Goal: Task Accomplishment & Management: Manage account settings

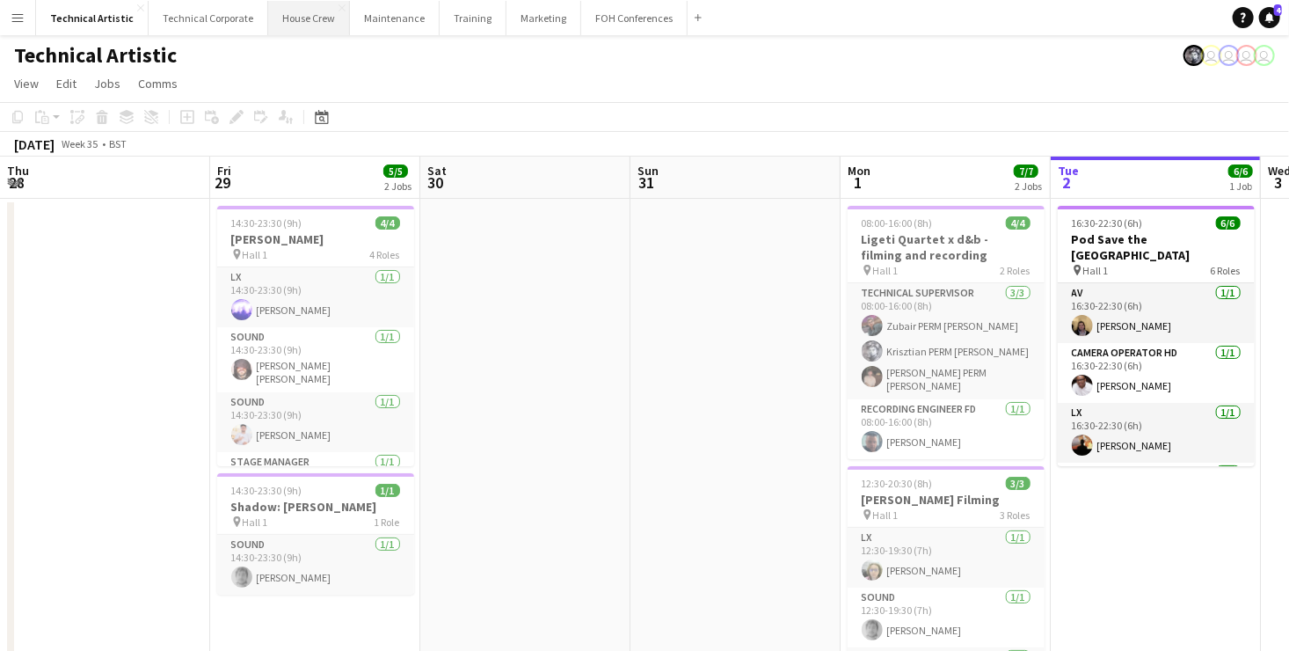
scroll to position [0, 389]
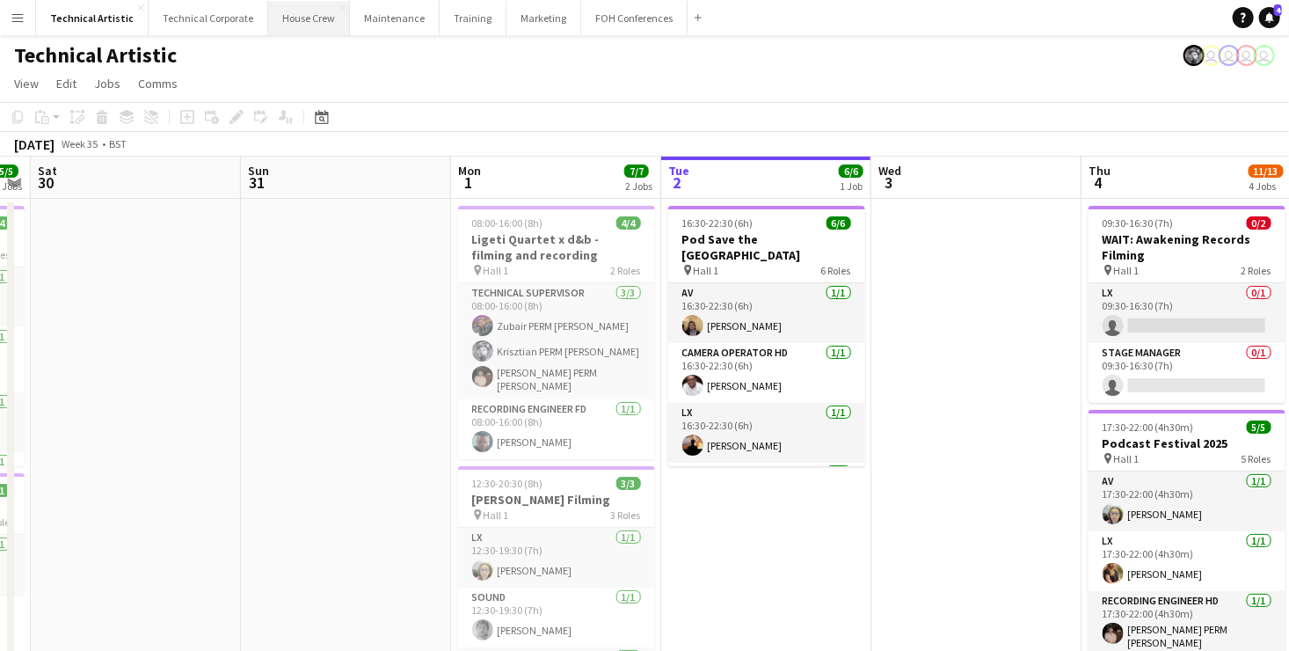
click at [326, 21] on button "House Crew Close" at bounding box center [309, 18] width 82 height 34
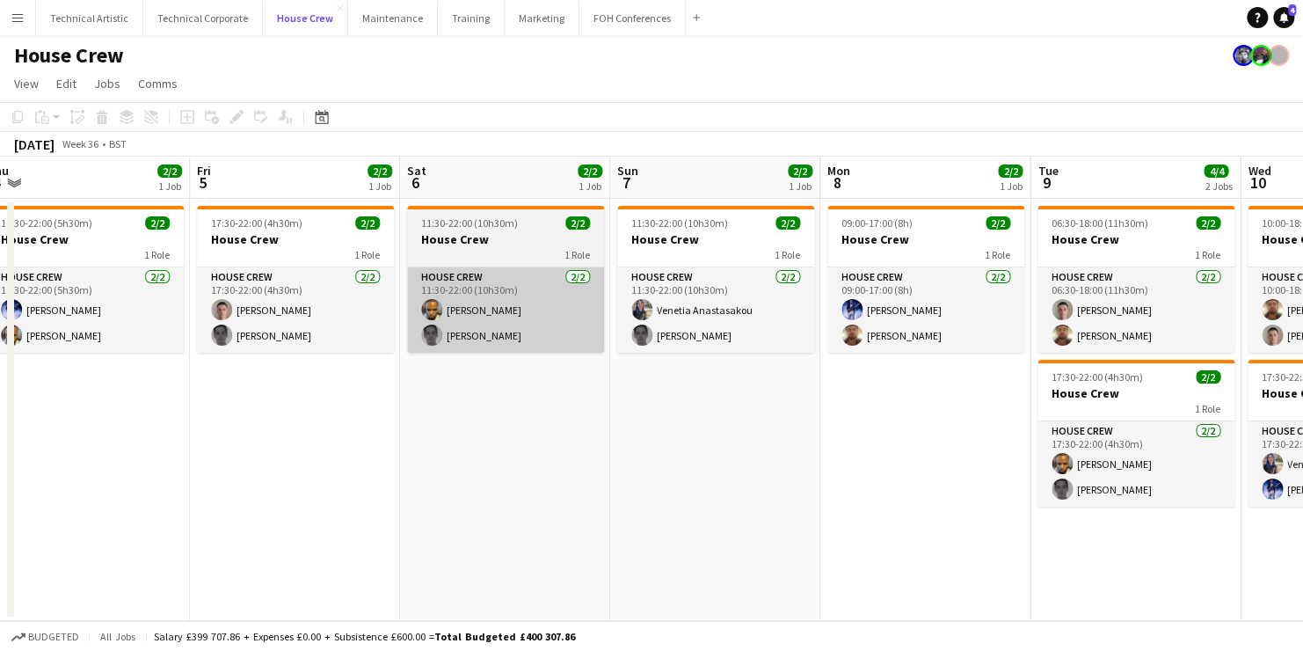
scroll to position [0, 651]
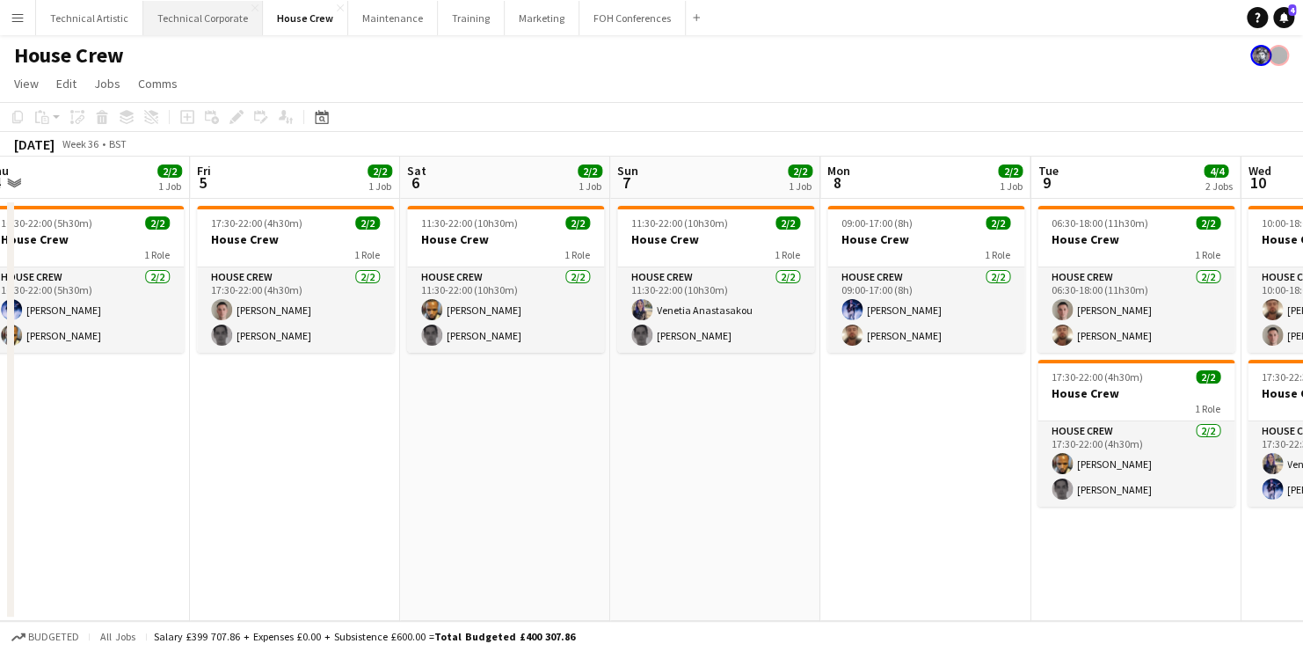
click at [210, 23] on button "Technical Corporate Close" at bounding box center [203, 18] width 120 height 34
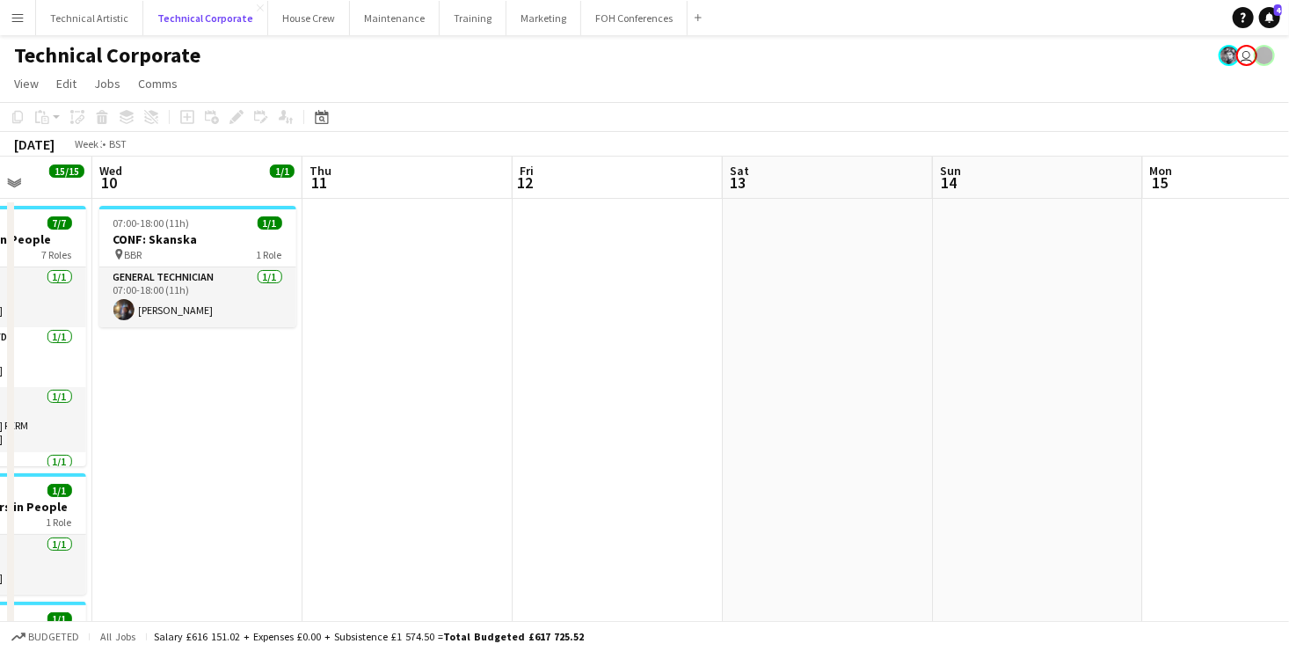
scroll to position [0, 444]
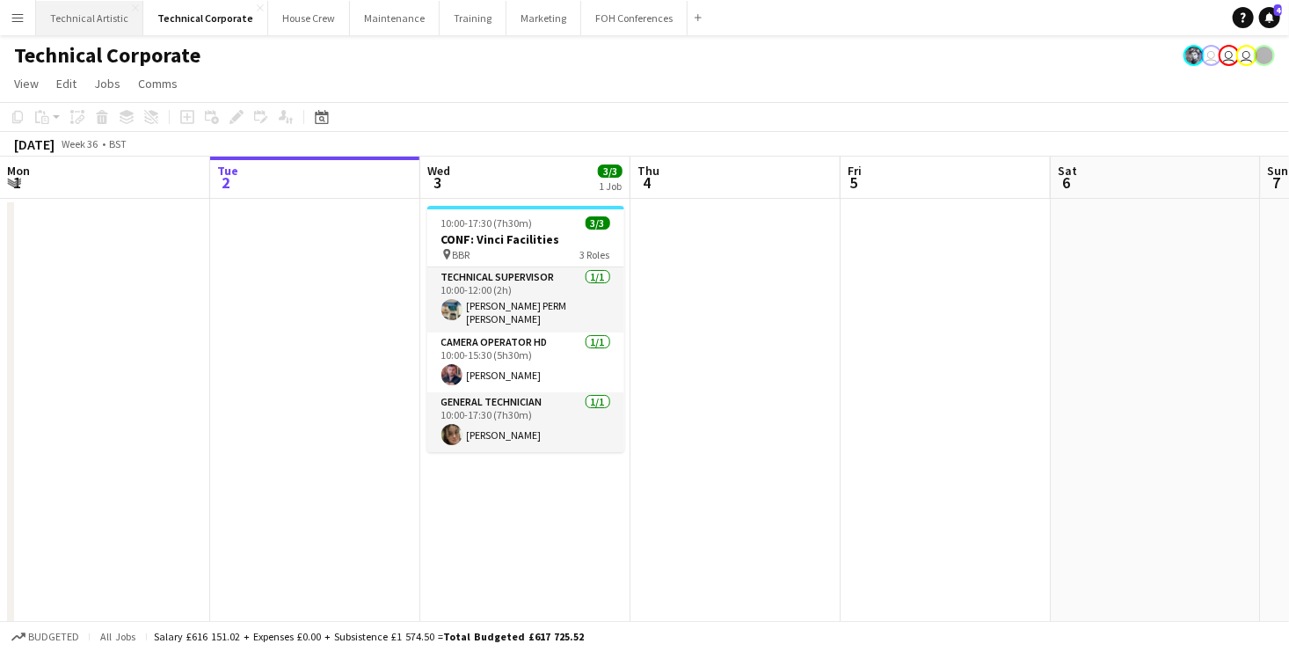
click at [85, 18] on button "Technical Artistic Close" at bounding box center [89, 18] width 107 height 34
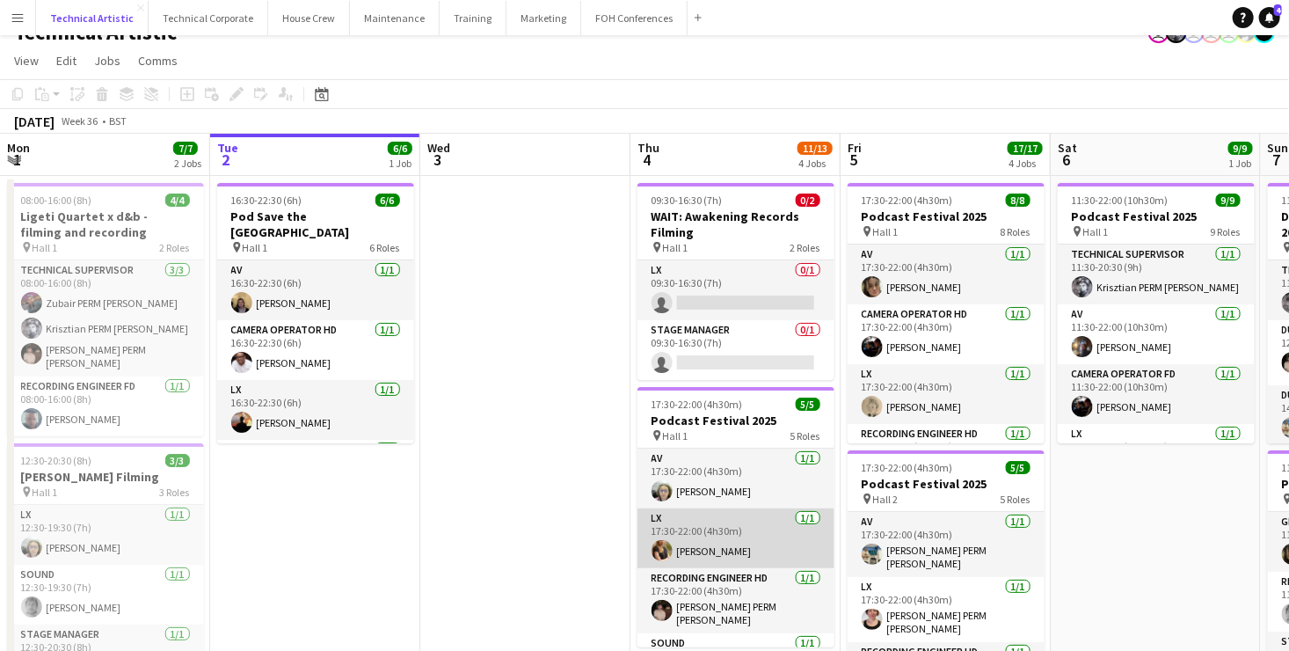
scroll to position [99, 0]
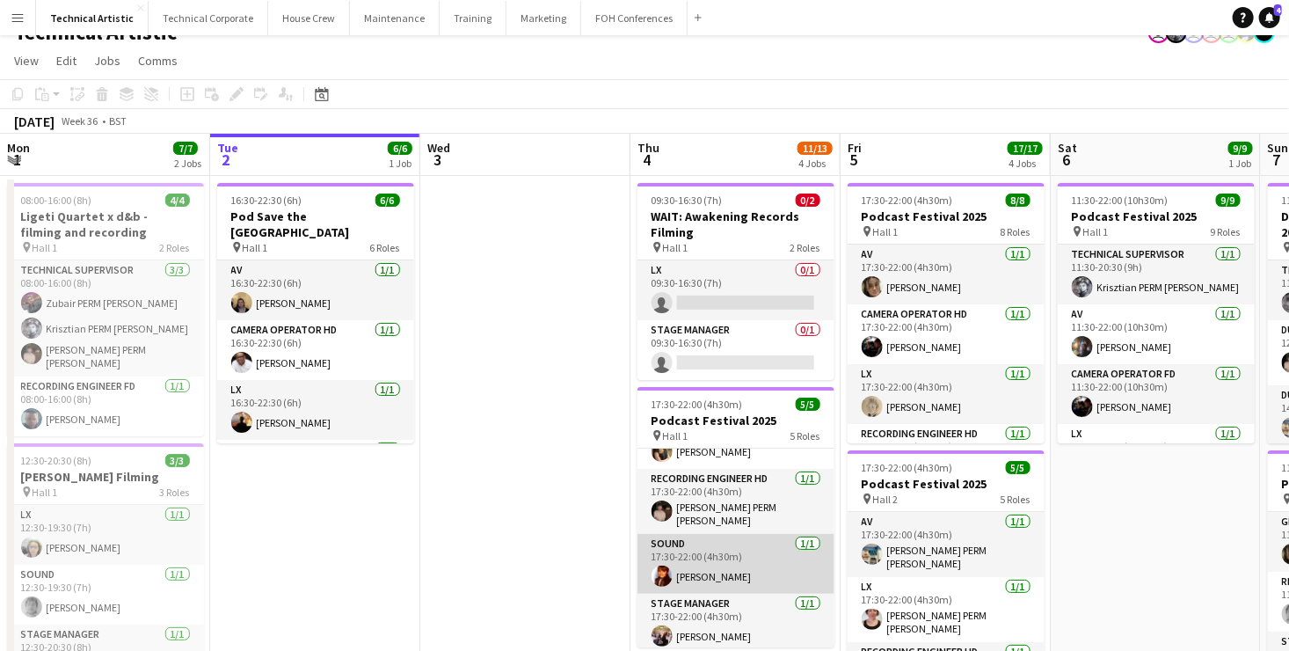
click at [721, 556] on app-card-role "Sound [DATE] 17:30-22:00 (4h30m) [PERSON_NAME]" at bounding box center [735, 564] width 197 height 60
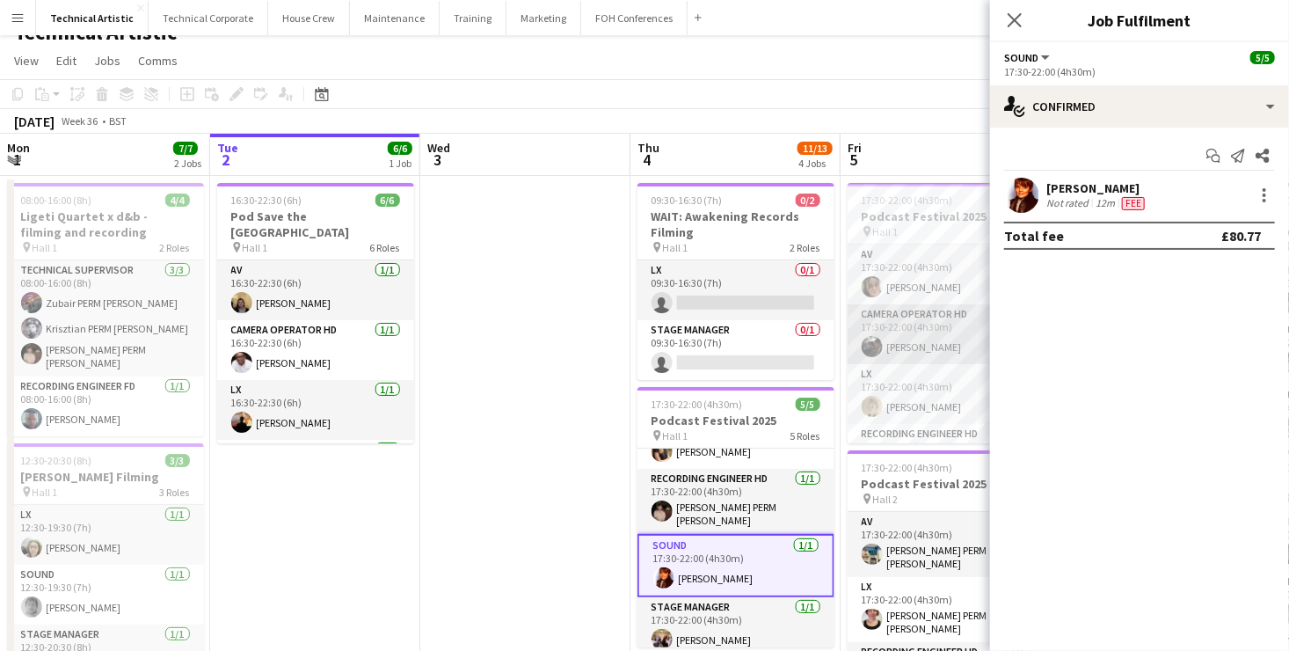
click at [922, 338] on app-card-role "Camera Operator HD [DATE] 17:30-22:00 (4h30m) [PERSON_NAME]" at bounding box center [945, 334] width 197 height 60
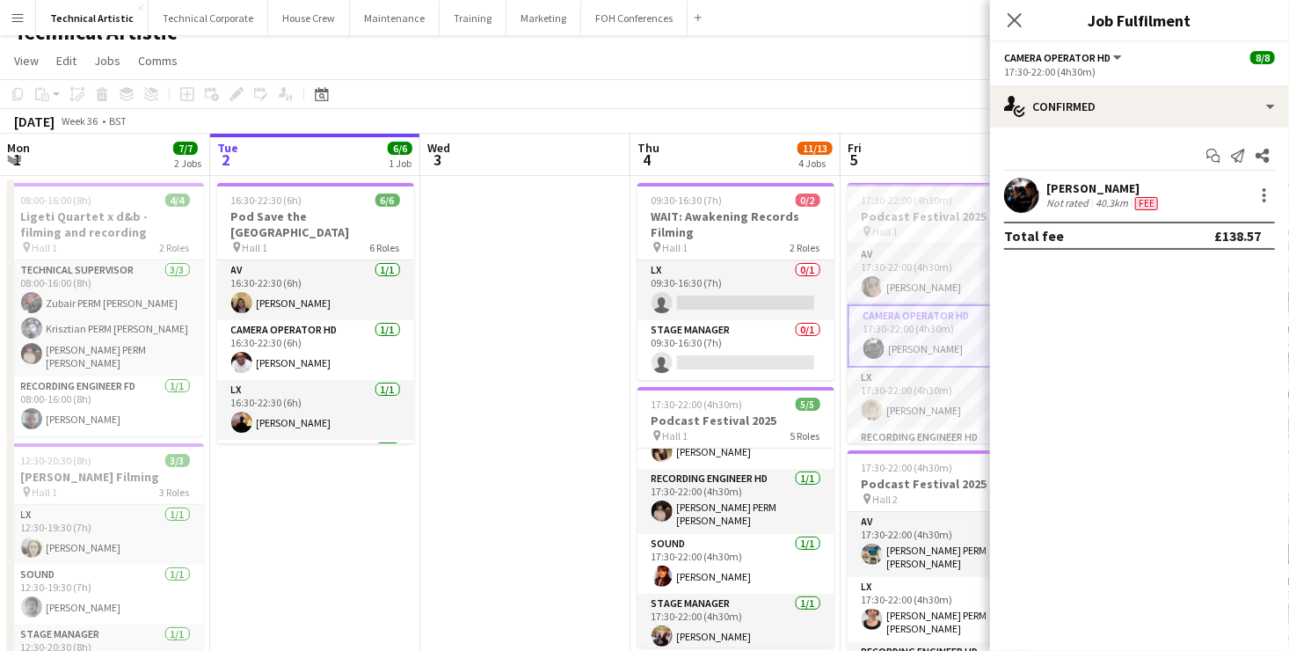
click at [889, 82] on app-toolbar "Copy Paste Paste Ctrl+V Paste with crew Ctrl+Shift+V Paste linked Job [GEOGRAPH…" at bounding box center [644, 94] width 1289 height 30
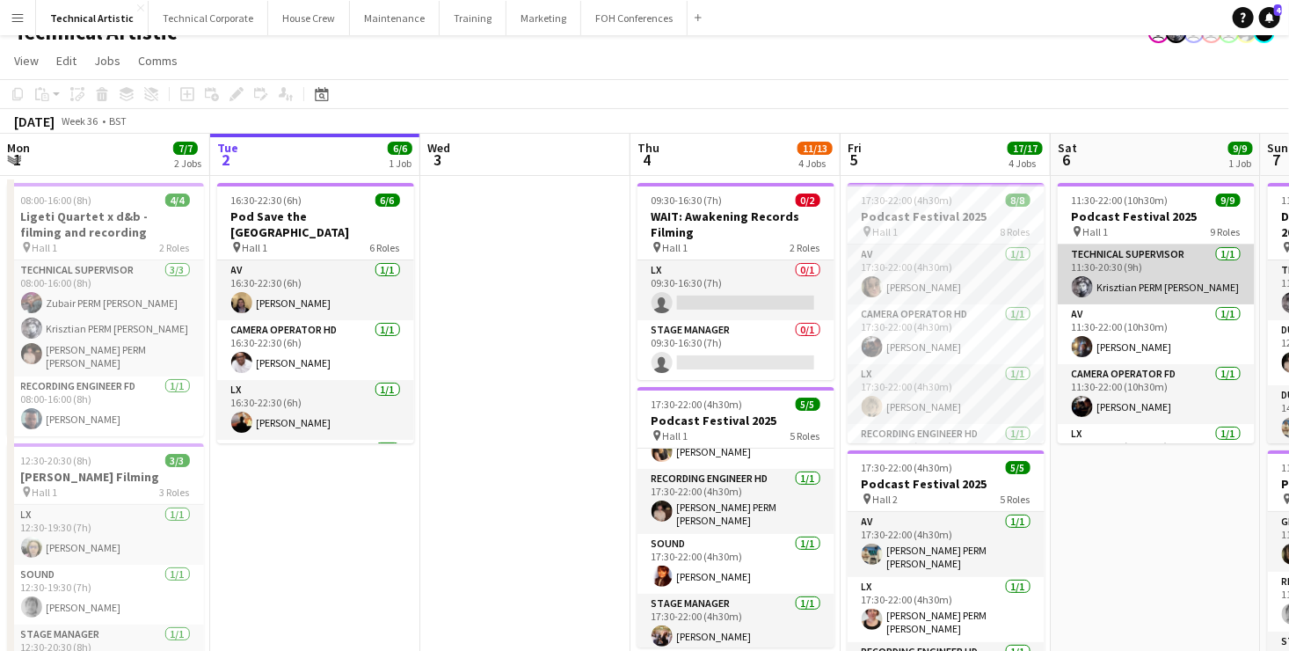
click at [1160, 258] on app-card-role "Technical Supervisor [DATE] 11:30-20:30 (9h) Krisztian PERM [PERSON_NAME]" at bounding box center [1156, 274] width 197 height 60
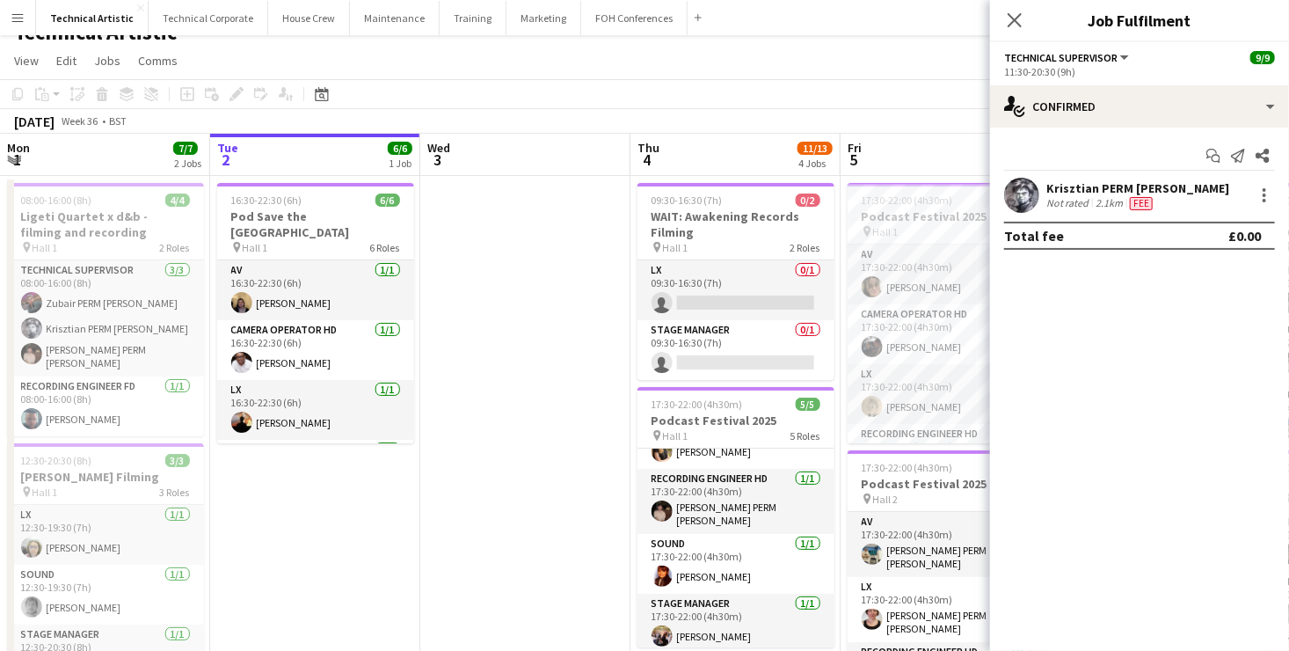
click at [922, 102] on app-toolbar "Copy Paste Paste Ctrl+V Paste with crew Ctrl+Shift+V Paste linked Job [GEOGRAPH…" at bounding box center [644, 94] width 1289 height 30
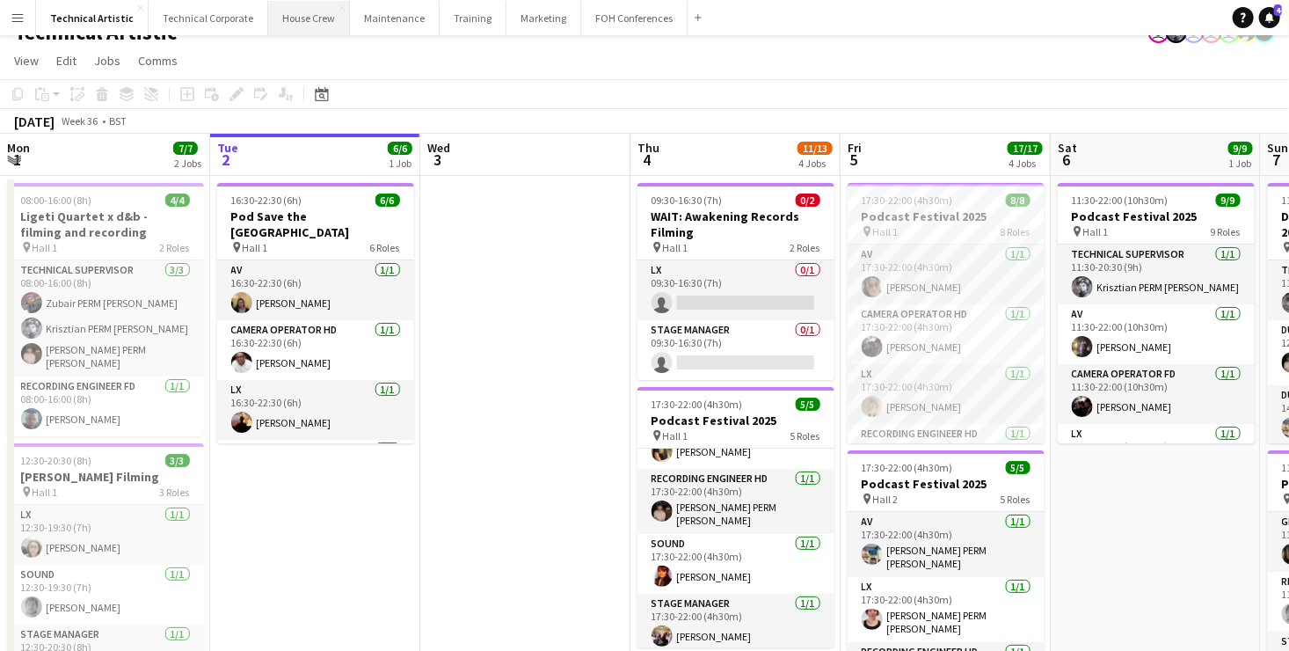
click at [306, 14] on button "House Crew Close" at bounding box center [309, 18] width 82 height 34
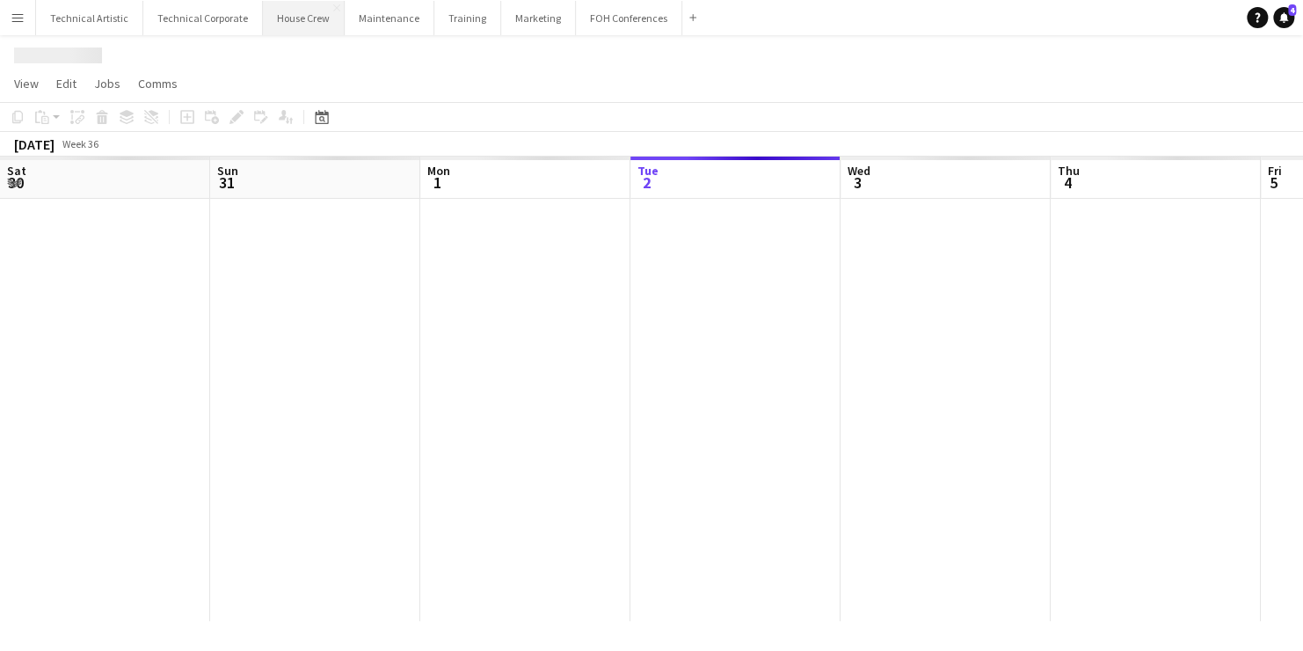
scroll to position [0, 420]
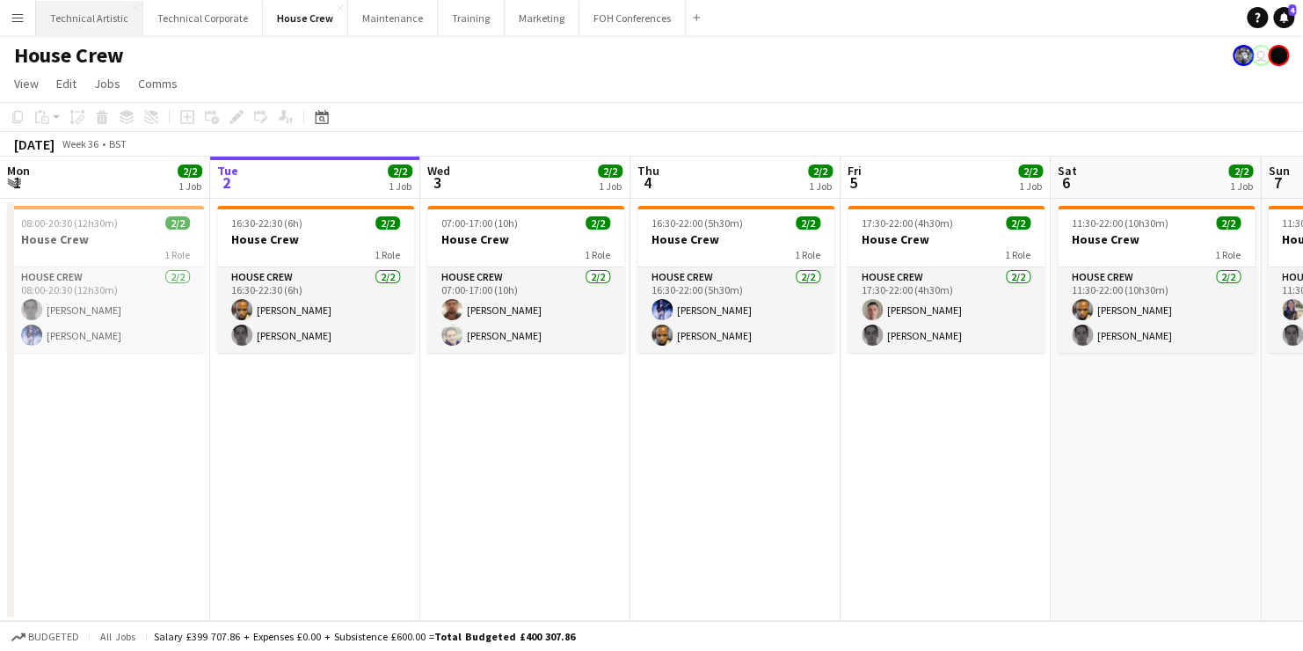
click at [92, 21] on button "Technical Artistic Close" at bounding box center [89, 18] width 107 height 34
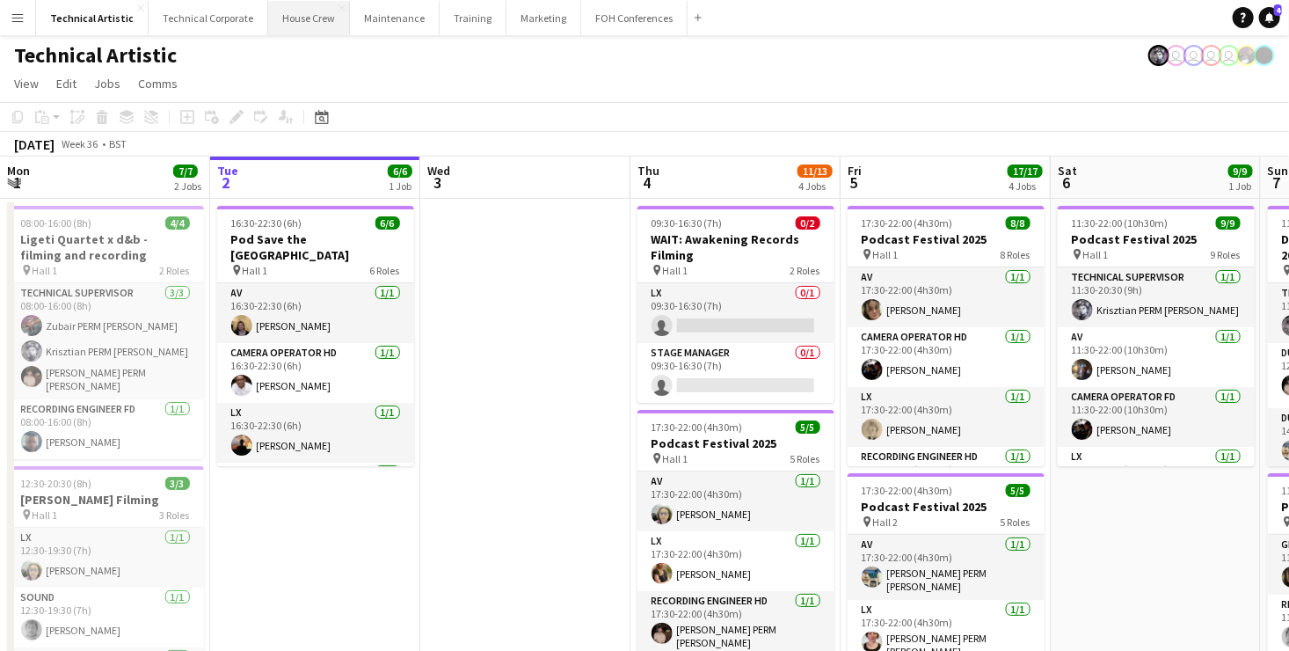
click at [300, 15] on button "House Crew Close" at bounding box center [309, 18] width 82 height 34
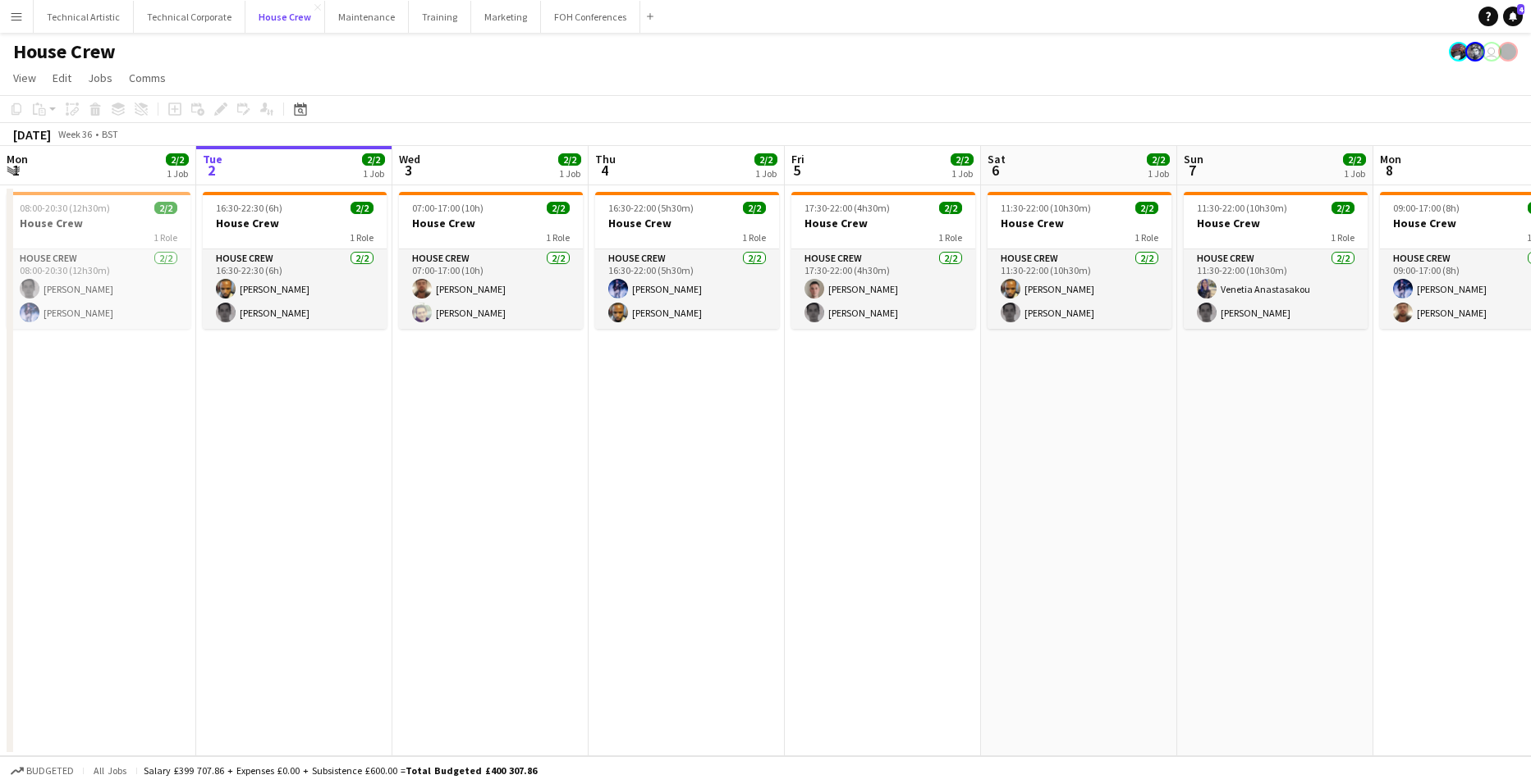
scroll to position [0, 392]
click at [286, 348] on app-date-cell "16:30-22:30 (6h) 2/2 House Crew 1 Role House Crew [DATE] 16:30-22:30 (6h) [PERS…" at bounding box center [294, 471] width 196 height 571
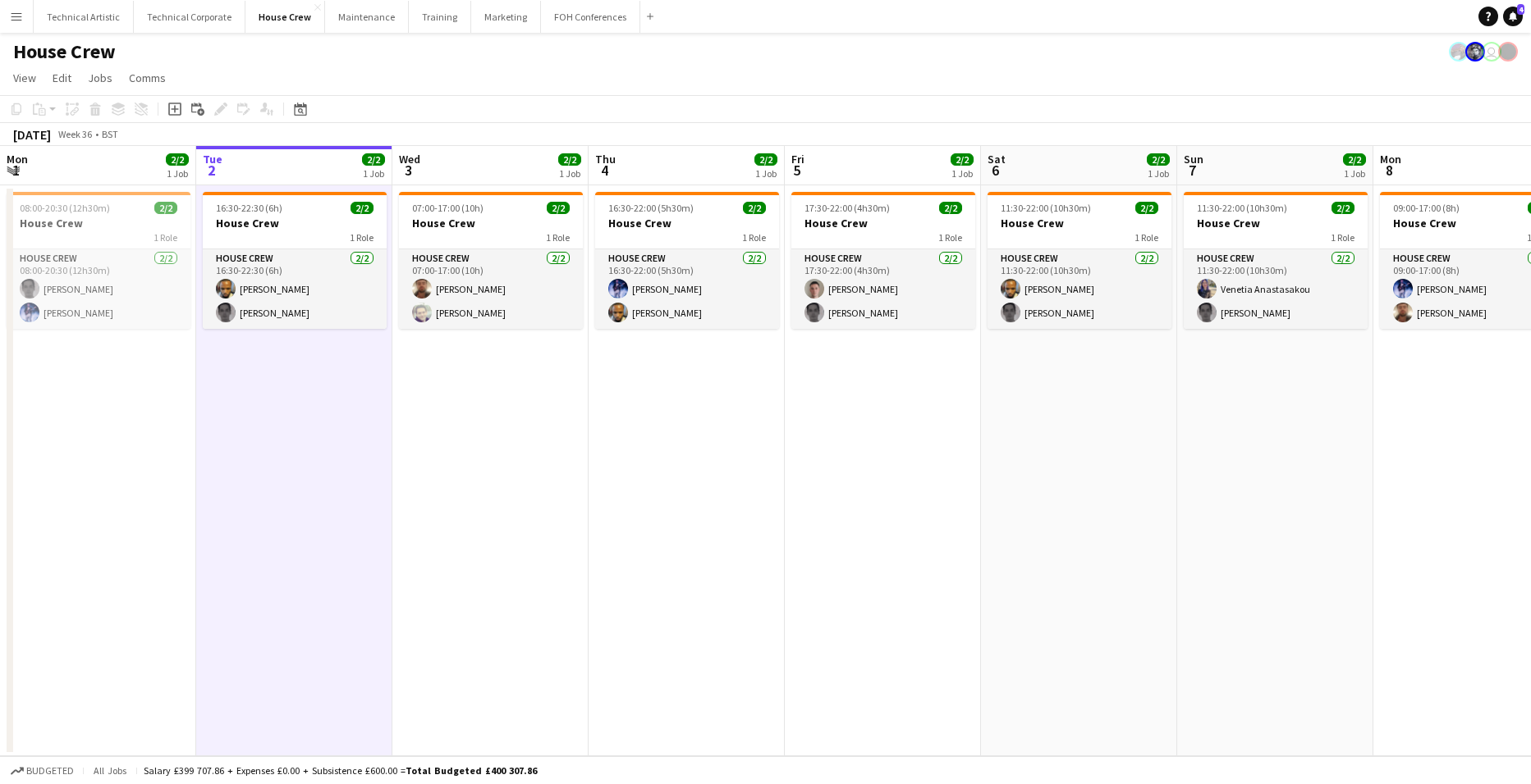
click at [300, 345] on app-date-cell "16:30-22:30 (6h) 2/2 House Crew 1 Role House Crew [DATE] 16:30-22:30 (6h) [PERS…" at bounding box center [294, 471] width 196 height 571
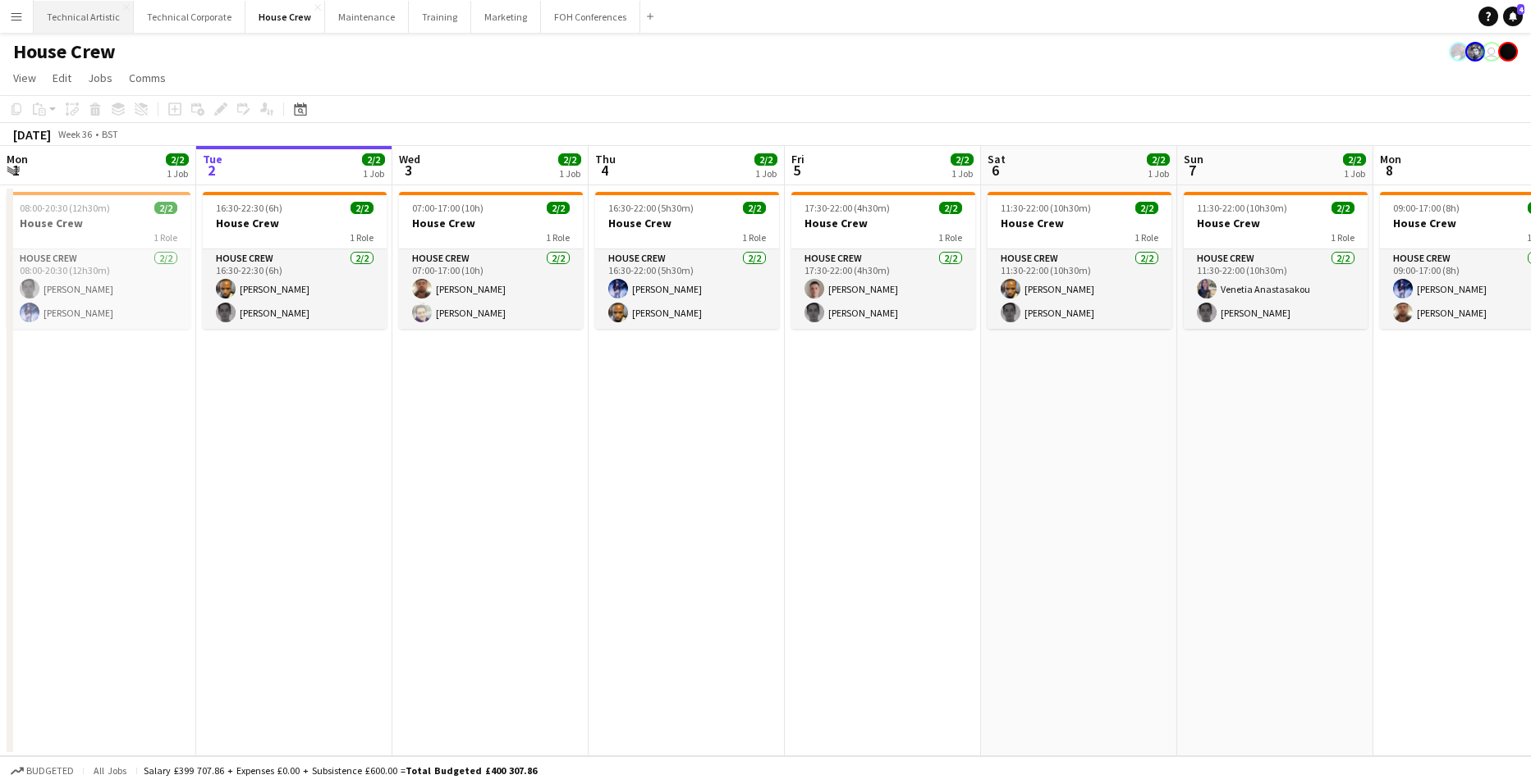
click at [68, 21] on button "Technical Artistic Close" at bounding box center [83, 17] width 100 height 32
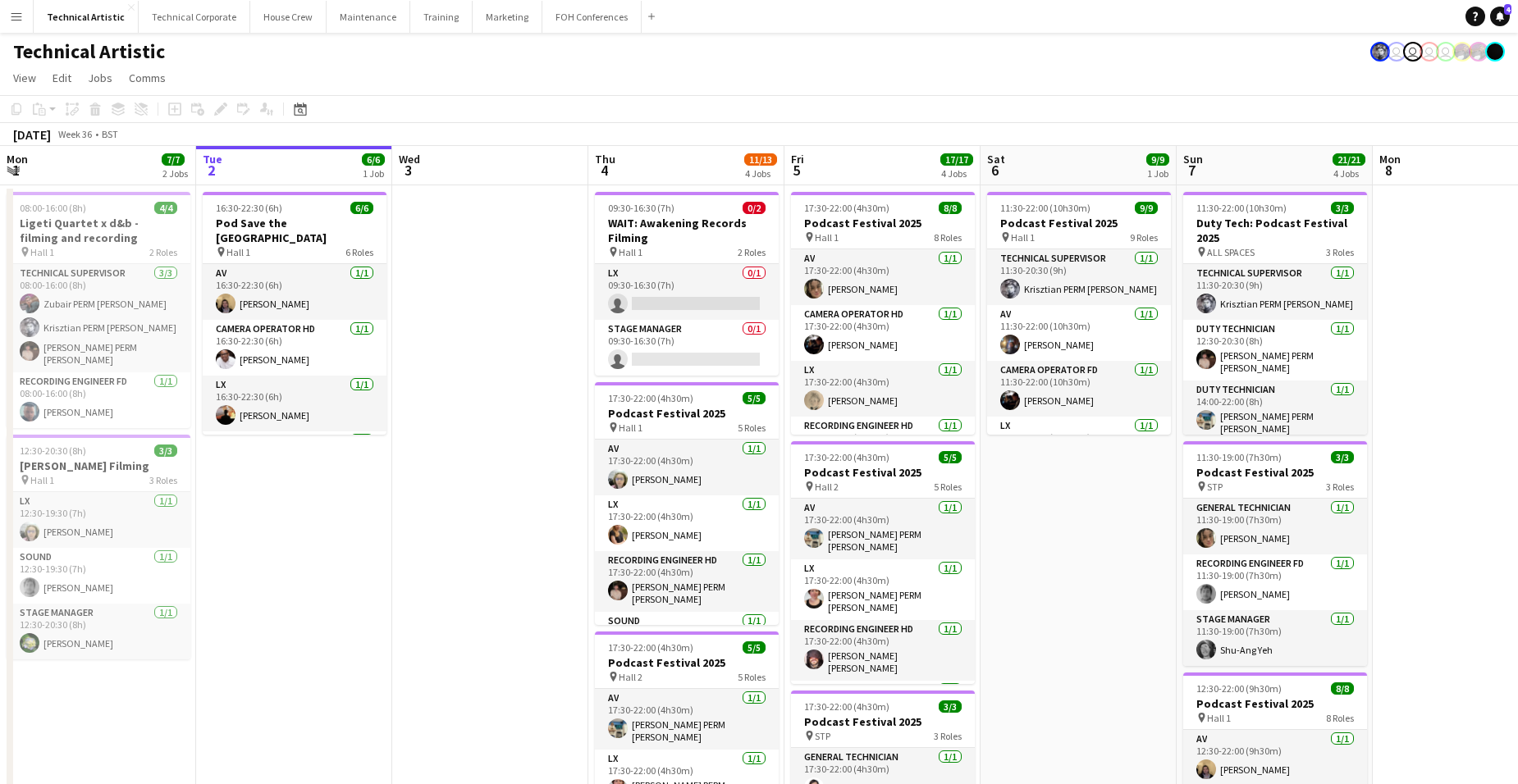
click at [284, 167] on app-board-header-date "Tue 2 6/6 1 Job" at bounding box center [294, 165] width 196 height 39
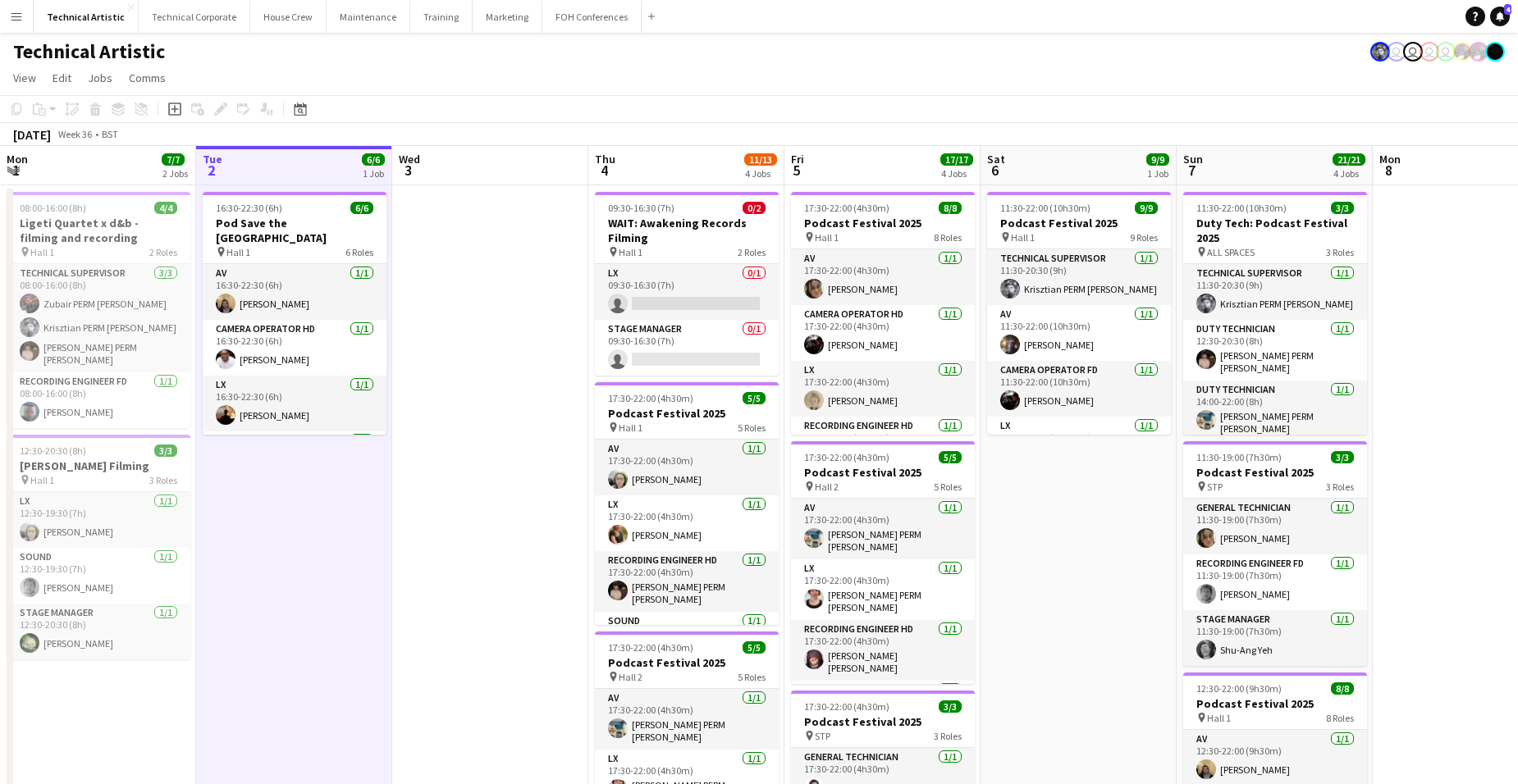
click at [284, 167] on app-board-header-date "Tue 2 6/6 1 Job" at bounding box center [294, 165] width 196 height 39
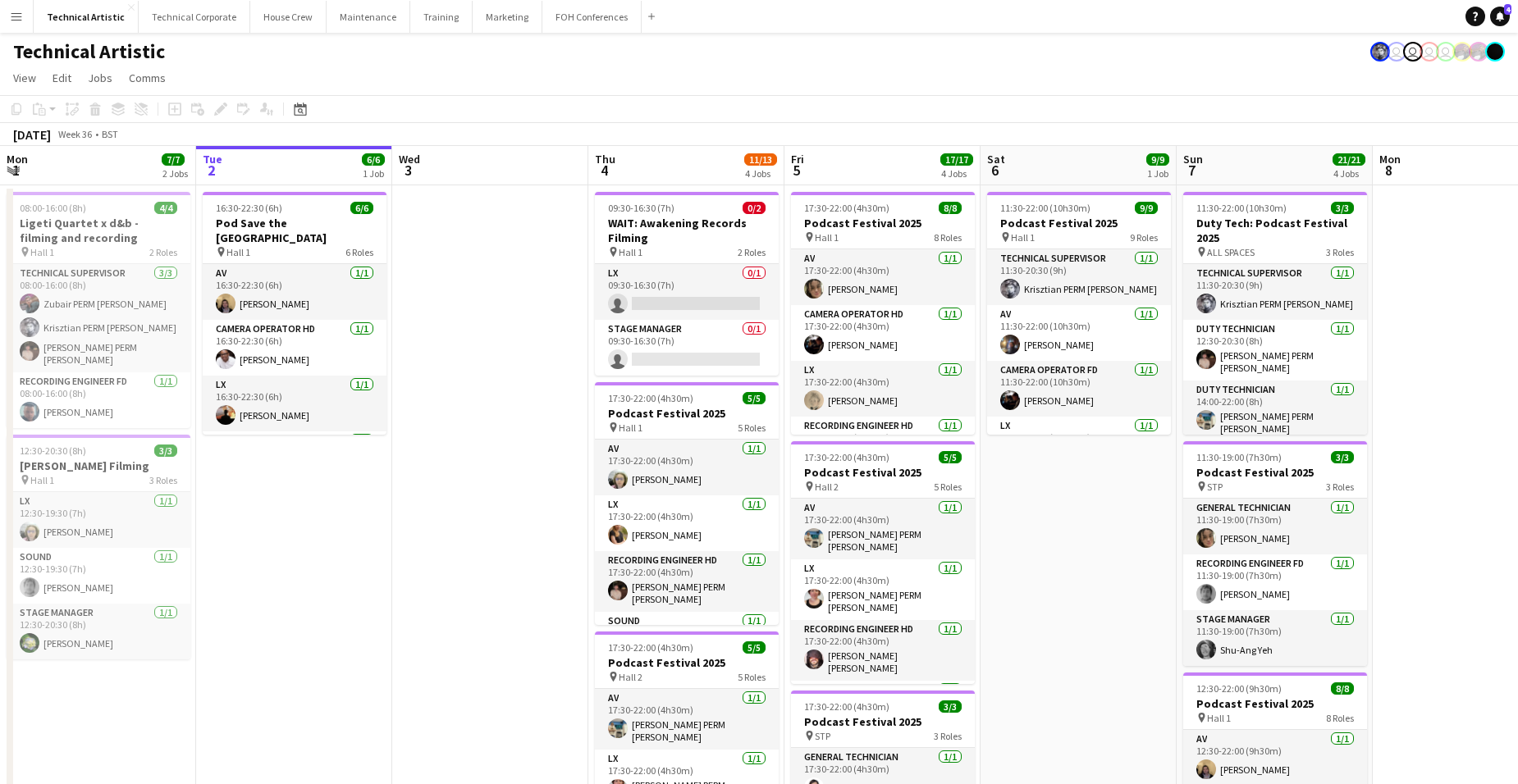
click at [497, 169] on app-board-header-date "Wed 3" at bounding box center [490, 165] width 196 height 39
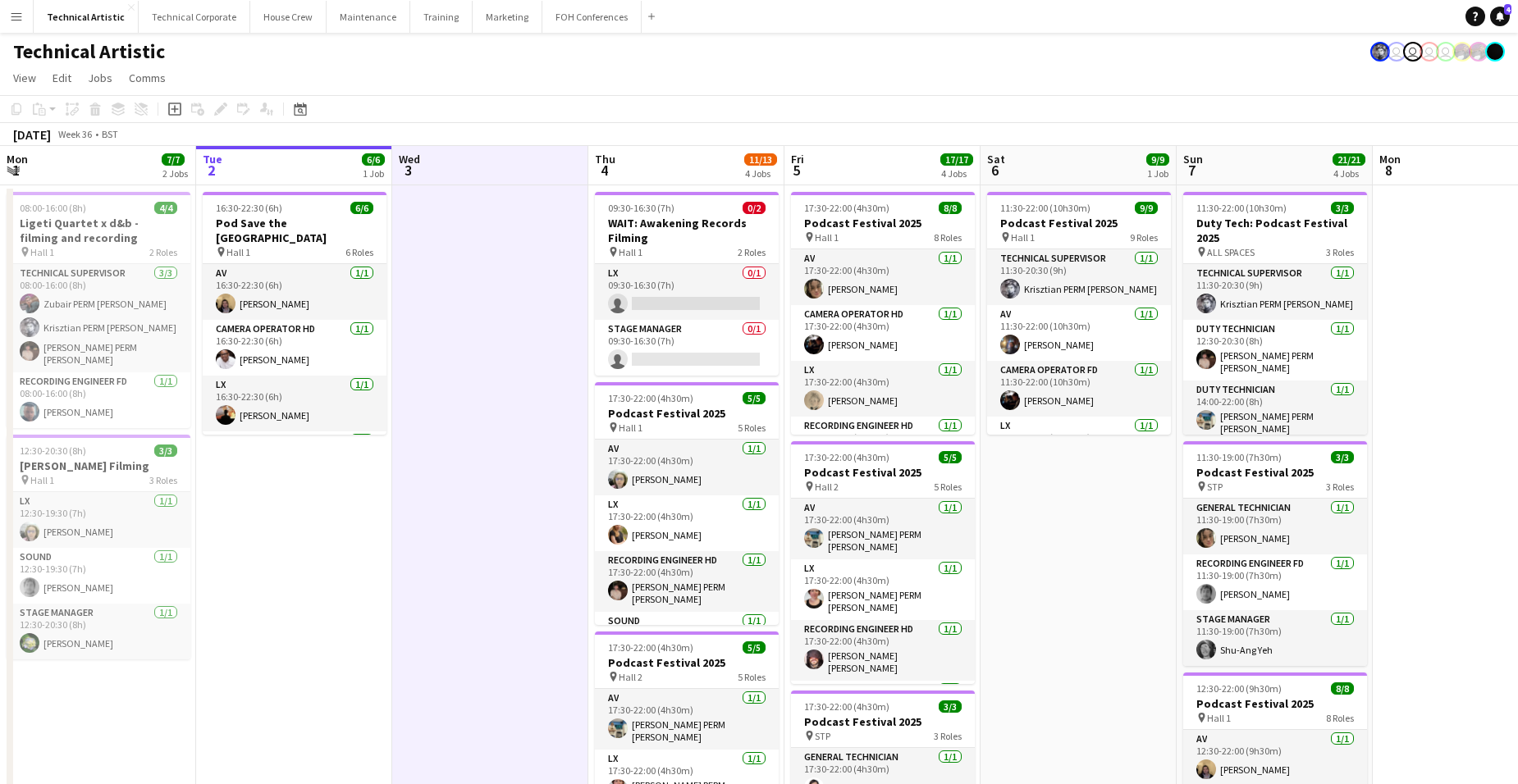
click at [494, 164] on app-board-header-date "Wed 3" at bounding box center [490, 165] width 196 height 39
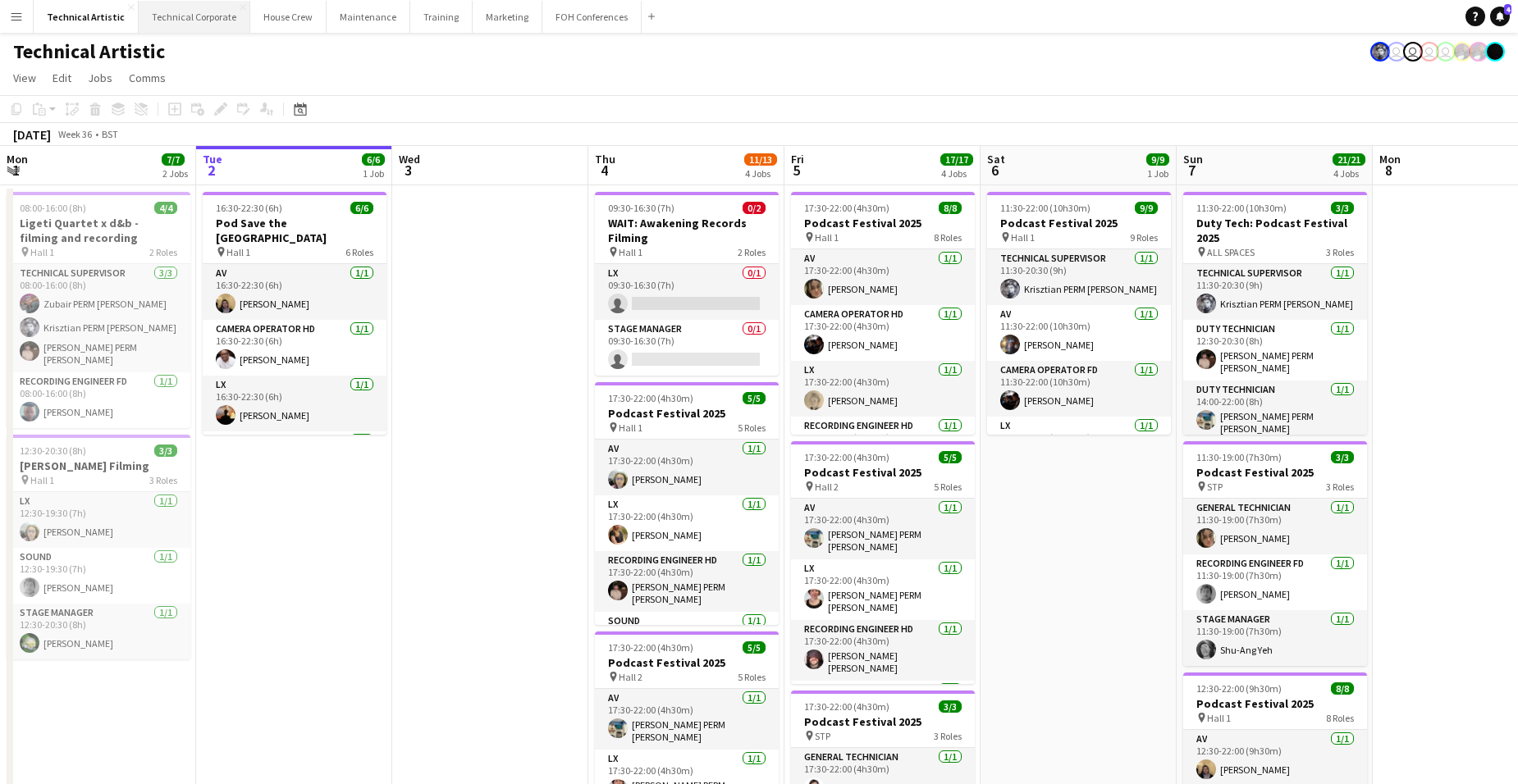
click at [202, 15] on button "Technical Corporate Close" at bounding box center [195, 17] width 112 height 32
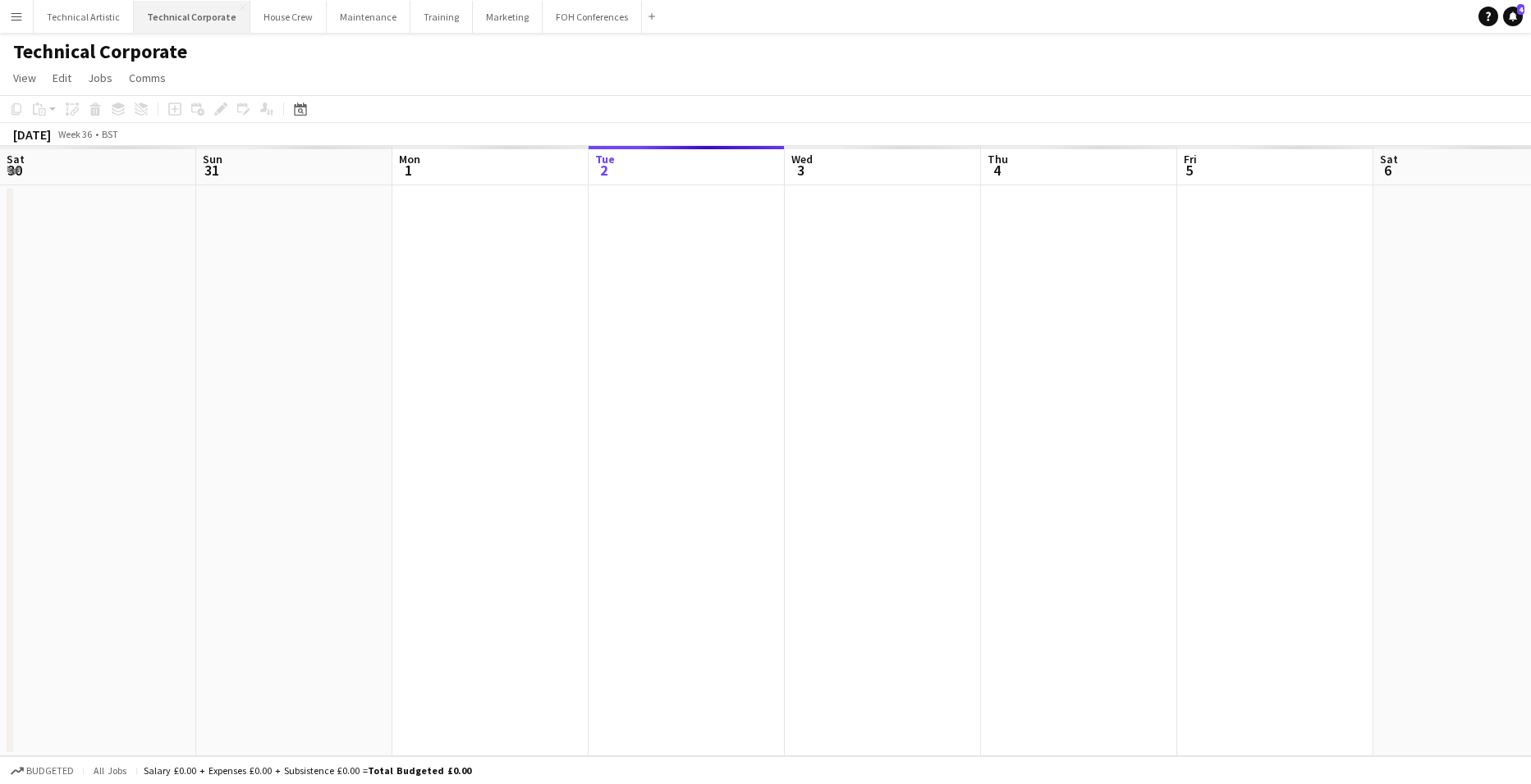
scroll to position [0, 392]
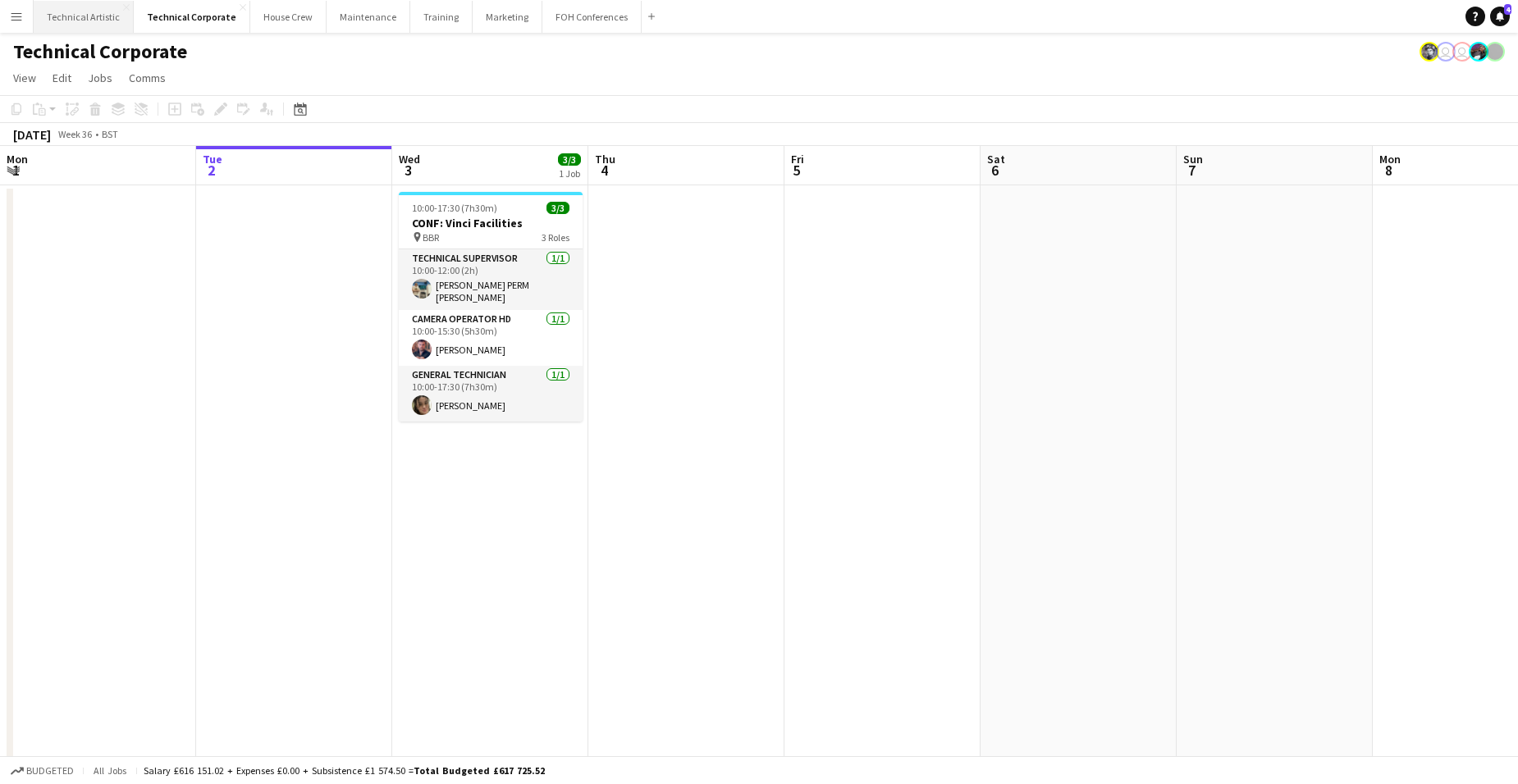
click at [105, 19] on button "Technical Artistic Close" at bounding box center [83, 17] width 100 height 32
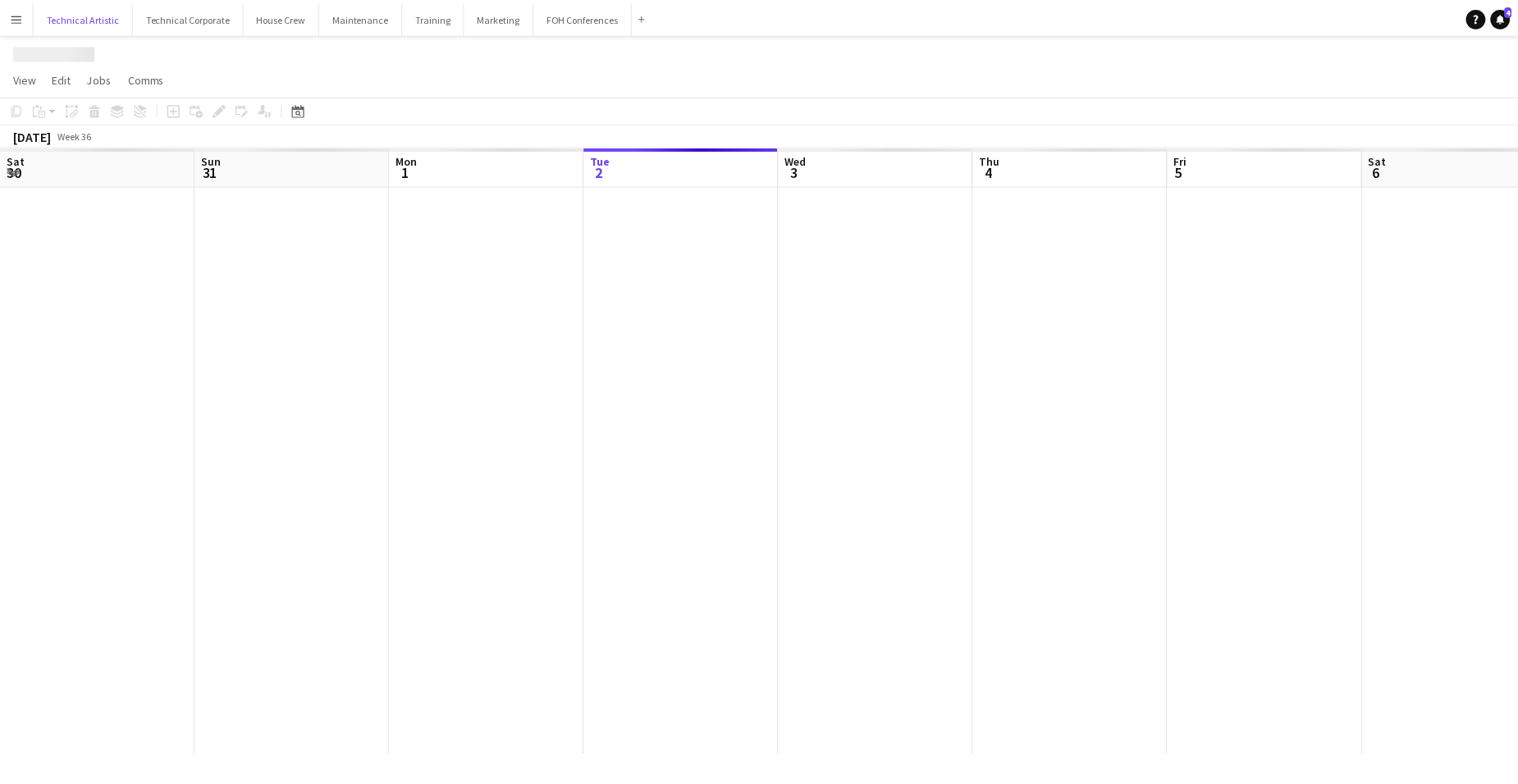
scroll to position [0, 392]
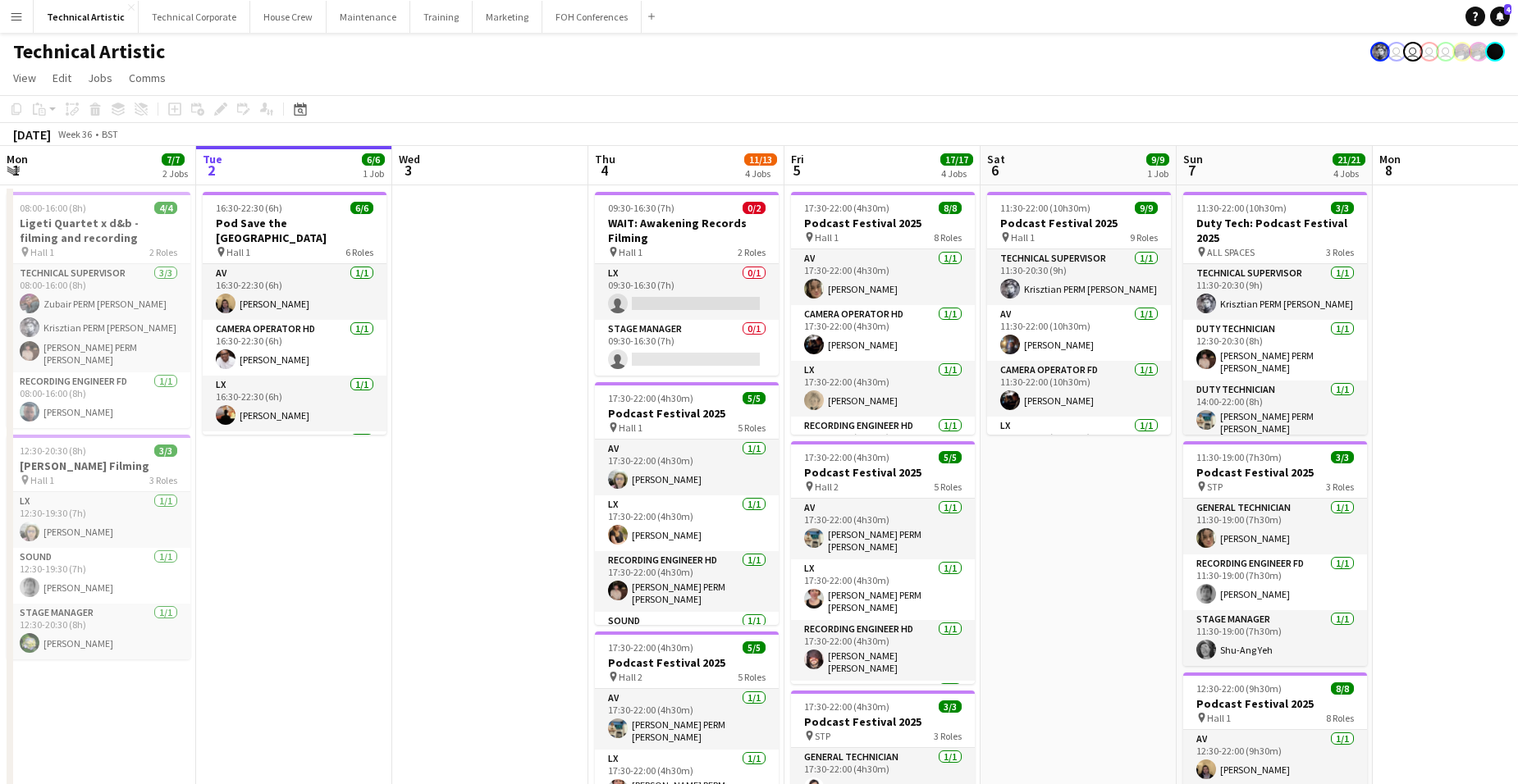
click at [708, 171] on app-board-header-date "Thu 4 11/13 4 Jobs" at bounding box center [686, 165] width 196 height 39
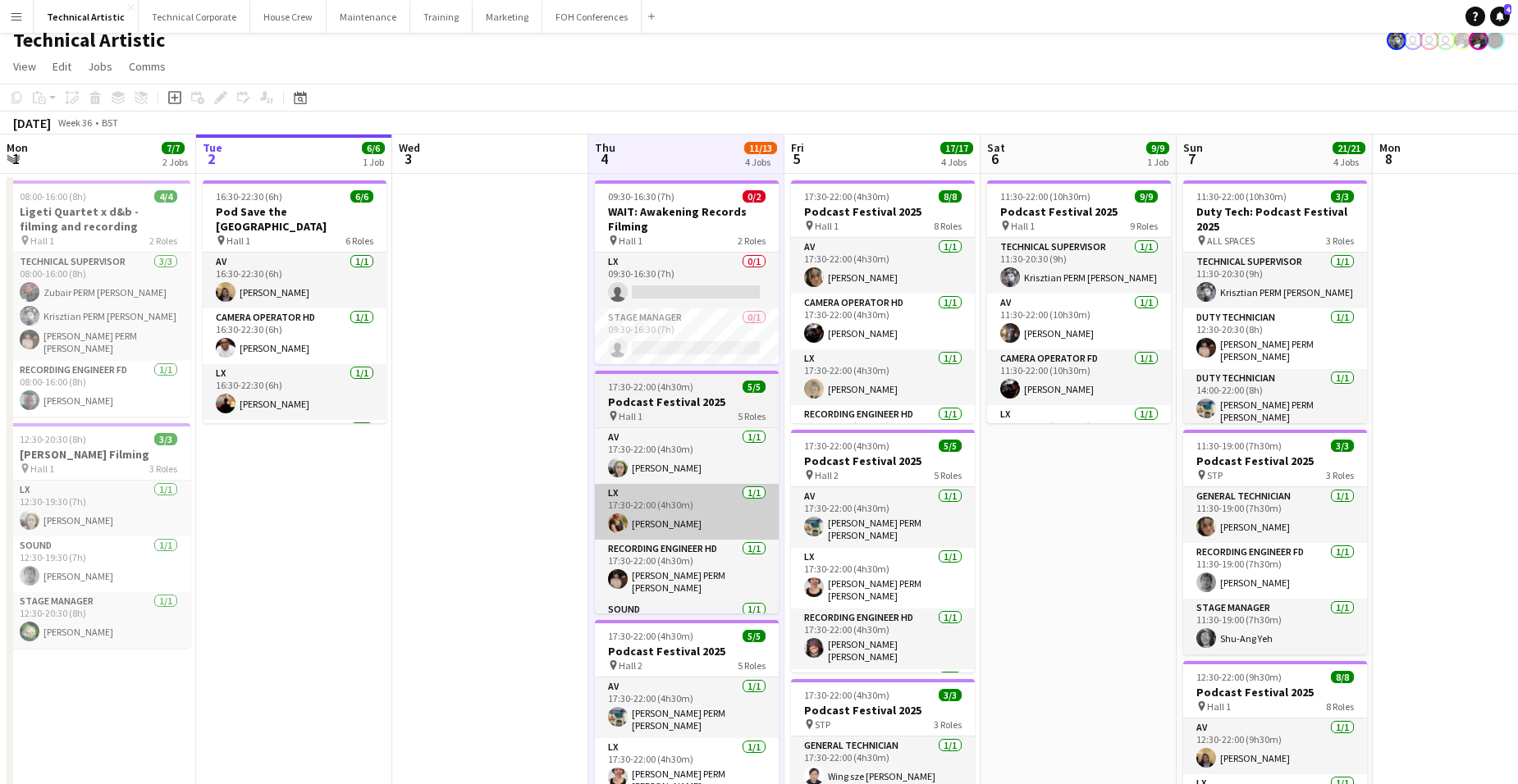
scroll to position [0, 0]
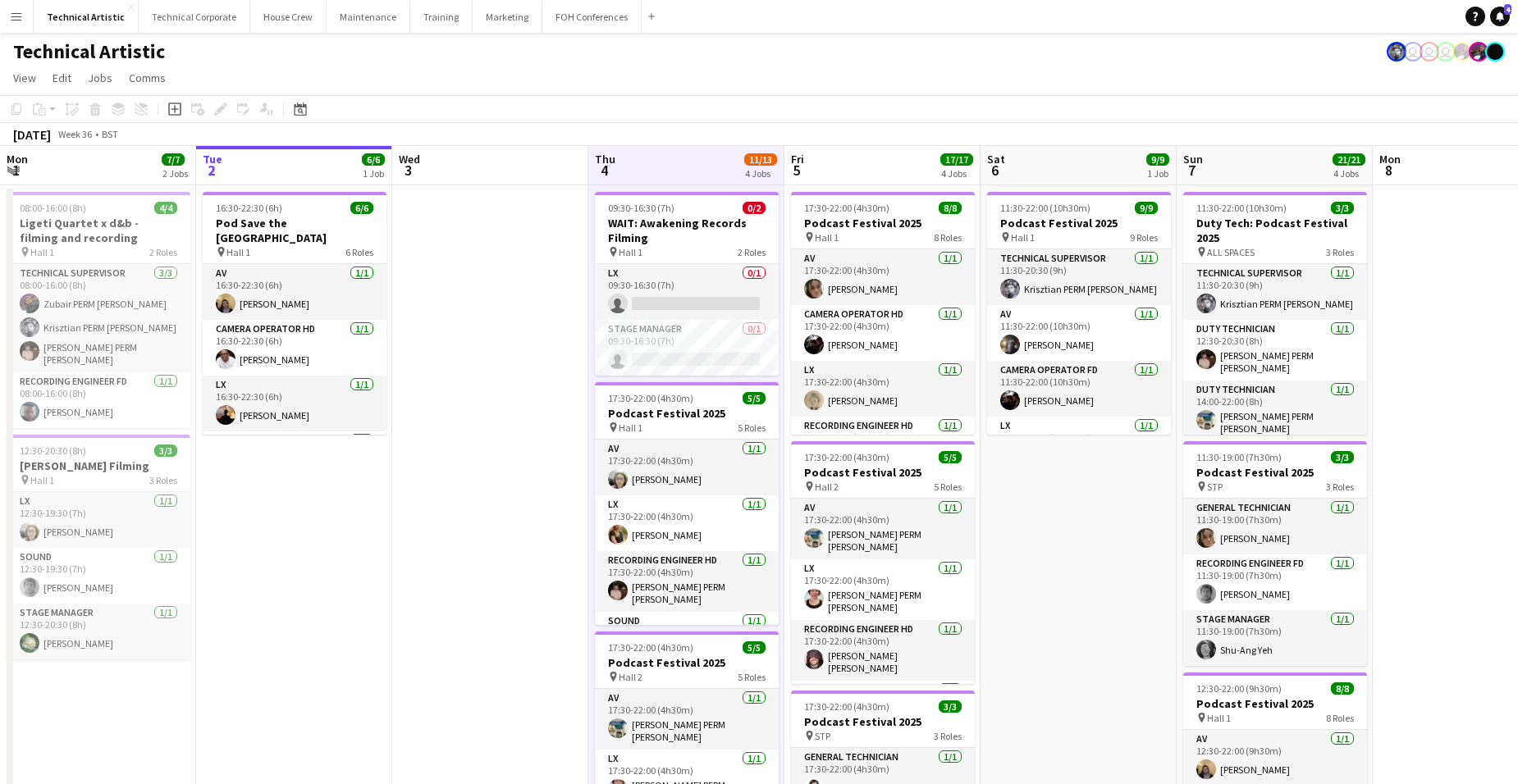
click at [682, 173] on app-board-header-date "Thu 4 11/13 4 Jobs" at bounding box center [686, 165] width 196 height 39
click at [676, 160] on app-board-header-date "Thu 4 11/13 4 Jobs" at bounding box center [686, 165] width 196 height 39
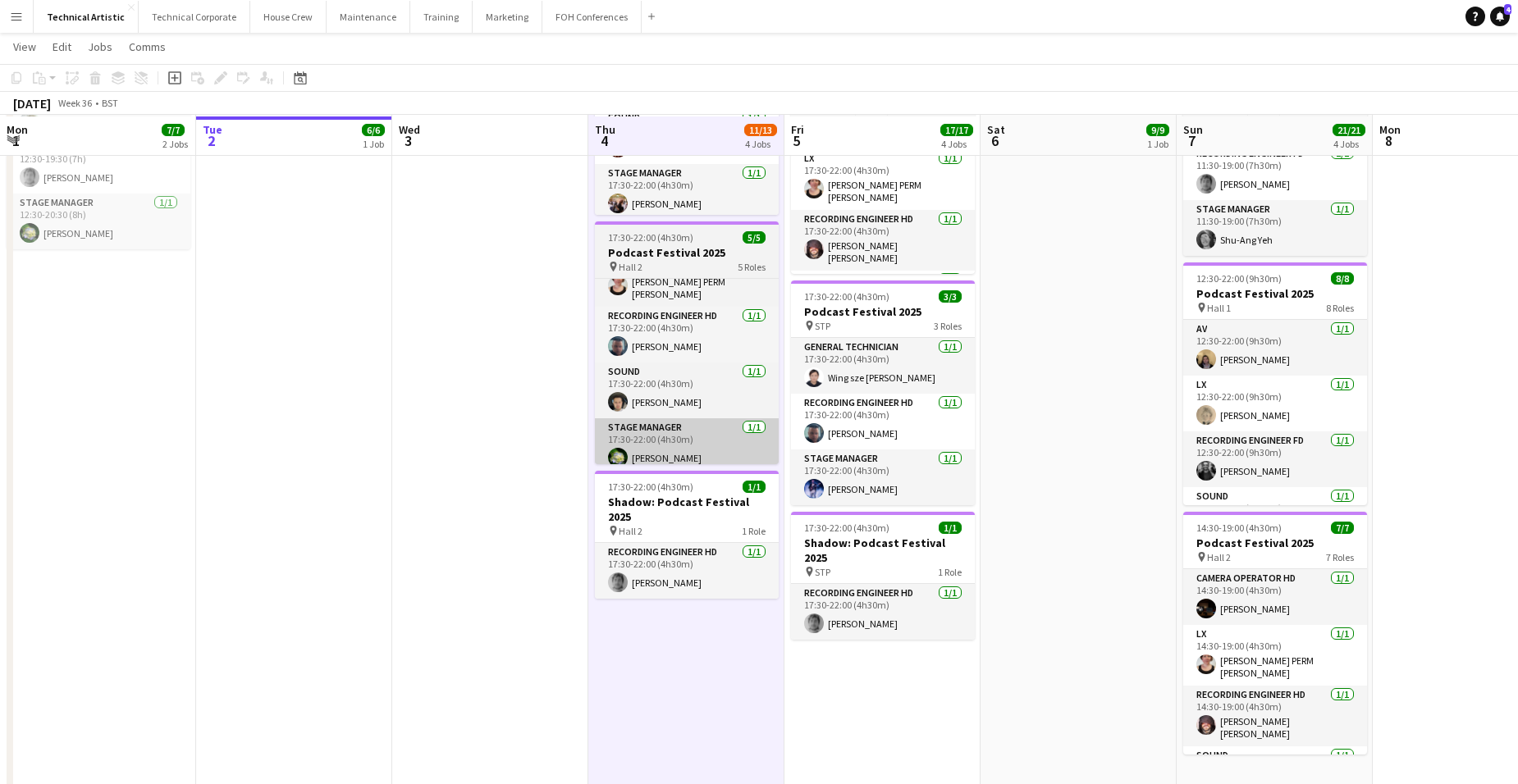
scroll to position [411, 0]
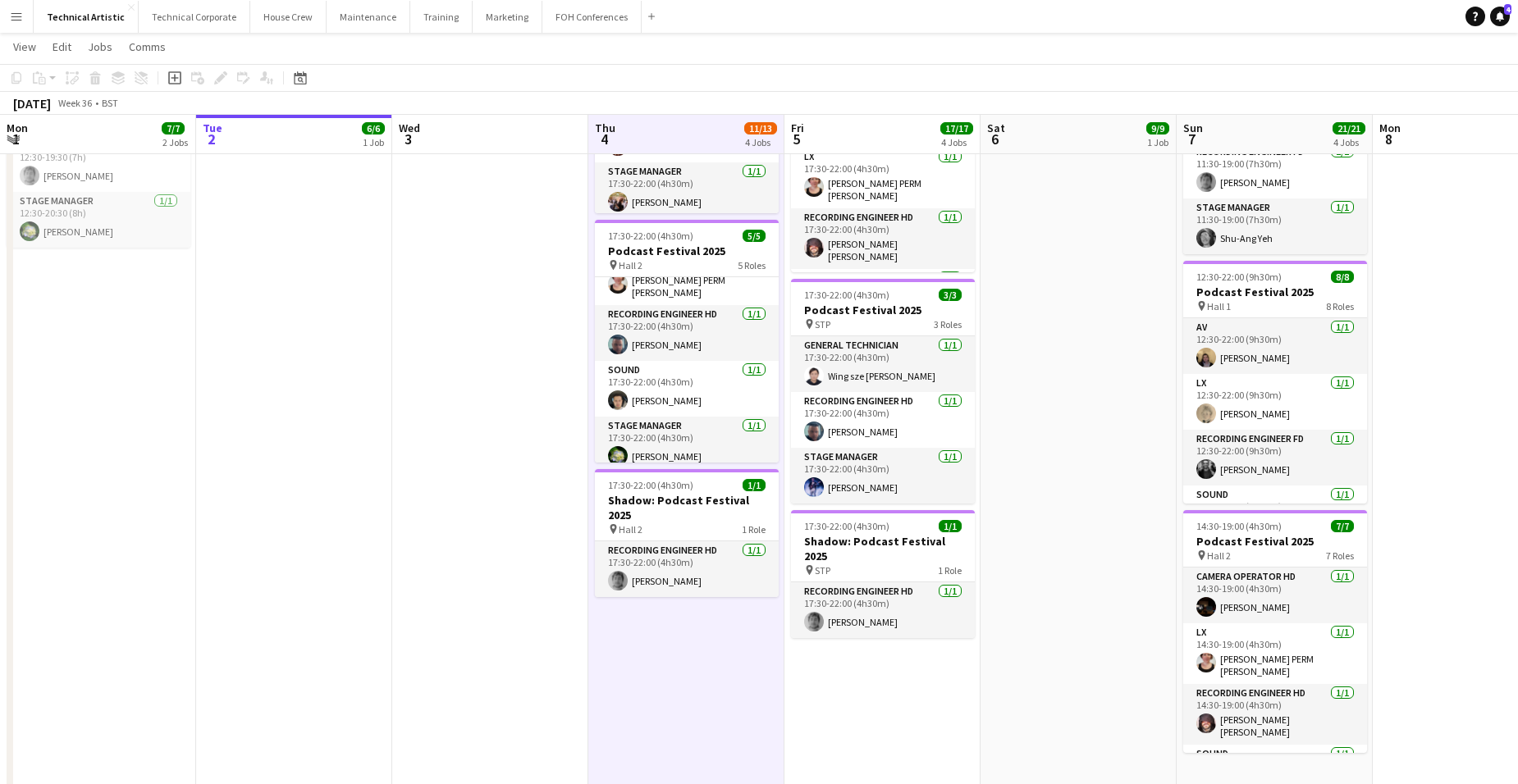
click at [686, 607] on app-date-cell "09:30-16:30 (7h) 0/2 WAIT: Awakening Records Filming pin Hall 1 2 Roles LX 0/1 …" at bounding box center [686, 287] width 196 height 1027
click at [677, 607] on app-date-cell "09:30-16:30 (7h) 0/2 WAIT: Awakening Records Filming pin Hall 1 2 Roles LX 0/1 …" at bounding box center [686, 287] width 196 height 1027
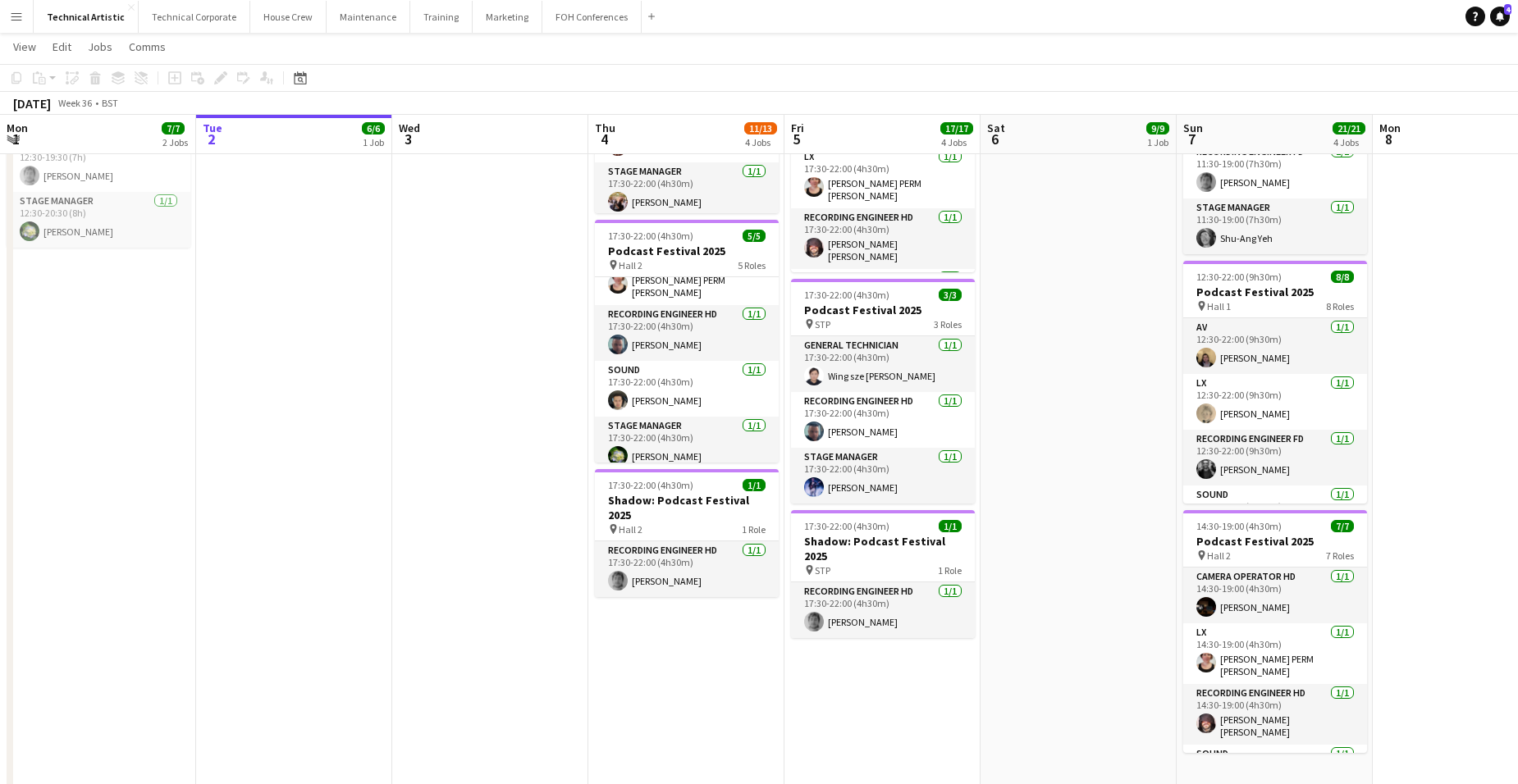
click at [675, 607] on app-date-cell "09:30-16:30 (7h) 0/2 WAIT: Awakening Records Filming pin Hall 1 2 Roles LX 0/1 …" at bounding box center [686, 287] width 196 height 1027
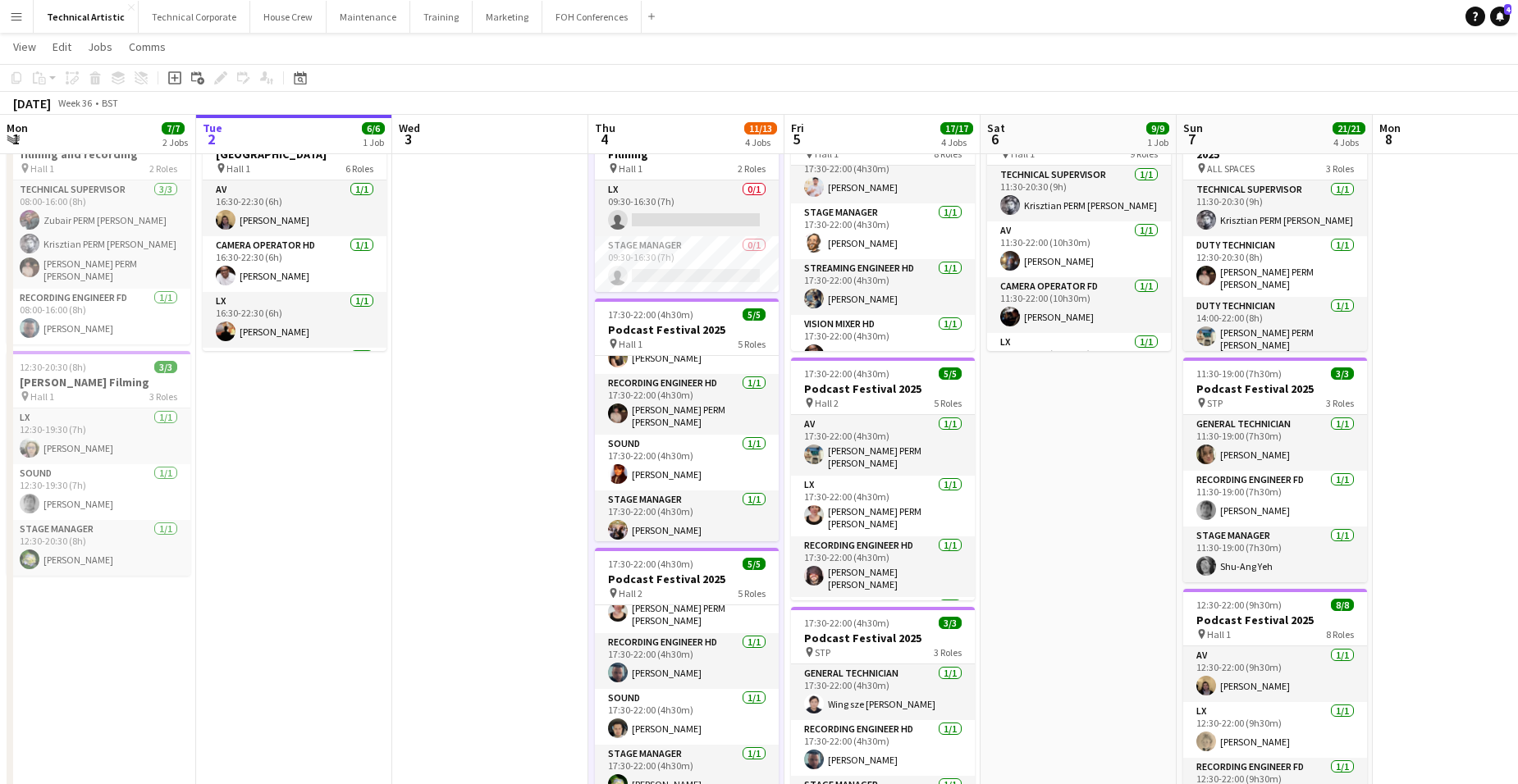
scroll to position [261, 0]
click at [274, 7] on button "House Crew Close" at bounding box center [288, 17] width 77 height 32
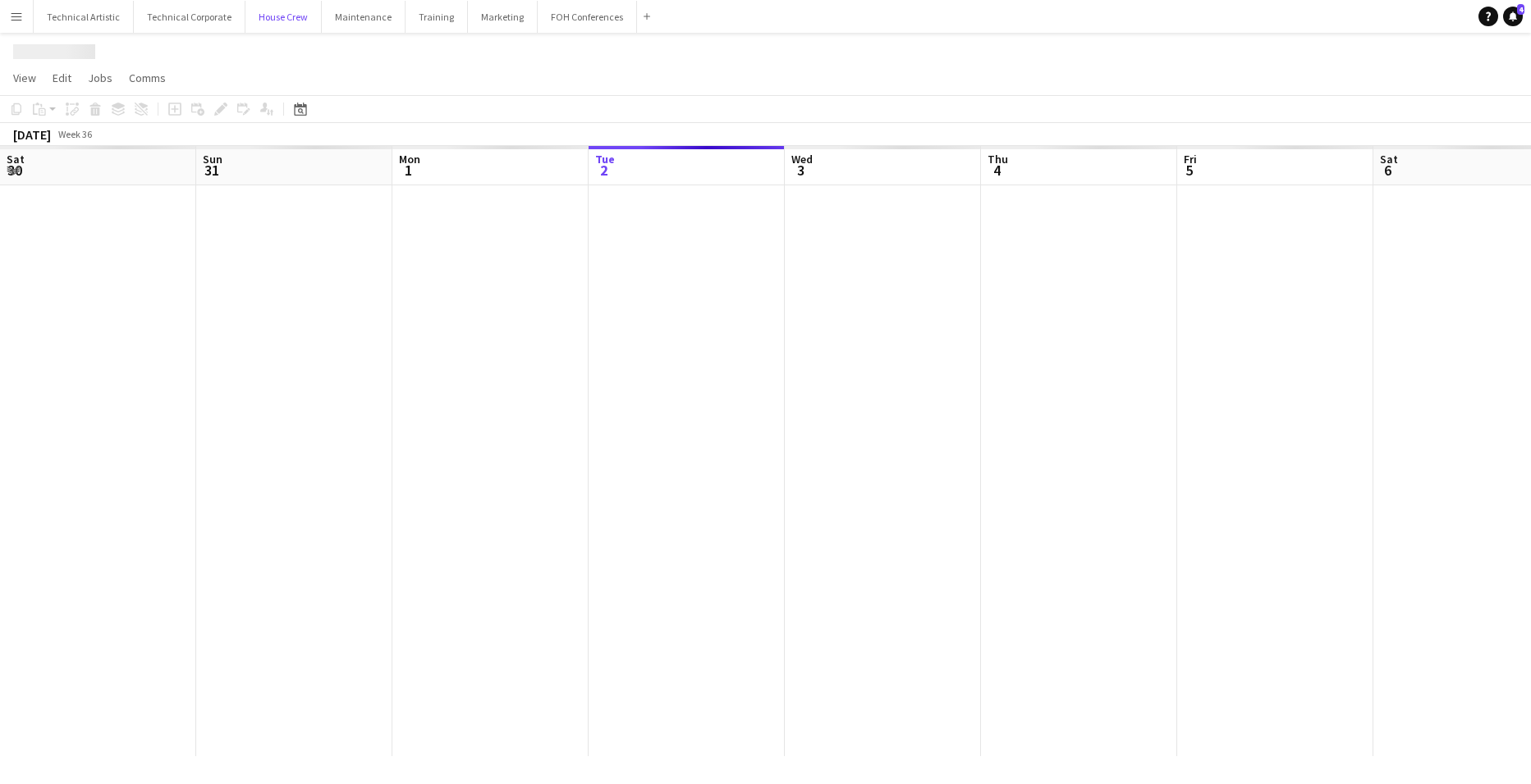
scroll to position [0, 392]
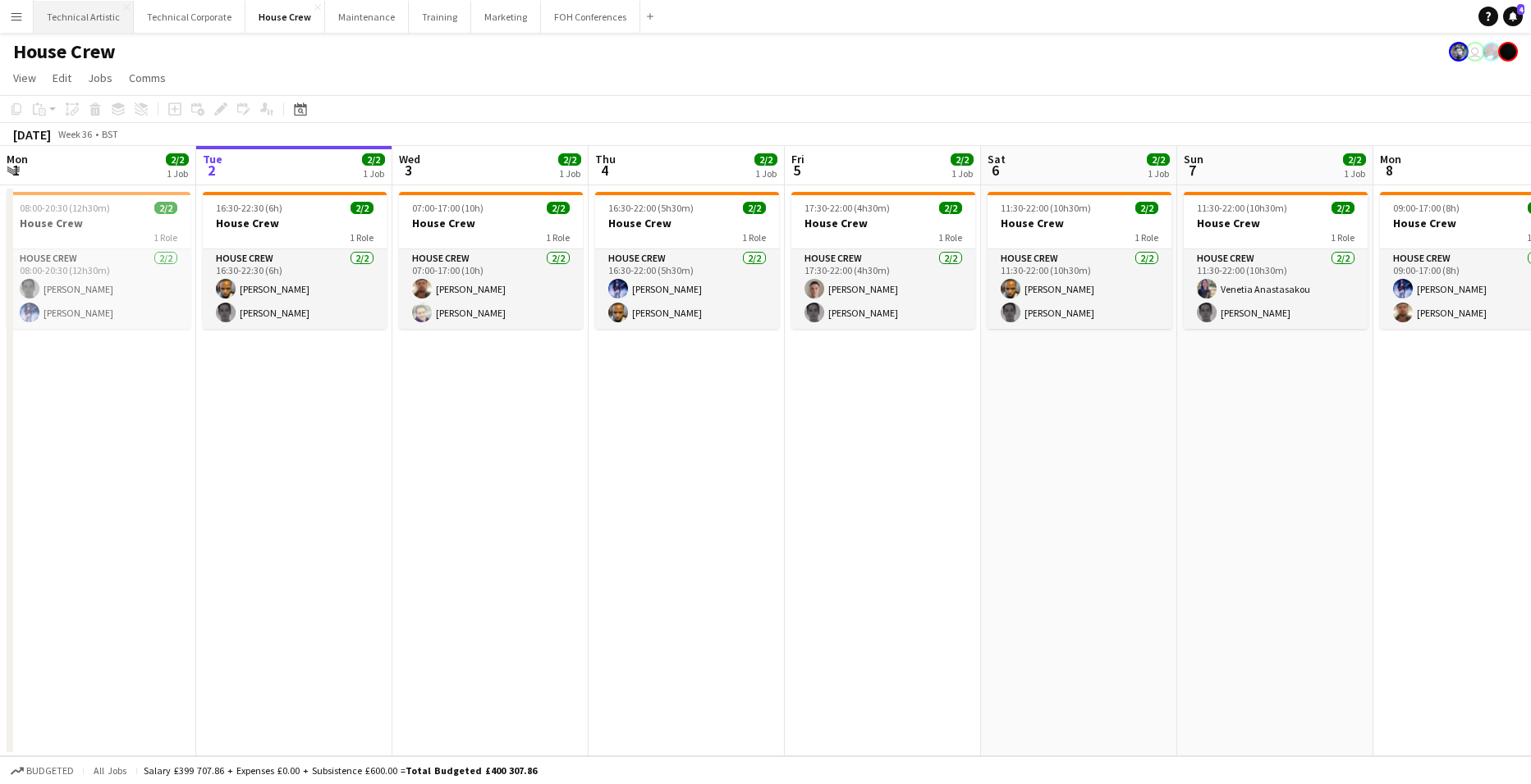
click at [99, 10] on button "Technical Artistic Close" at bounding box center [83, 17] width 100 height 32
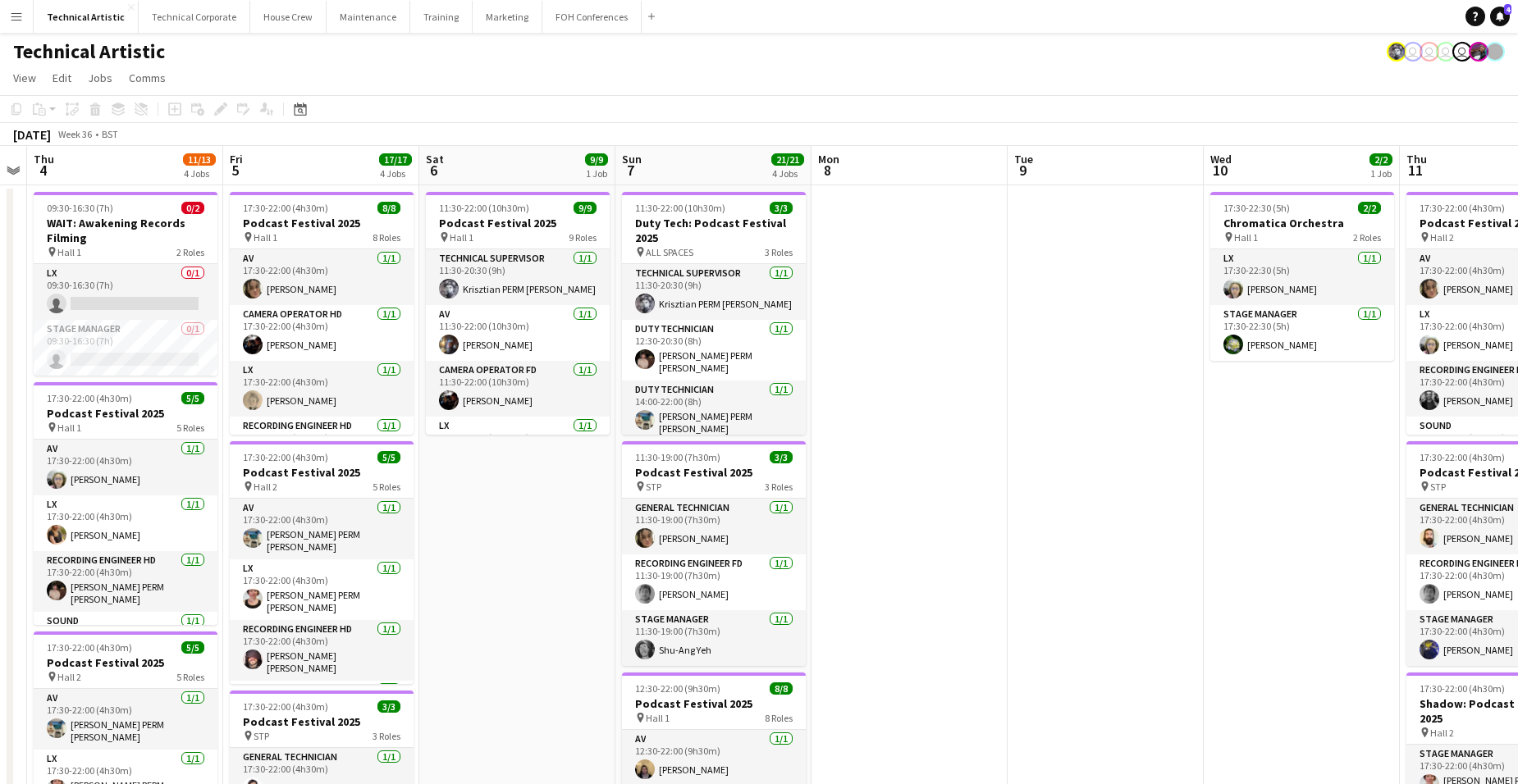
scroll to position [0, 601]
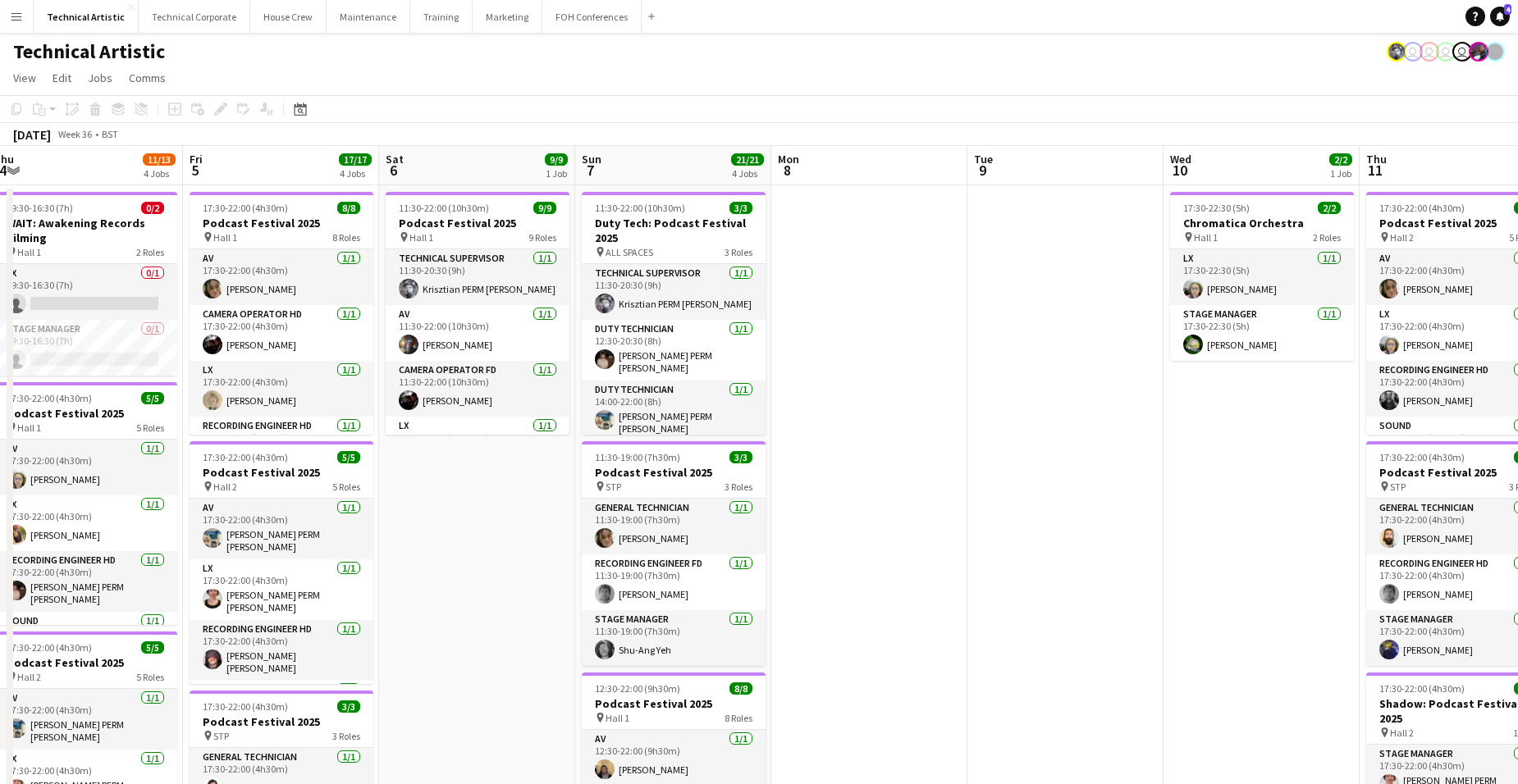
drag, startPoint x: 1443, startPoint y: 413, endPoint x: 841, endPoint y: 463, distance: 604.1
click at [841, 463] on app-calendar-viewport "Mon 1 7/7 2 Jobs Tue 2 6/6 1 Job Wed 3 Thu 4 11/13 4 Jobs Fri 5 17/17 4 Jobs Sa…" at bounding box center [759, 679] width 1518 height 1066
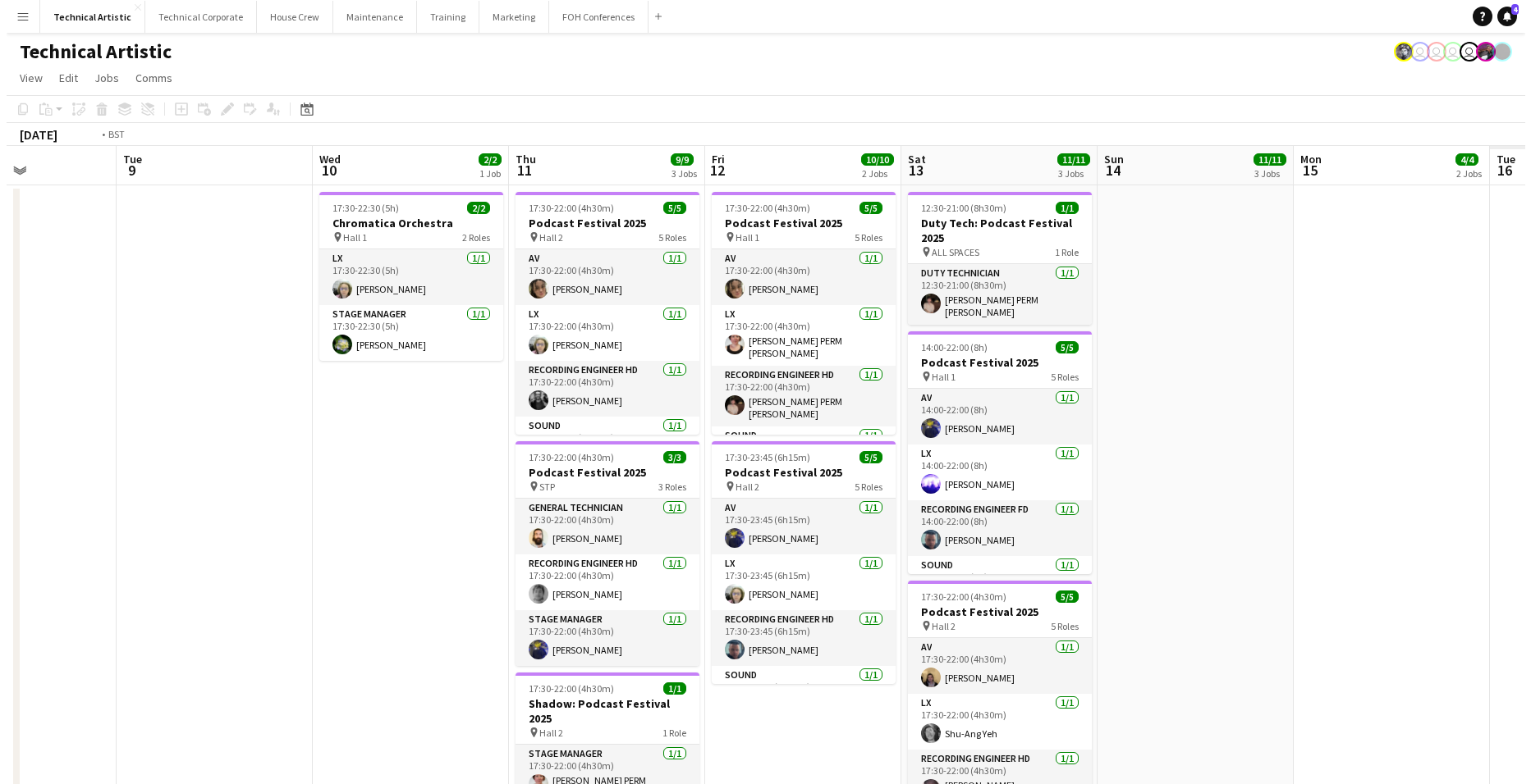
scroll to position [0, 604]
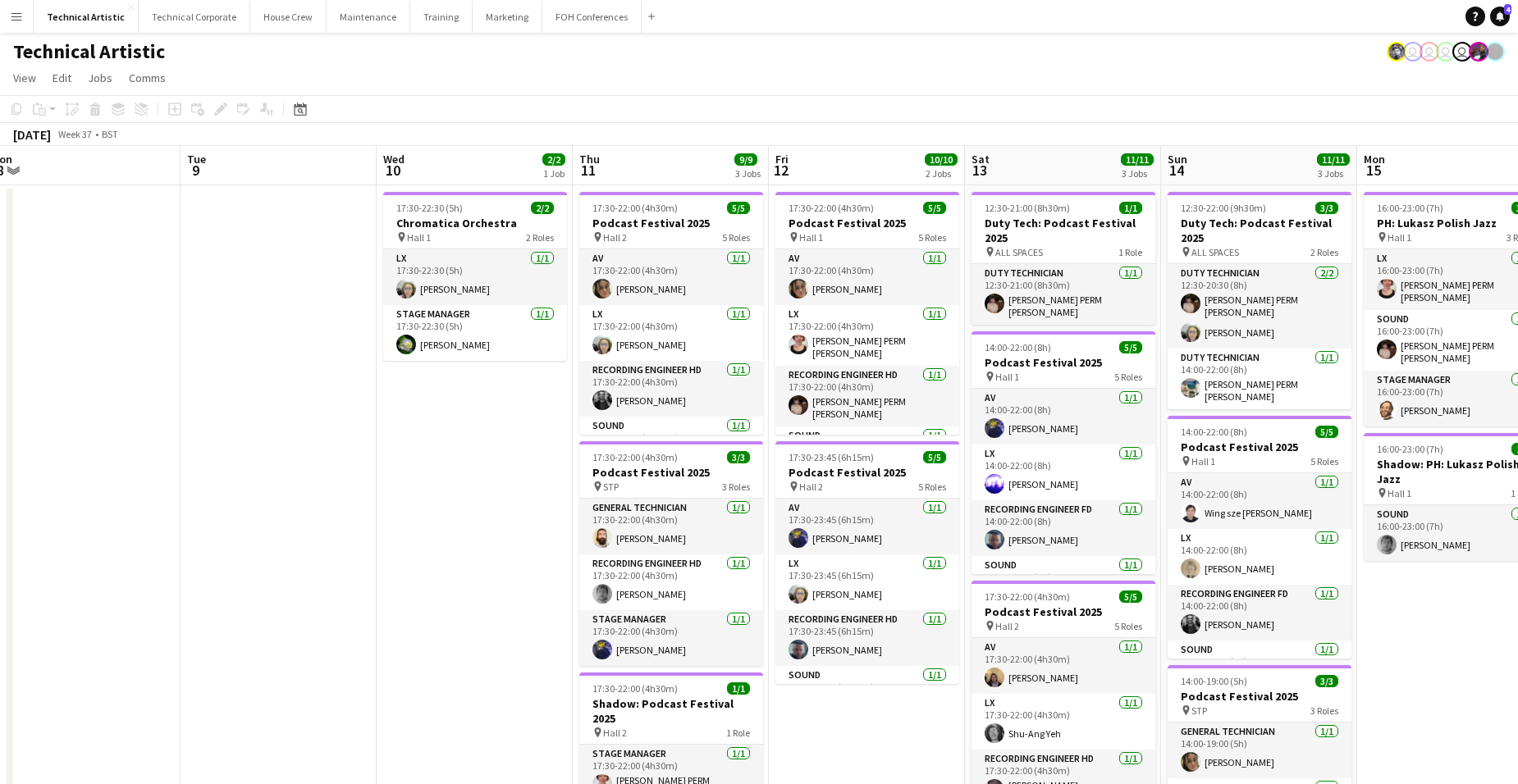
drag, startPoint x: 1252, startPoint y: 486, endPoint x: 465, endPoint y: 500, distance: 787.1
click at [465, 500] on app-calendar-viewport "Fri 5 17/17 4 Jobs Sat 6 9/9 1 Job Sun 7 21/21 4 Jobs Mon 8 Tue 9 Wed 10 2/2 1 …" at bounding box center [759, 679] width 1518 height 1066
click at [322, 331] on app-date-cell at bounding box center [278, 699] width 196 height 1027
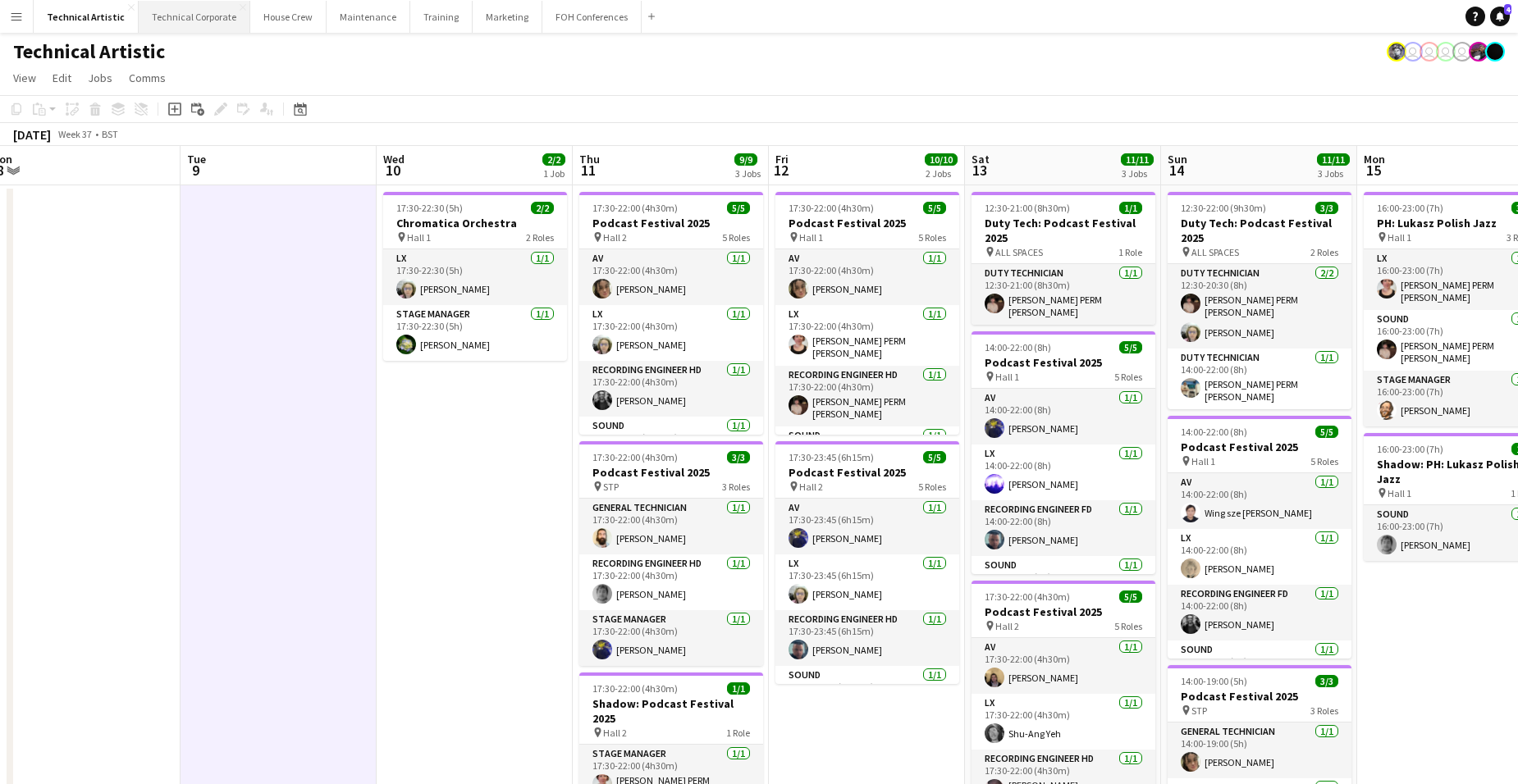
click at [200, 6] on button "Technical Corporate Close" at bounding box center [195, 17] width 112 height 32
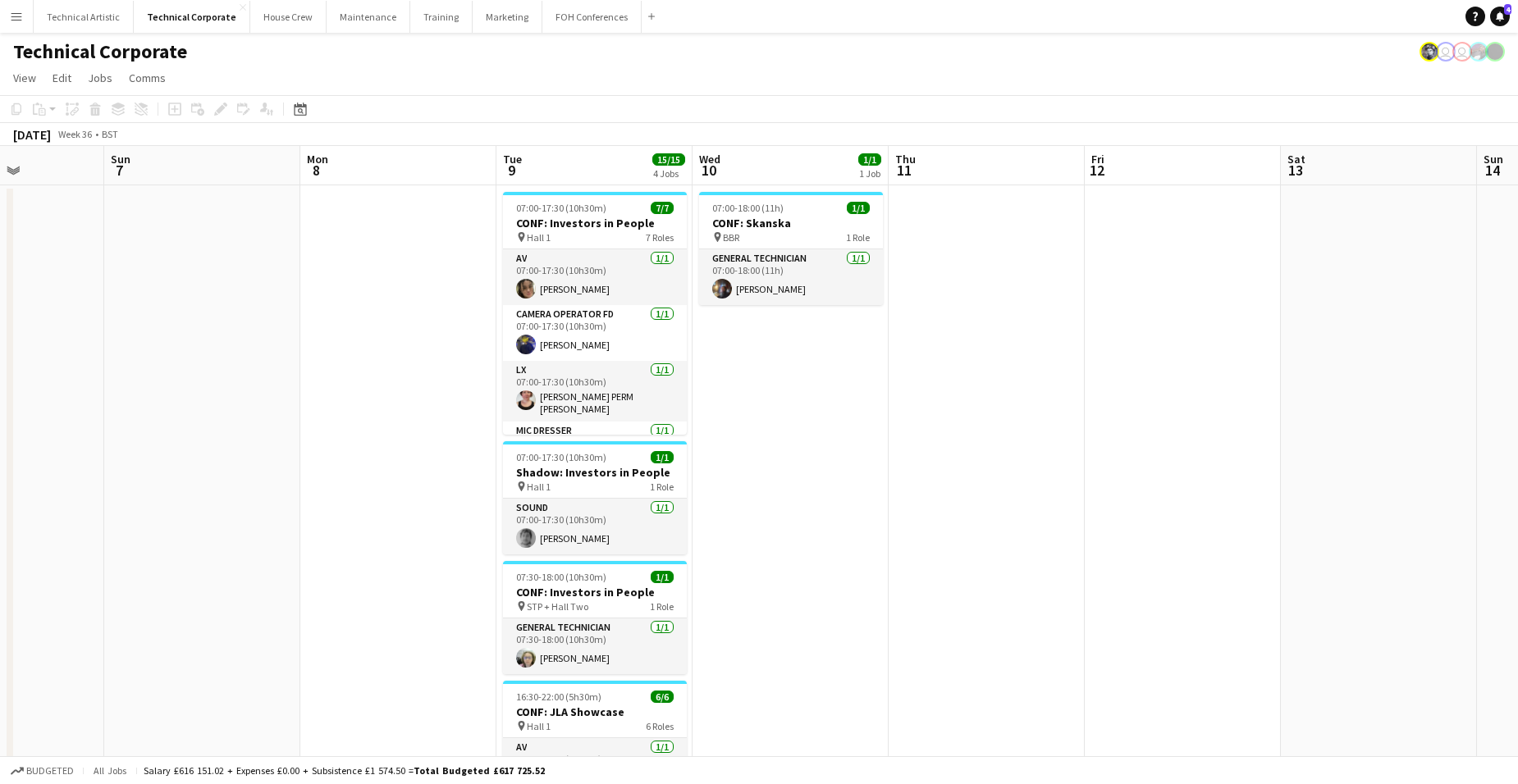
drag, startPoint x: 1165, startPoint y: 458, endPoint x: 254, endPoint y: 443, distance: 911.1
click at [254, 443] on app-calendar-viewport "Wed 3 3/3 1 Job Thu 4 Fri 5 Sat 6 Sun 7 Mon 8 Tue 9 15/15 4 Jobs Wed 10 1/1 1 J…" at bounding box center [759, 567] width 1518 height 843
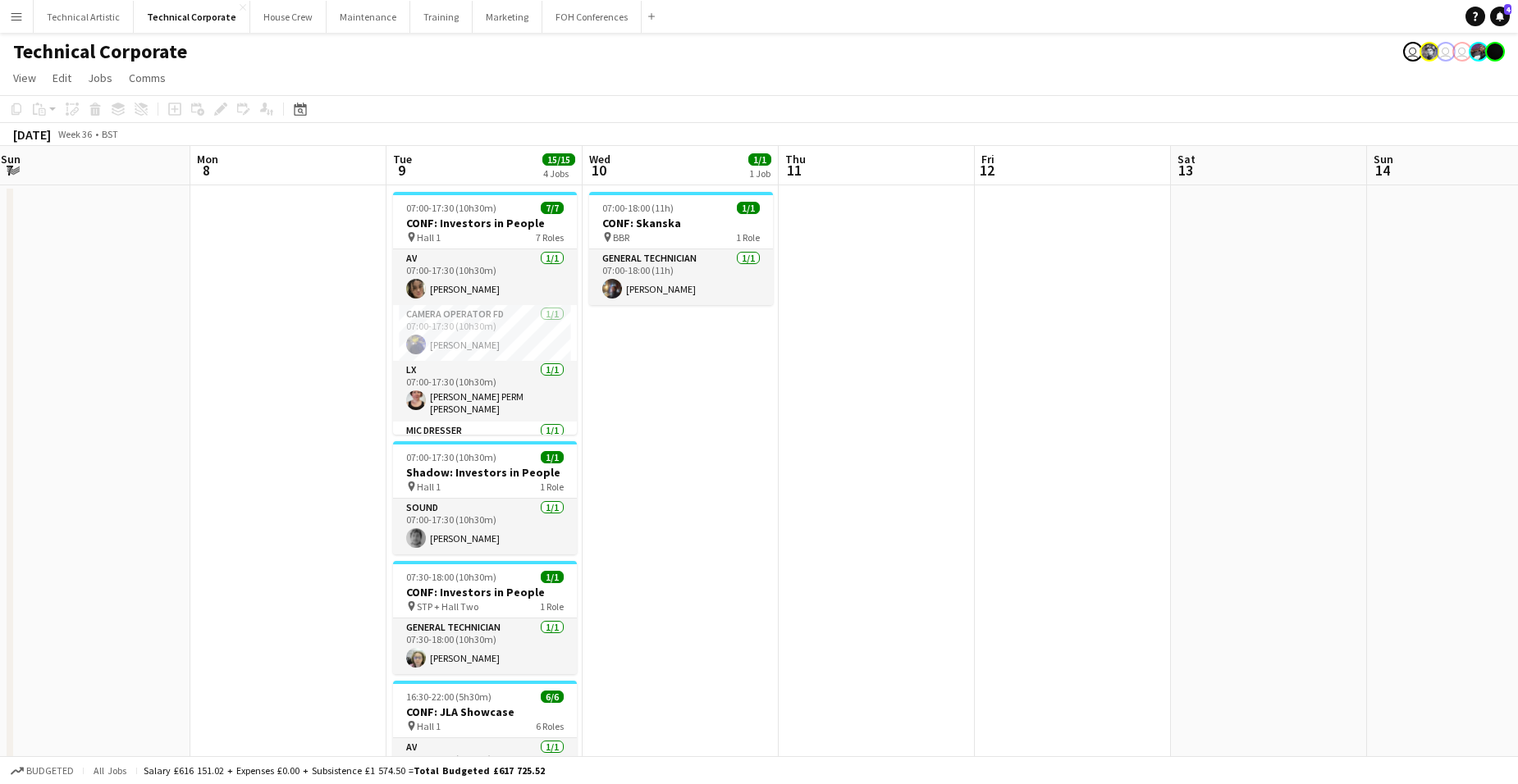
scroll to position [0, 696]
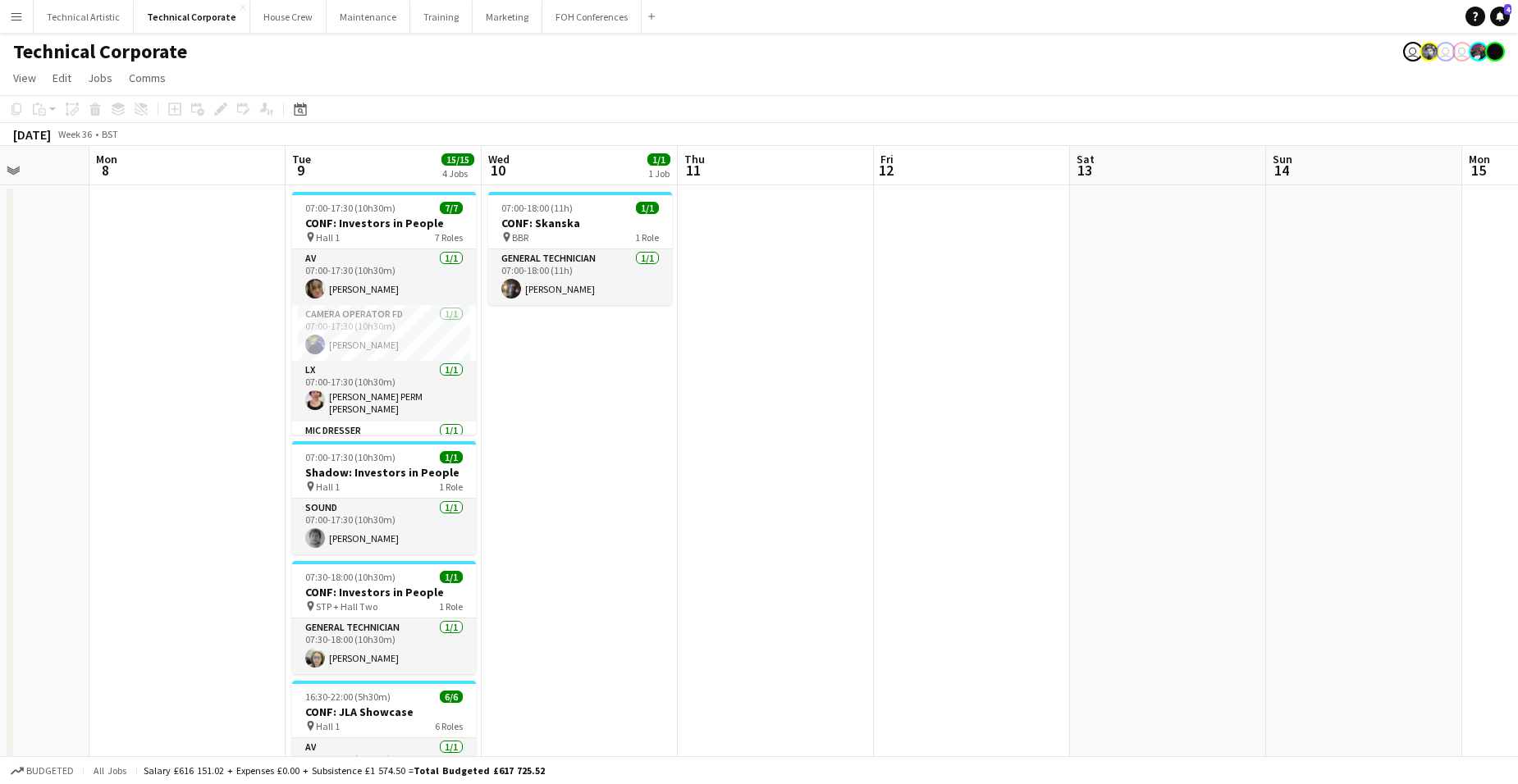
drag, startPoint x: 1366, startPoint y: 393, endPoint x: 994, endPoint y: 373, distance: 372.5
click at [994, 373] on app-calendar-viewport "Thu 4 Fri 5 Sat 6 Sun 7 Mon 8 Tue 9 15/15 4 Jobs Wed 10 1/1 1 Job Thu 11 Fri 12…" at bounding box center [759, 567] width 1518 height 843
click at [586, 350] on app-date-cell "07:00-18:00 (11h) 1/1 CONF: Skanska pin BBR 1 Role General Technician [DATE] 07…" at bounding box center [580, 587] width 196 height 804
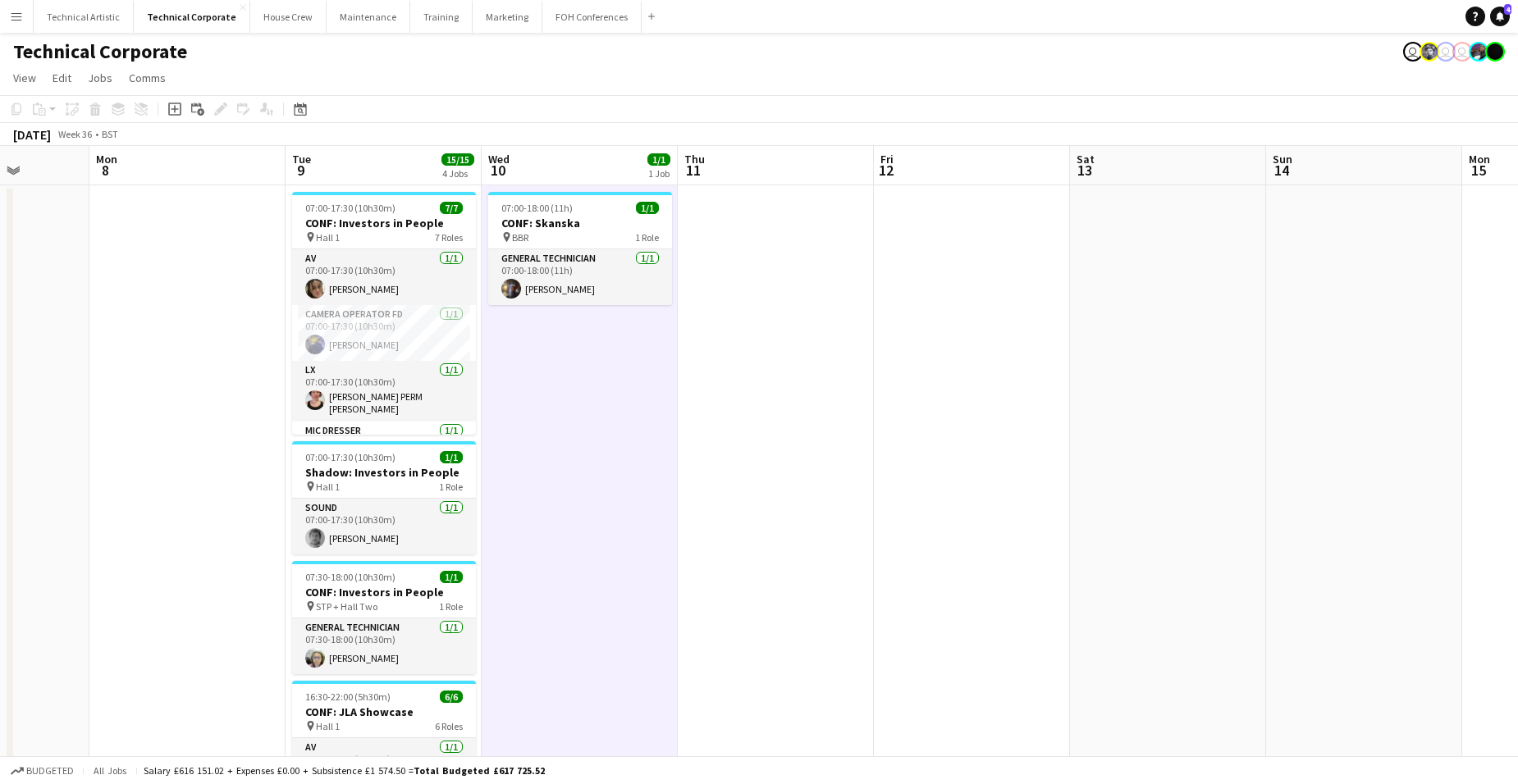
click at [611, 329] on app-date-cell "07:00-18:00 (11h) 1/1 CONF: Skanska pin BBR 1 Role General Technician [DATE] 07…" at bounding box center [580, 587] width 196 height 804
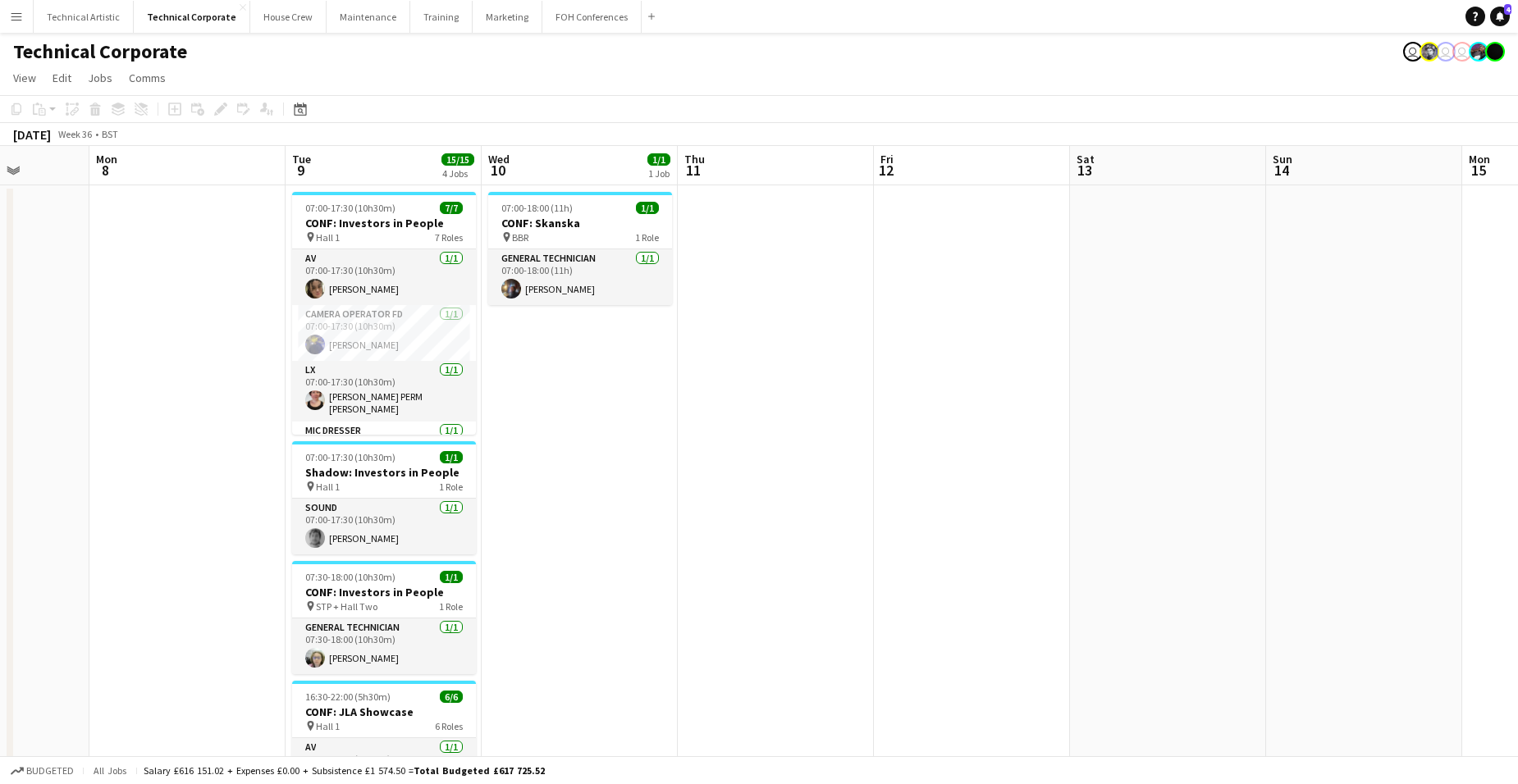
click at [565, 337] on app-date-cell "07:00-18:00 (11h) 1/1 CONF: Skanska pin BBR 1 Role General Technician [DATE] 07…" at bounding box center [580, 587] width 196 height 804
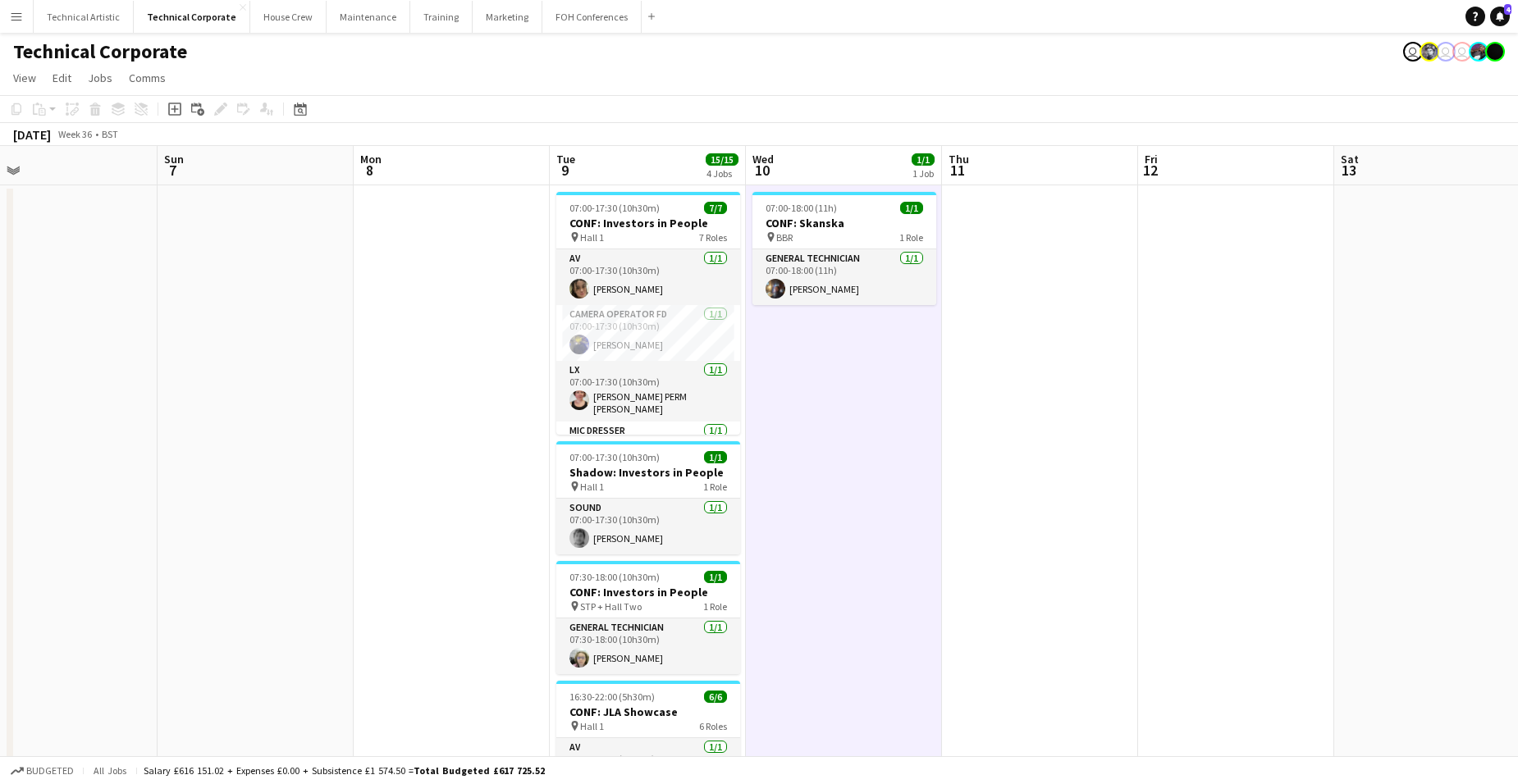
scroll to position [0, 429]
drag, startPoint x: 544, startPoint y: 444, endPoint x: 810, endPoint y: 435, distance: 266.2
click at [810, 435] on app-calendar-viewport "Thu 4 Fri 5 Sat 6 Sun 7 Mon 8 Tue 9 15/15 4 Jobs Wed 10 1/1 1 Job Thu 11 Fri 12…" at bounding box center [759, 567] width 1518 height 843
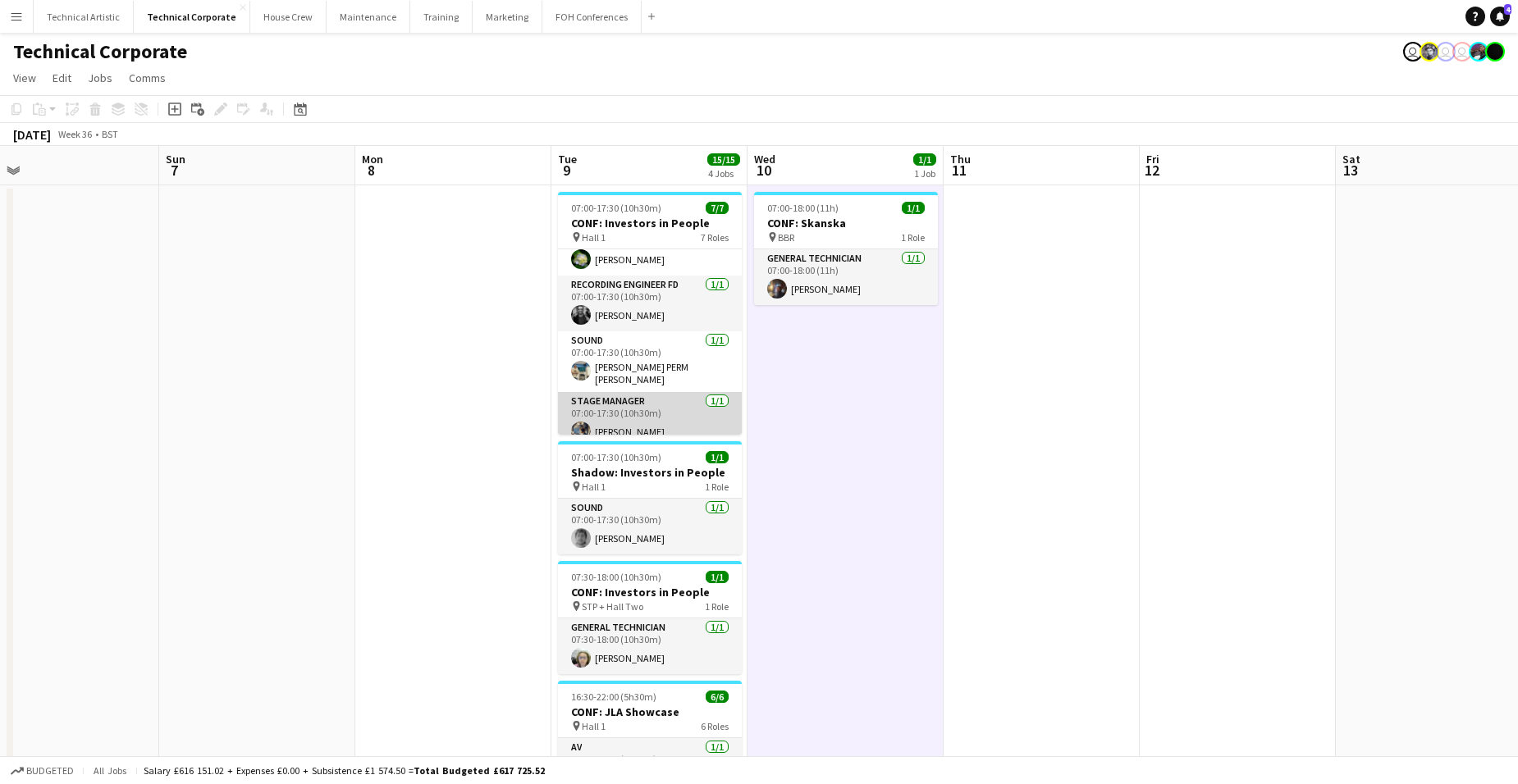
scroll to position [205, 0]
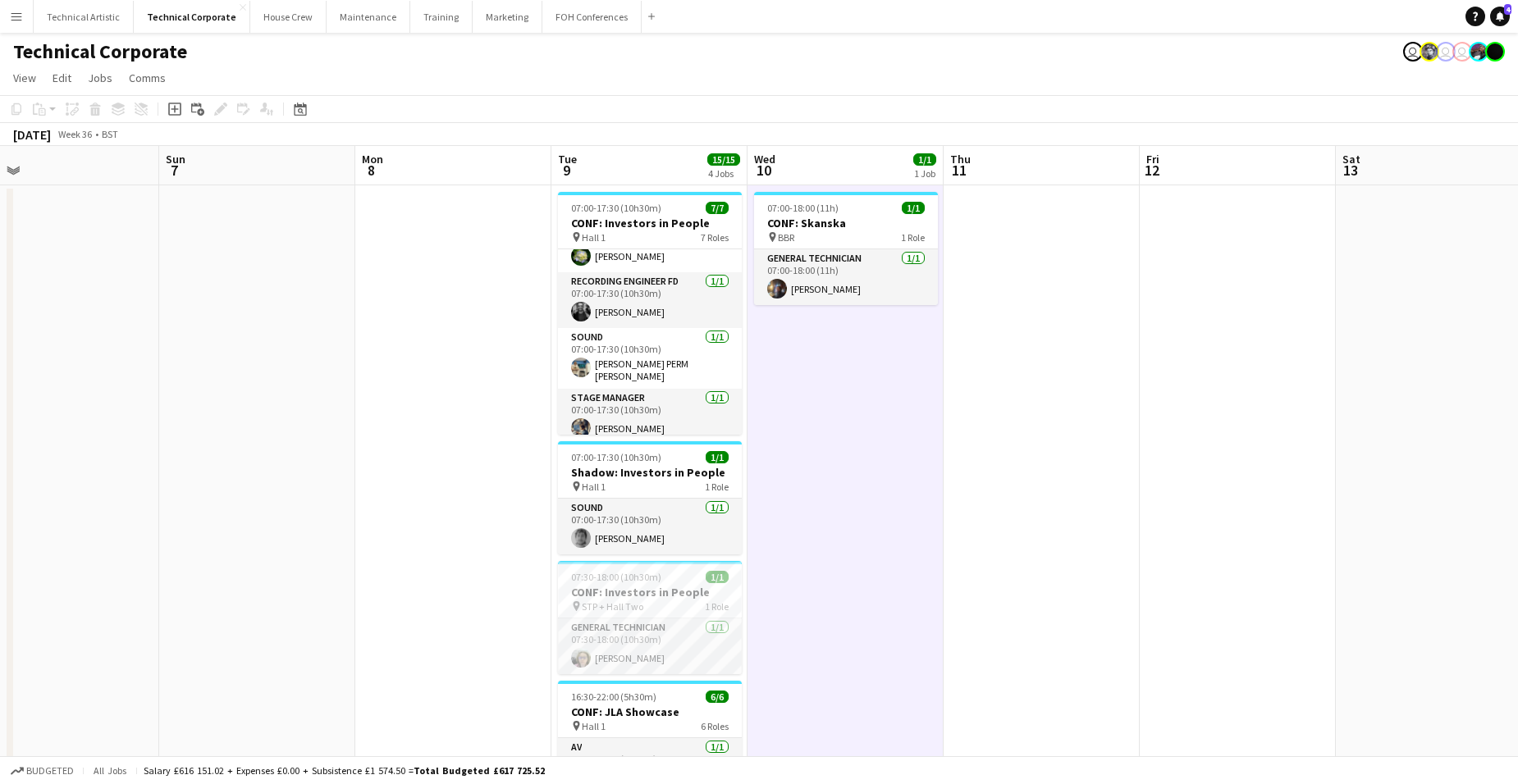
click at [419, 272] on app-date-cell at bounding box center [454, 587] width 196 height 804
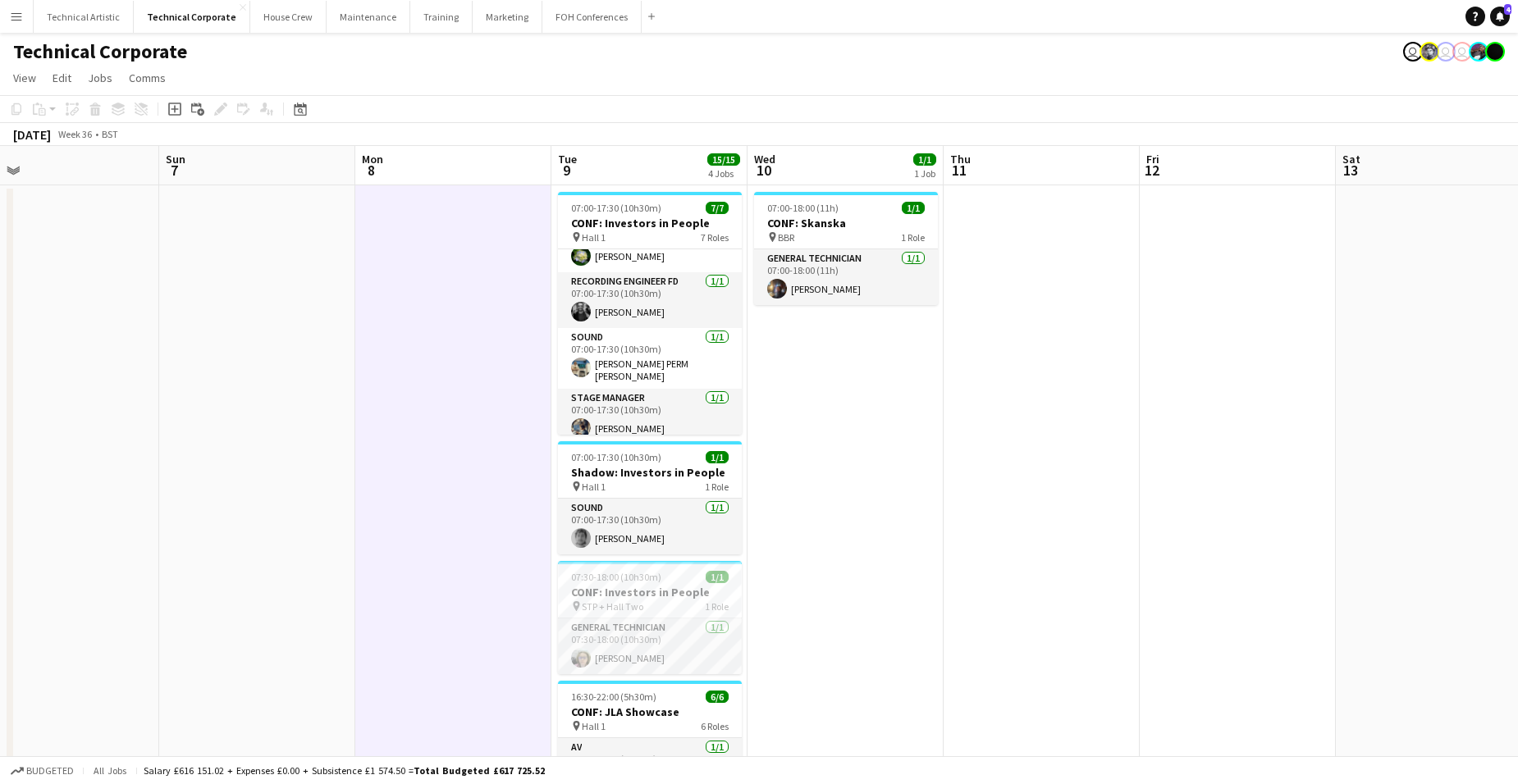
click at [419, 273] on app-date-cell at bounding box center [454, 587] width 196 height 804
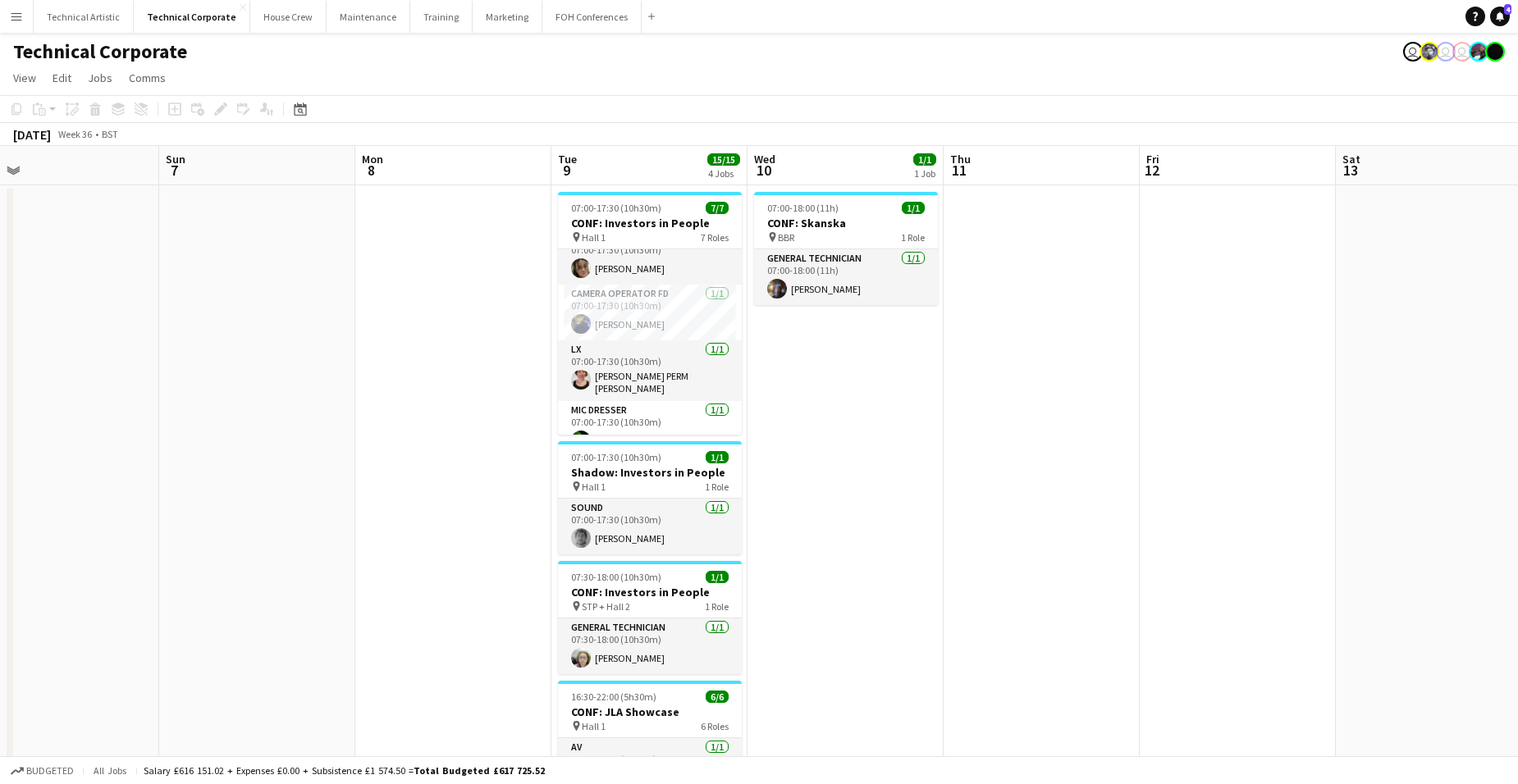
scroll to position [0, 0]
click at [644, 157] on app-board-header-date "Tue 9 15/15 4 Jobs" at bounding box center [650, 165] width 196 height 39
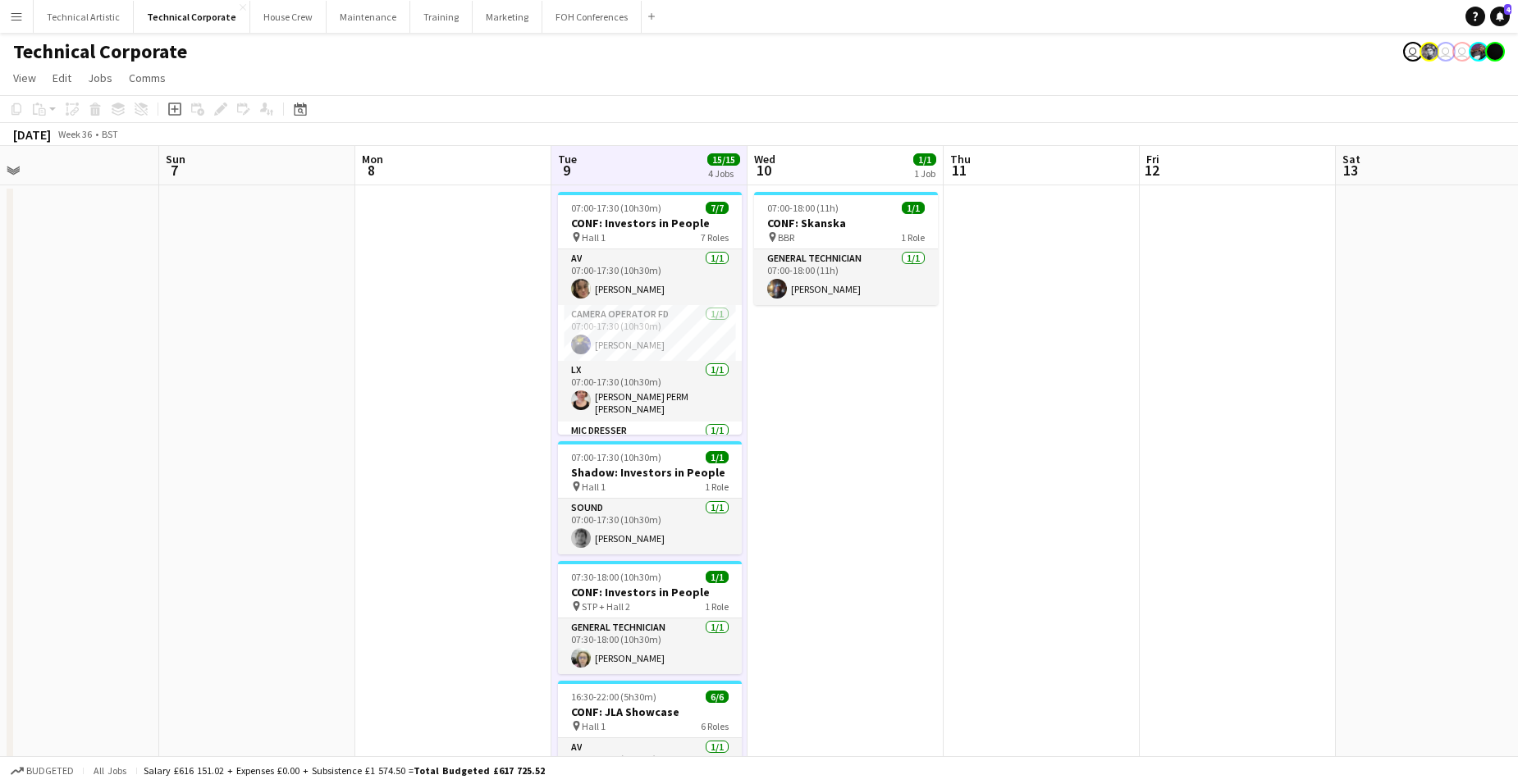
click at [644, 157] on app-board-header-date "Tue 9 15/15 4 Jobs" at bounding box center [650, 165] width 196 height 39
click at [464, 159] on app-board-header-date "Mon 8" at bounding box center [454, 165] width 196 height 39
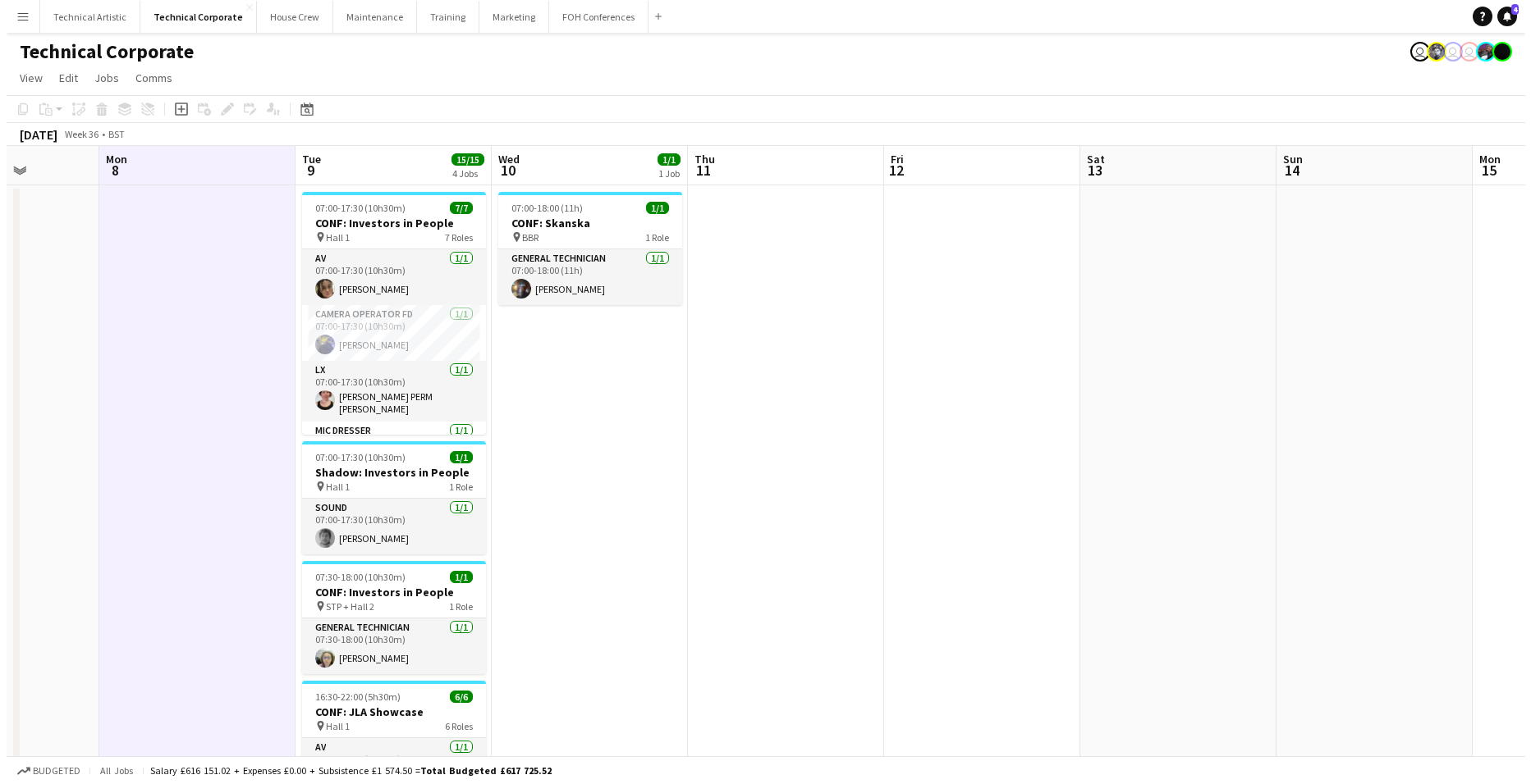
scroll to position [0, 698]
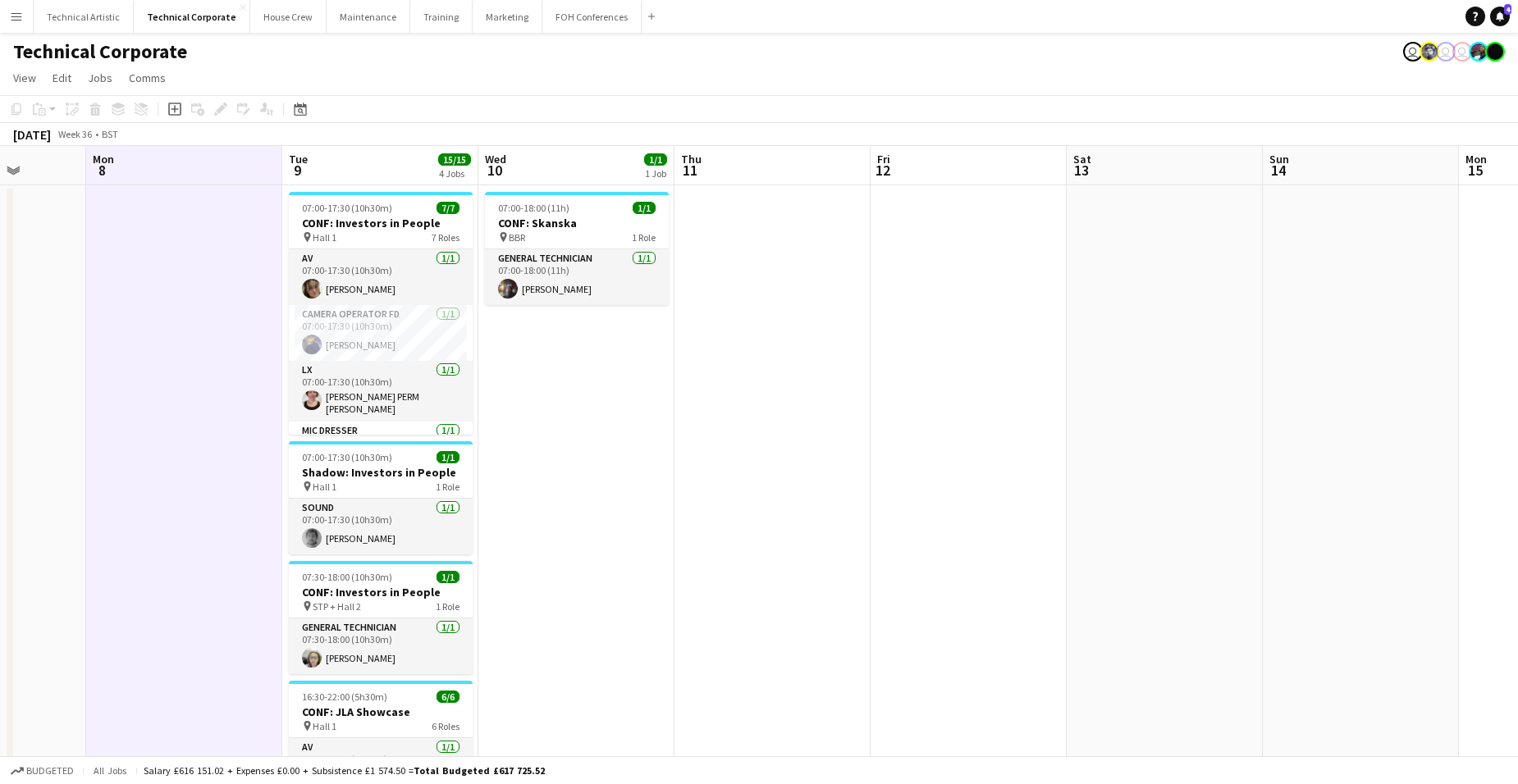
drag, startPoint x: 1454, startPoint y: 440, endPoint x: 1185, endPoint y: 432, distance: 269.1
click at [1185, 432] on app-calendar-viewport "Thu 4 Fri 5 Sat 6 Sun 7 Mon 8 Tue 9 15/15 4 Jobs Wed 10 1/1 1 Job Thu 11 Fri 12…" at bounding box center [759, 567] width 1518 height 843
click at [742, 248] on app-date-cell at bounding box center [773, 587] width 196 height 804
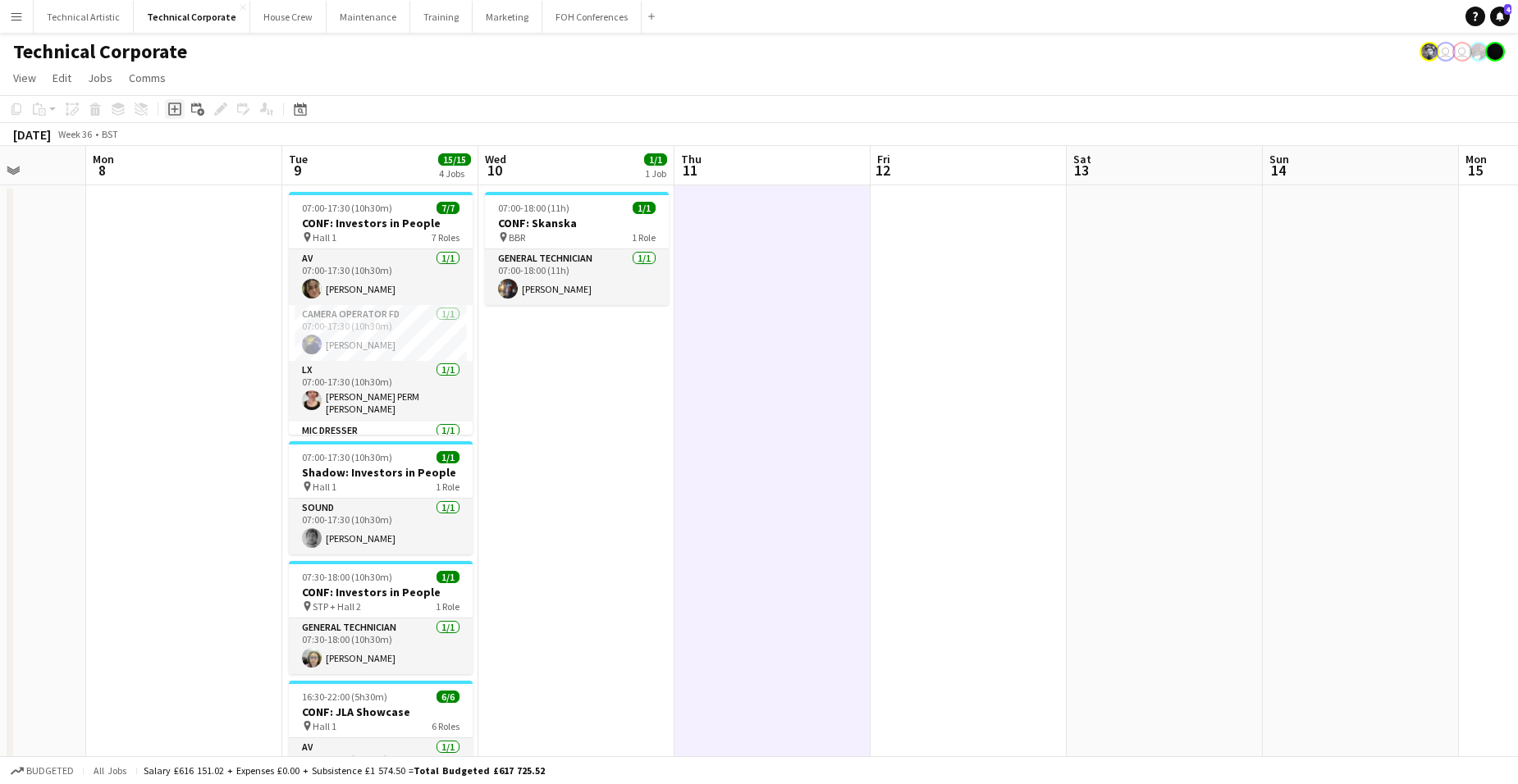
click at [172, 110] on icon at bounding box center [175, 109] width 7 height 7
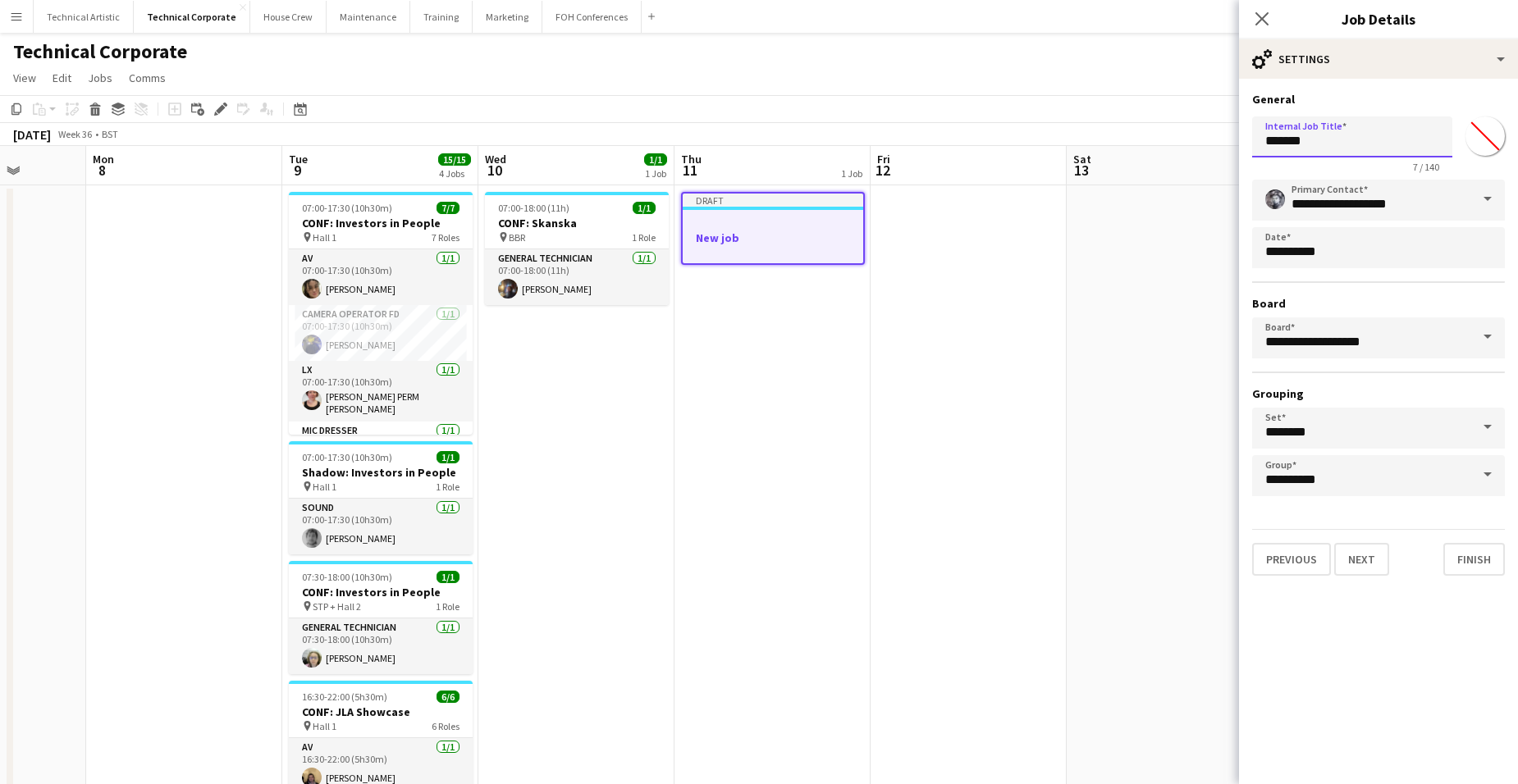
drag, startPoint x: 1327, startPoint y: 139, endPoint x: 1196, endPoint y: 143, distance: 131.1
click at [1196, 143] on body "Menu Boards Boards Boards All jobs Status Workforce Workforce My Workforce Recr…" at bounding box center [759, 508] width 1518 height 1016
type input "**********"
click at [1216, 554] on button "Next" at bounding box center [1361, 559] width 55 height 33
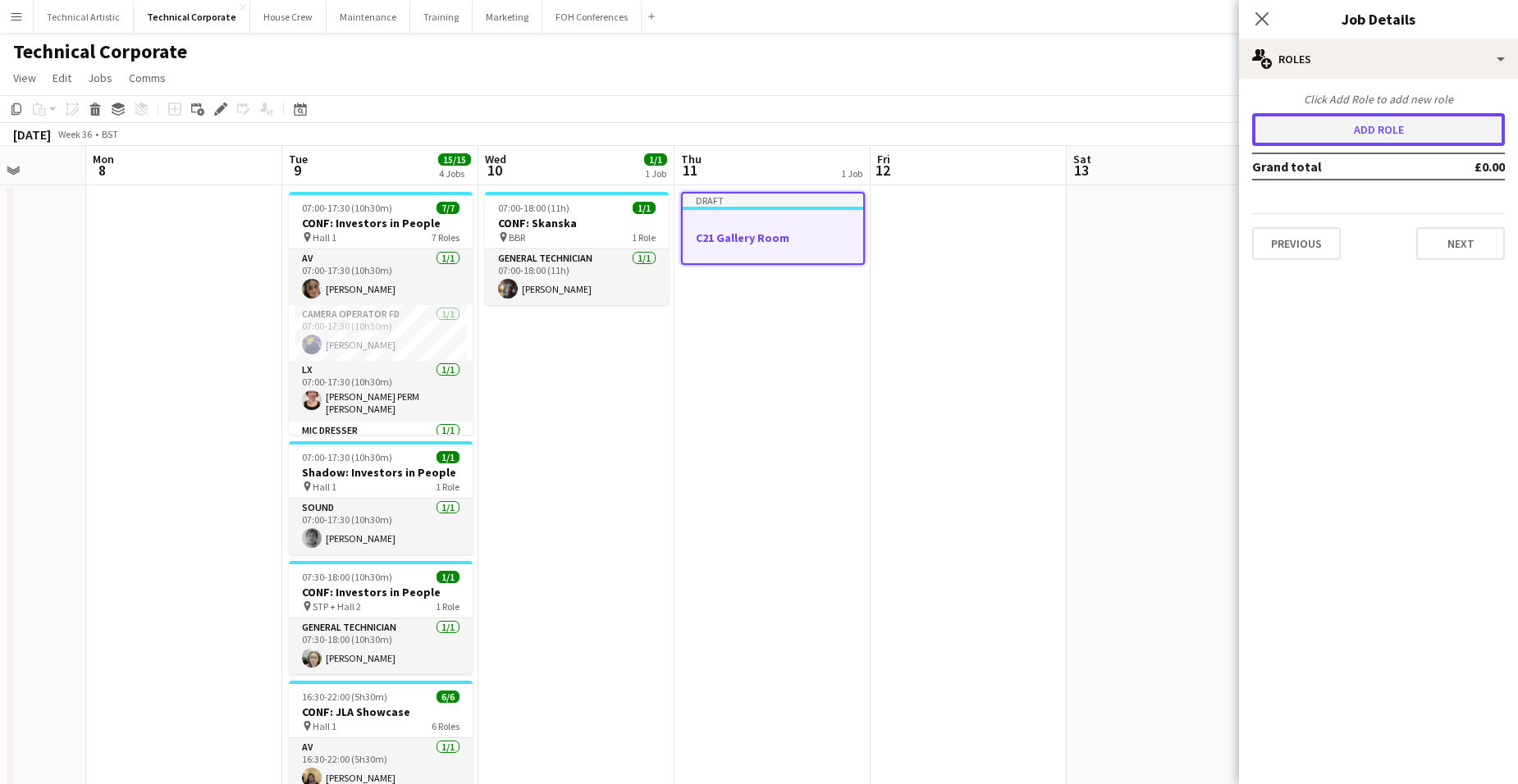
click at [1216, 135] on button "Add role" at bounding box center [1379, 129] width 253 height 33
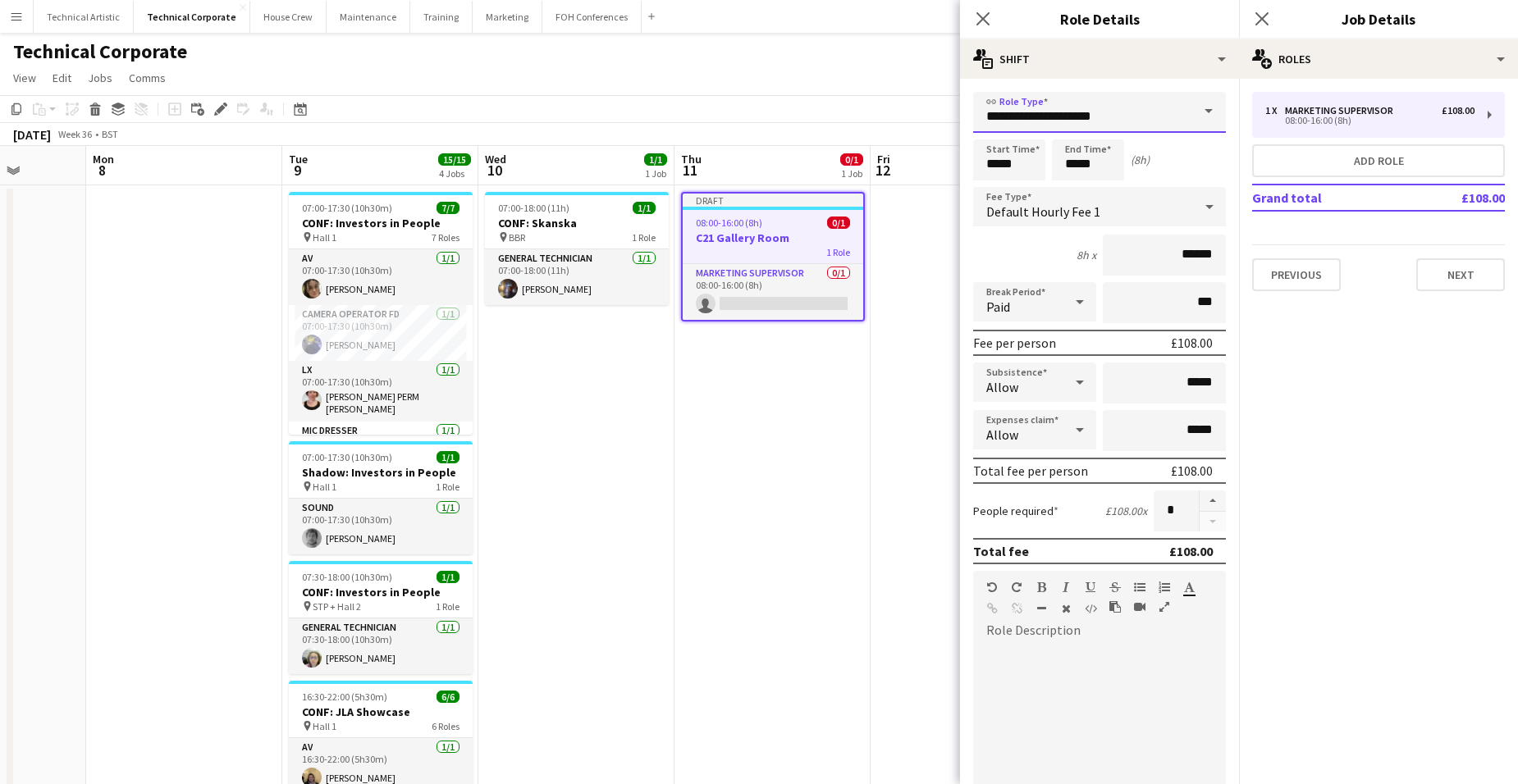
drag, startPoint x: 1131, startPoint y: 114, endPoint x: 954, endPoint y: 112, distance: 177.0
click at [953, 113] on body "Menu Boards Boards Boards All jobs Status Workforce Workforce My Workforce Recr…" at bounding box center [759, 508] width 1518 height 1016
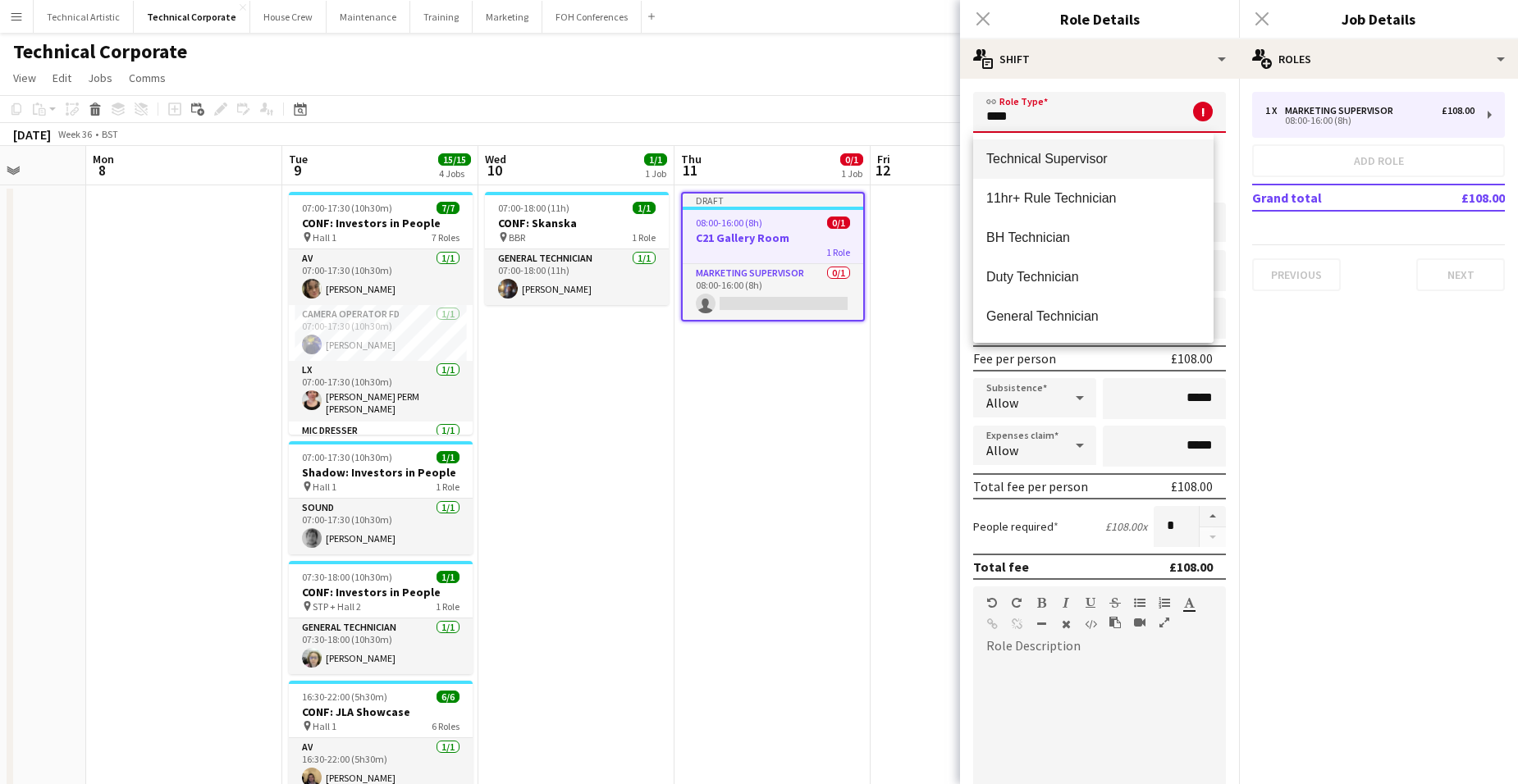
click at [1063, 153] on span "Technical Supervisor" at bounding box center [1093, 159] width 214 height 16
type input "**********"
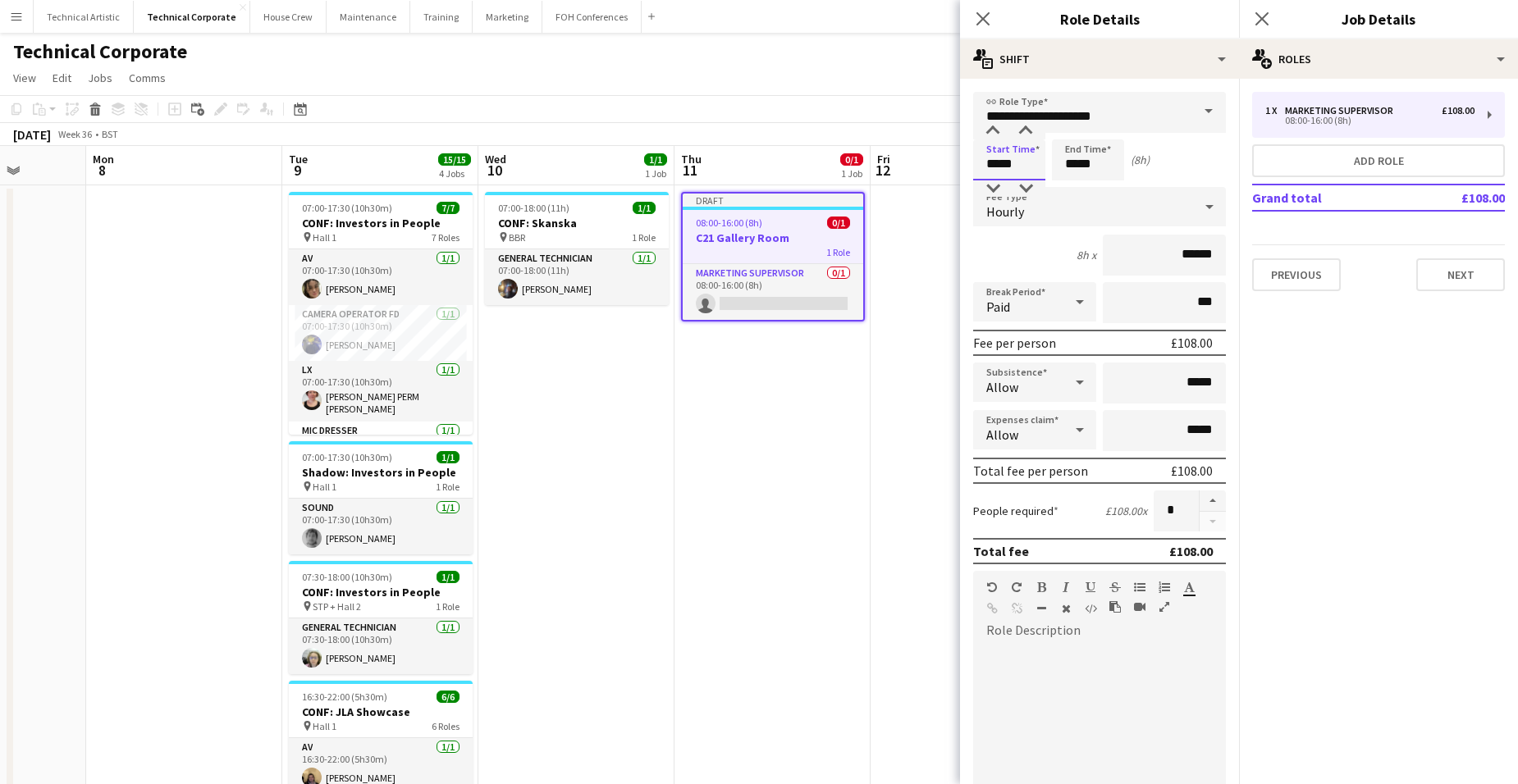
drag, startPoint x: 1021, startPoint y: 163, endPoint x: 927, endPoint y: 160, distance: 94.0
click at [927, 160] on body "Menu Boards Boards Boards All jobs Status Workforce Workforce My Workforce Recr…" at bounding box center [759, 508] width 1518 height 1016
type input "*****"
drag, startPoint x: 1108, startPoint y: 161, endPoint x: 1004, endPoint y: 162, distance: 104.0
click at [1004, 162] on div "Start Time ***** End Time ***** (7h 30m)" at bounding box center [1100, 160] width 253 height 41
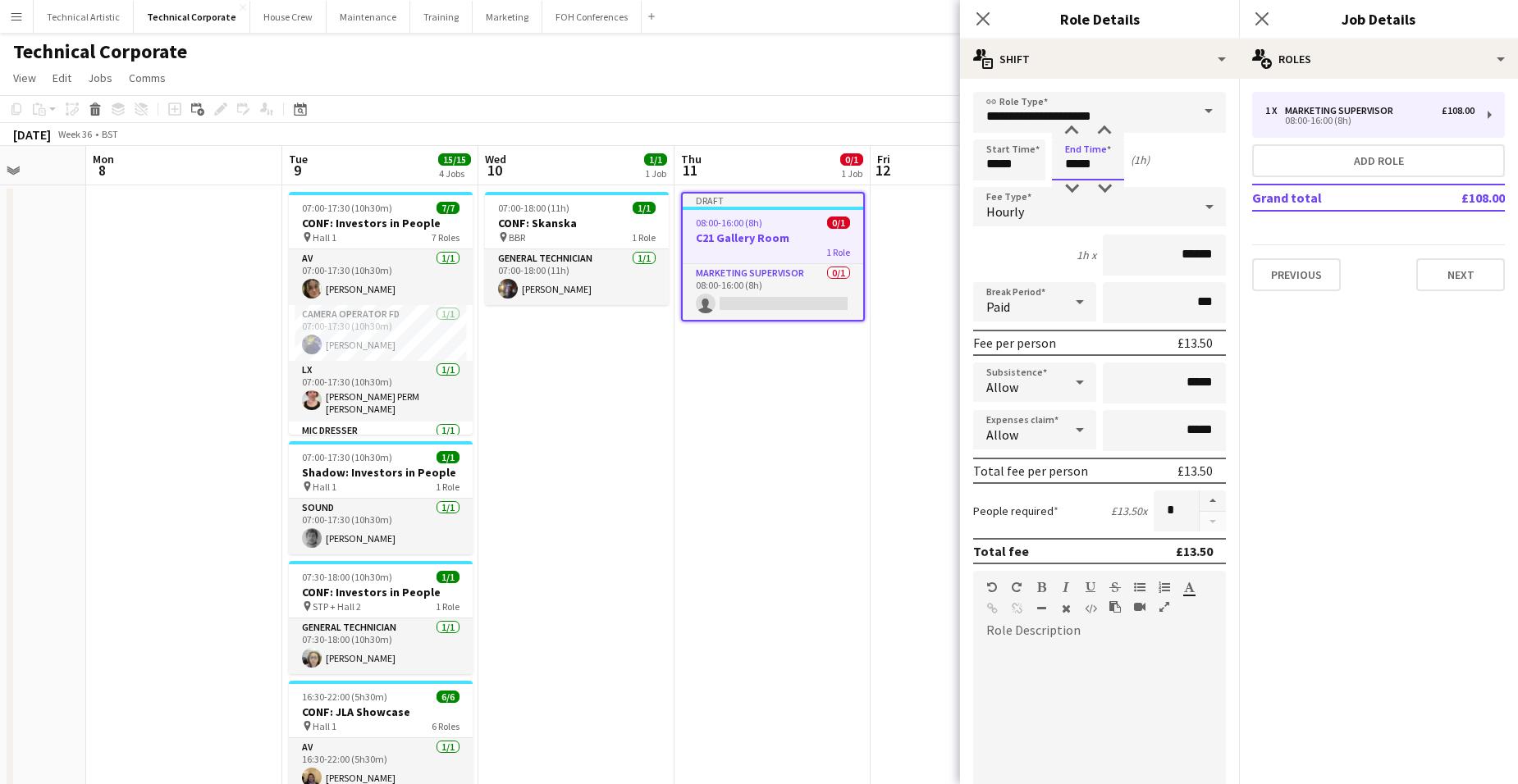
type input "*****"
click at [1066, 203] on div "Hourly" at bounding box center [1084, 206] width 220 height 39
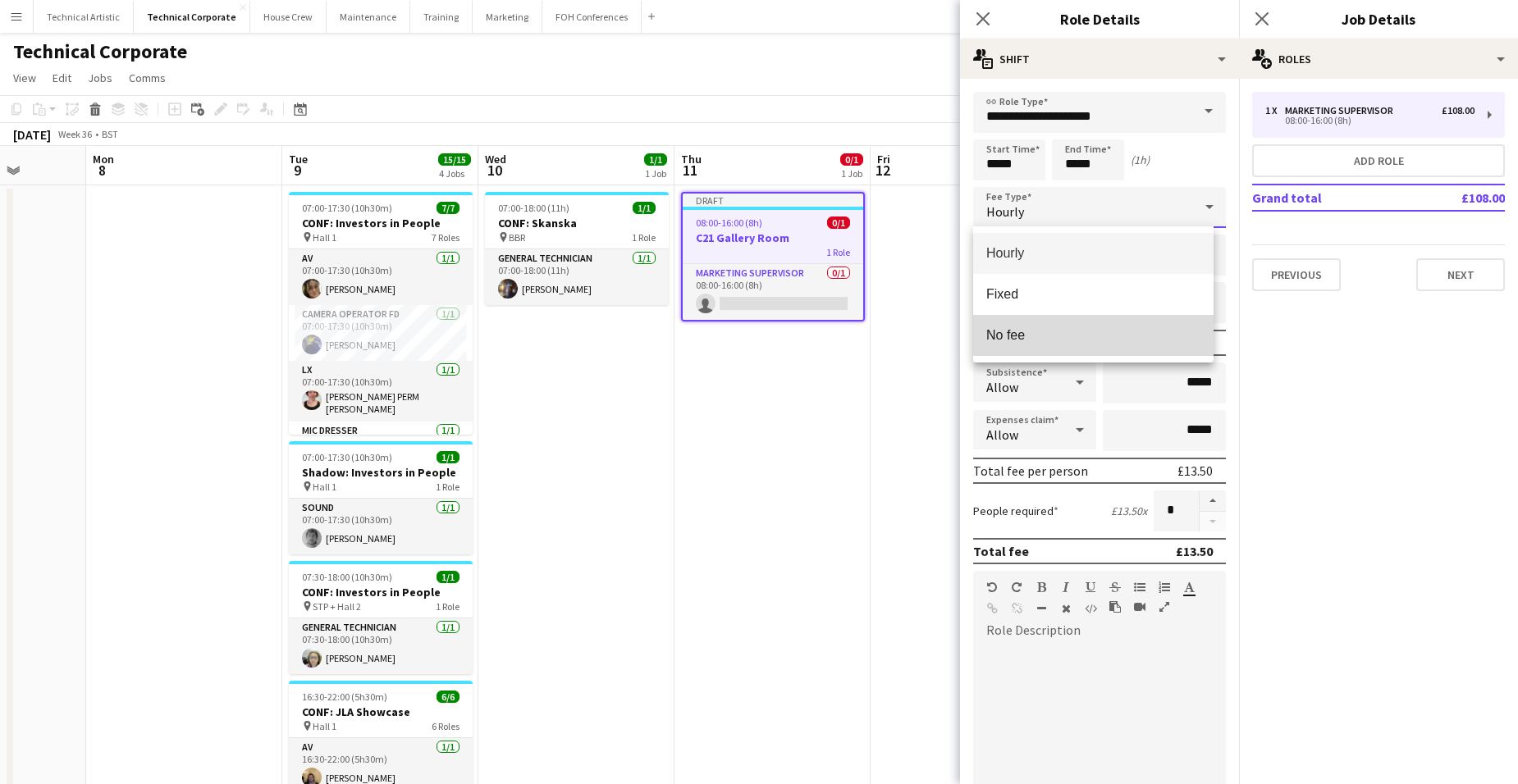
click at [1096, 325] on mat-option "No fee" at bounding box center [1094, 336] width 241 height 41
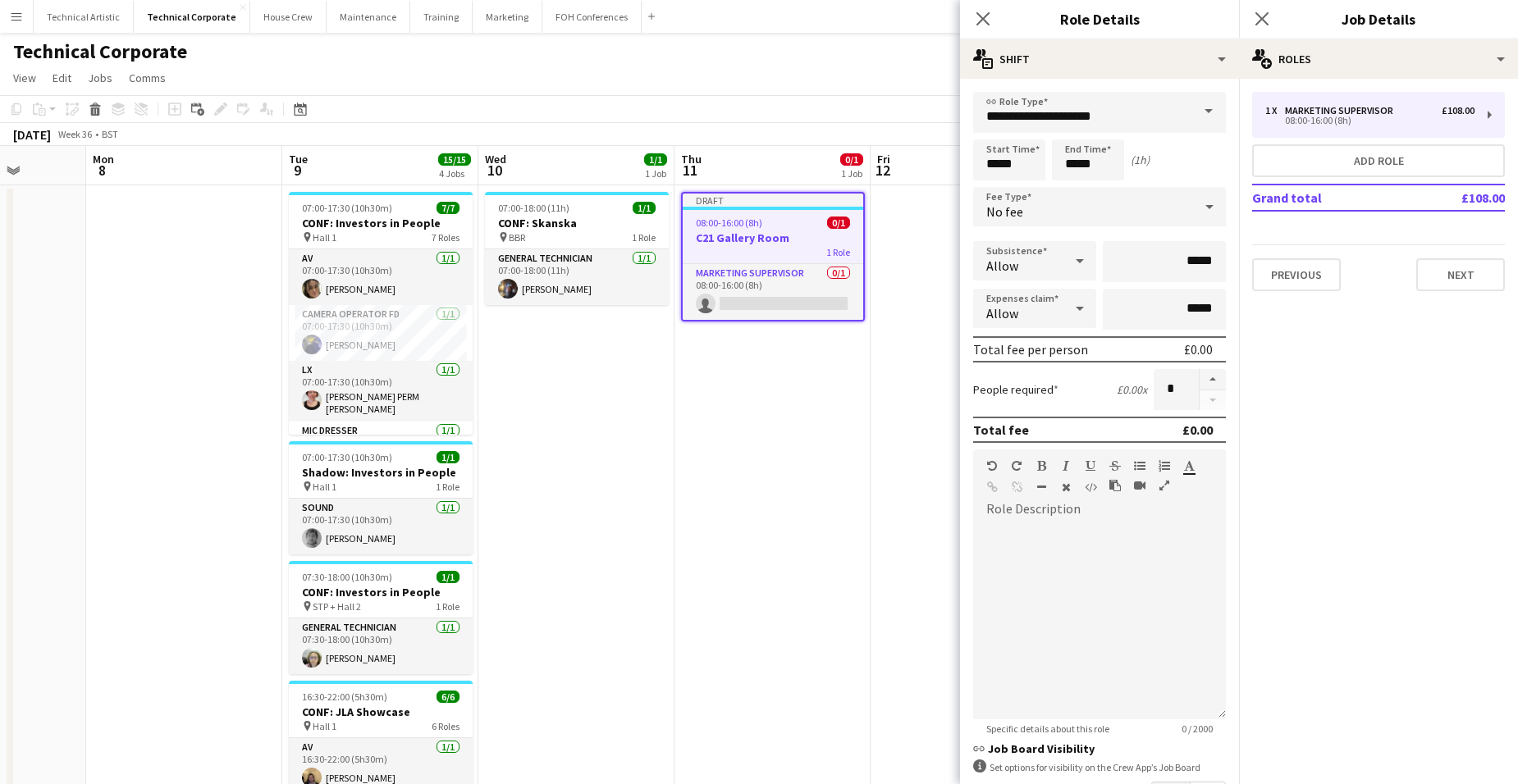
click at [828, 382] on app-date-cell "Draft 08:00-16:00 (8h) 0/1 C21 Gallery Room 1 Role Marketing Supervisor 0/1 08:…" at bounding box center [773, 587] width 196 height 804
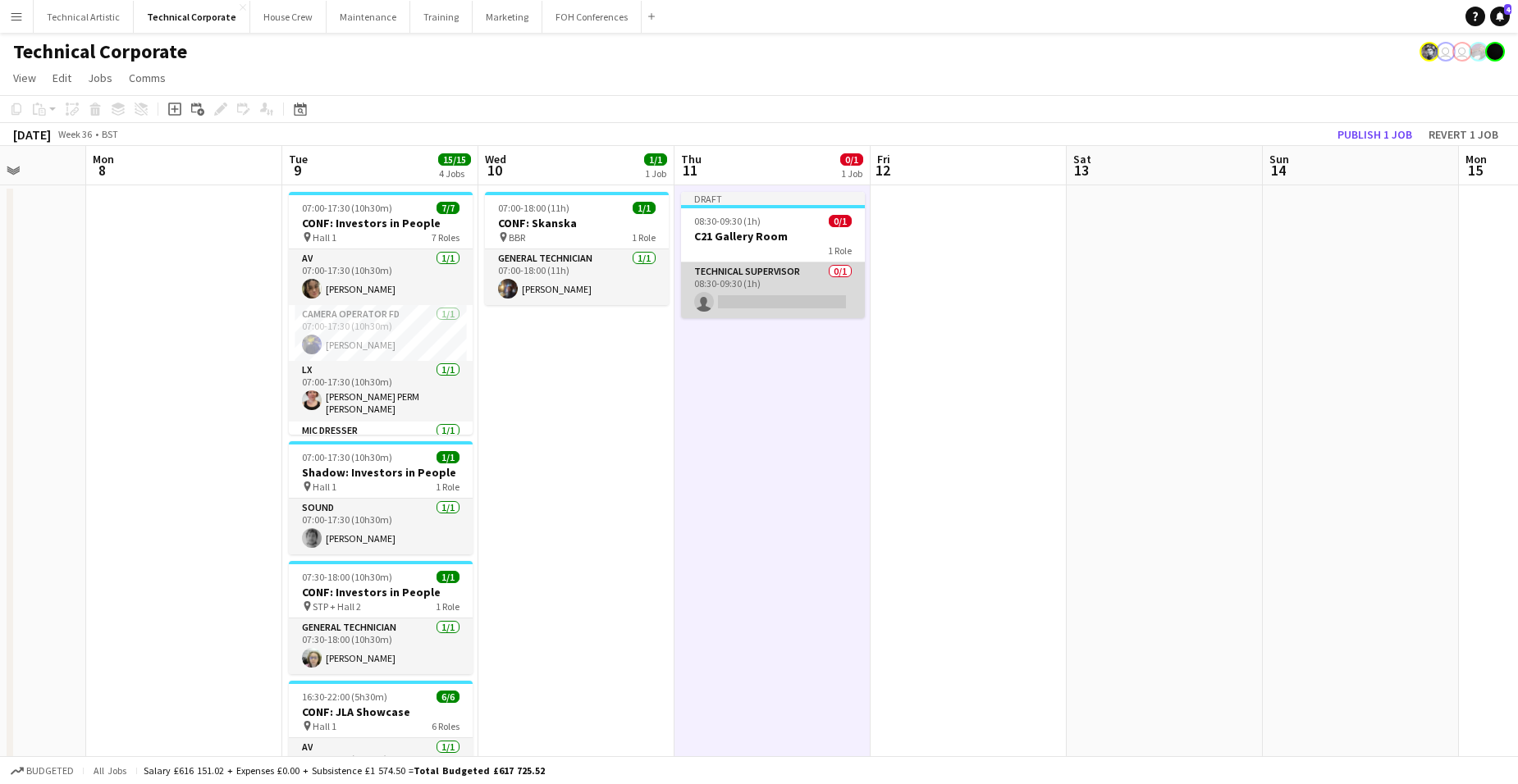
click at [794, 287] on app-card-role "Technical Supervisor 0/1 08:30-09:30 (1h) single-neutral-actions" at bounding box center [773, 290] width 184 height 56
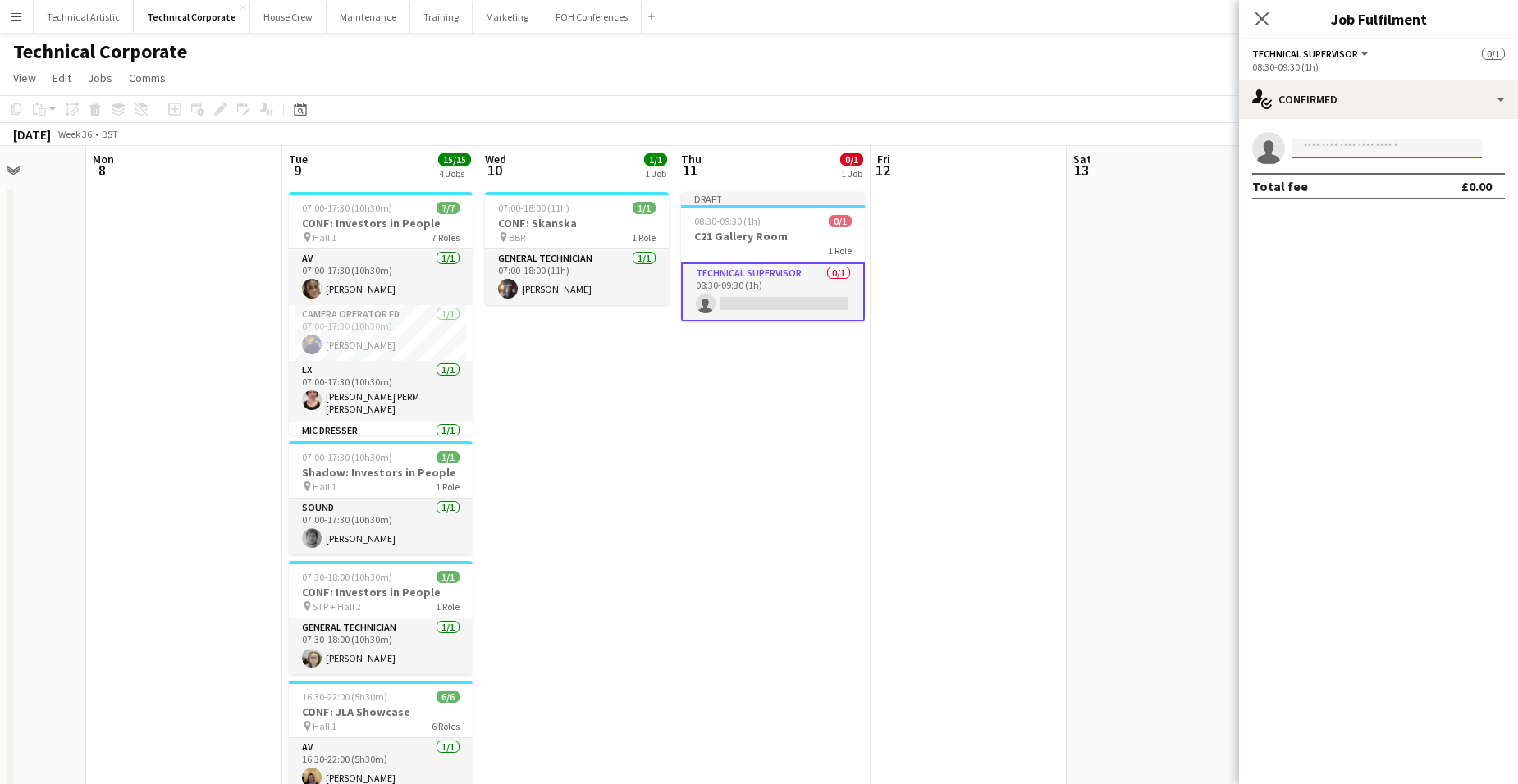
click at [1216, 150] on input at bounding box center [1387, 148] width 190 height 20
type input "***"
click at [1216, 190] on span "[EMAIL_ADDRESS][PERSON_NAME][DOMAIN_NAME]" at bounding box center [1387, 186] width 164 height 13
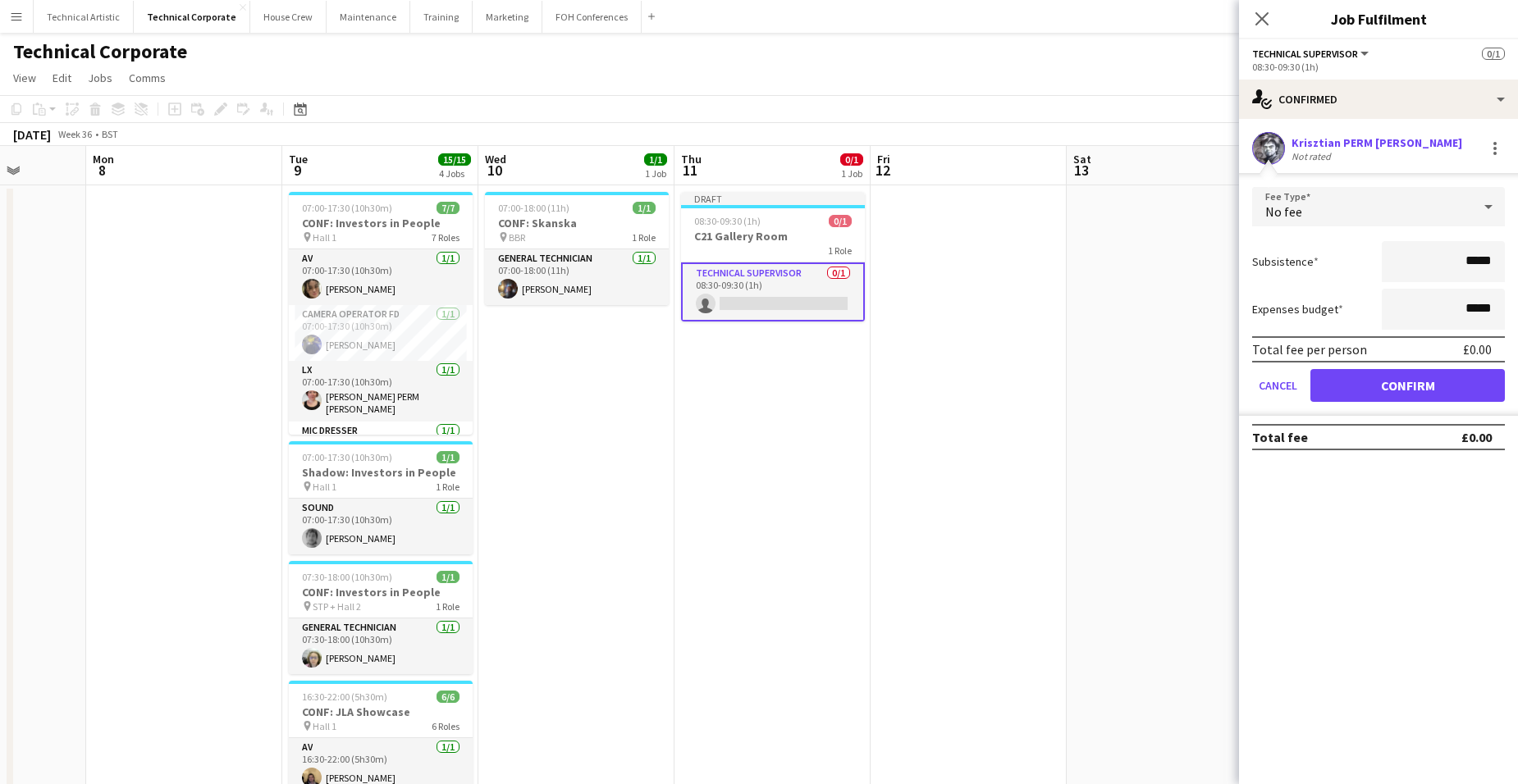
click at [1216, 153] on div "Not rated" at bounding box center [1377, 156] width 171 height 12
click at [1216, 380] on button "Confirm" at bounding box center [1408, 385] width 194 height 33
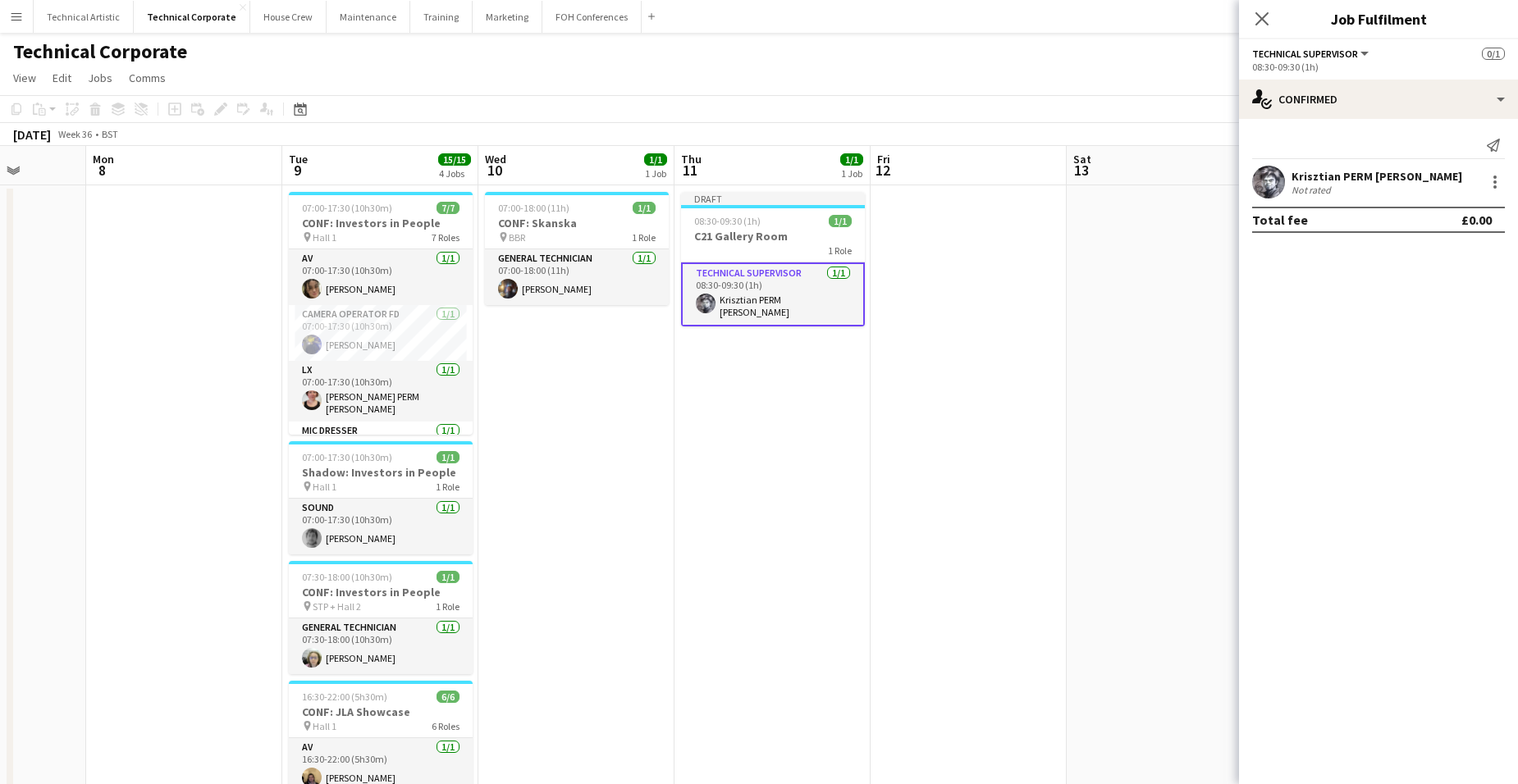
click at [748, 329] on app-date-cell "Draft 08:30-09:30 (1h) 1/1 C21 Gallery Room 1 Role Technical Supervisor [DATE] …" at bounding box center [773, 587] width 196 height 804
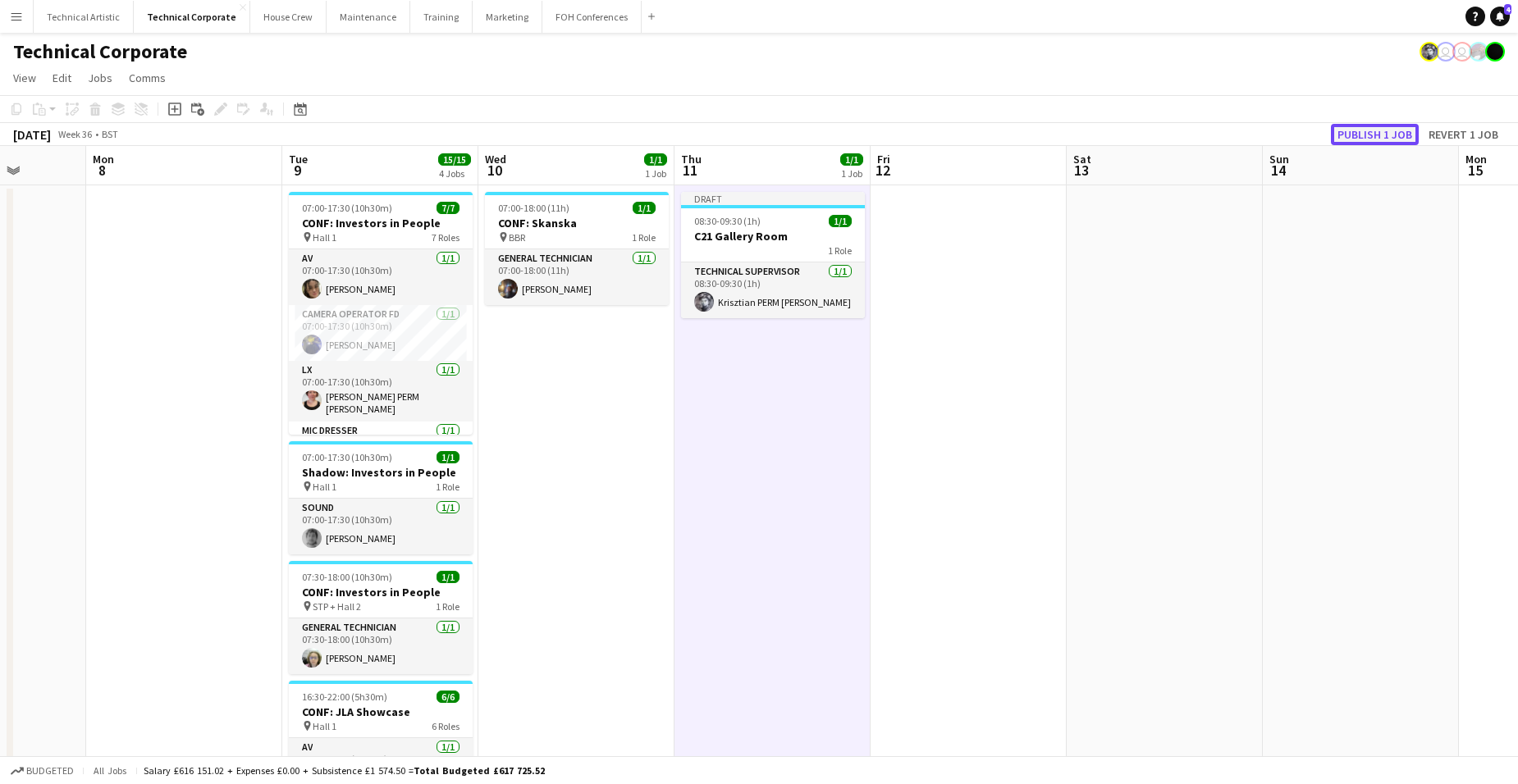
click at [1216, 132] on button "Publish 1 job" at bounding box center [1375, 134] width 88 height 21
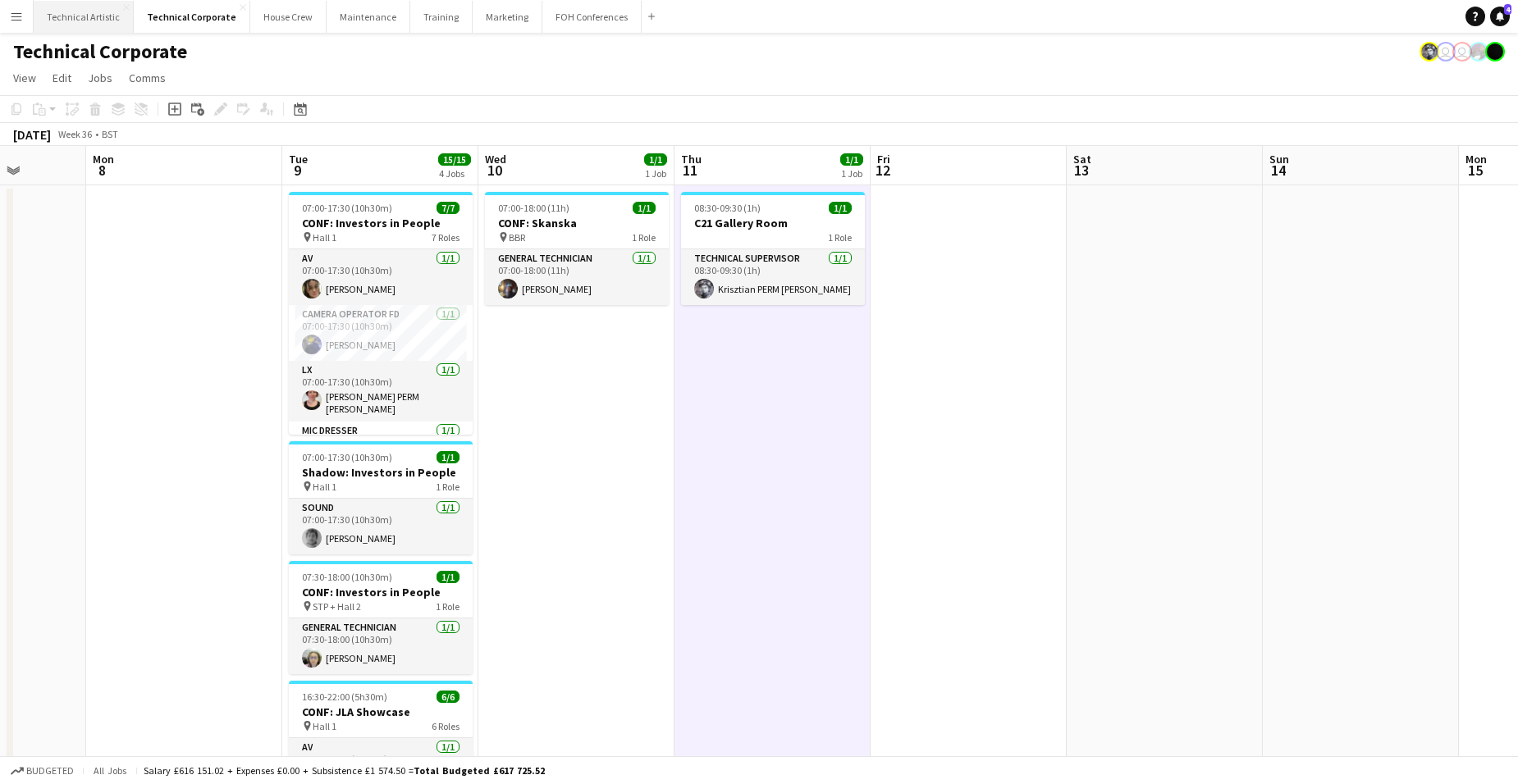
click at [79, 22] on button "Technical Artistic Close" at bounding box center [83, 17] width 100 height 32
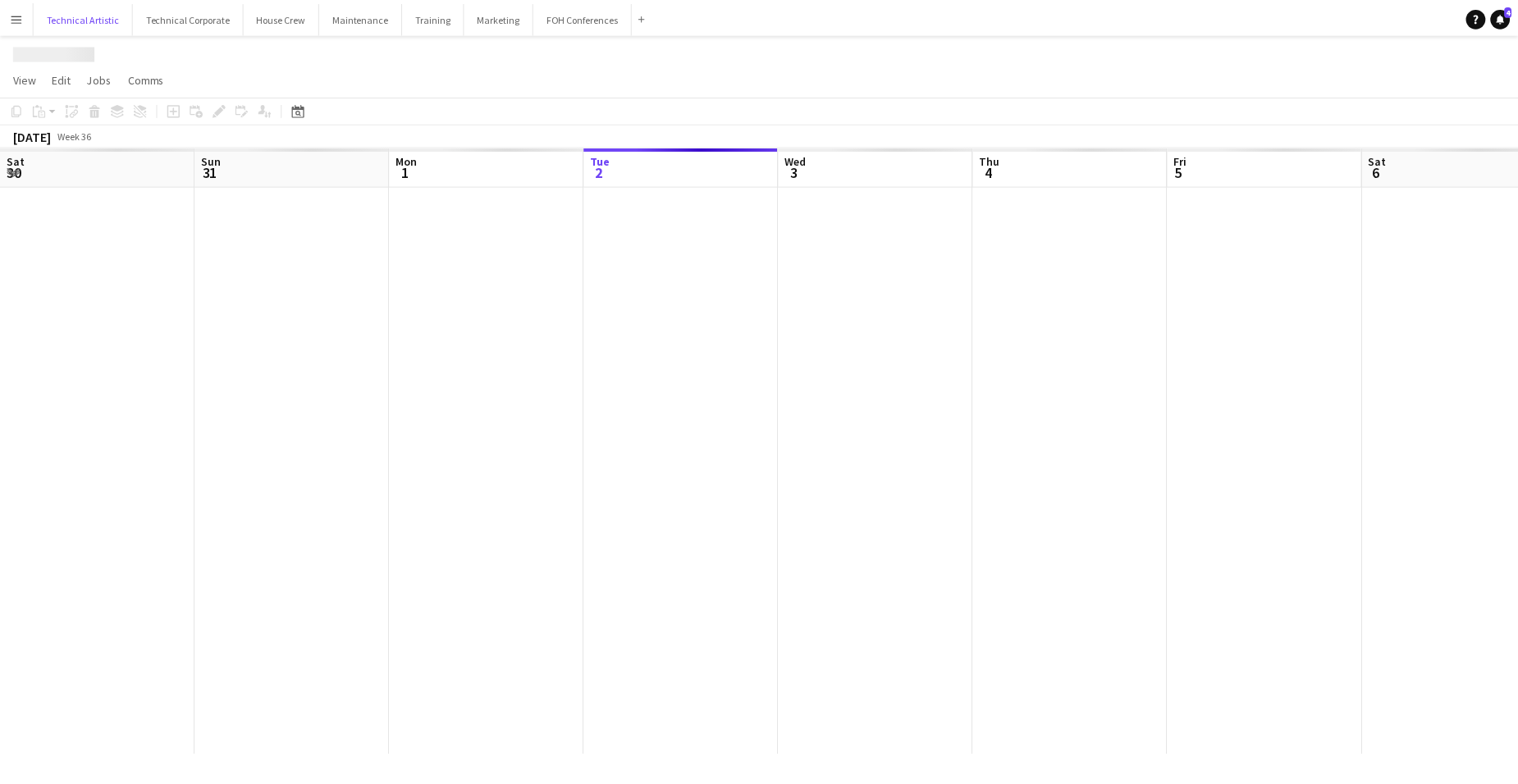
scroll to position [0, 392]
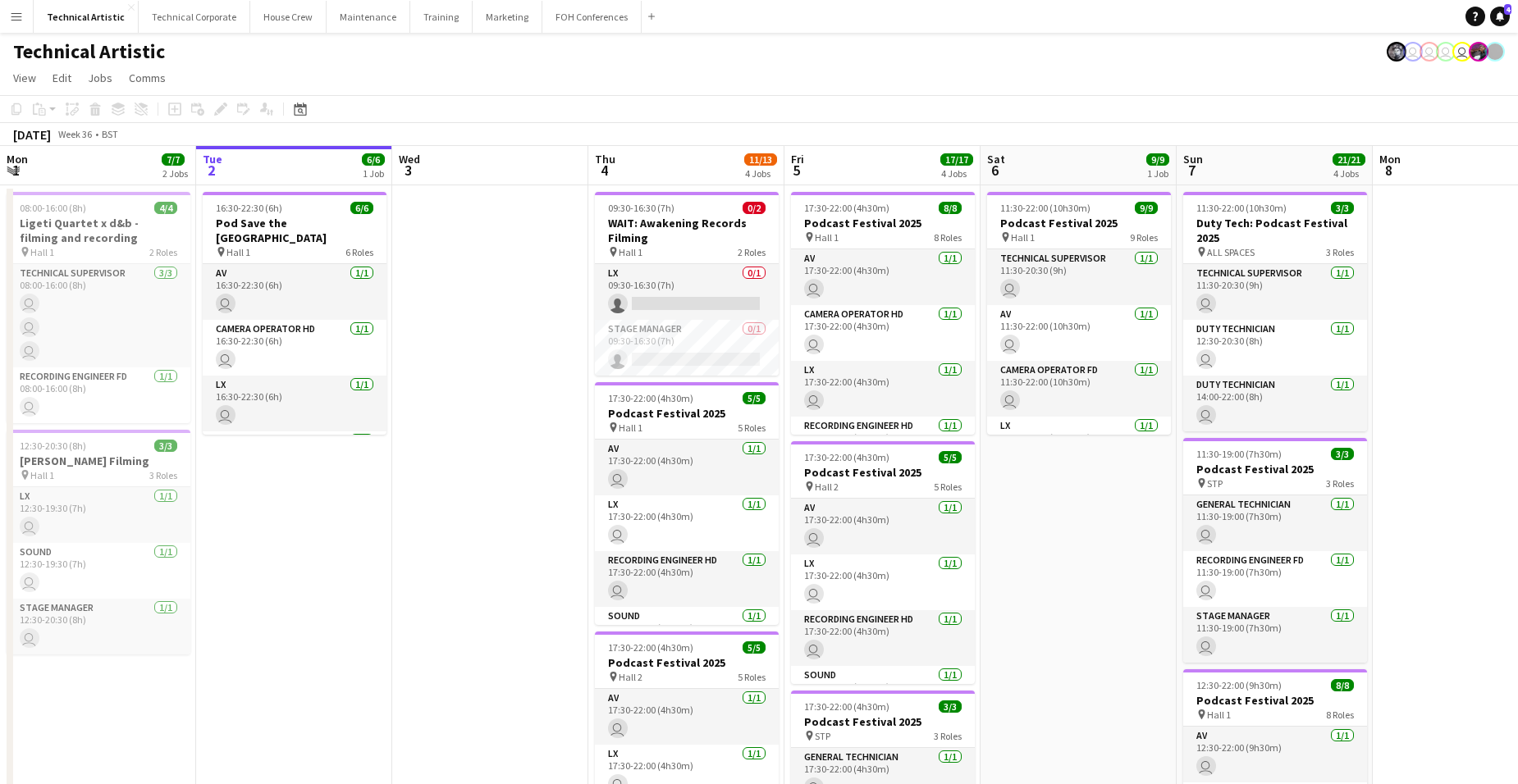
drag, startPoint x: 1286, startPoint y: 388, endPoint x: 218, endPoint y: 403, distance: 1068.1
click at [218, 403] on app-calendar-viewport "Sat 30 Sun 31 Mon 1 7/7 2 Jobs Tue 2 6/6 1 Job Wed 3 Thu 4 11/13 4 Jobs Fri 5 1…" at bounding box center [759, 679] width 1518 height 1066
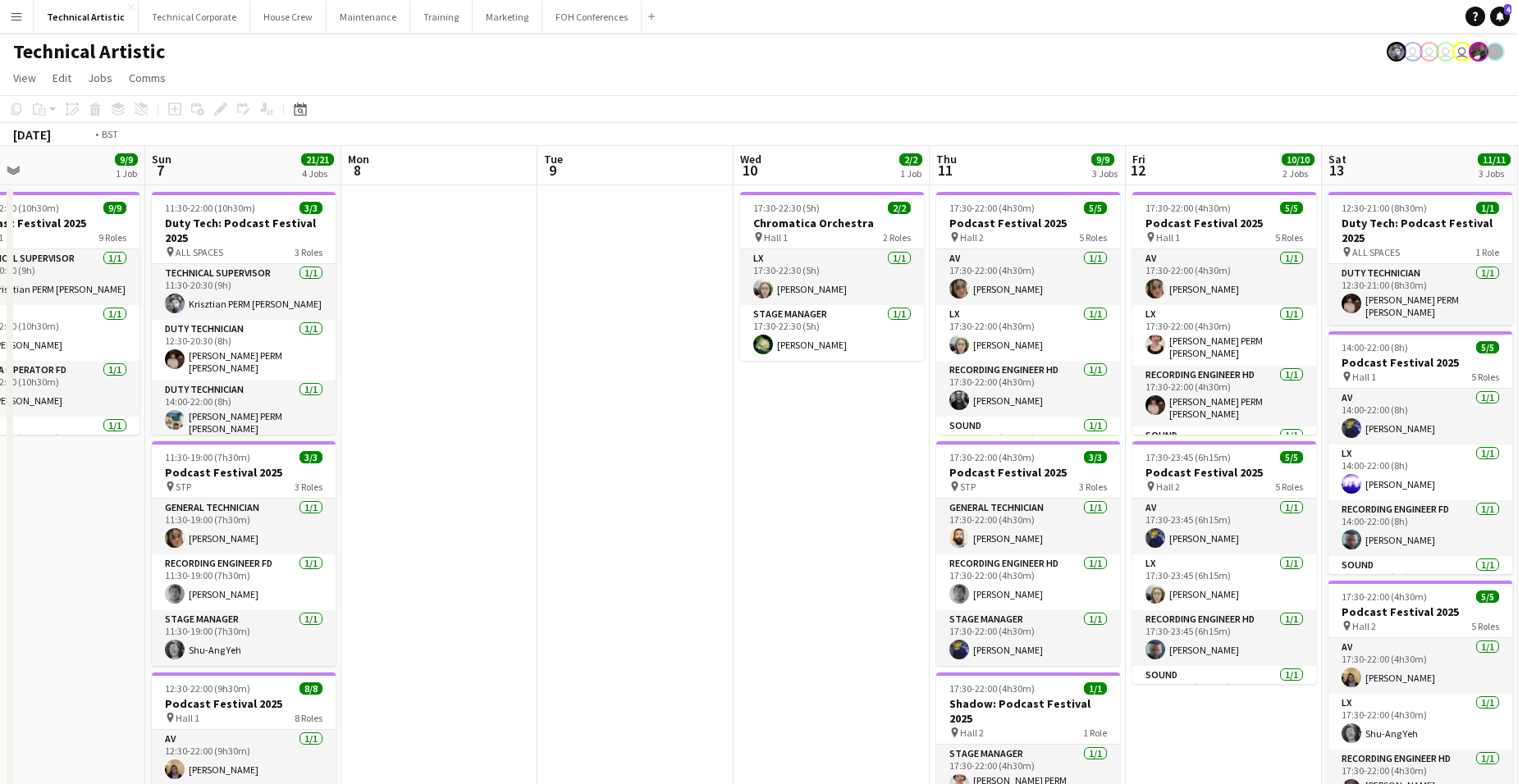
scroll to position [0, 524]
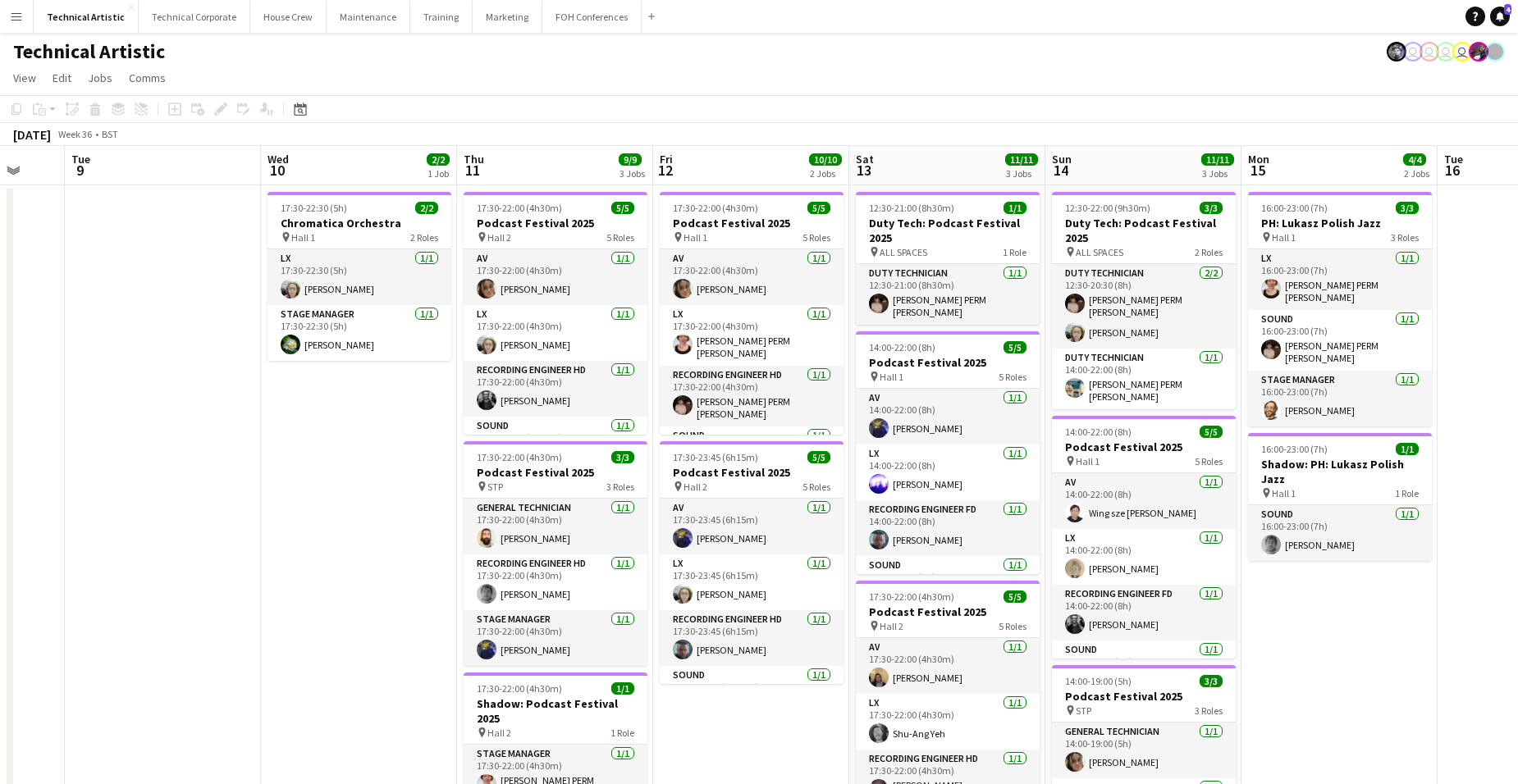
drag, startPoint x: 1037, startPoint y: 437, endPoint x: 776, endPoint y: 422, distance: 261.4
click at [776, 422] on app-calendar-viewport "Sat 6 9/9 1 Job Sun 7 21/21 4 Jobs Mon 8 Tue 9 Wed 10 2/2 1 Job Thu 11 9/9 3 Jo…" at bounding box center [759, 679] width 1518 height 1066
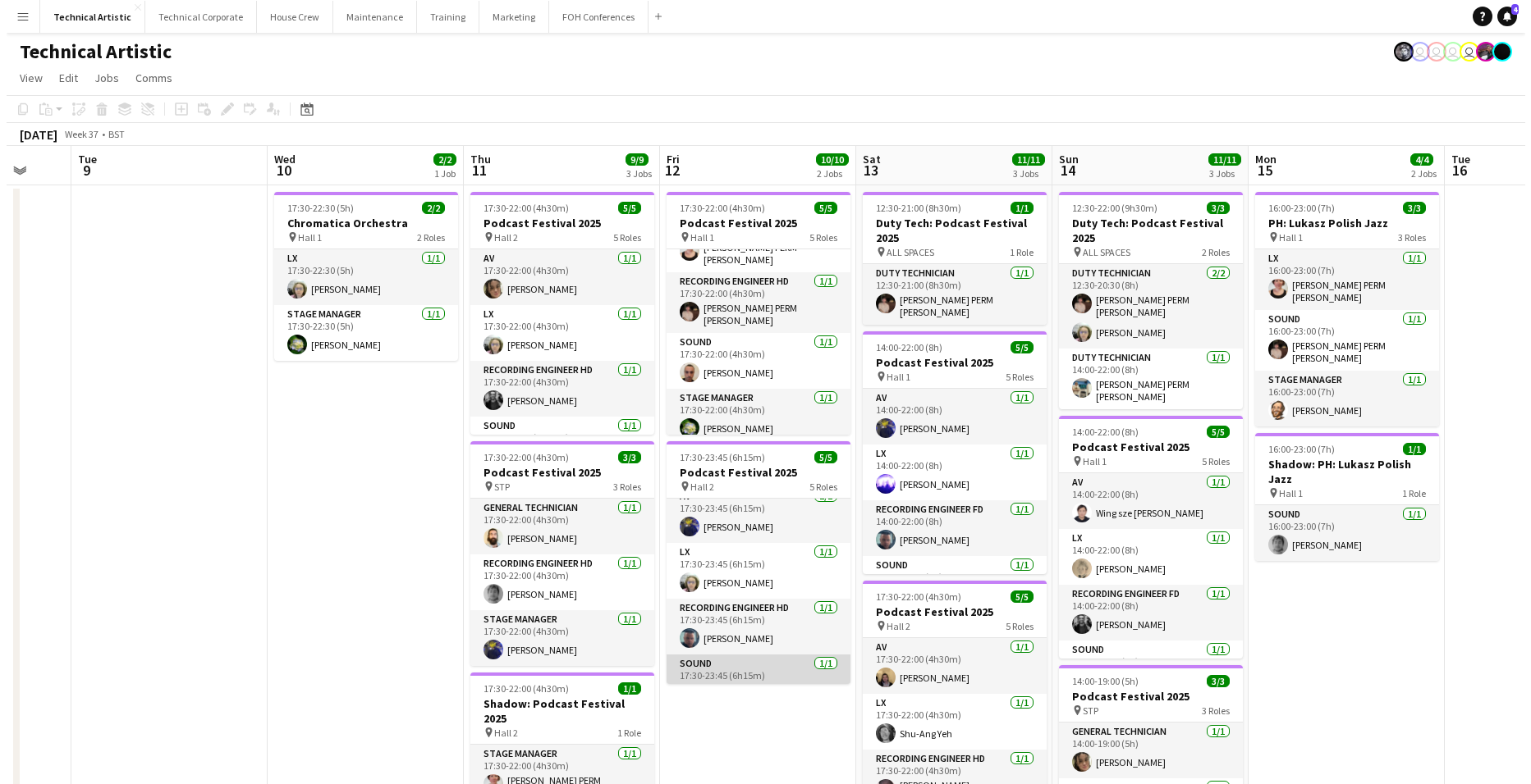
scroll to position [0, 0]
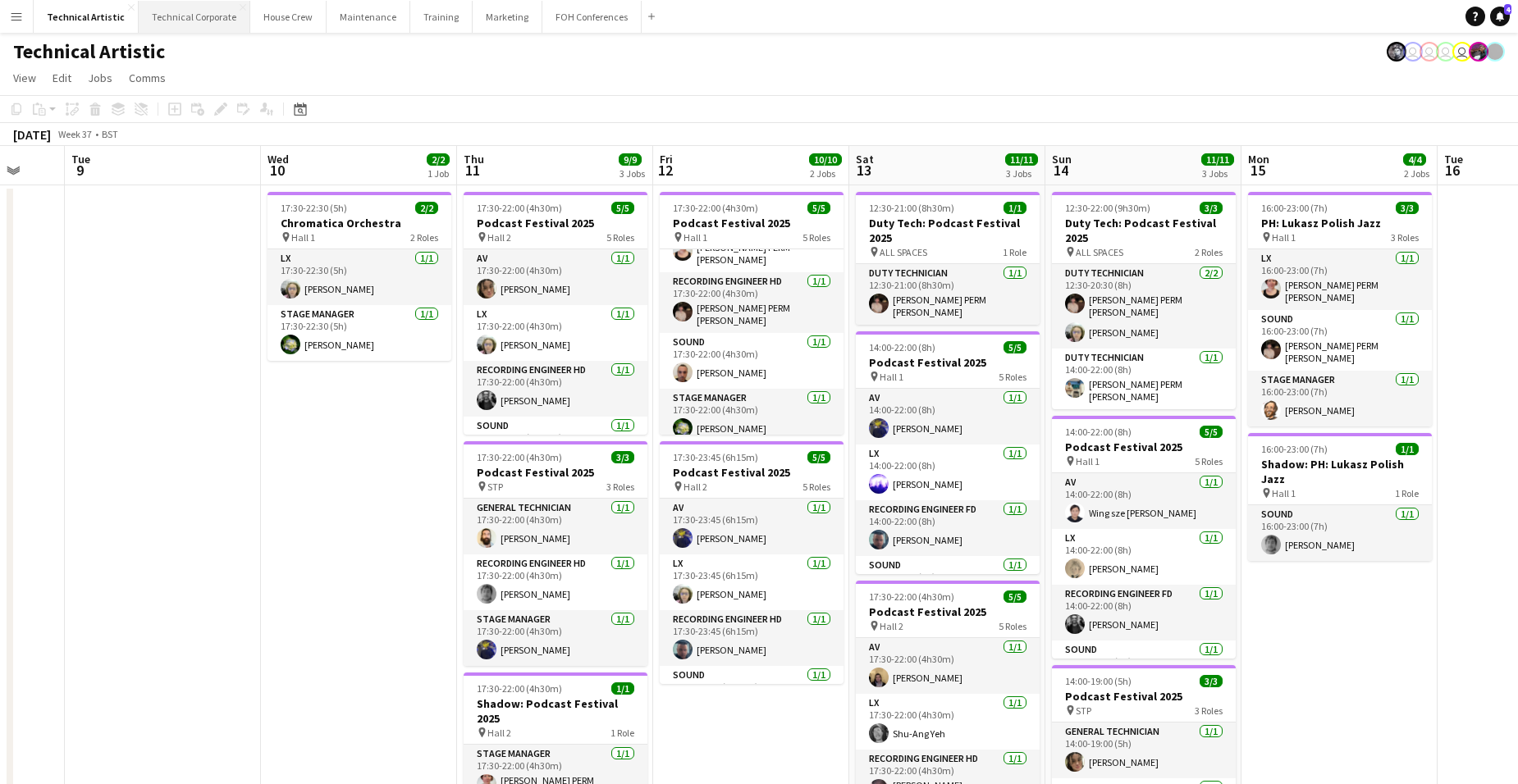
click at [180, 17] on button "Technical Corporate Close" at bounding box center [195, 17] width 112 height 32
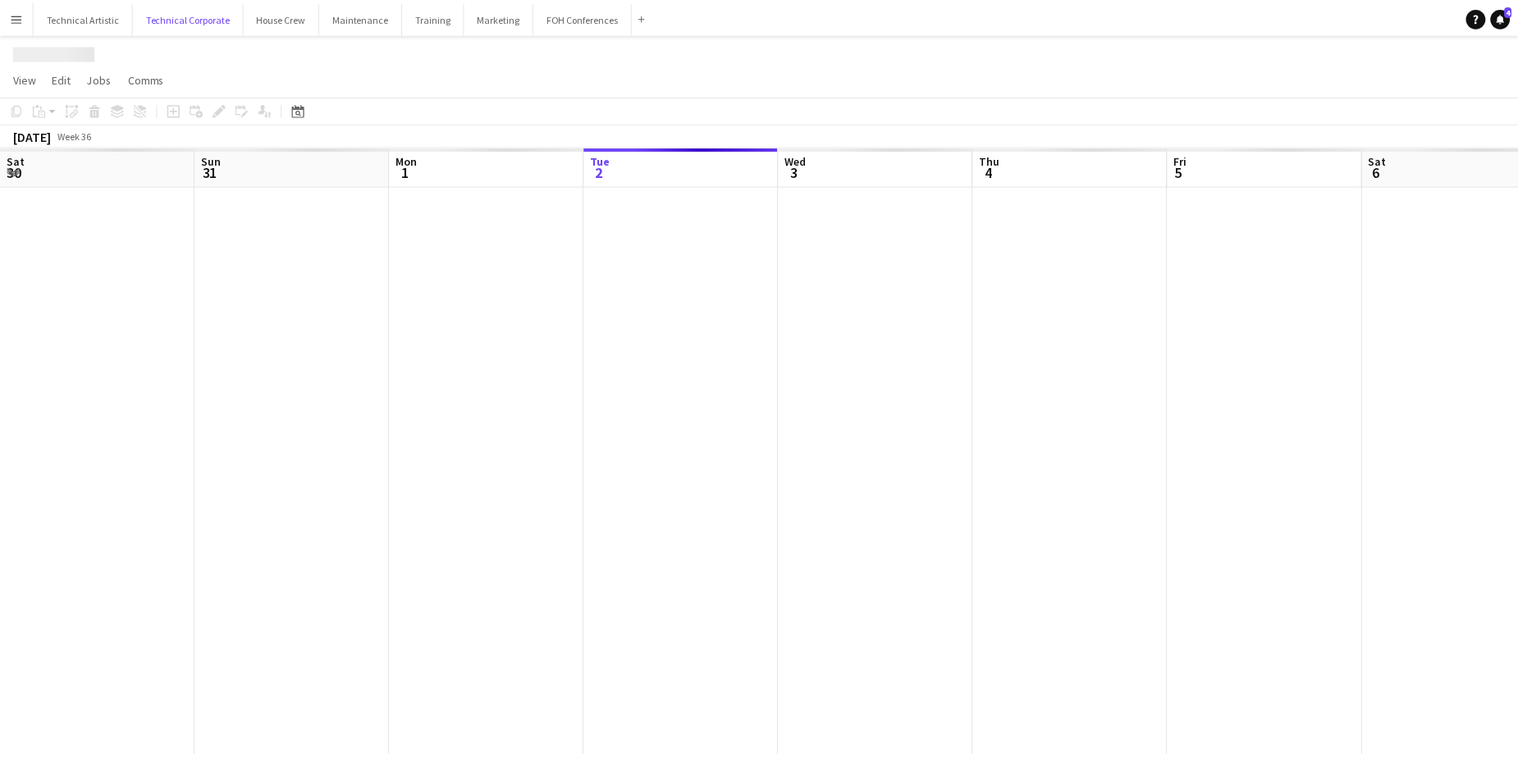
scroll to position [0, 392]
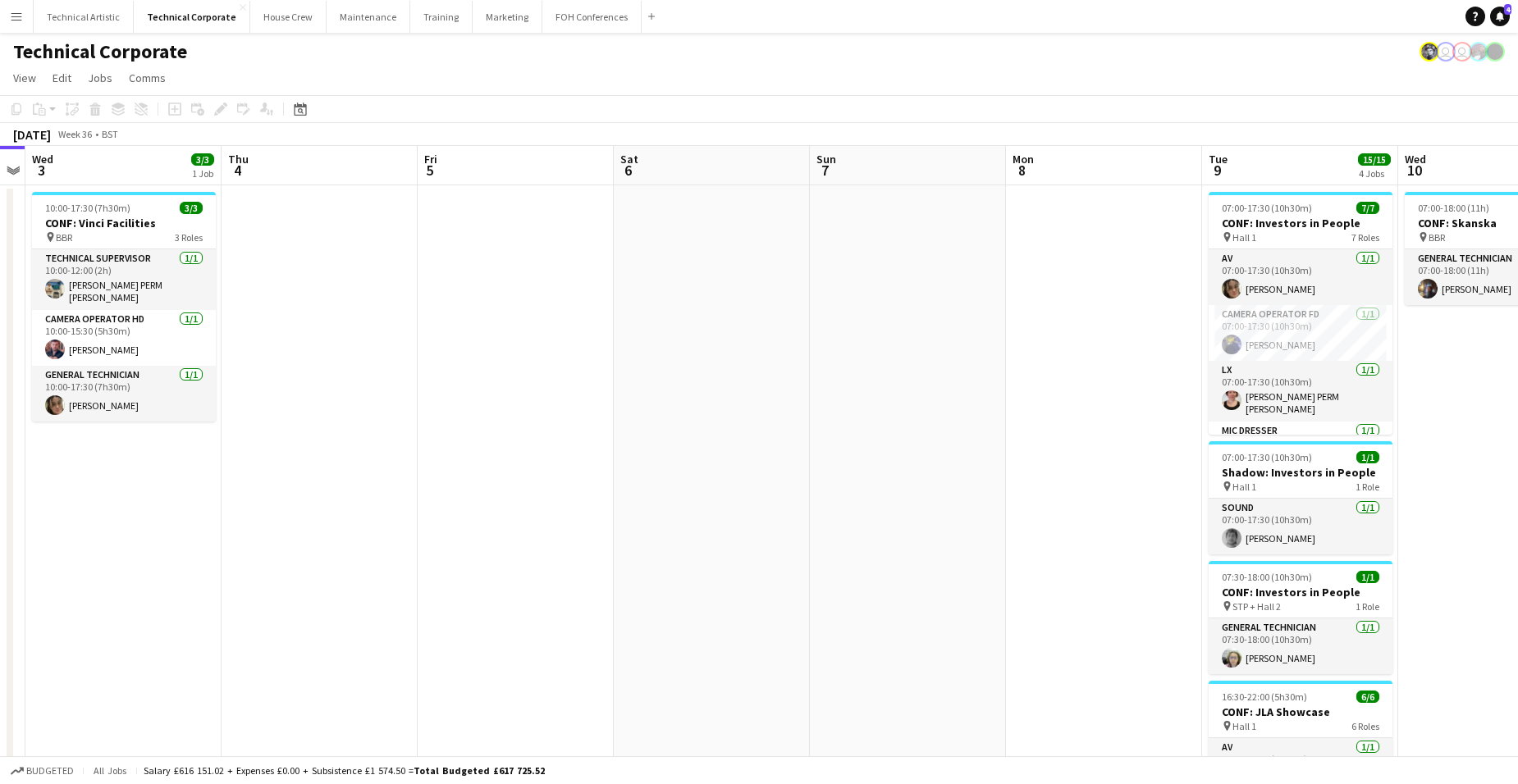
drag, startPoint x: 1361, startPoint y: 366, endPoint x: 683, endPoint y: 322, distance: 679.4
click at [471, 302] on app-calendar-viewport "Sat 30 1/1 1 Job Sun 31 Mon 1 Tue 2 Wed 3 3/3 1 Job Thu 4 Fri 5 Sat 6 Sun 7 Mon…" at bounding box center [759, 567] width 1518 height 843
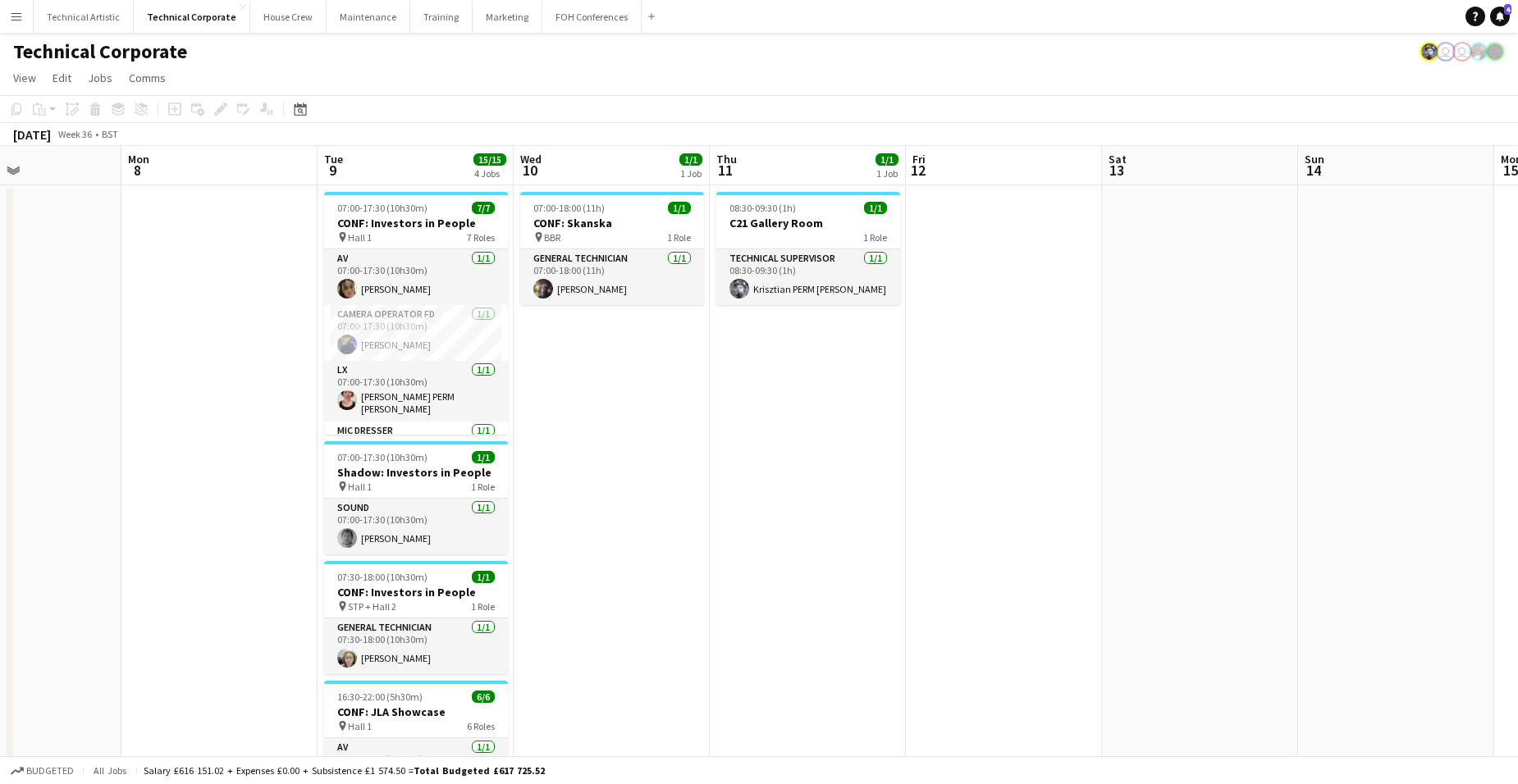
drag, startPoint x: 1110, startPoint y: 304, endPoint x: 895, endPoint y: 306, distance: 215.0
click at [895, 306] on app-calendar-viewport "Thu 4 Fri 5 Sat 6 Sun 7 Mon 8 Tue 9 15/15 4 Jobs Wed 10 1/1 1 Job Thu 11 1/1 1 …" at bounding box center [759, 567] width 1518 height 843
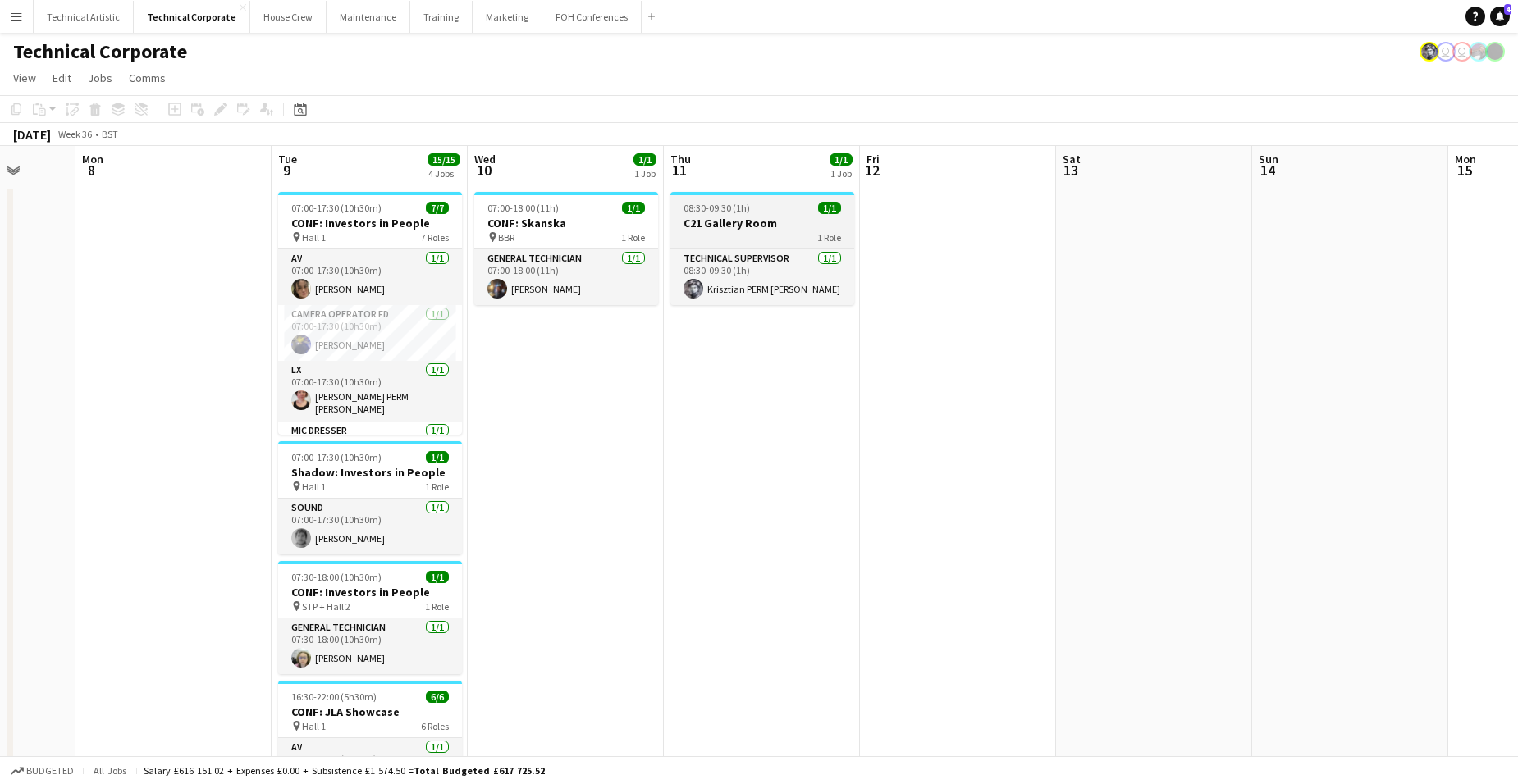
click at [758, 219] on h3 "C21 Gallery Room" at bounding box center [762, 223] width 184 height 15
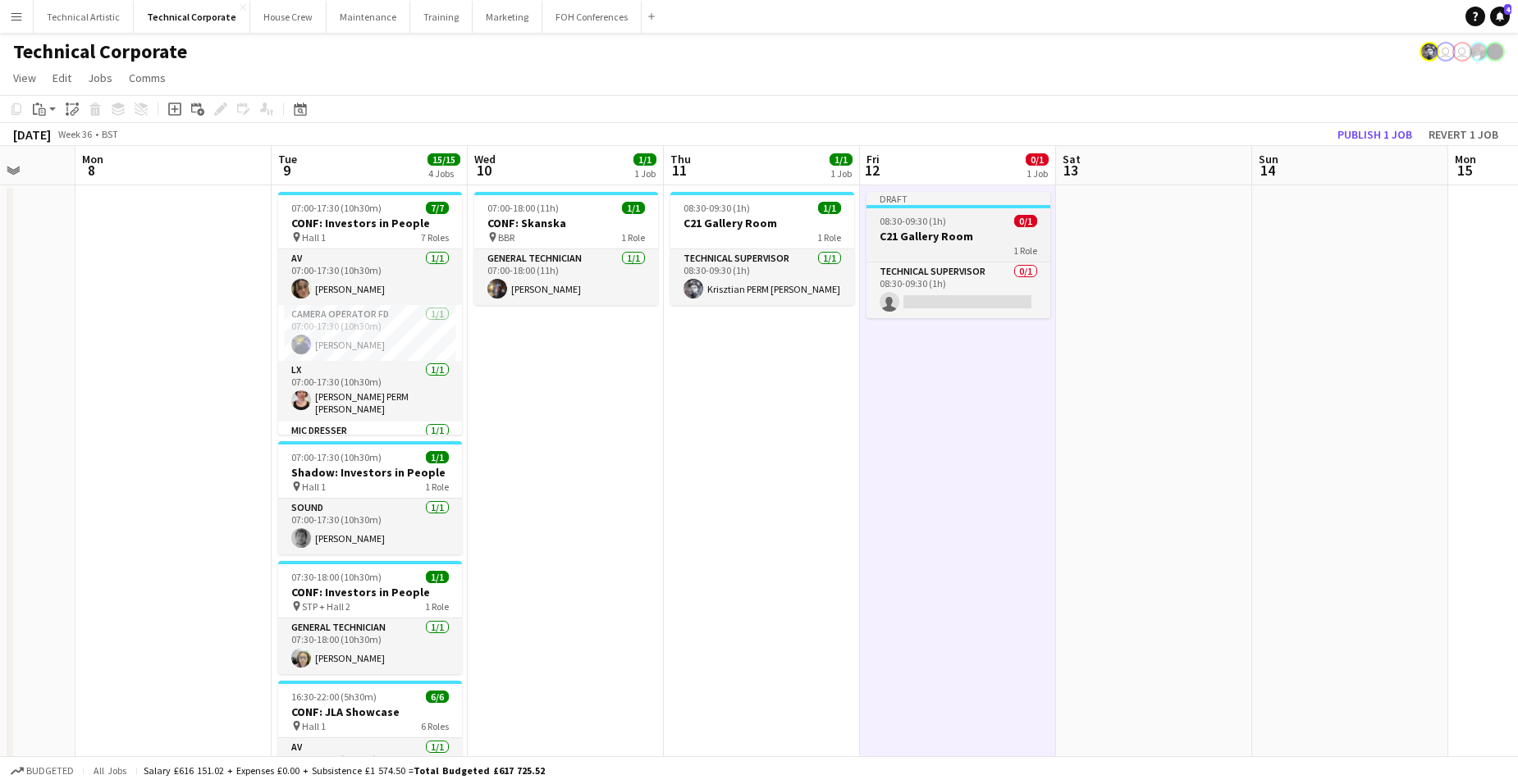
click at [975, 241] on h3 "C21 Gallery Room" at bounding box center [958, 236] width 184 height 15
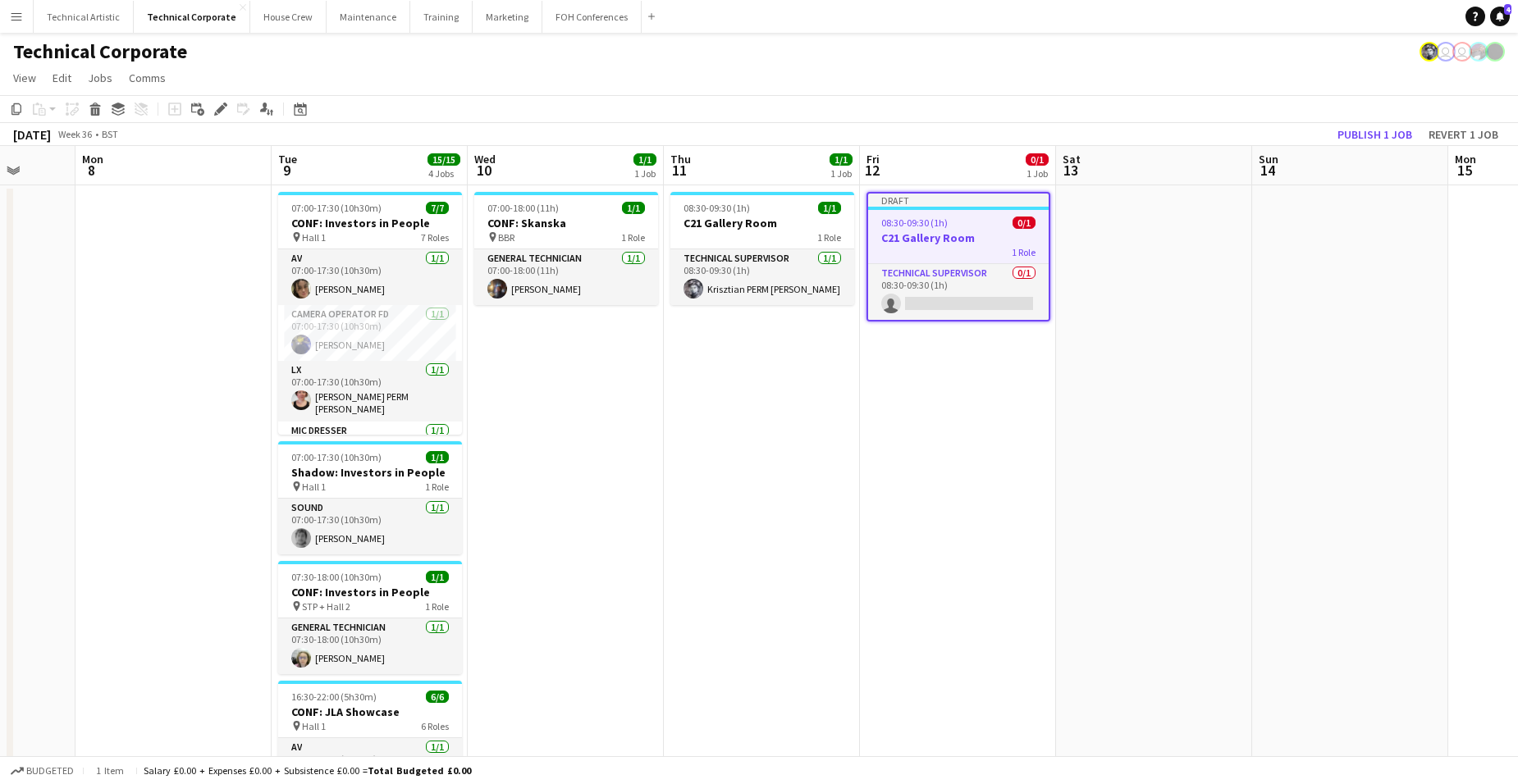
click at [955, 231] on h3 "C21 Gallery Room" at bounding box center [958, 238] width 180 height 15
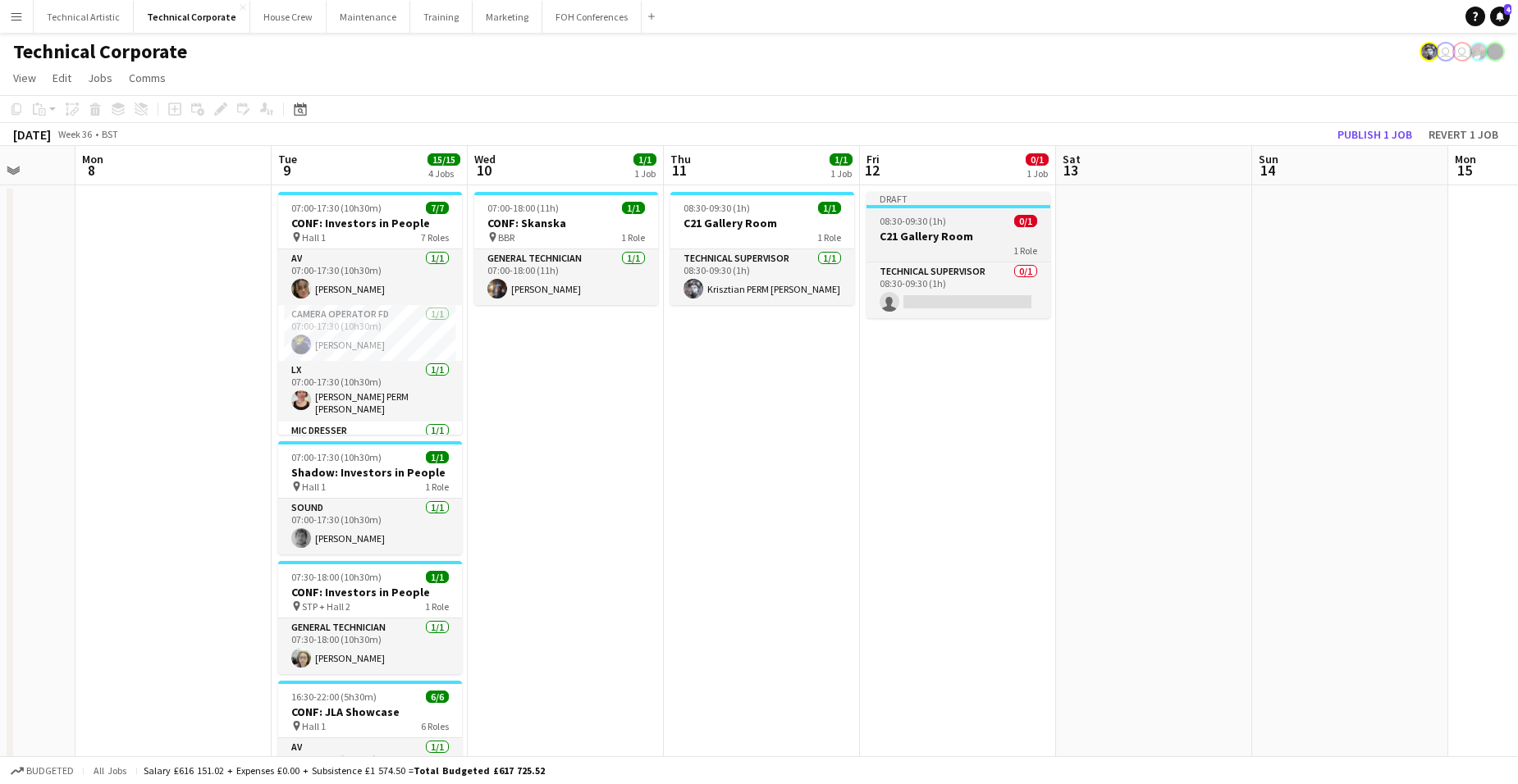
click at [955, 231] on h3 "C21 Gallery Room" at bounding box center [958, 236] width 184 height 15
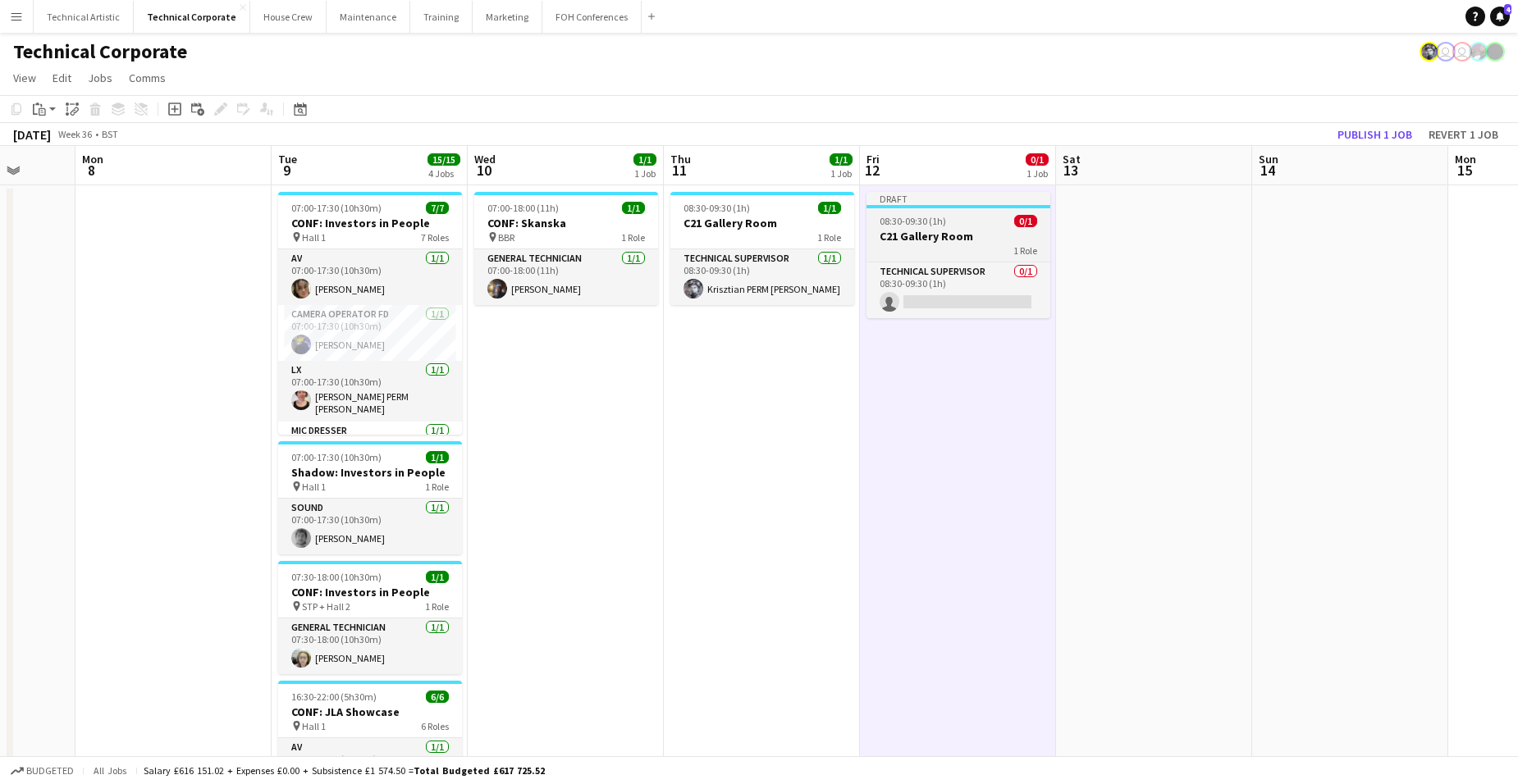
click at [972, 222] on div "08:30-09:30 (1h) 0/1" at bounding box center [958, 220] width 184 height 12
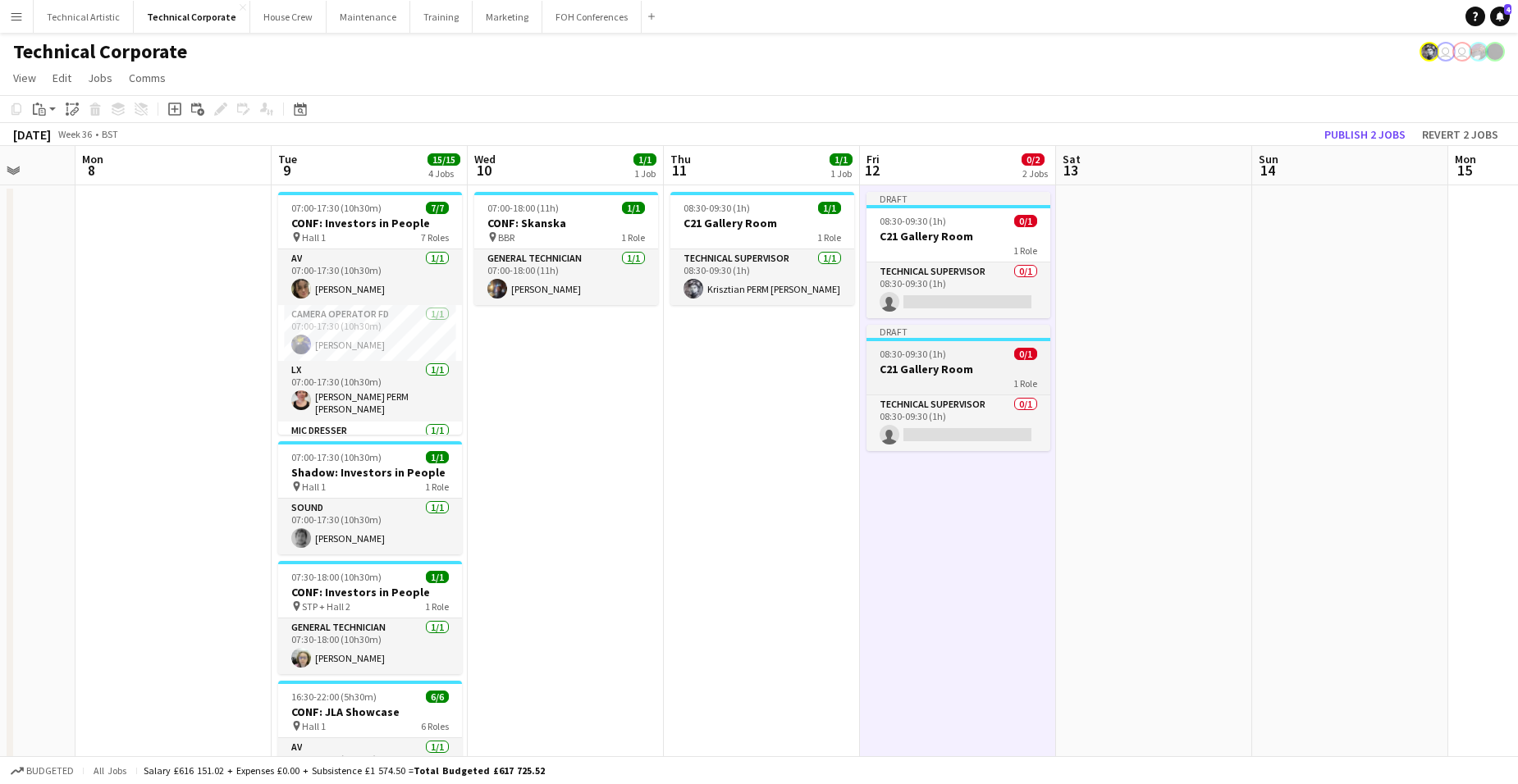
click at [966, 356] on div "08:30-09:30 (1h) 0/1" at bounding box center [958, 354] width 184 height 12
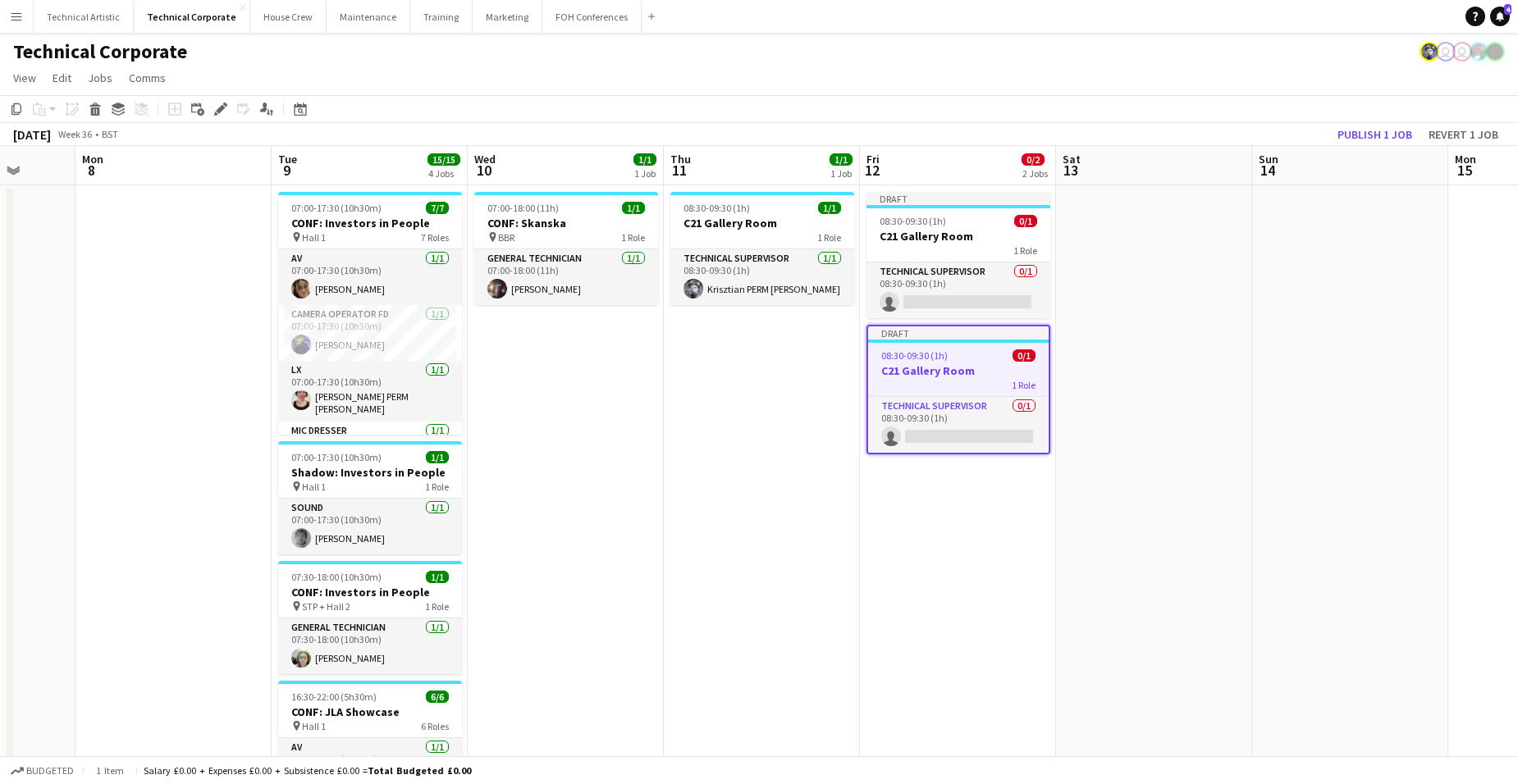
click at [965, 361] on div "08:30-09:30 (1h) 0/1" at bounding box center [958, 356] width 180 height 12
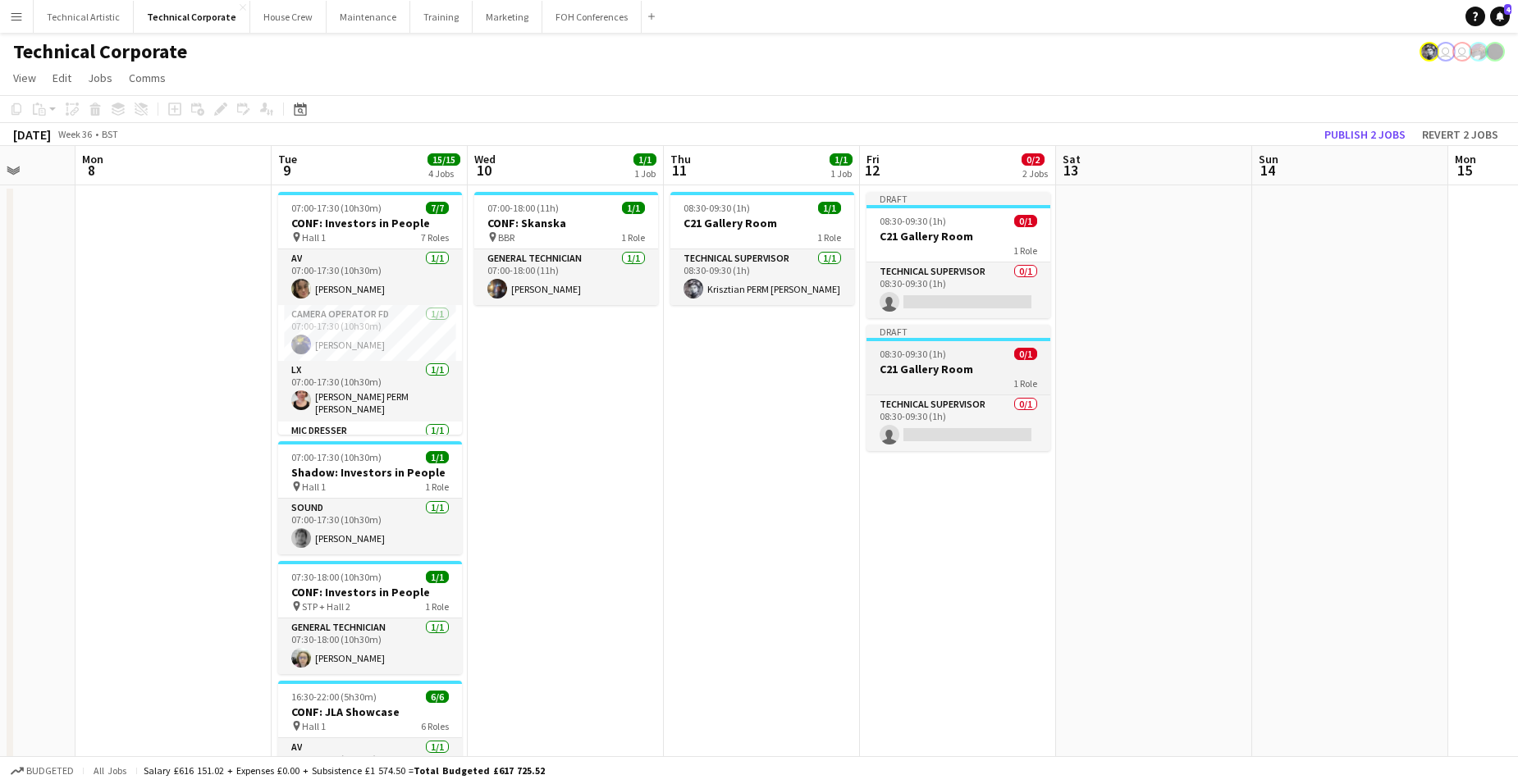
click at [965, 361] on app-job-card "Draft 08:30-09:30 (1h) 0/1 C21 Gallery Room 1 Role Technical Supervisor 0/1 08:…" at bounding box center [958, 387] width 184 height 126
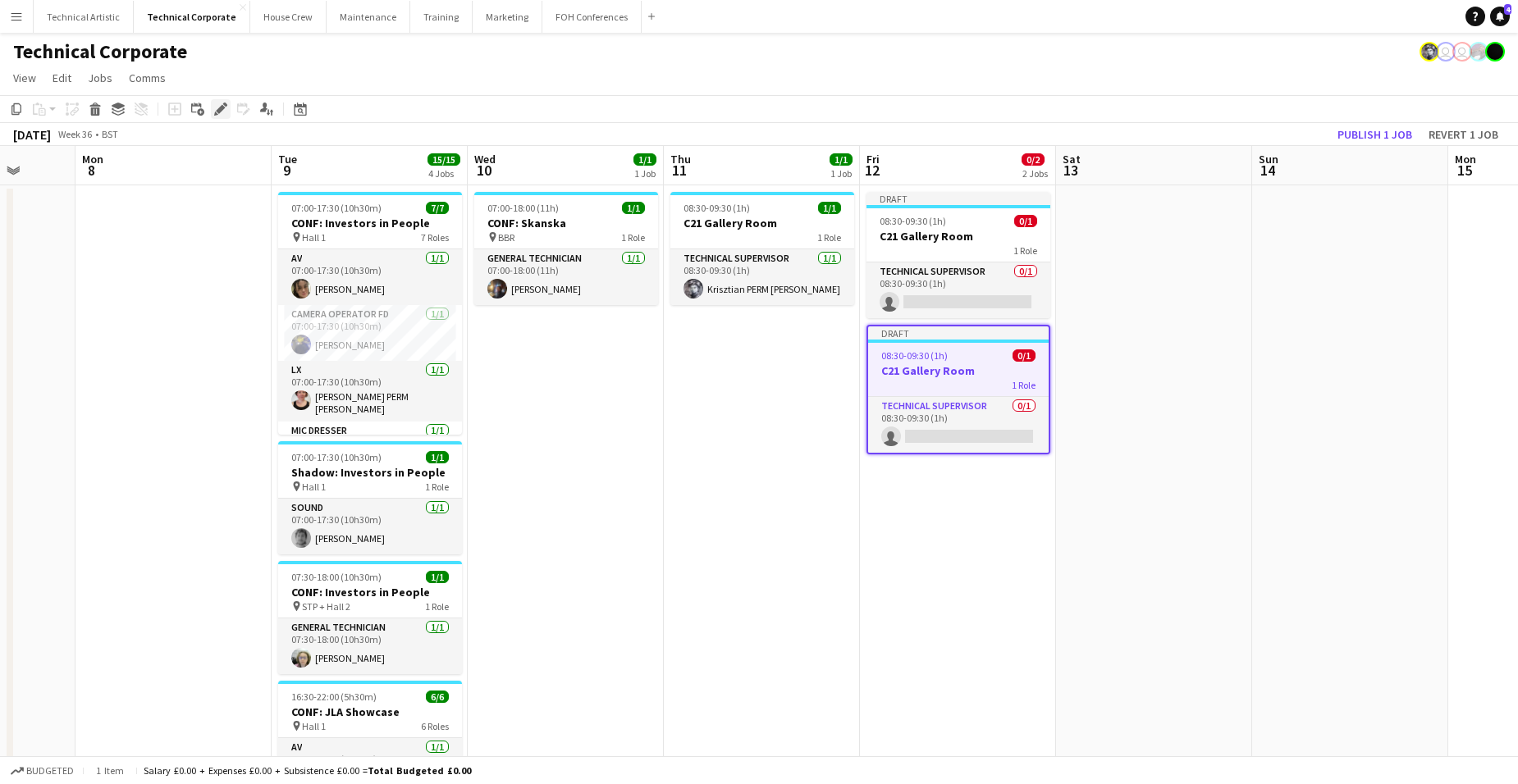
click at [223, 104] on icon "Edit" at bounding box center [220, 109] width 13 height 13
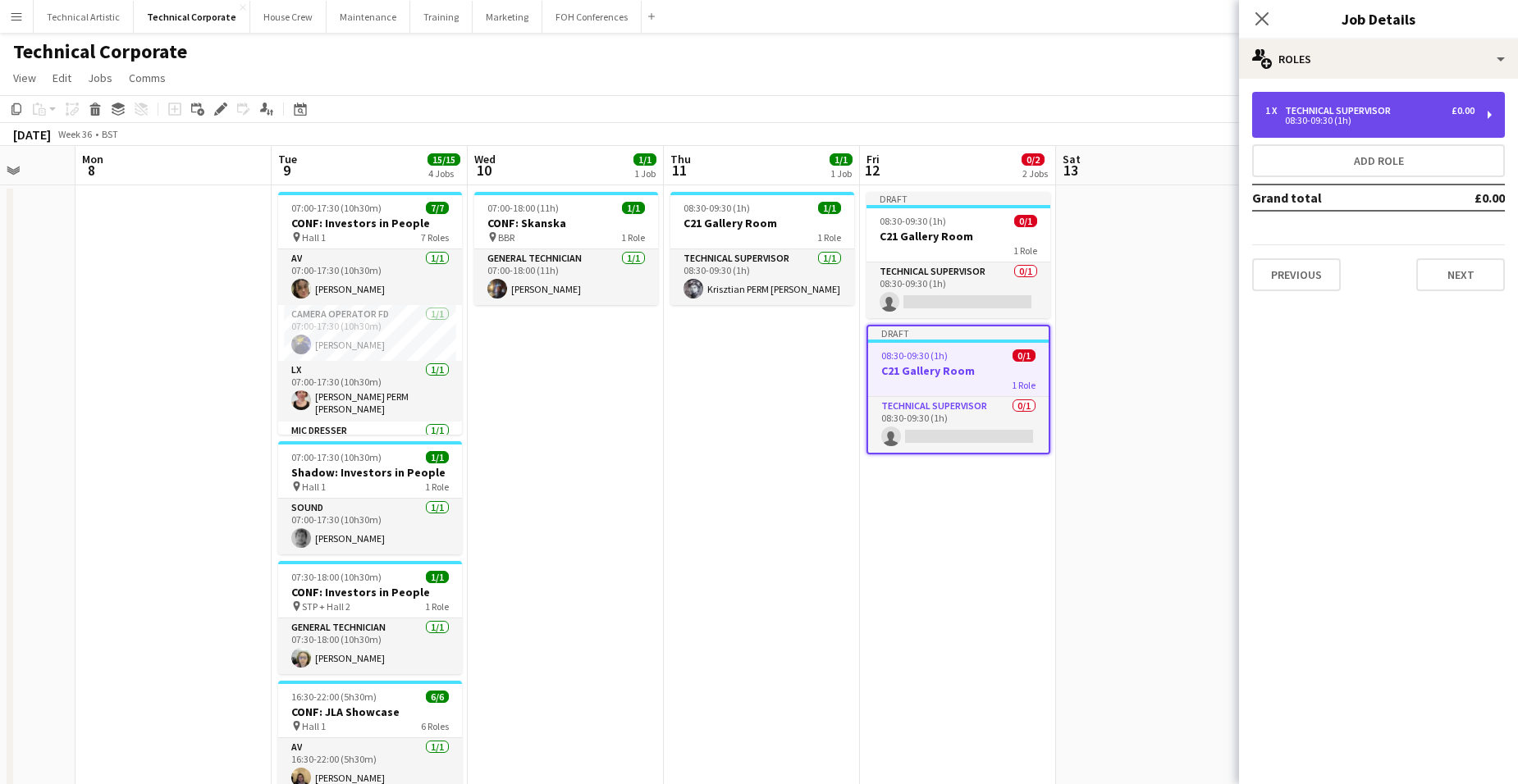
click at [1216, 108] on div "Technical Supervisor" at bounding box center [1342, 111] width 112 height 11
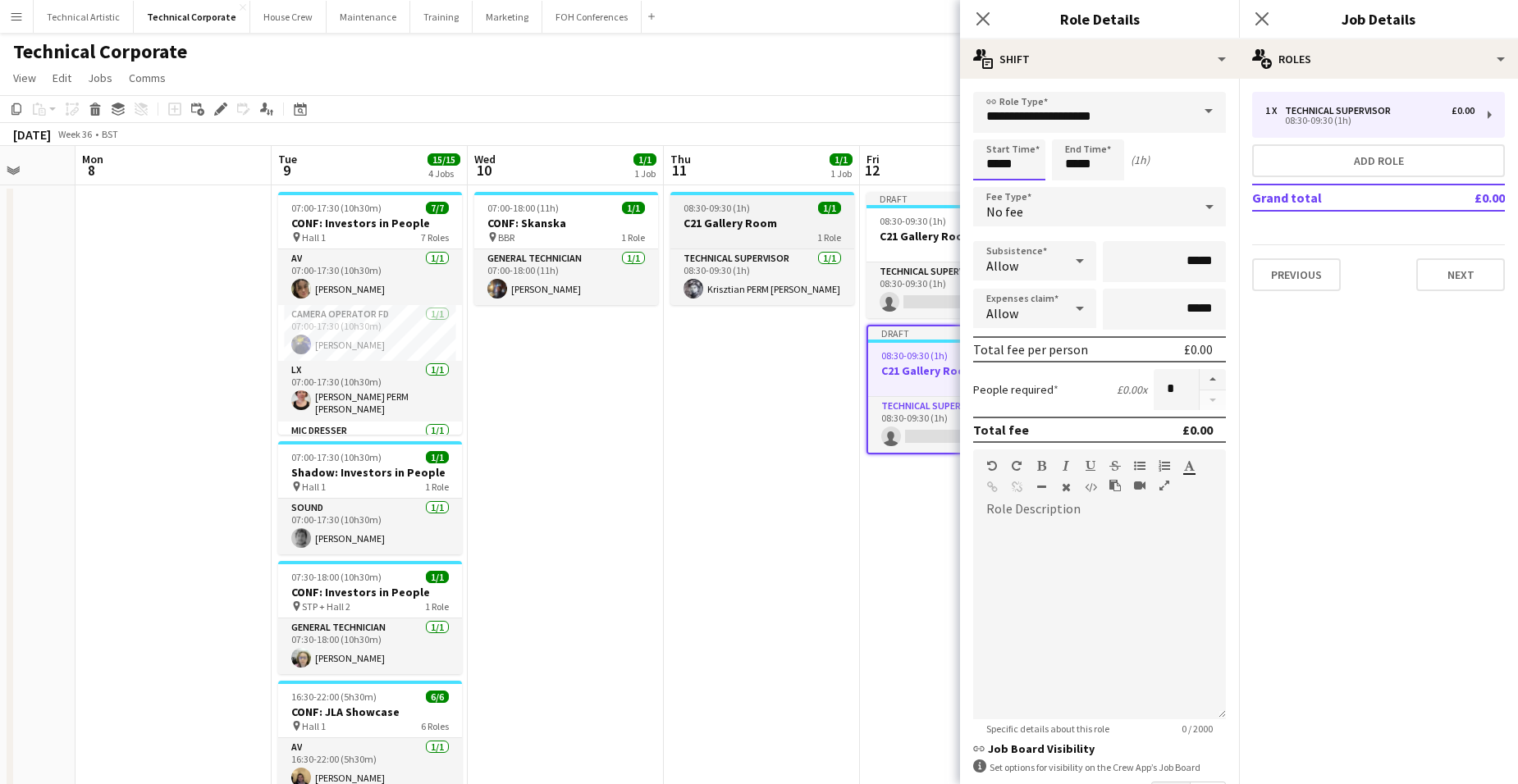
drag, startPoint x: 696, startPoint y: 116, endPoint x: 802, endPoint y: 213, distance: 143.7
click at [675, 113] on body "Menu Boards Boards Boards All jobs Status Workforce Workforce My Workforce Recr…" at bounding box center [759, 730] width 1518 height 1460
type input "*****"
drag, startPoint x: 1103, startPoint y: 163, endPoint x: 882, endPoint y: 168, distance: 221.1
click at [882, 168] on body "Menu Boards Boards Boards All jobs Status Workforce Workforce My Workforce Recr…" at bounding box center [759, 730] width 1518 height 1460
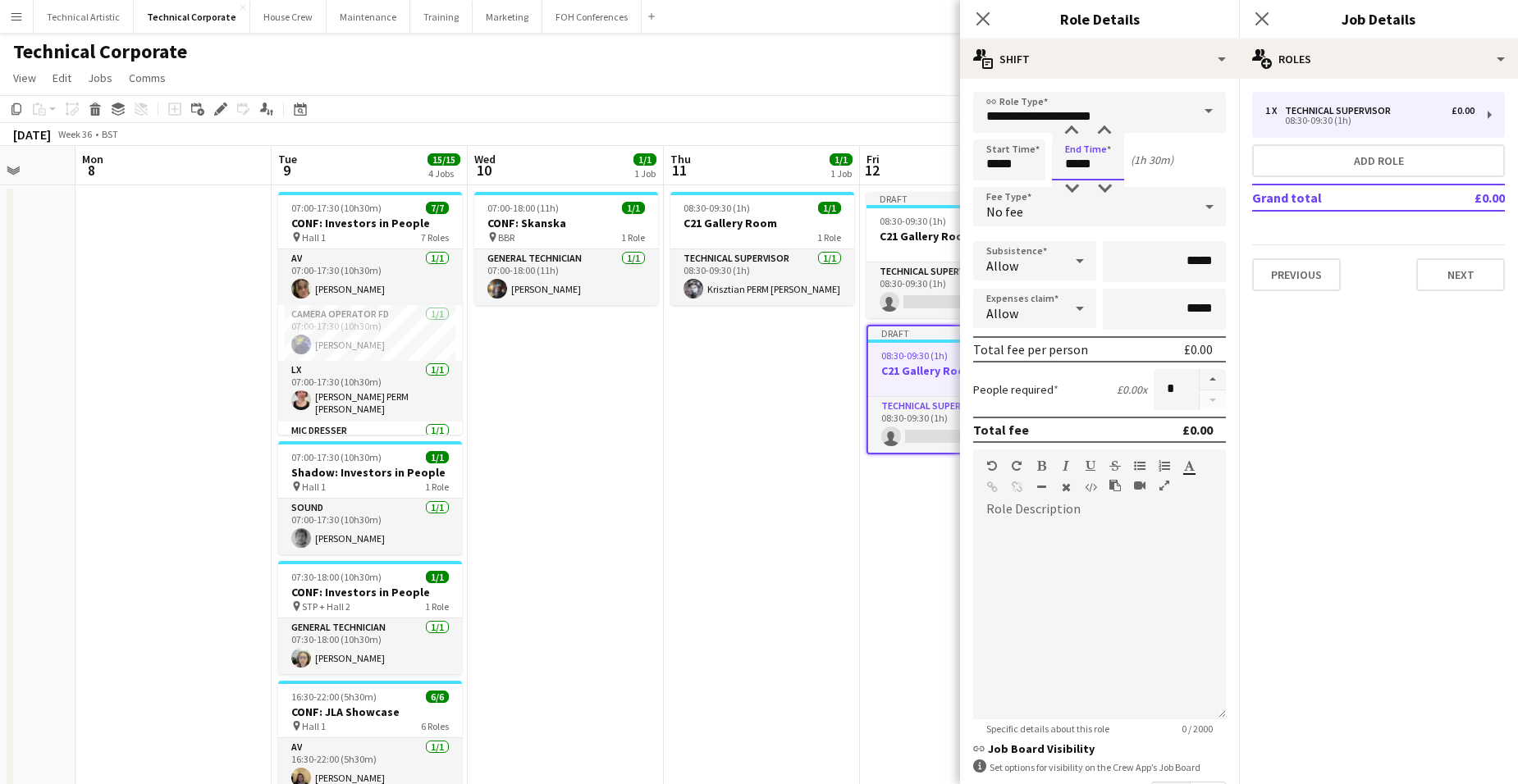
type input "*****"
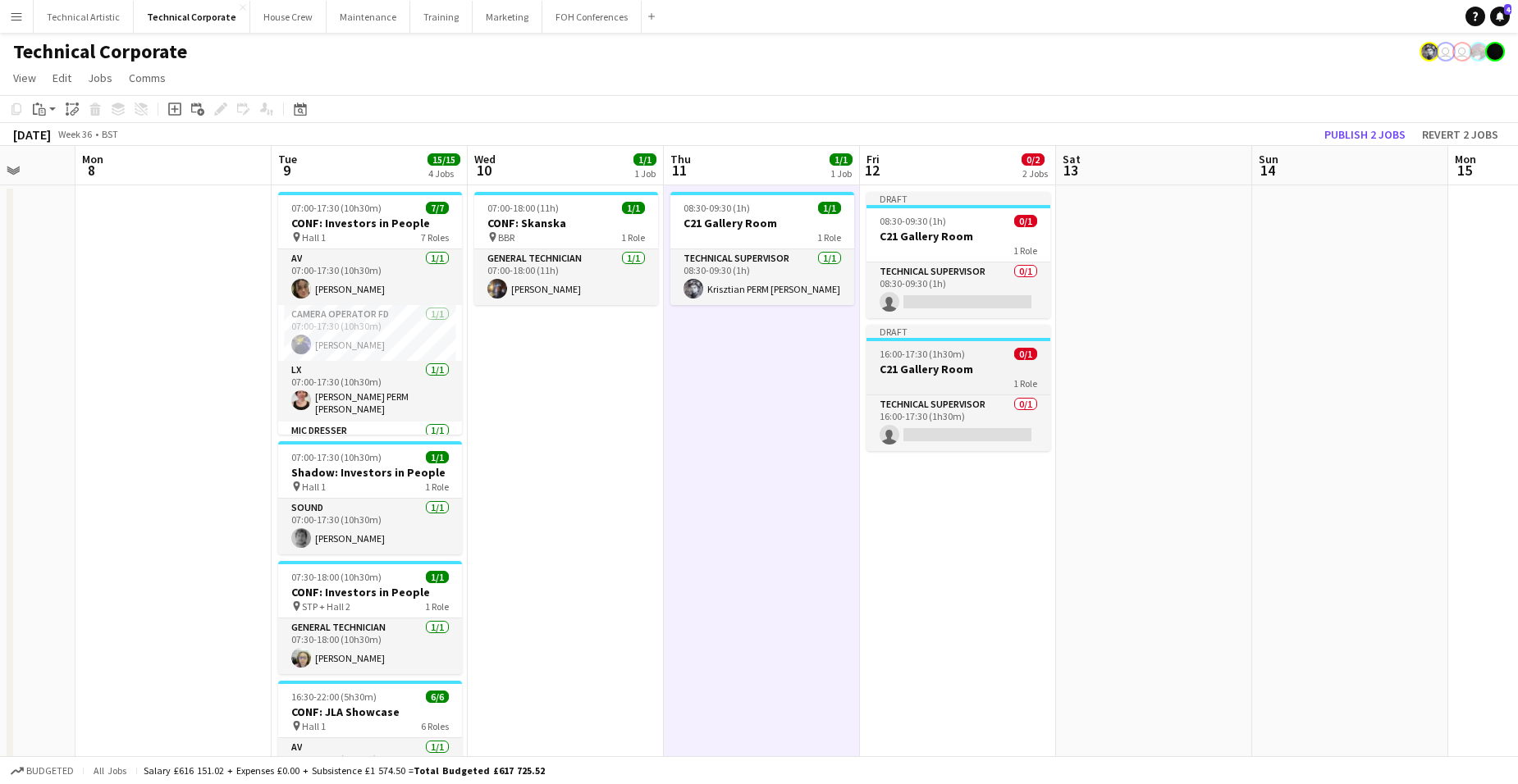
click at [948, 380] on div "1 Role" at bounding box center [958, 384] width 184 height 13
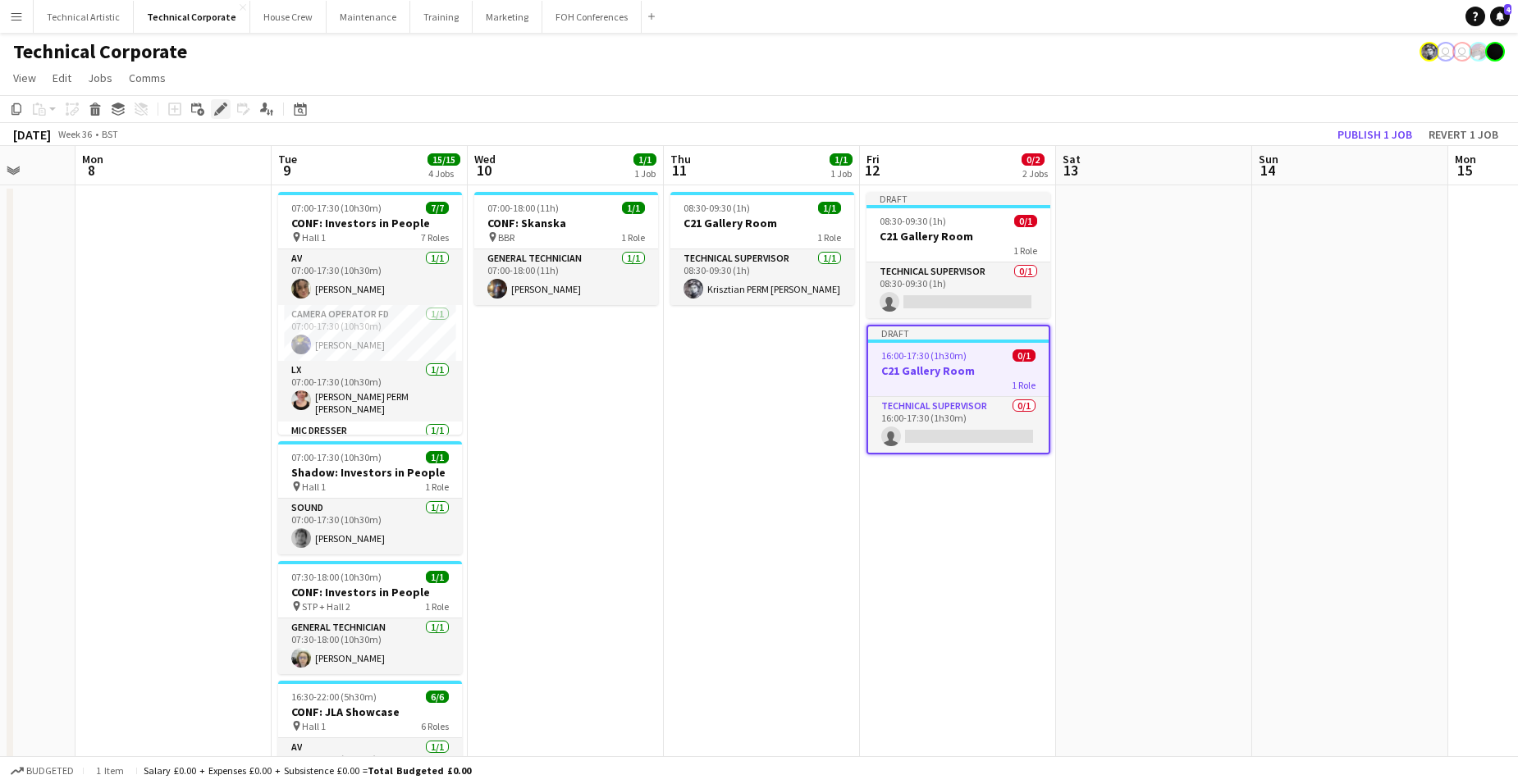
click at [221, 107] on icon at bounding box center [220, 110] width 9 height 9
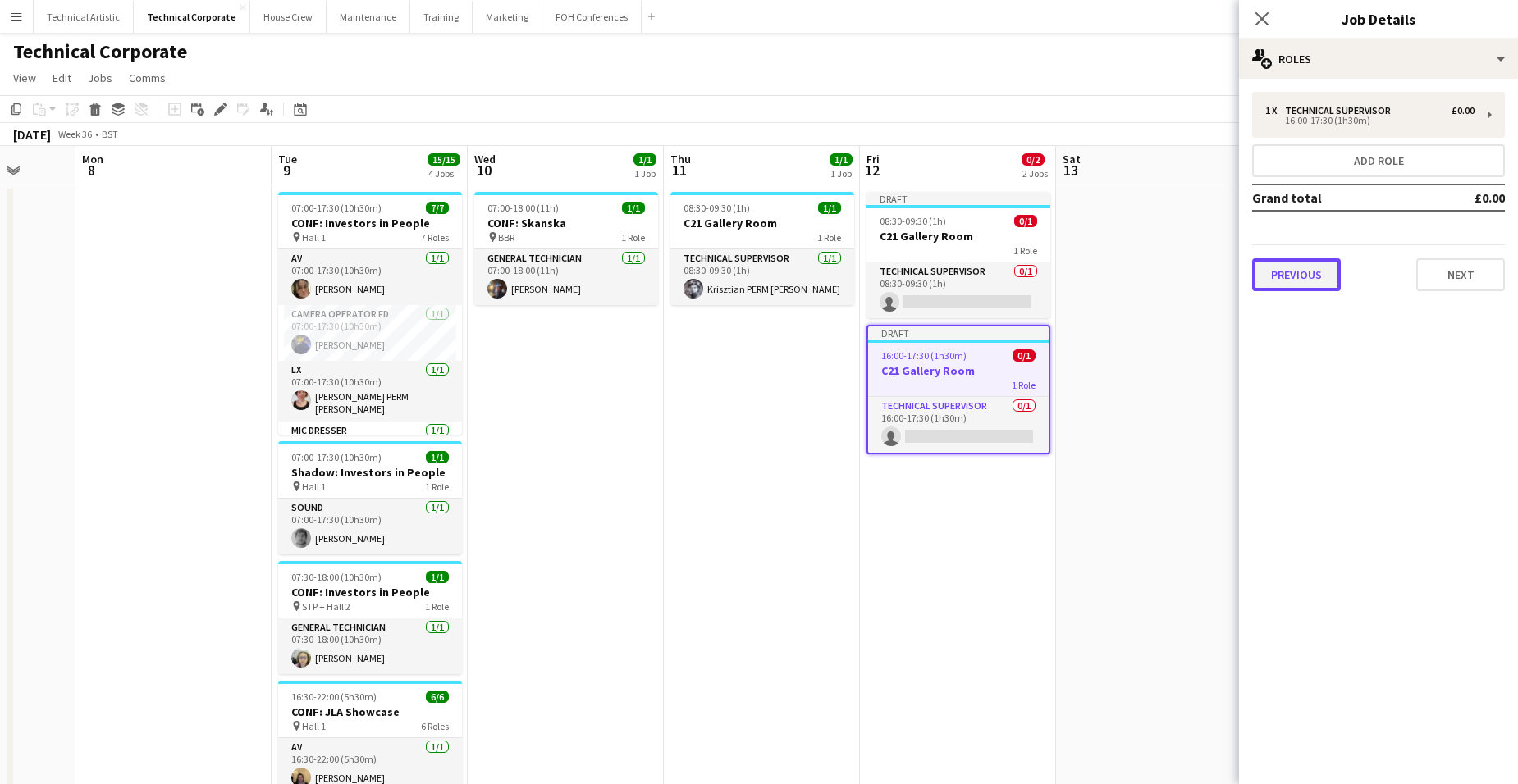
click at [1216, 285] on button "Previous" at bounding box center [1297, 274] width 89 height 33
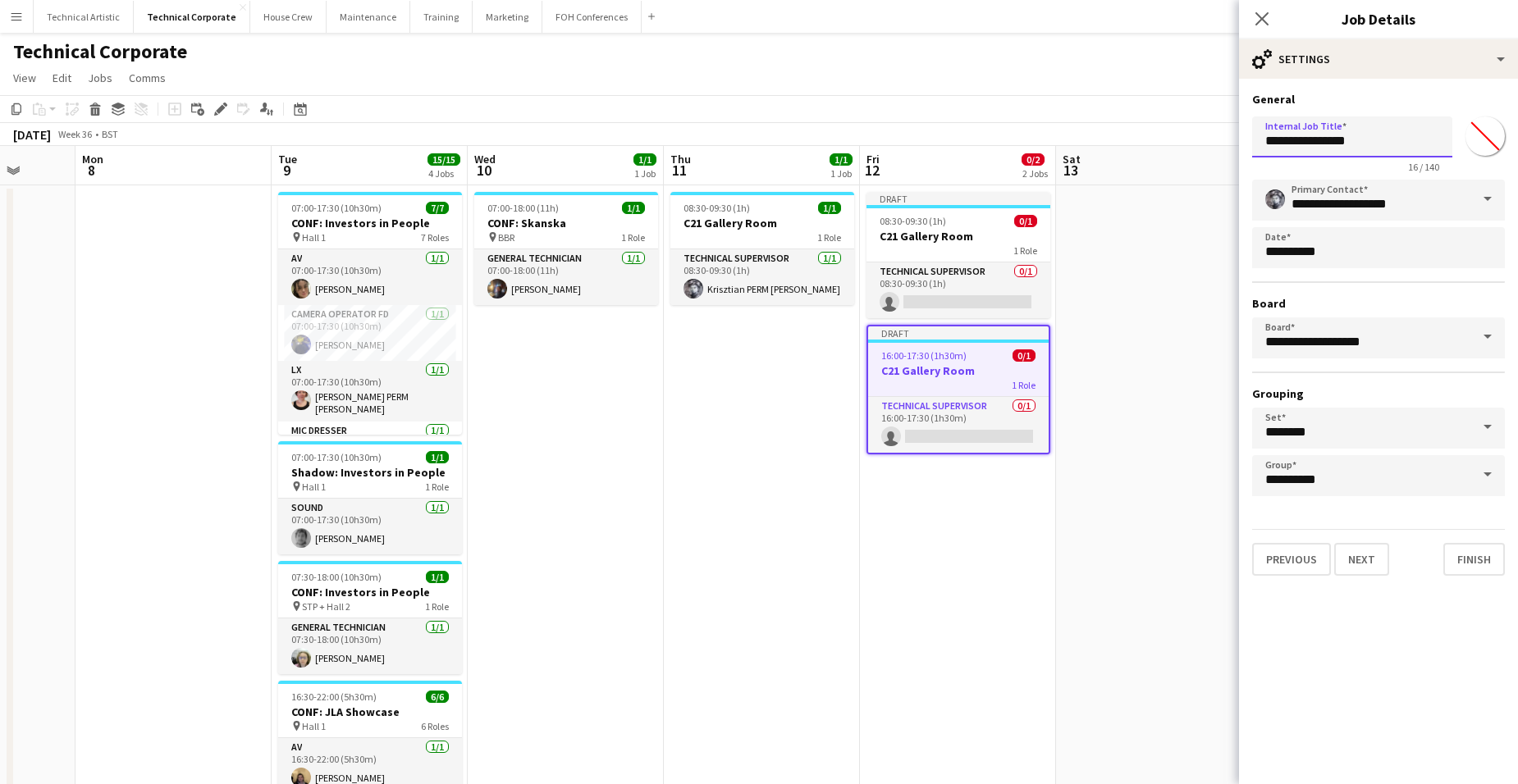
drag, startPoint x: 1369, startPoint y: 137, endPoint x: 1142, endPoint y: 132, distance: 227.1
click at [1142, 132] on body "Menu Boards Boards Boards All jobs Status Workforce Workforce My Workforce Recr…" at bounding box center [759, 730] width 1518 height 1460
type input "*******"
click button "Next" at bounding box center [1361, 559] width 55 height 33
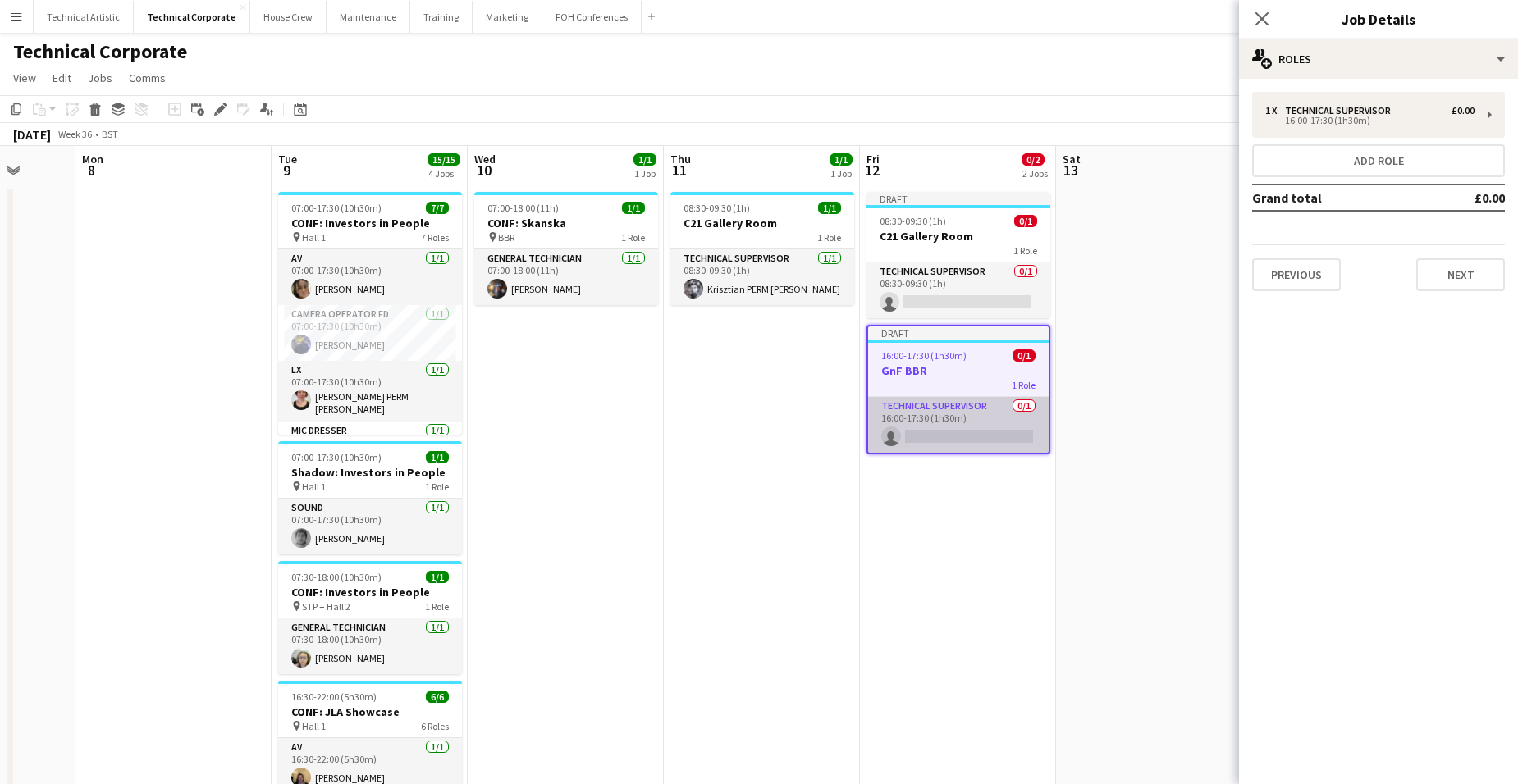
click at [977, 419] on app-card-role "Technical Supervisor 0/1 16:00-17:30 (1h30m) single-neutral-actions" at bounding box center [958, 425] width 180 height 56
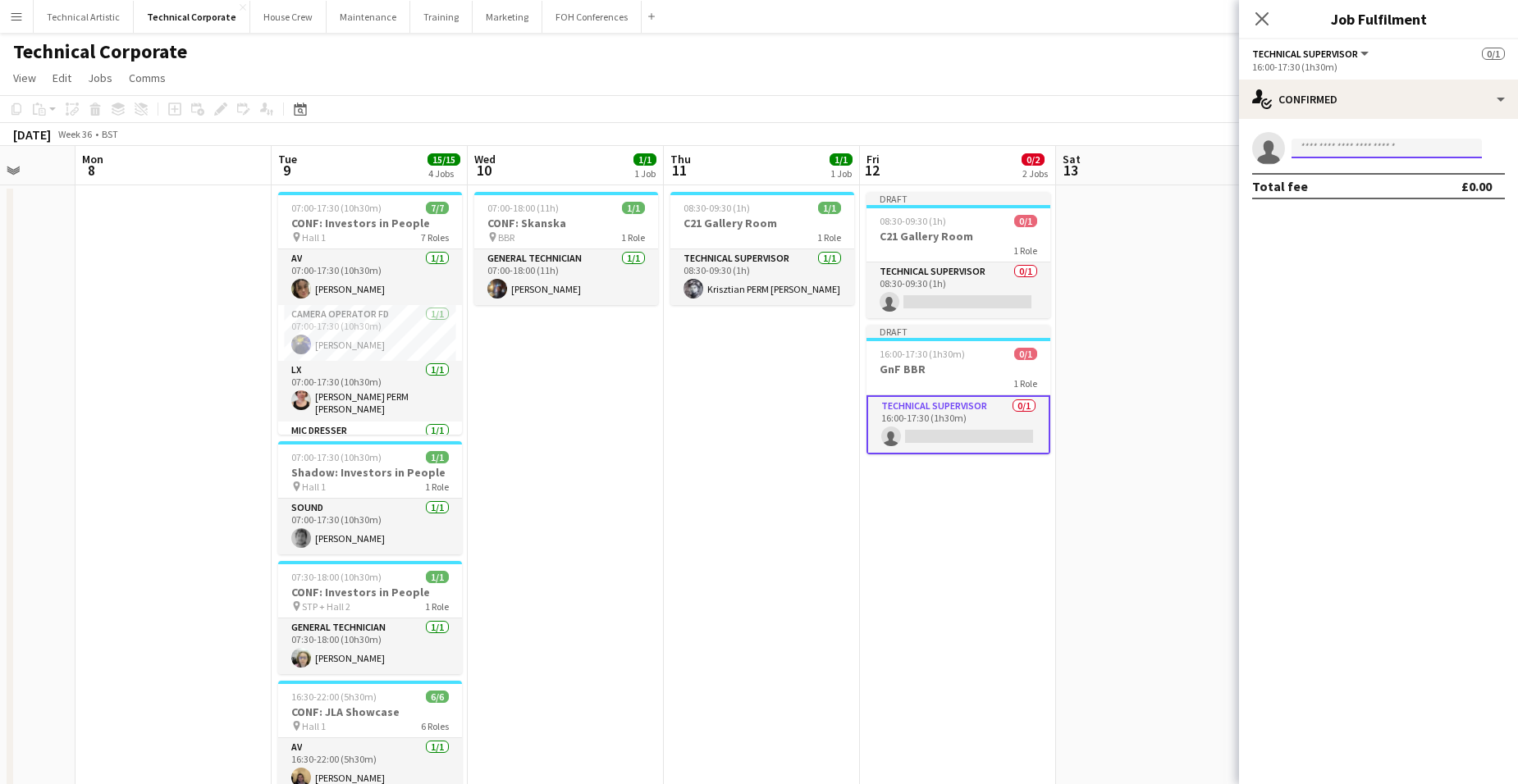
click at [1216, 148] on input at bounding box center [1387, 148] width 190 height 20
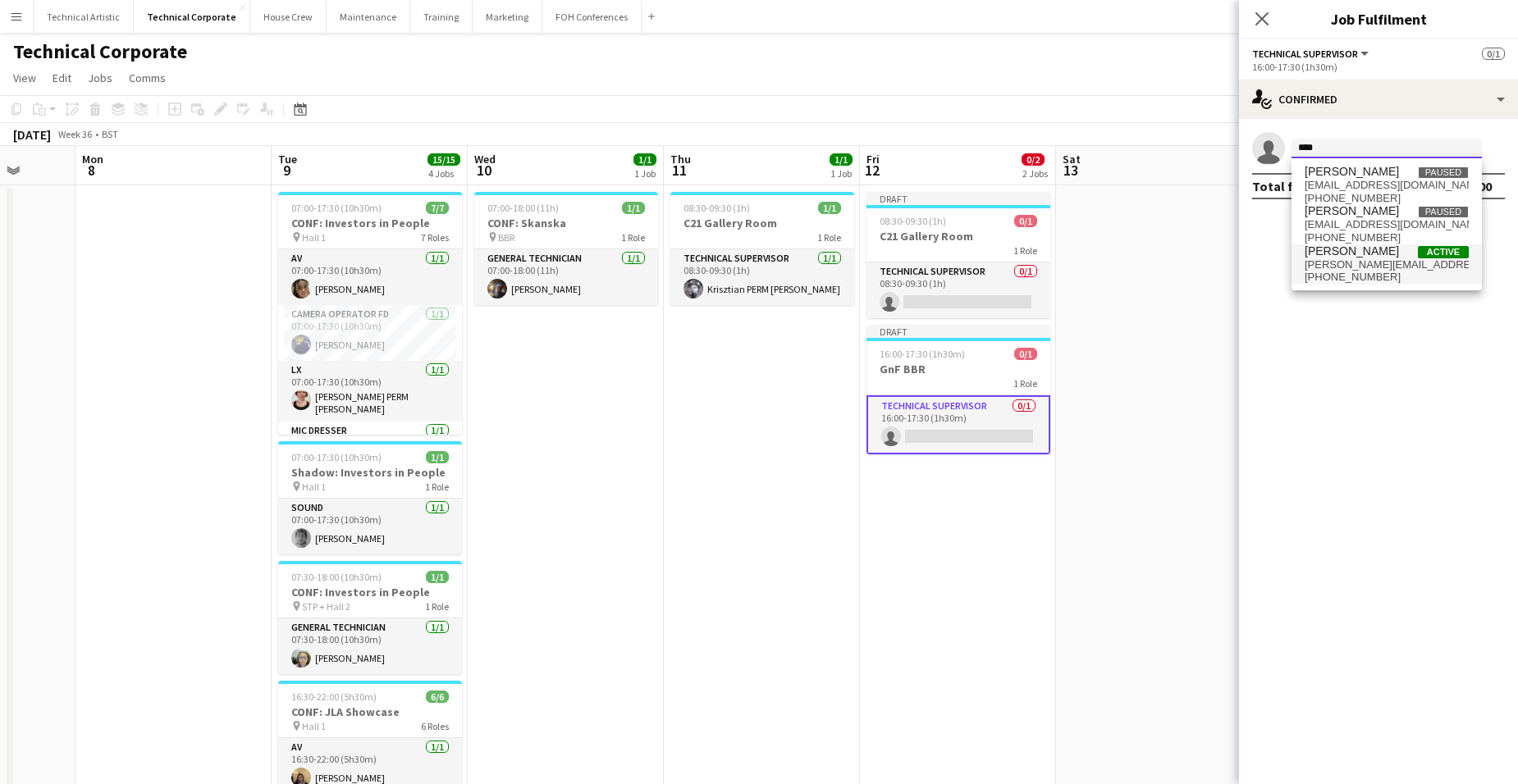
type input "****"
click at [1216, 261] on span "[PERSON_NAME][EMAIL_ADDRESS][DOMAIN_NAME]" at bounding box center [1387, 265] width 164 height 13
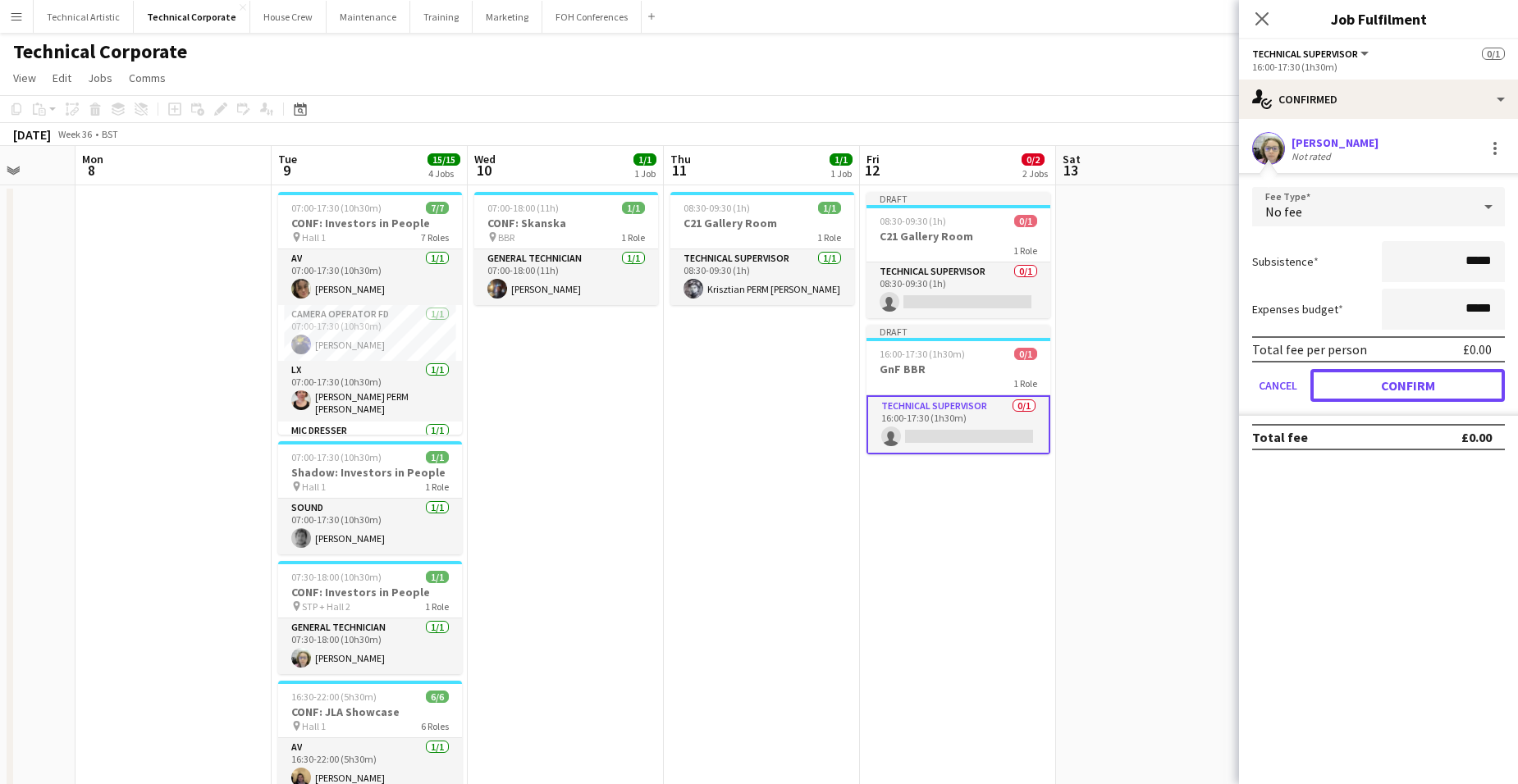
click at [1216, 384] on button "Confirm" at bounding box center [1408, 385] width 194 height 33
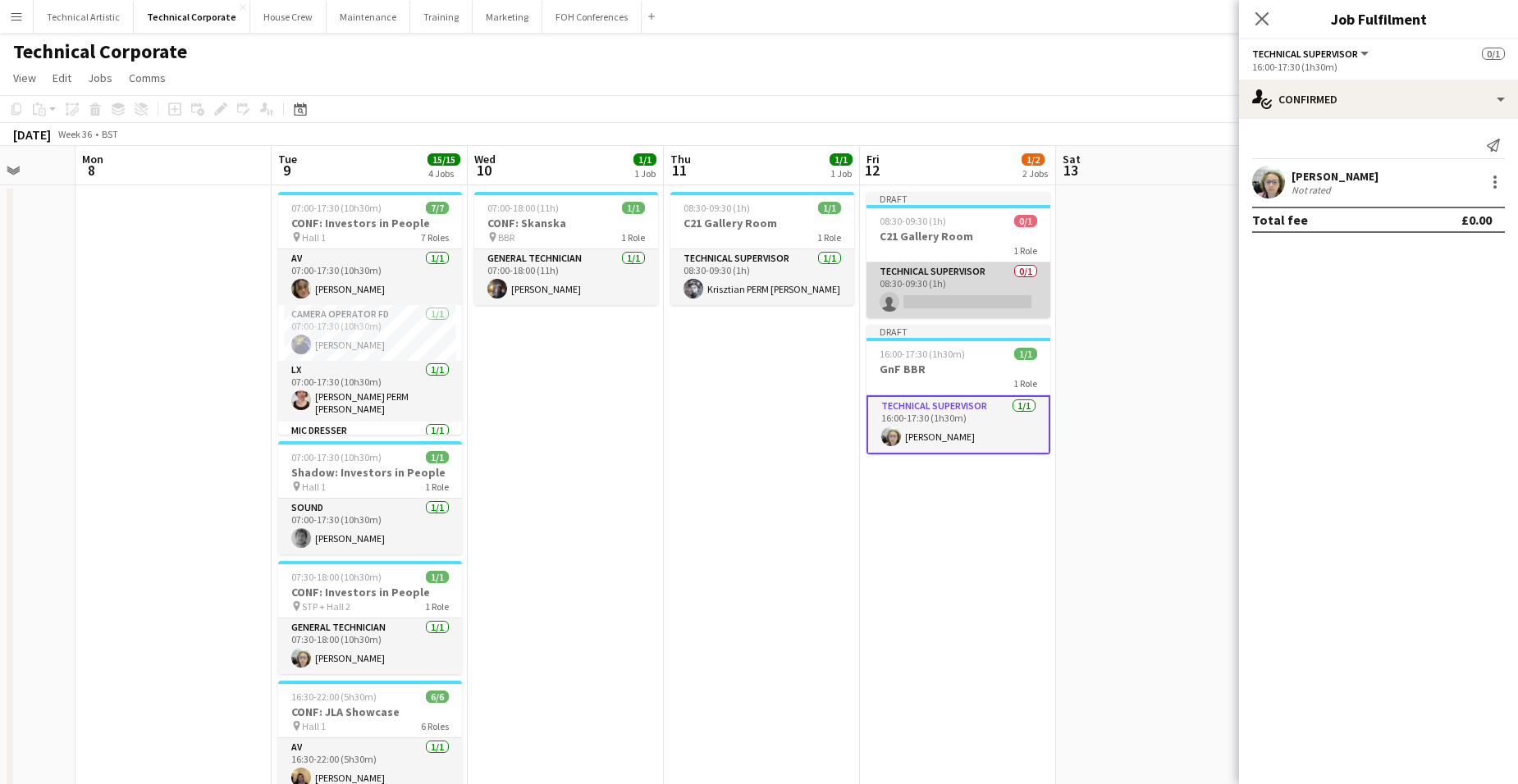
click at [926, 291] on app-card-role "Technical Supervisor 0/1 08:30-09:30 (1h) single-neutral-actions" at bounding box center [958, 290] width 184 height 56
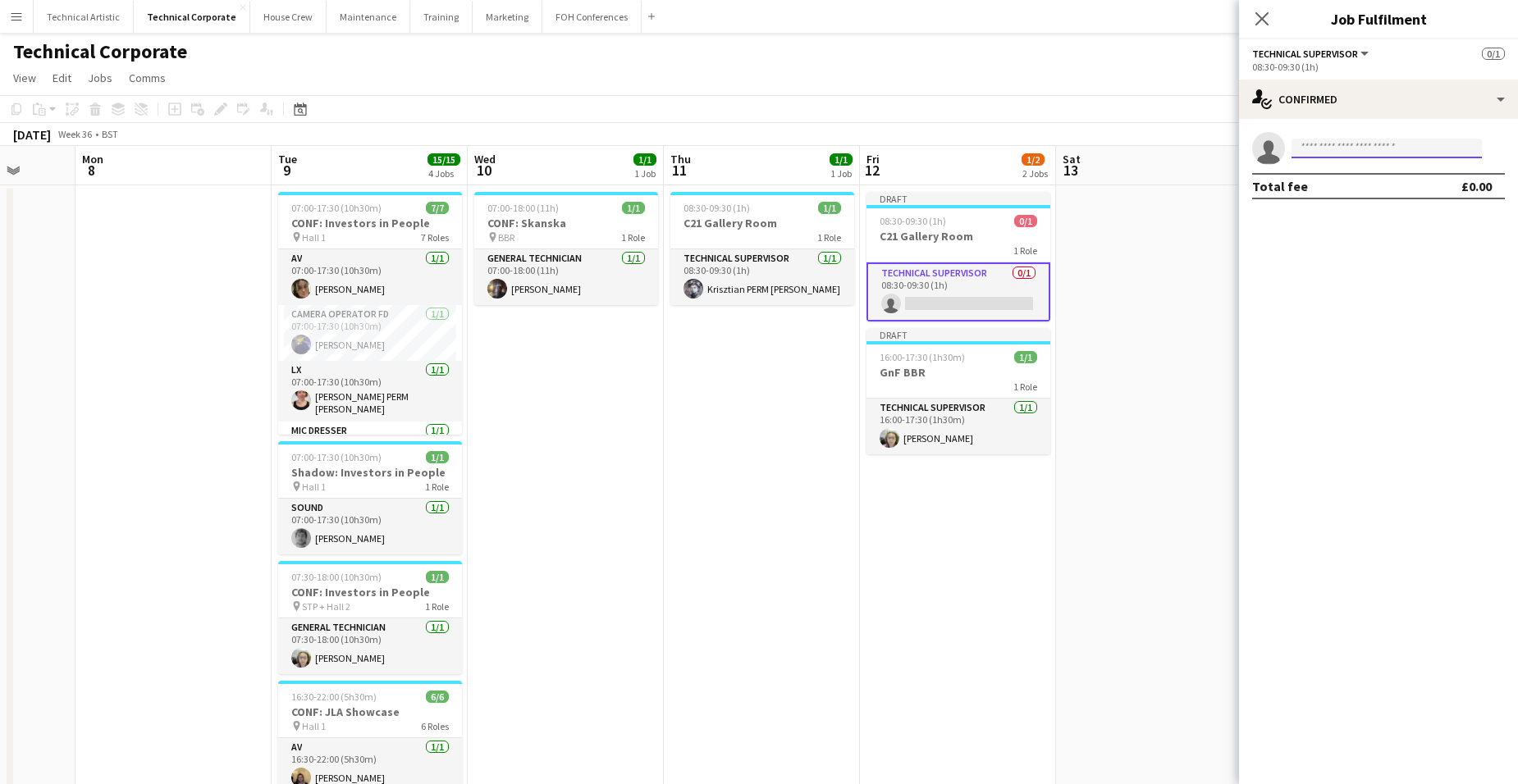
click at [1216, 145] on input at bounding box center [1387, 148] width 190 height 20
type input "***"
click at [1216, 180] on span "[EMAIL_ADDRESS][PERSON_NAME][DOMAIN_NAME]" at bounding box center [1387, 186] width 164 height 13
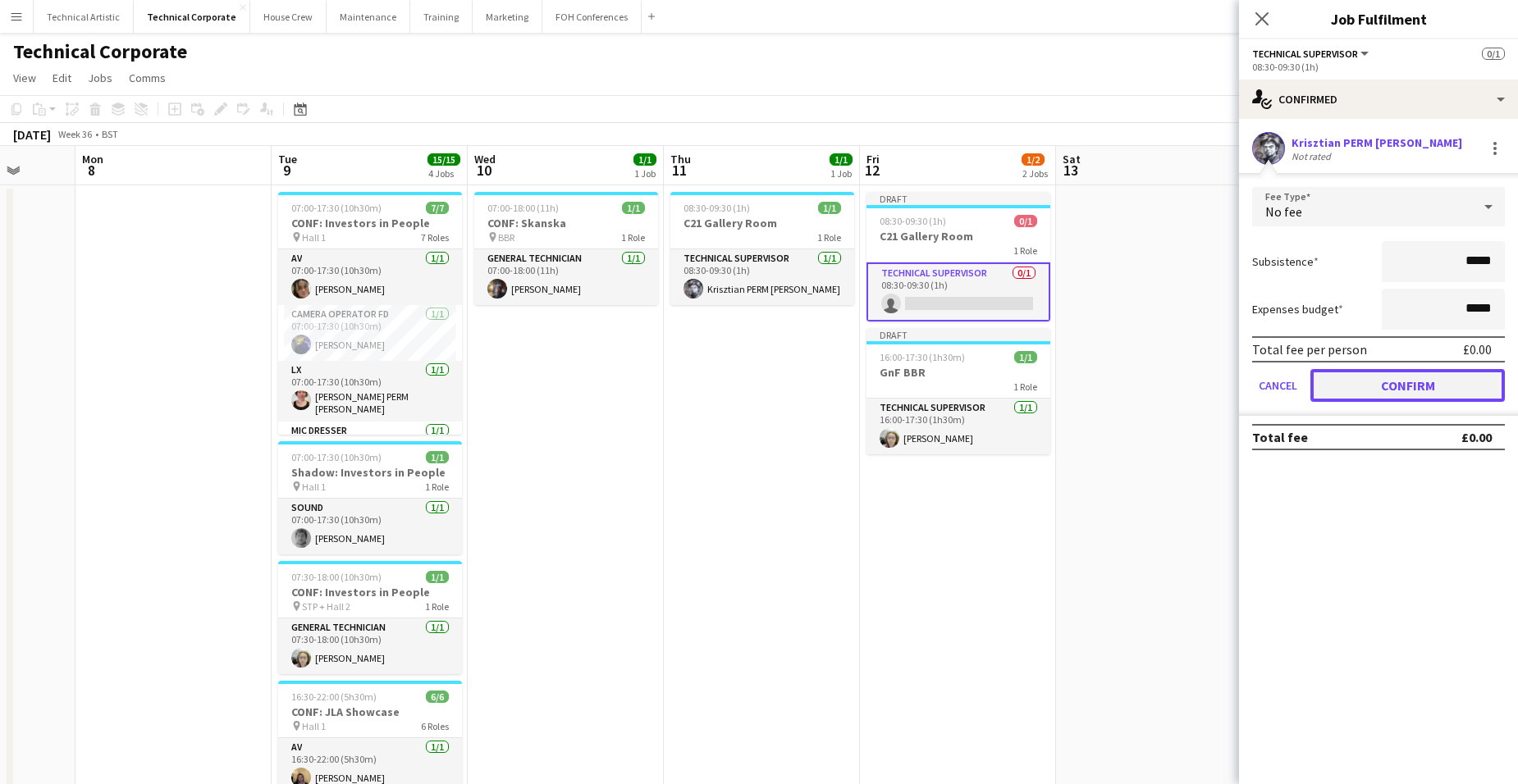
click at [1216, 377] on button "Confirm" at bounding box center [1408, 385] width 194 height 33
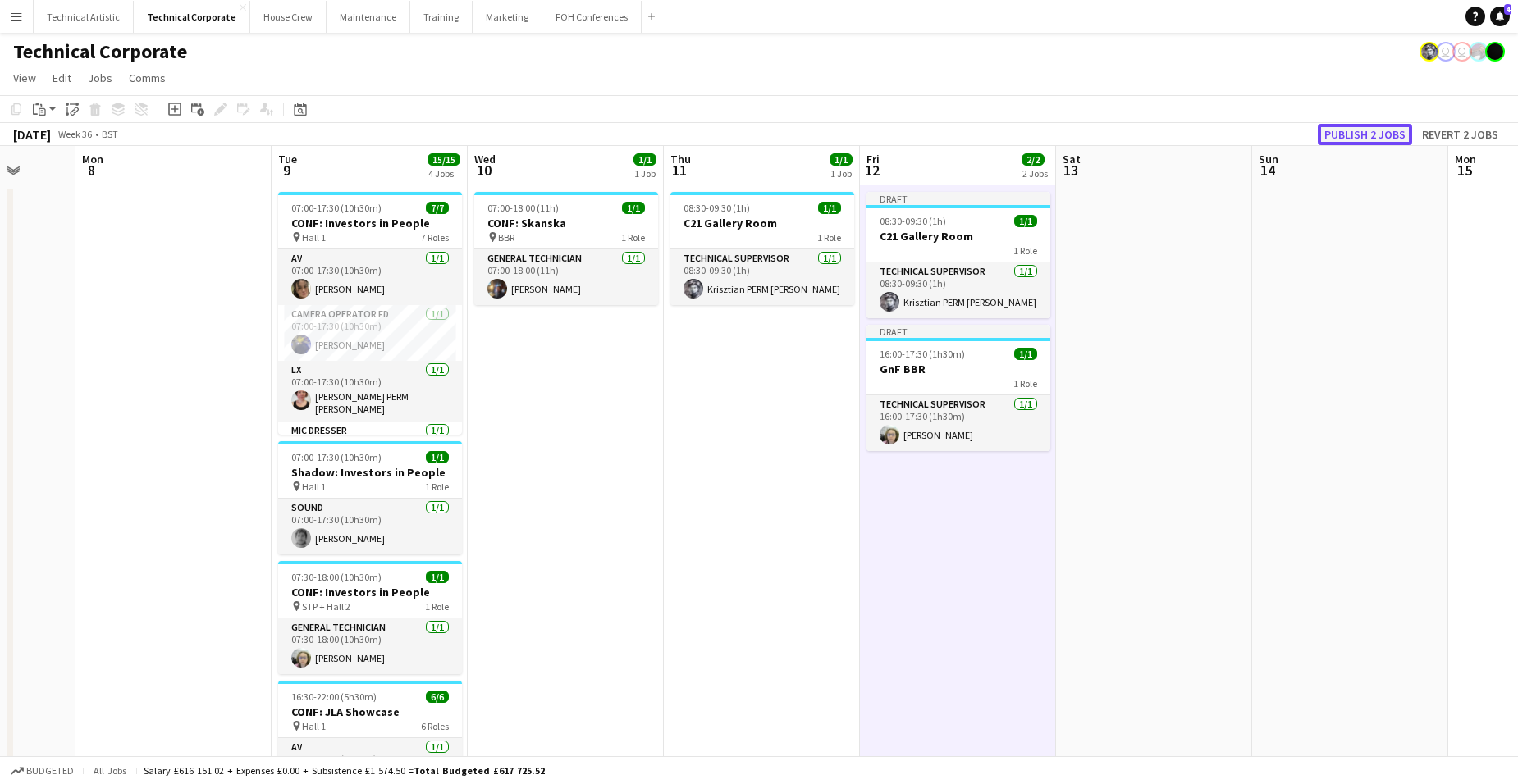
click at [1216, 131] on button "Publish 2 jobs" at bounding box center [1365, 134] width 94 height 21
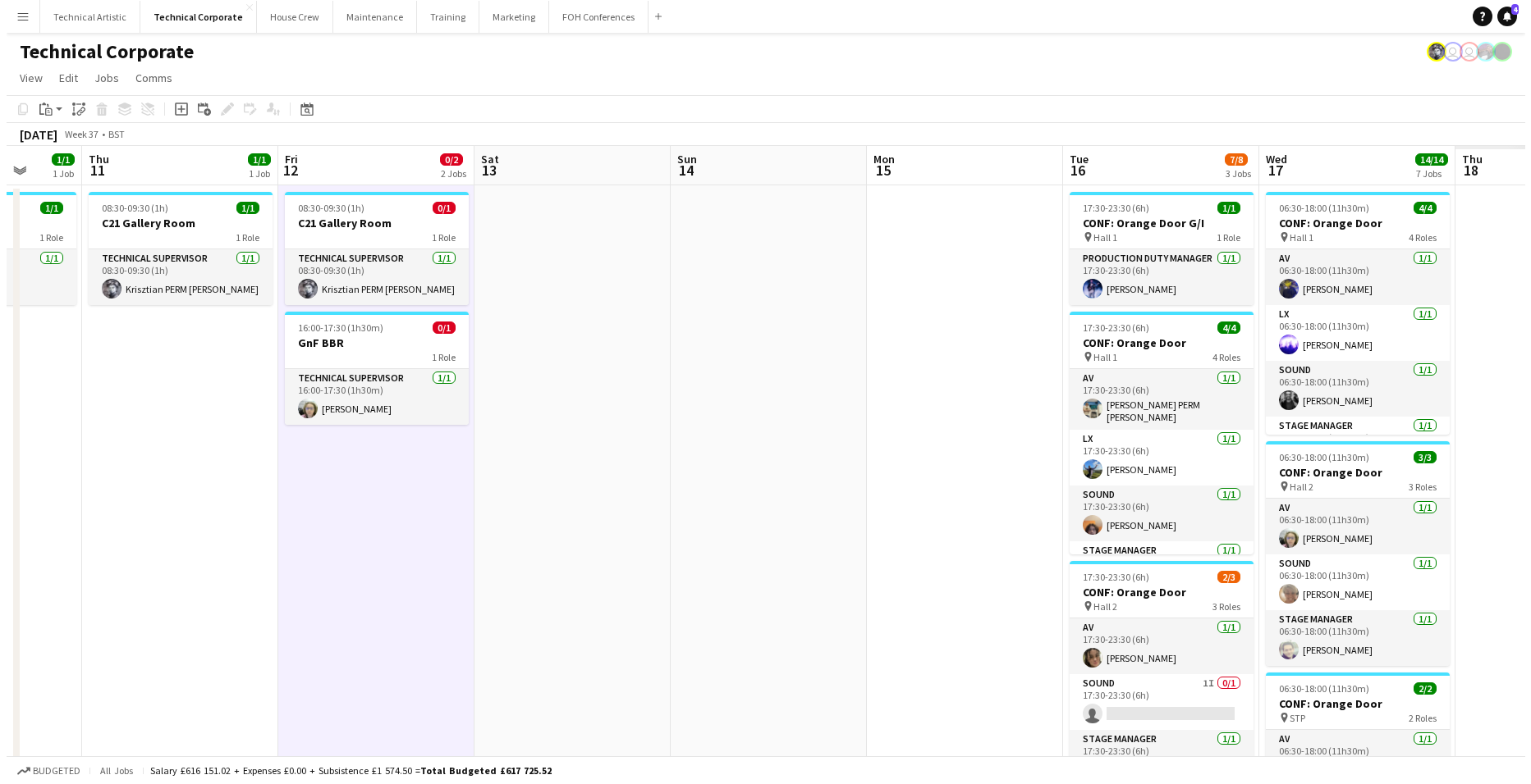
scroll to position [0, 555]
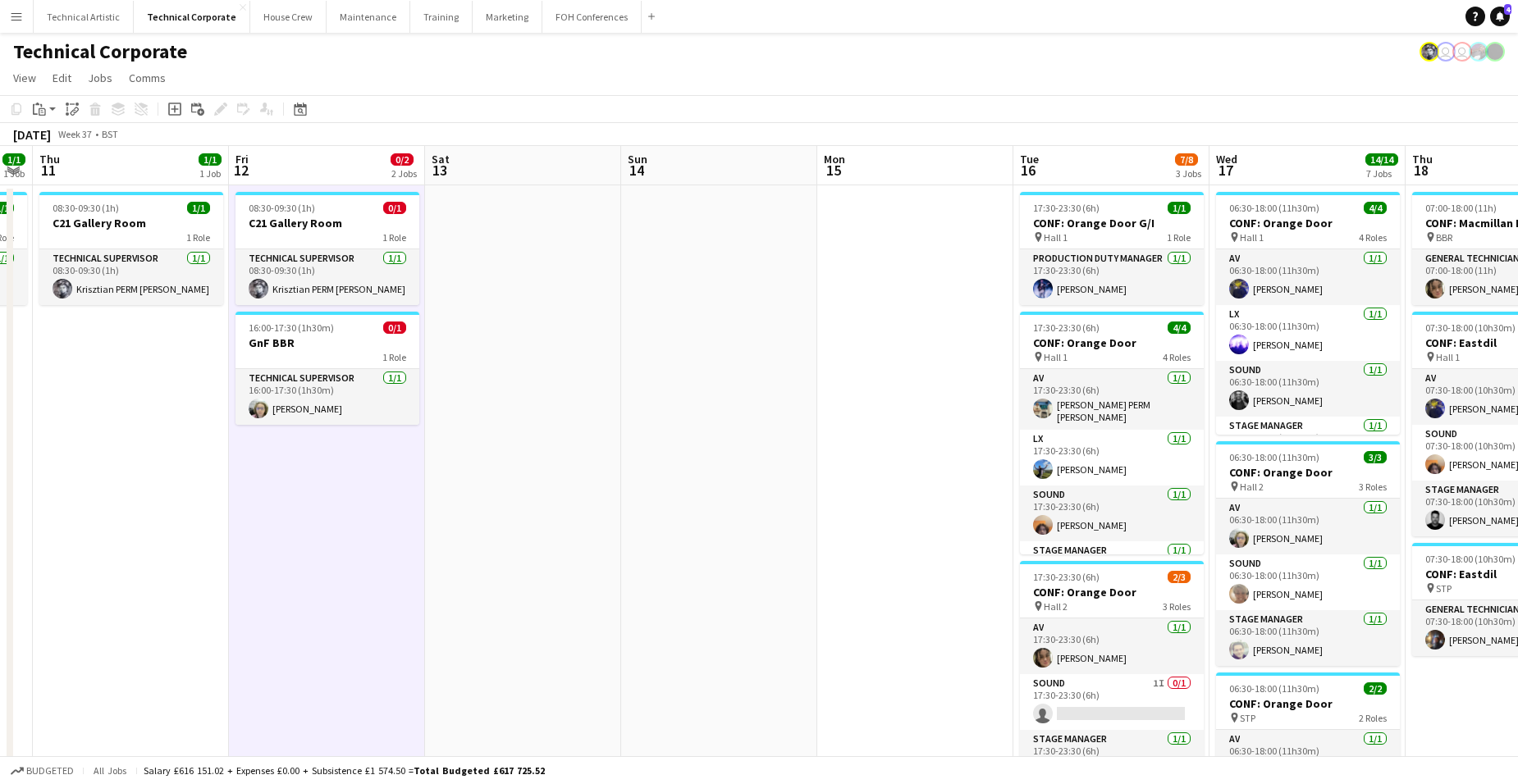
drag, startPoint x: 1396, startPoint y: 261, endPoint x: 764, endPoint y: 282, distance: 632.3
click at [764, 282] on app-calendar-viewport "Mon 8 Tue 9 15/15 4 Jobs Wed 10 1/1 1 Job Thu 11 1/1 1 Job Fri 12 0/2 2 Jobs Sa…" at bounding box center [759, 789] width 1518 height 1286
click at [104, 14] on button "Technical Artistic Close" at bounding box center [83, 17] width 100 height 32
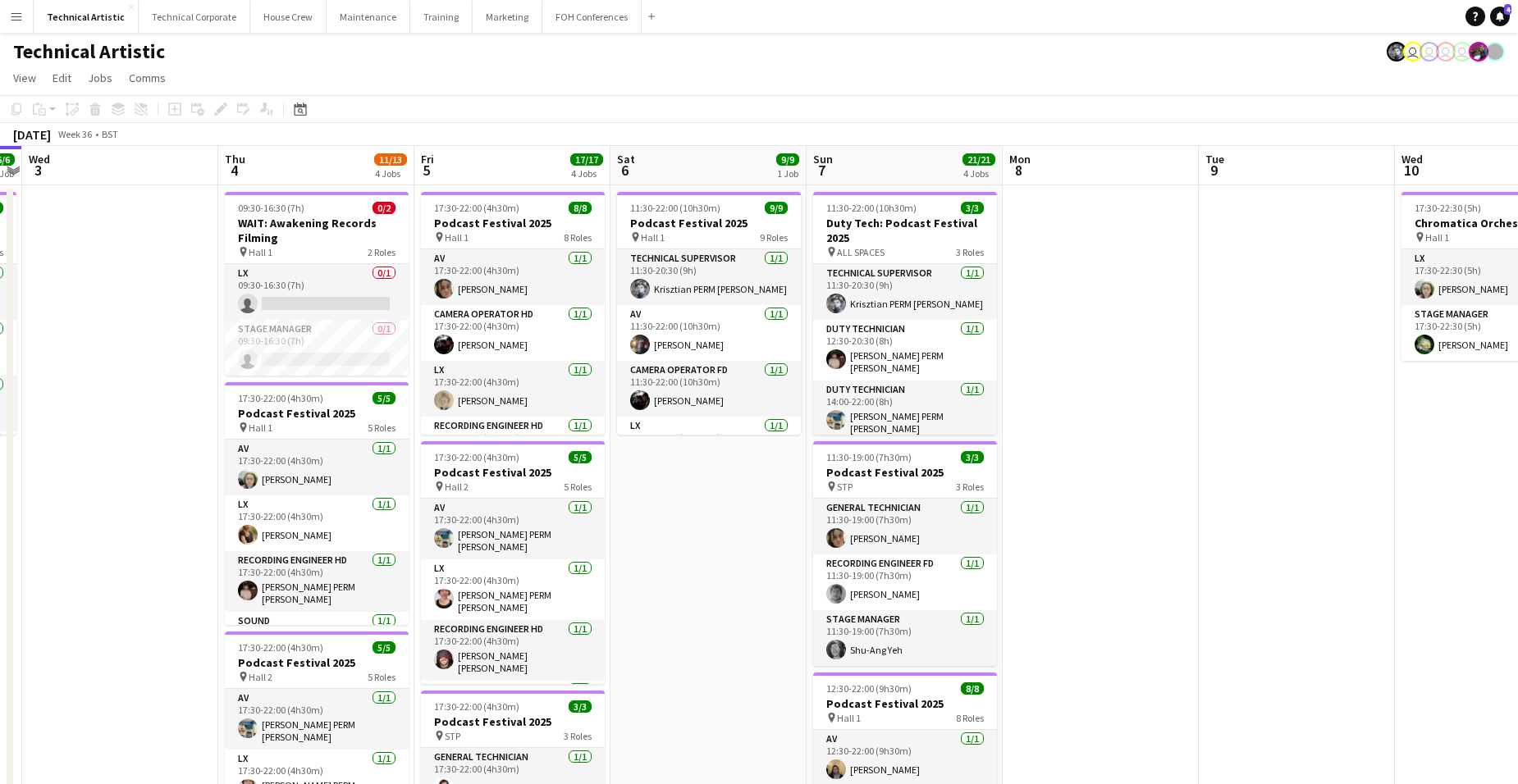
drag, startPoint x: 1440, startPoint y: 476, endPoint x: 817, endPoint y: 440, distance: 624.0
click at [485, 416] on app-calendar-viewport "Sat 30 Sun 31 Mon 1 7/7 2 Jobs Tue 2 6/6 1 Job Wed 3 Thu 4 11/13 4 Jobs Fri 5 1…" at bounding box center [759, 679] width 1518 height 1066
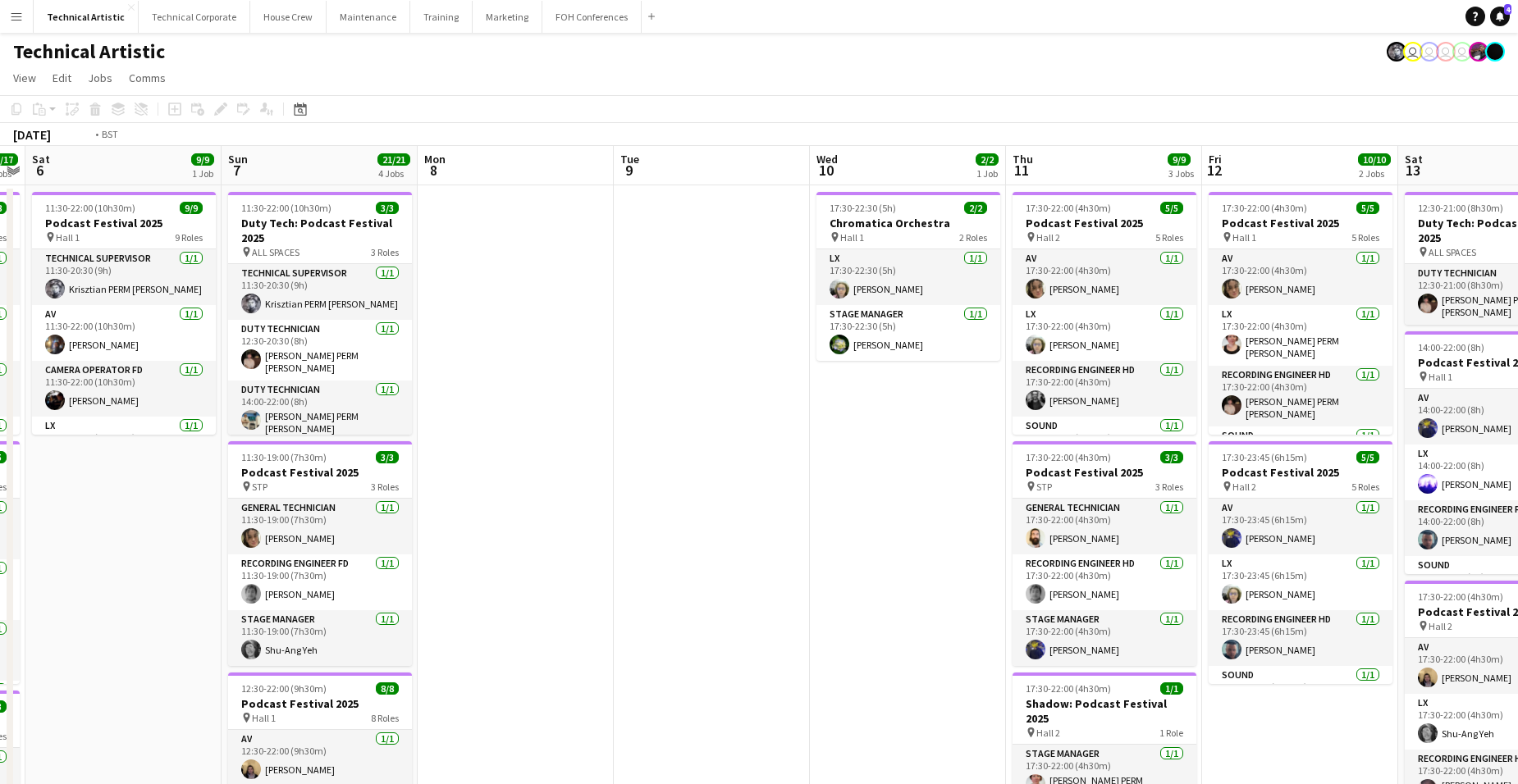
scroll to position [0, 426]
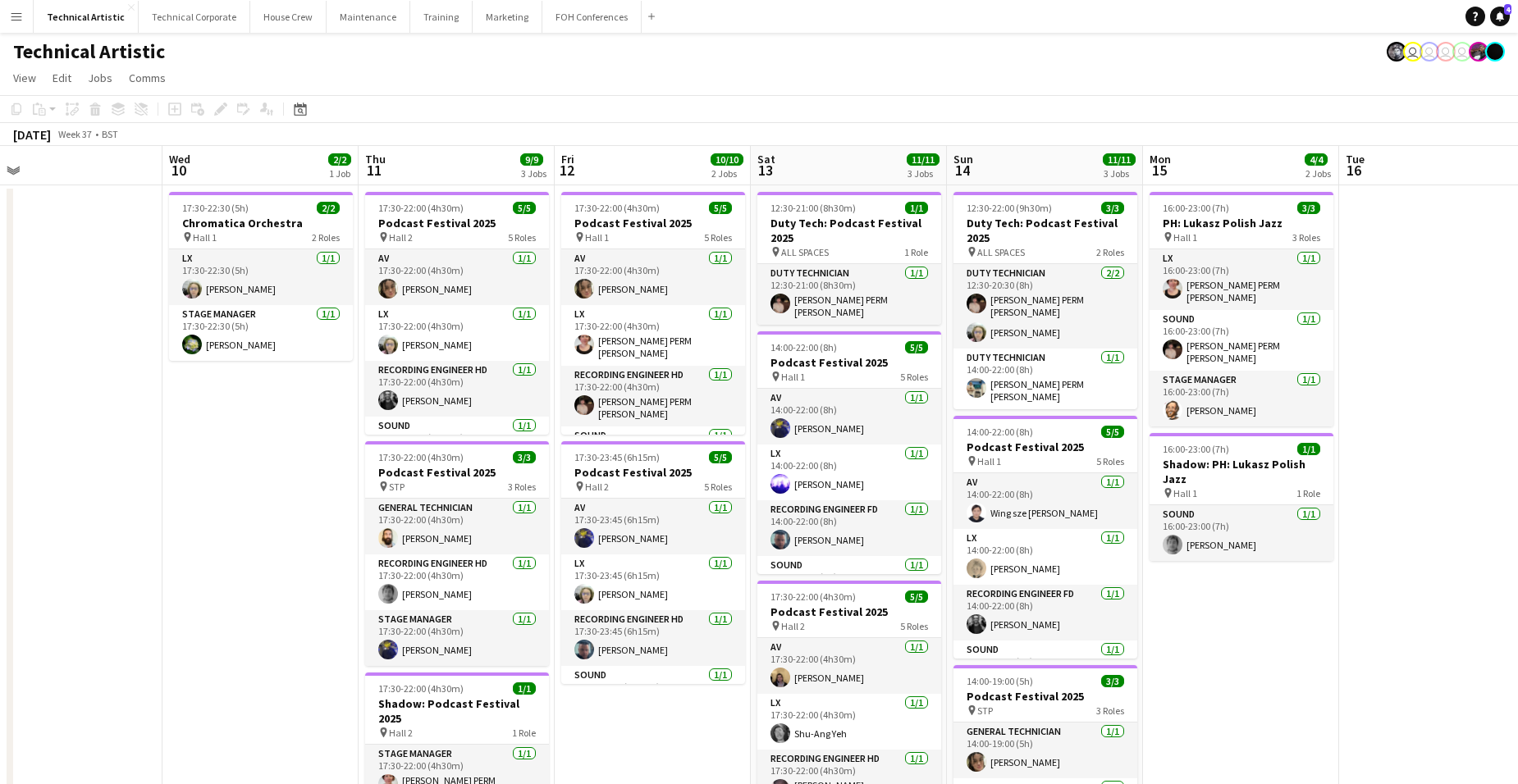
drag, startPoint x: 1322, startPoint y: 417, endPoint x: 675, endPoint y: 406, distance: 647.1
click at [675, 406] on app-calendar-viewport "Sun 7 21/21 4 Jobs Mon 8 Tue 9 Wed 10 2/2 1 Job Thu 11 9/9 3 Jobs Fri 12 10/10 …" at bounding box center [759, 679] width 1518 height 1066
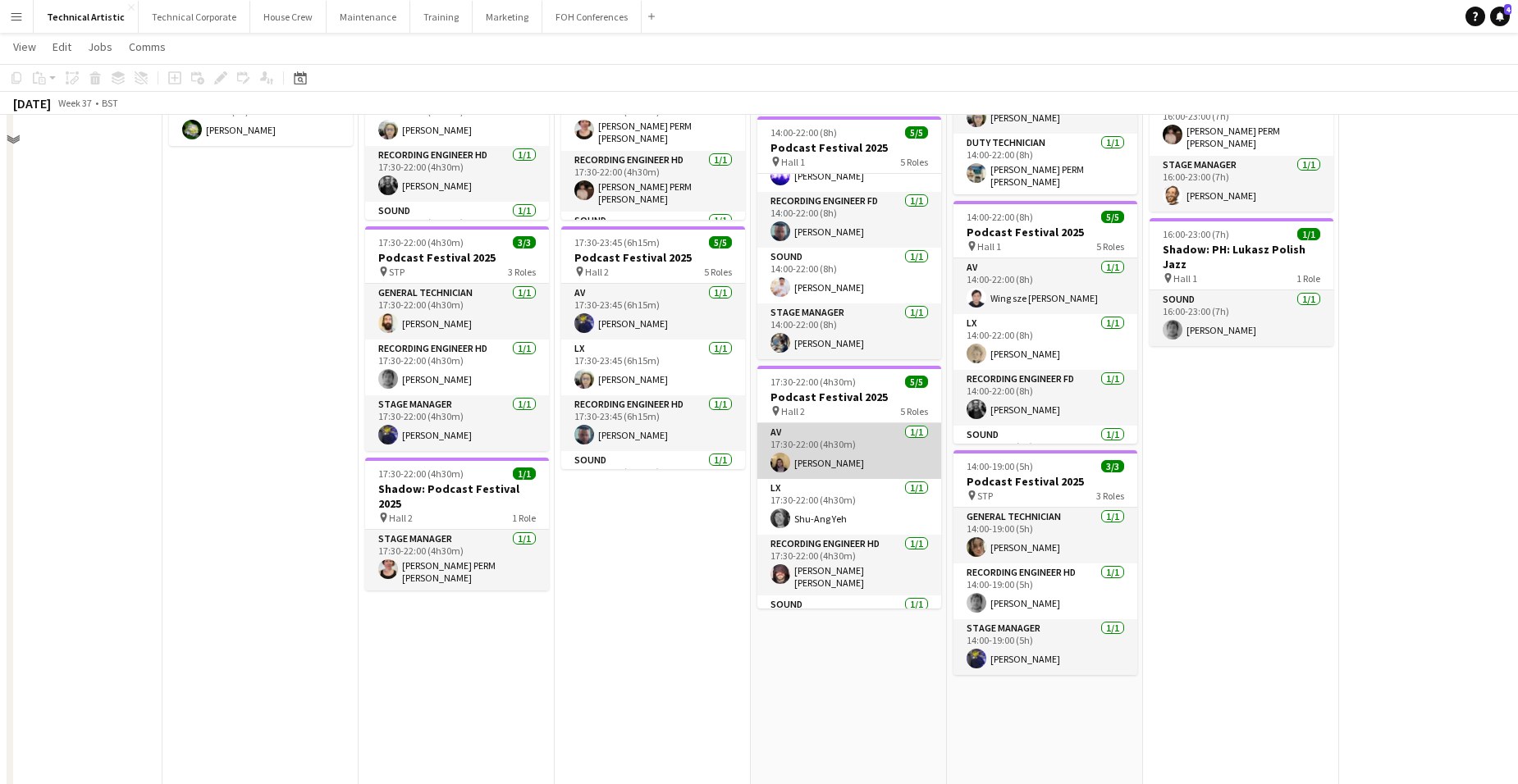
scroll to position [329, 0]
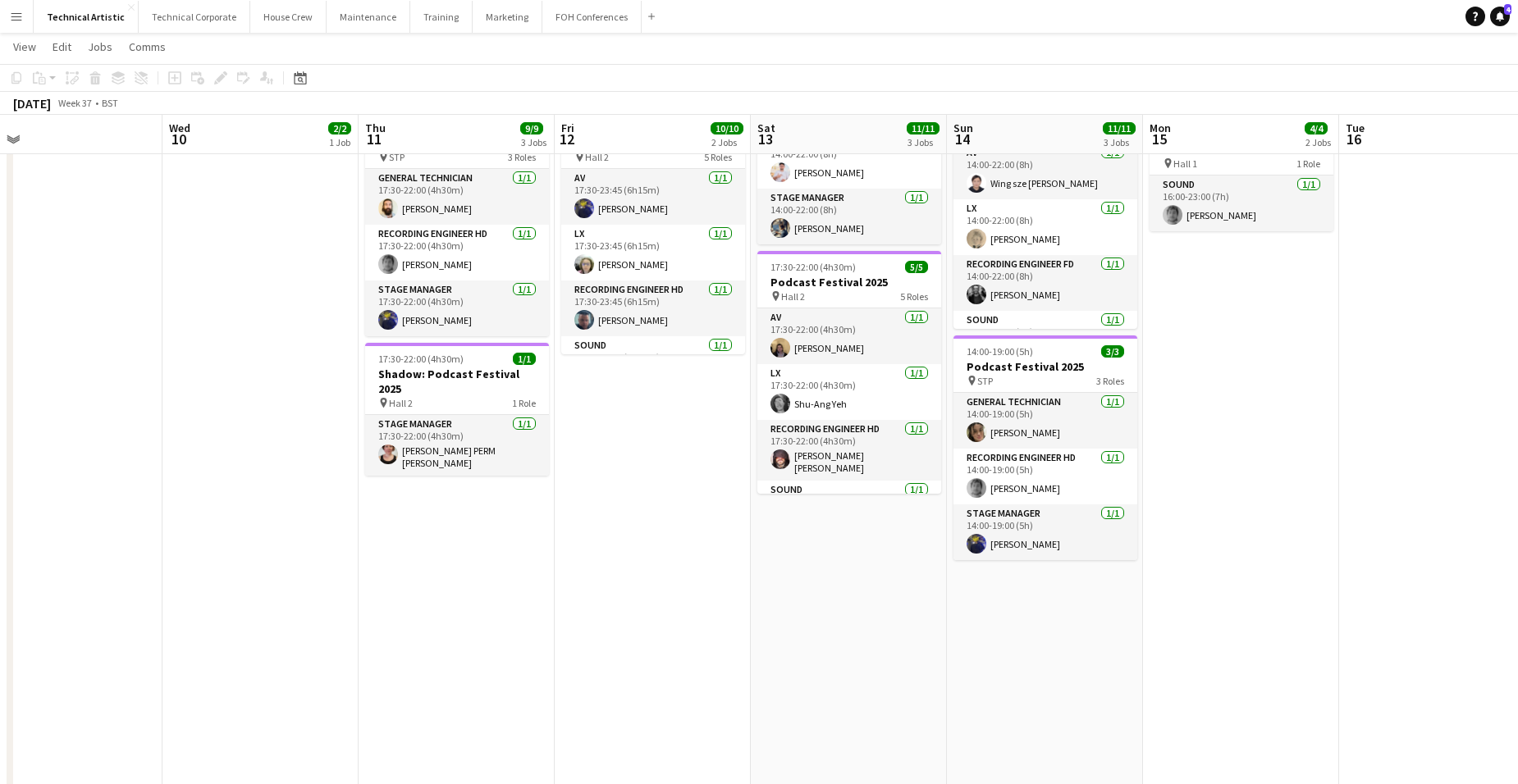
click at [822, 491] on app-date-cell "12:30-21:00 (8h30m) 1/1 Duty Tech: Podcast Festival 2025 pin ALL SPACES 1 Role …" at bounding box center [849, 369] width 196 height 1027
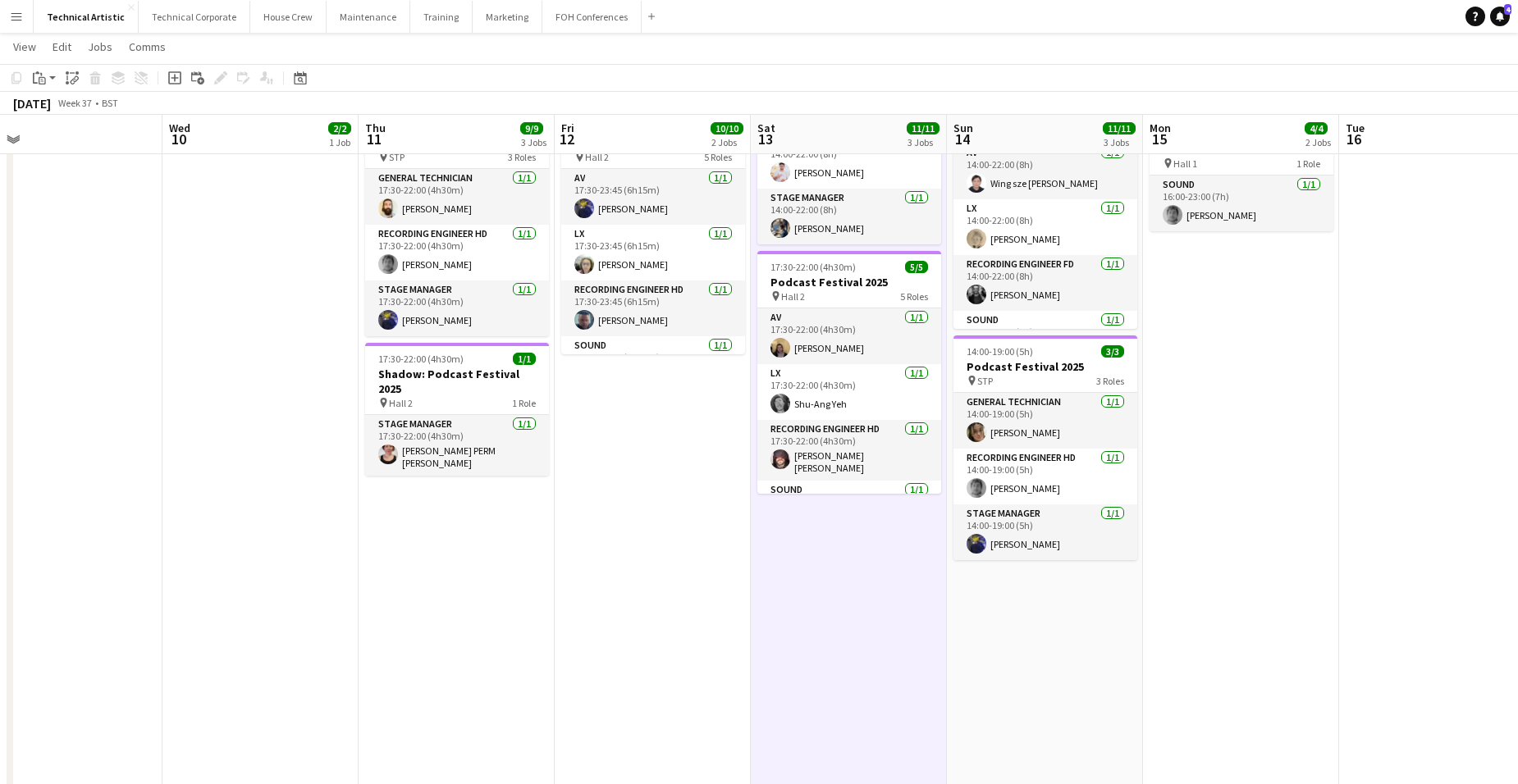
click at [884, 539] on app-date-cell "12:30-21:00 (8h30m) 1/1 Duty Tech: Podcast Festival 2025 pin ALL SPACES 1 Role …" at bounding box center [849, 369] width 196 height 1027
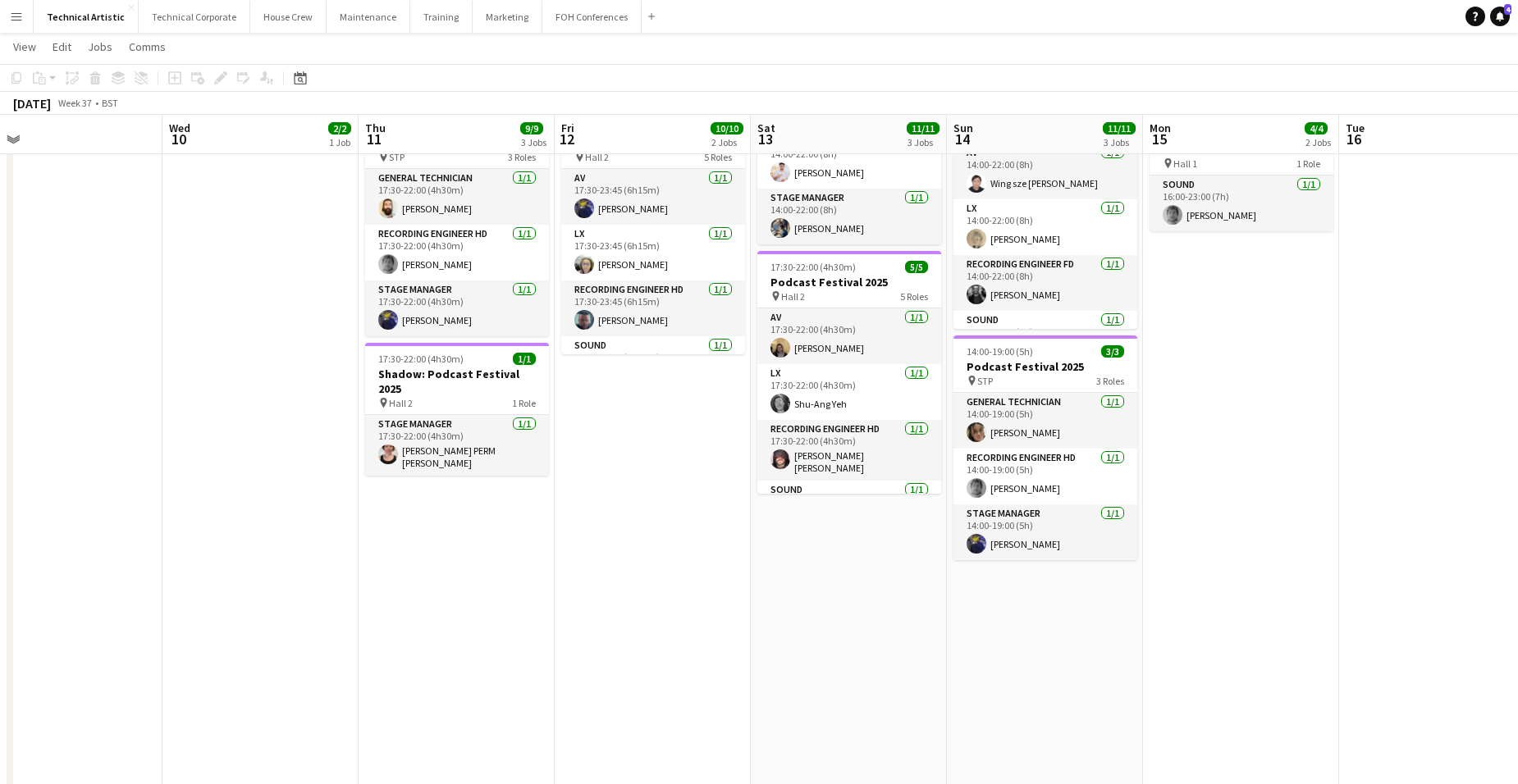
click at [1062, 607] on app-date-cell "12:30-22:00 (9h30m) 3/3 Duty Tech: Podcast Festival 2025 pin ALL SPACES 2 Roles…" at bounding box center [1046, 369] width 196 height 1027
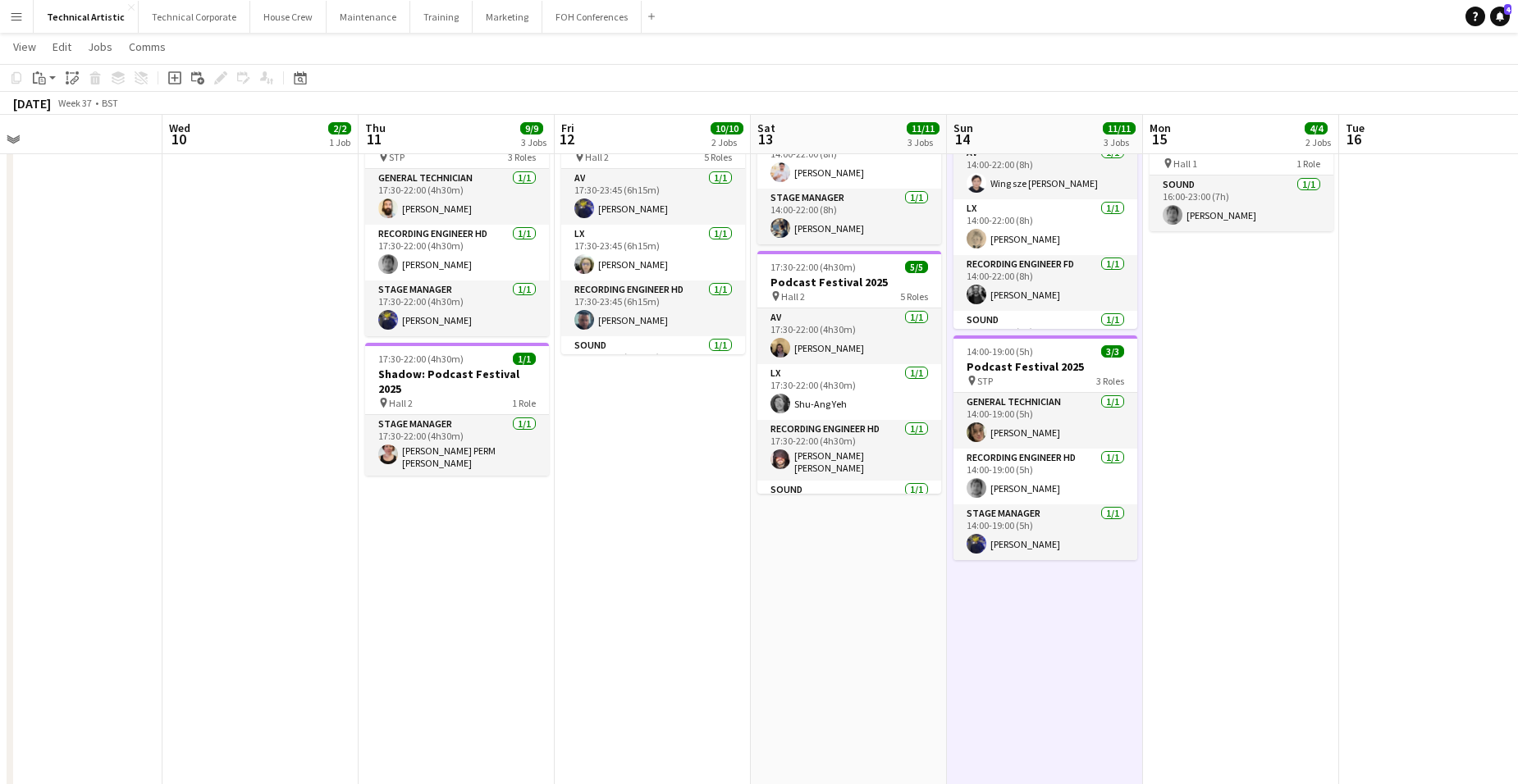
click at [849, 597] on app-date-cell "12:30-21:00 (8h30m) 1/1 Duty Tech: Podcast Festival 2025 pin ALL SPACES 1 Role …" at bounding box center [849, 369] width 196 height 1027
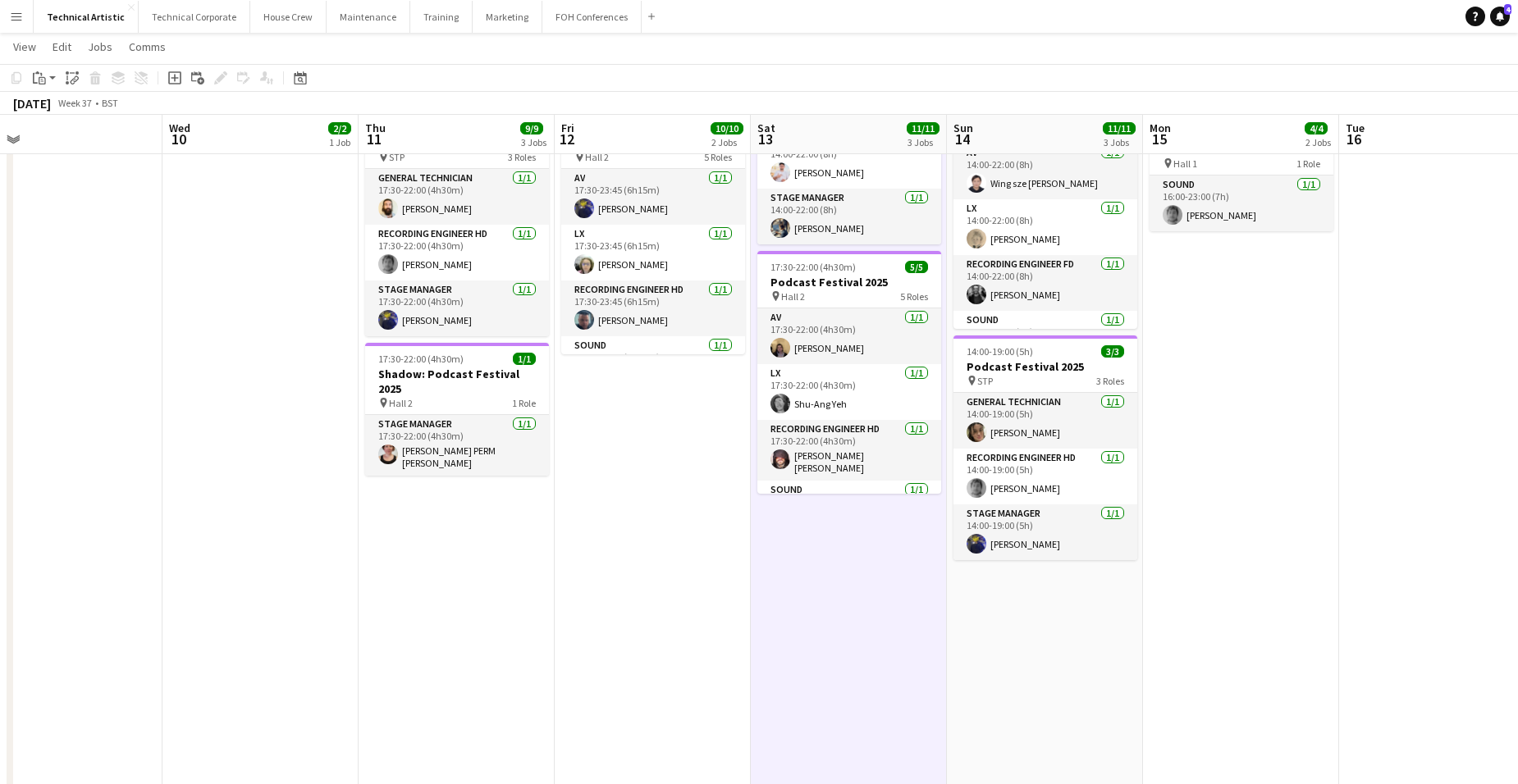
click at [857, 601] on app-date-cell "12:30-21:00 (8h30m) 1/1 Duty Tech: Podcast Festival 2025 pin ALL SPACES 1 Role …" at bounding box center [849, 369] width 196 height 1027
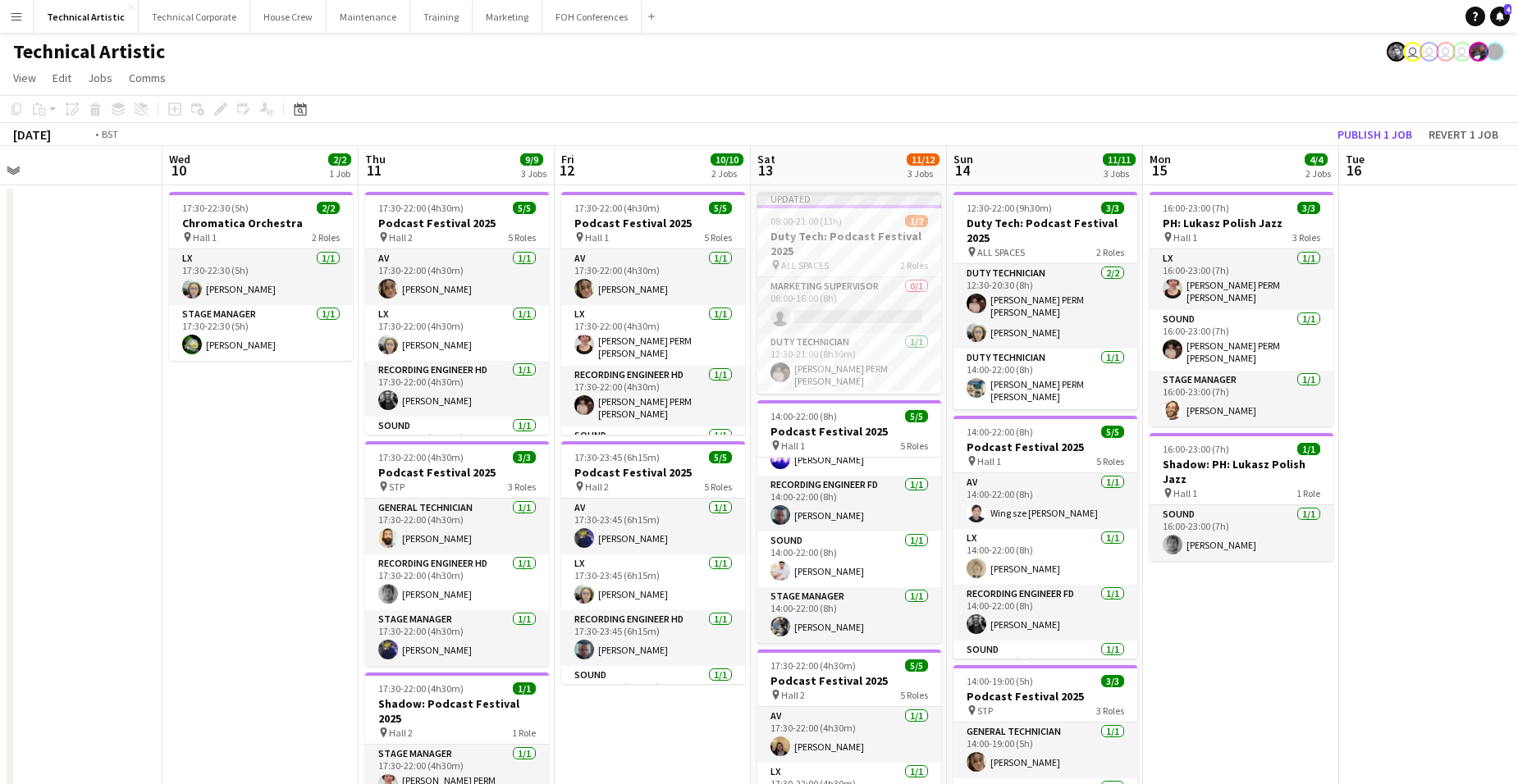
scroll to position [0, 549]
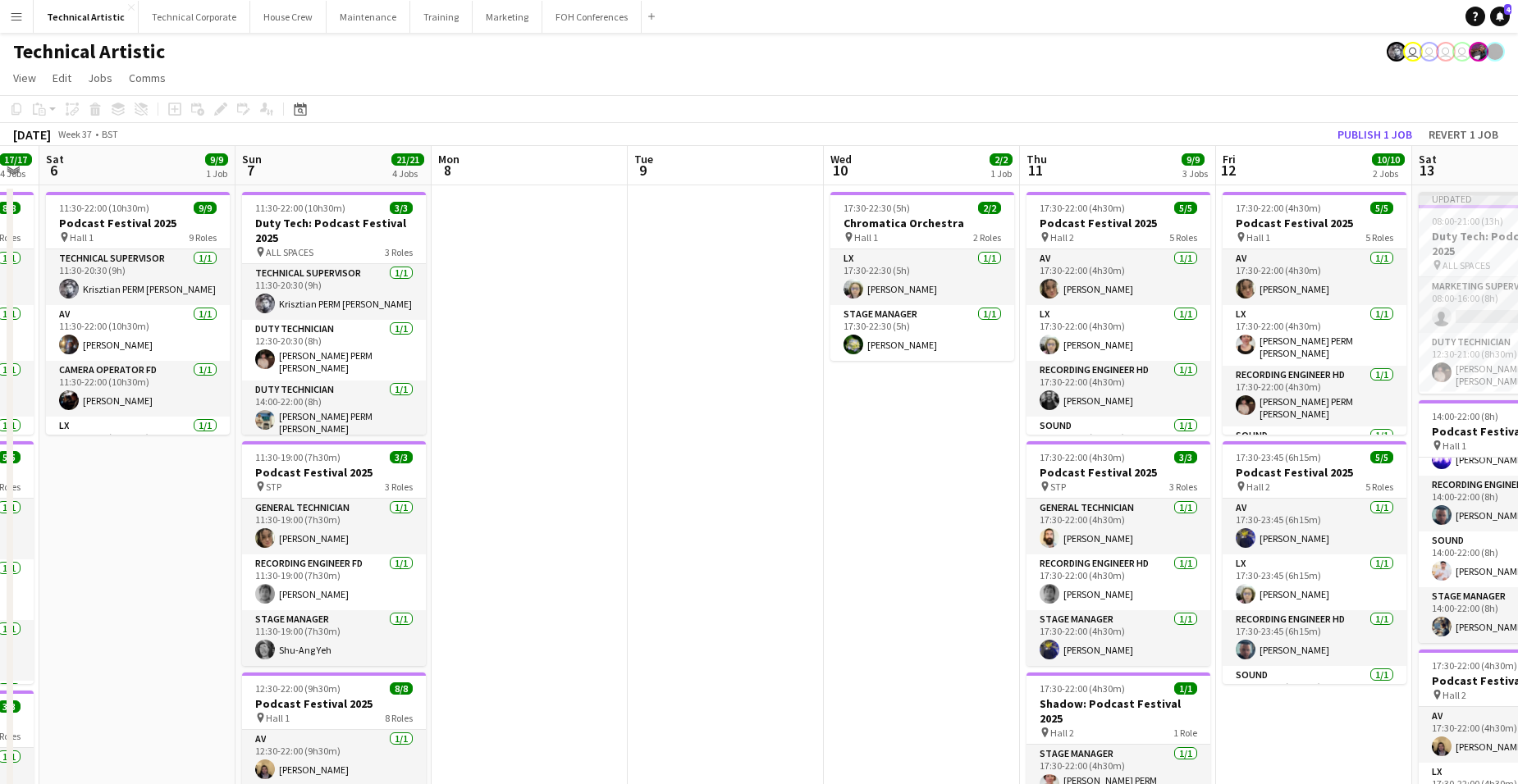
drag, startPoint x: 212, startPoint y: 443, endPoint x: 873, endPoint y: 448, distance: 661.0
click at [873, 448] on app-calendar-viewport "Wed 3 Thu 4 11/13 4 Jobs Fri 5 17/17 4 Jobs Sat 6 9/9 1 Job Sun 7 21/21 4 Jobs …" at bounding box center [759, 679] width 1518 height 1066
click at [534, 239] on app-date-cell at bounding box center [529, 699] width 196 height 1027
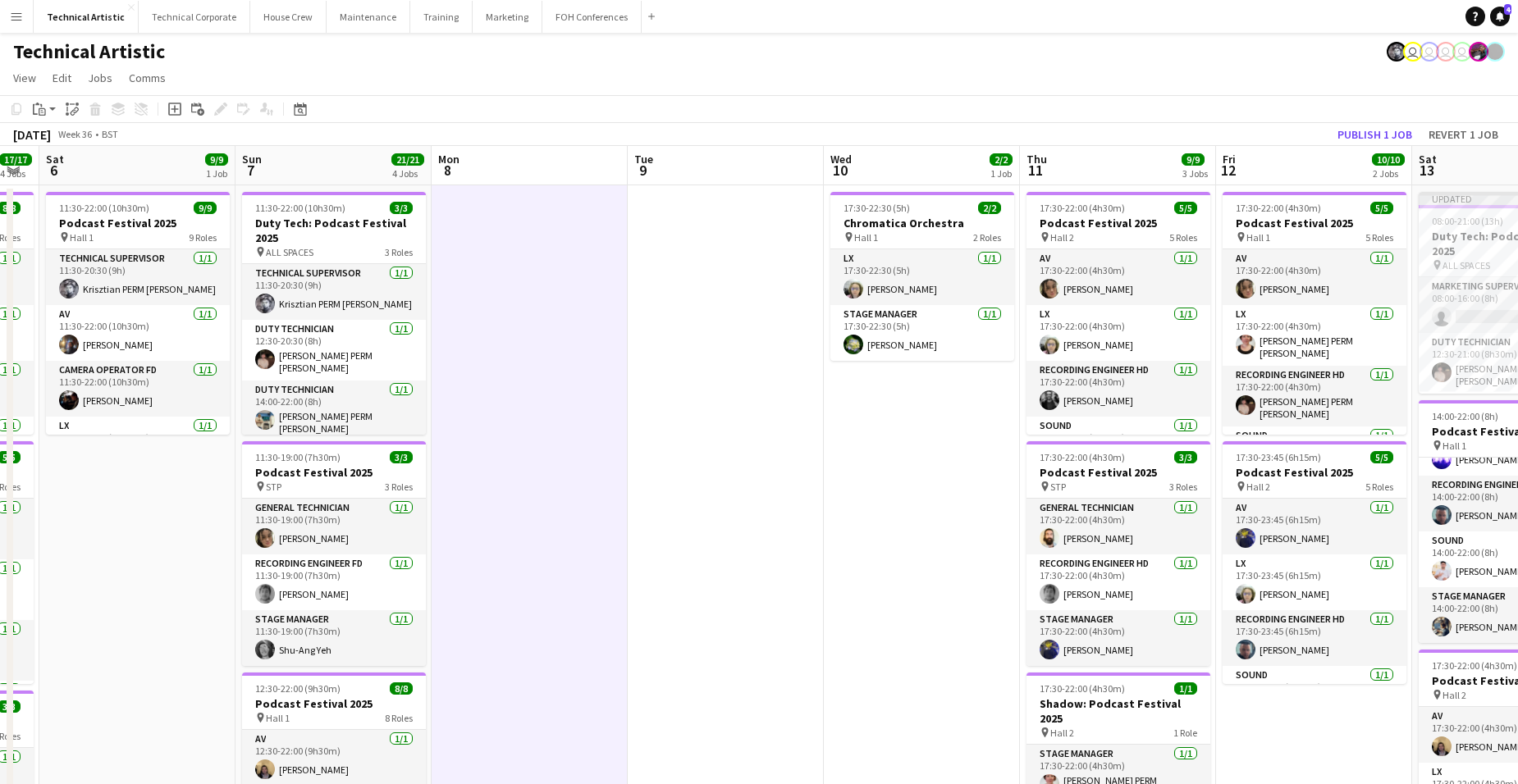
click at [532, 243] on app-date-cell at bounding box center [529, 699] width 196 height 1027
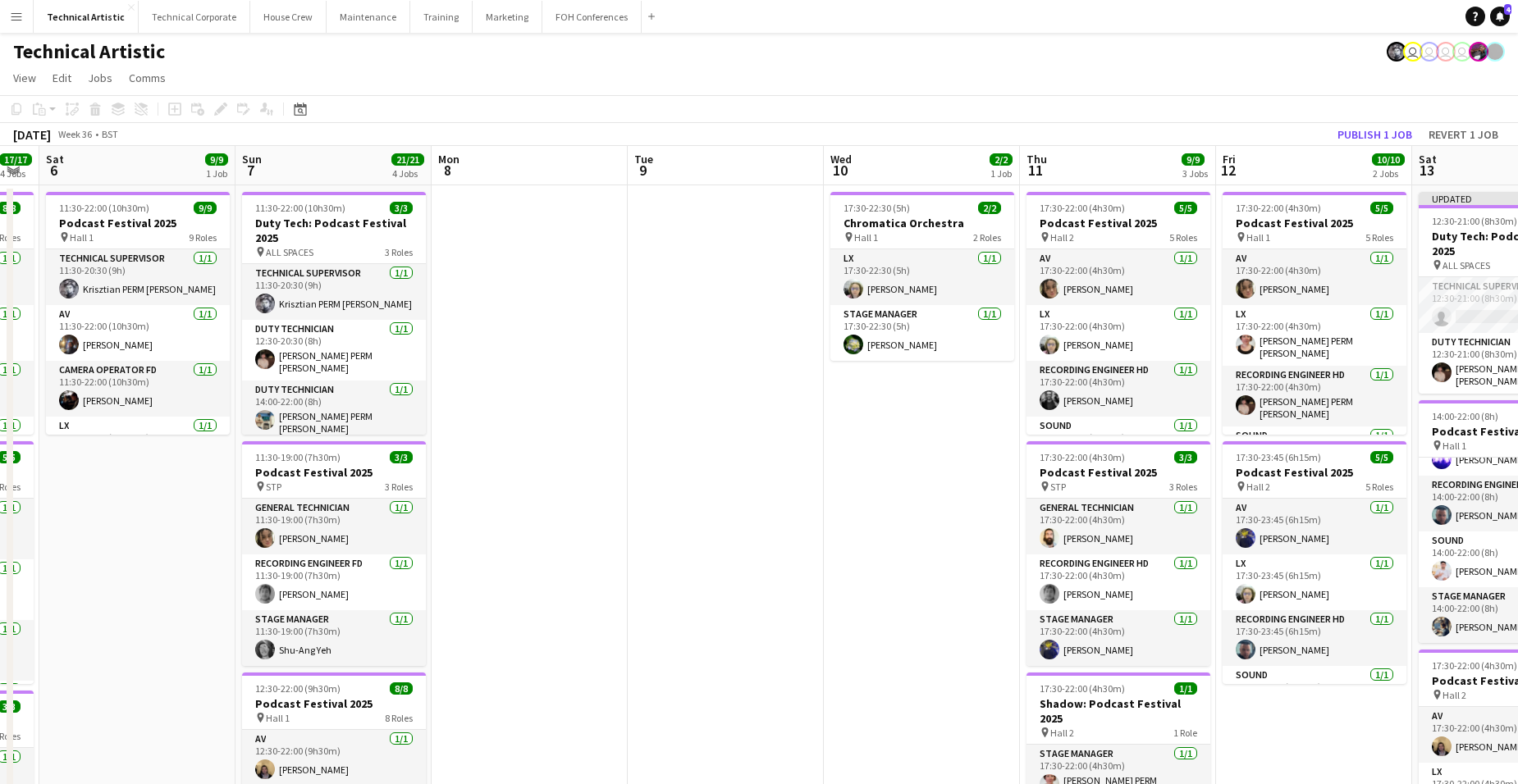
drag, startPoint x: 513, startPoint y: 456, endPoint x: 1290, endPoint y: 444, distance: 777.1
click at [1216, 448] on app-calendar-viewport "Wed 3 Thu 4 11/13 4 Jobs Fri 5 17/17 4 Jobs Sat 6 9/9 1 Job Sun 7 21/21 4 Jobs …" at bounding box center [759, 679] width 1518 height 1066
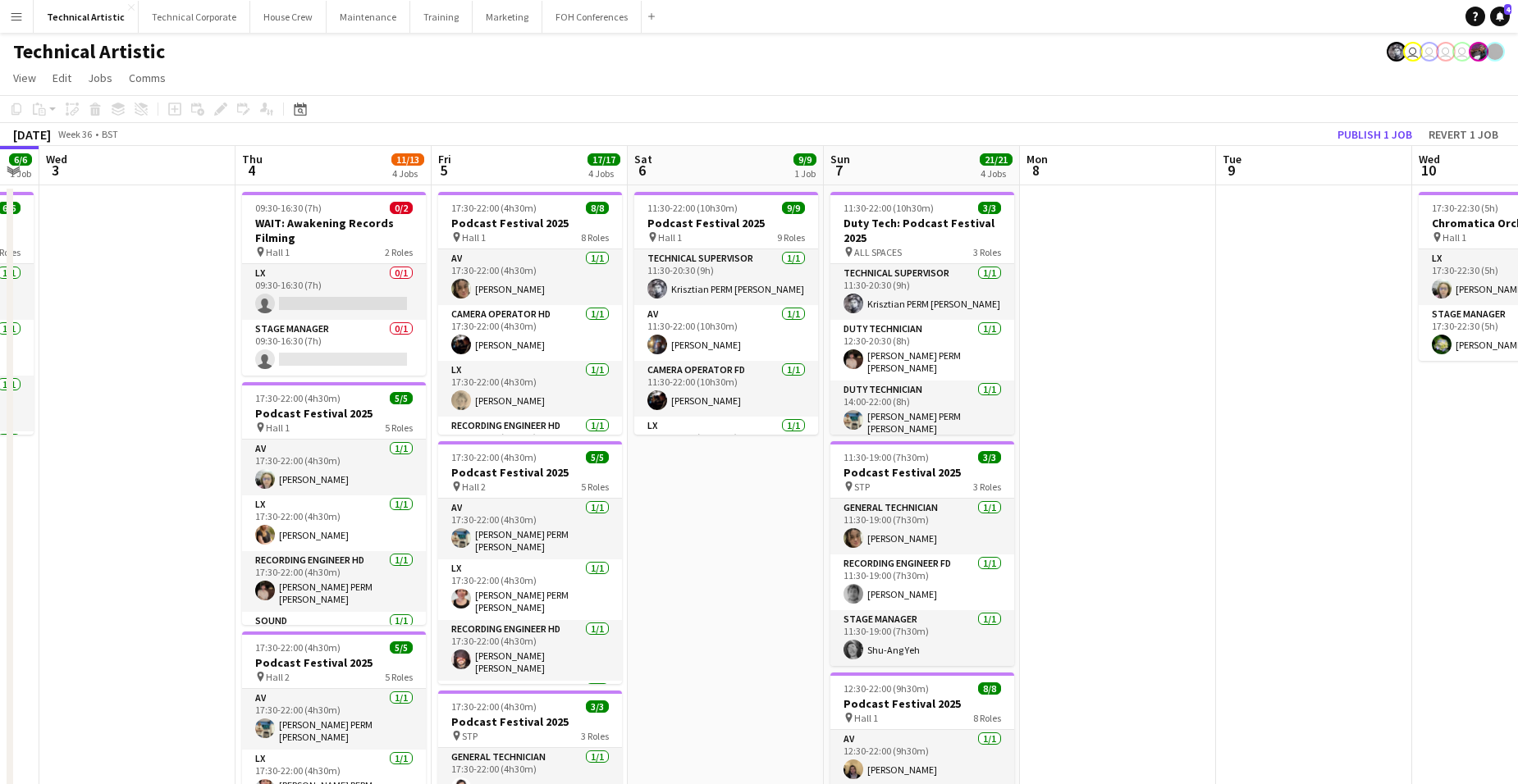
scroll to position [0, 420]
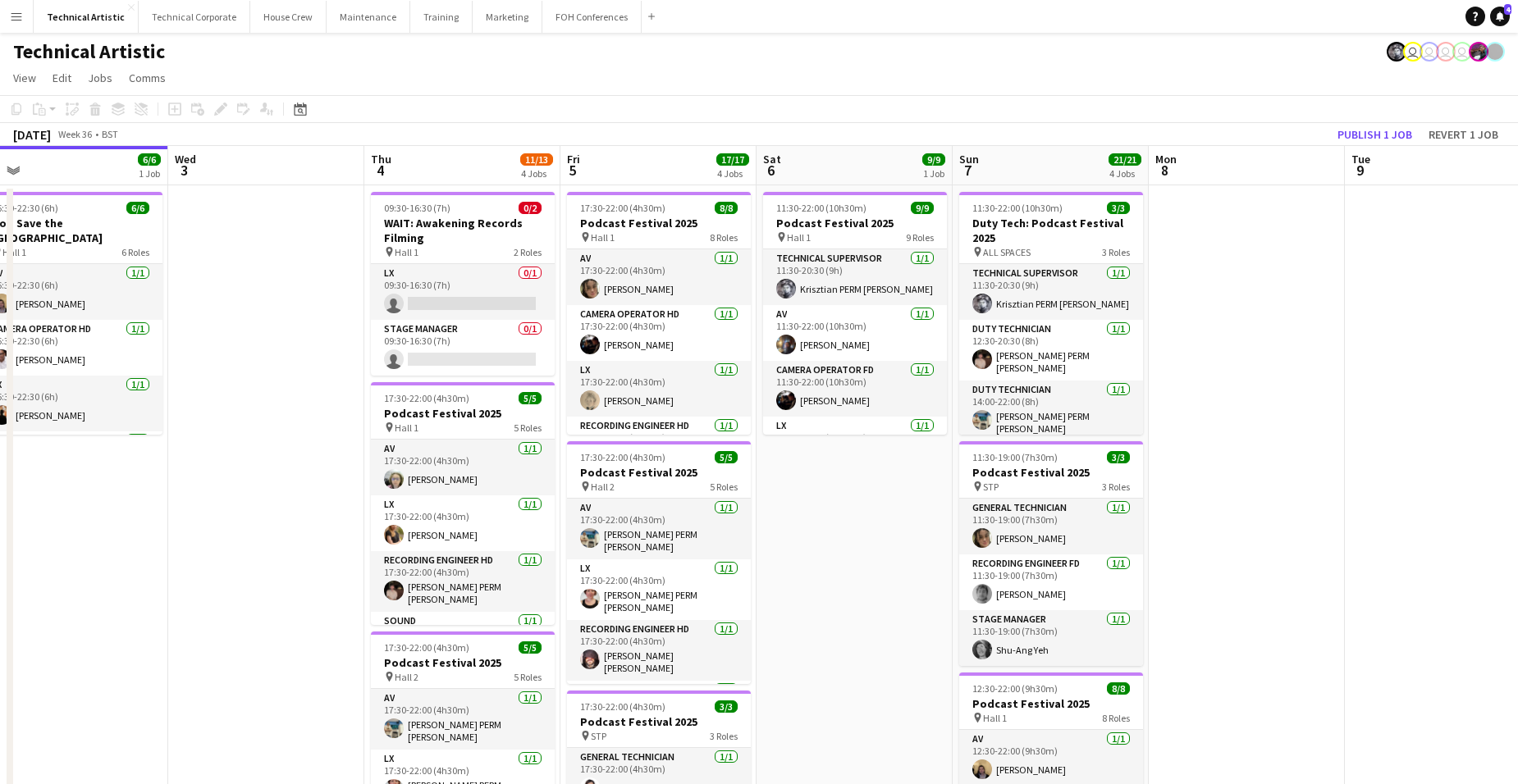
drag, startPoint x: 275, startPoint y: 417, endPoint x: 678, endPoint y: 427, distance: 403.1
click at [608, 430] on app-calendar-viewport "Sun 31 Mon 1 7/7 2 Jobs Tue 2 6/6 1 Job Wed 3 Thu 4 11/13 4 Jobs Fri 5 17/17 4 …" at bounding box center [759, 679] width 1518 height 1066
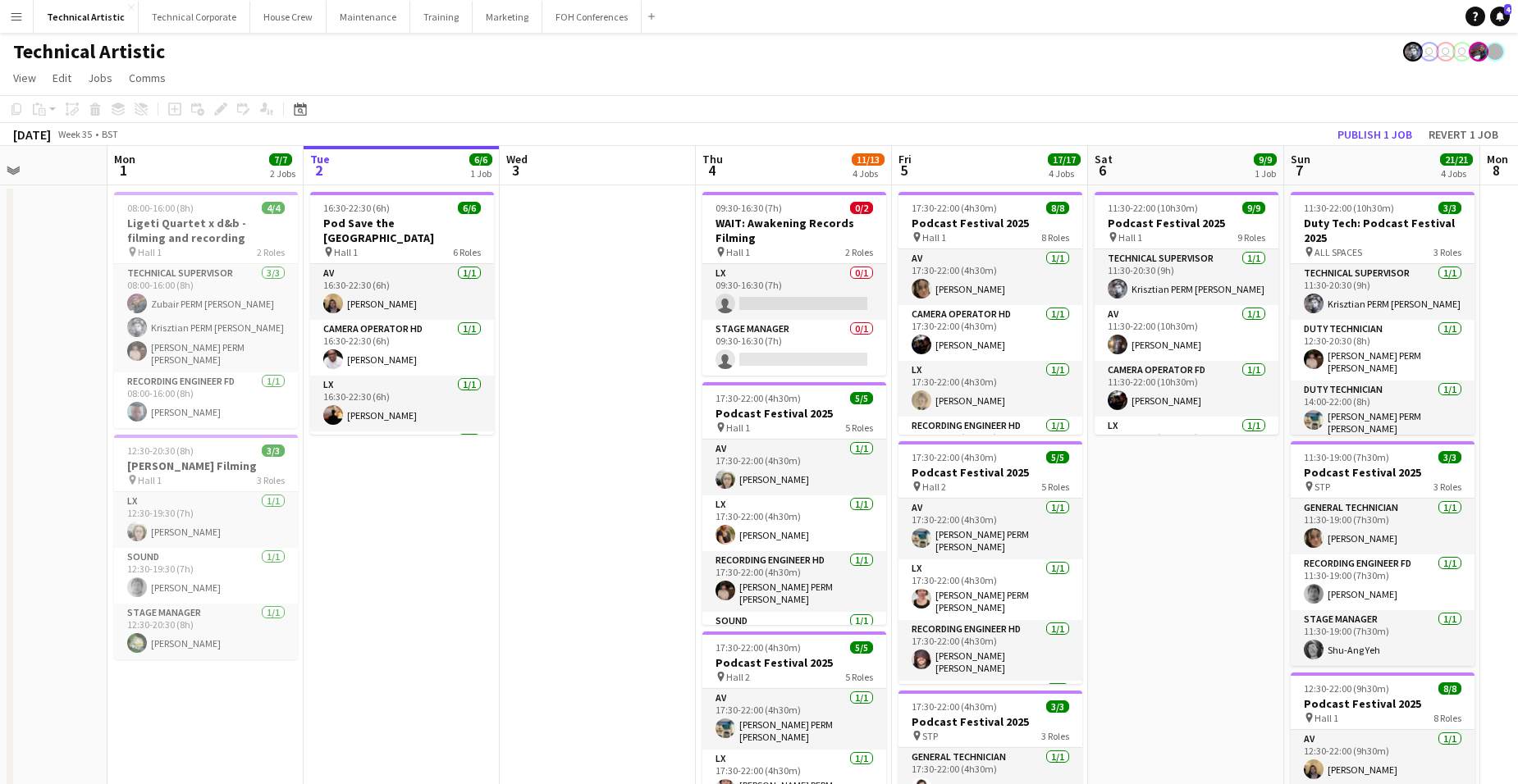
click at [628, 279] on app-date-cell at bounding box center [597, 699] width 196 height 1027
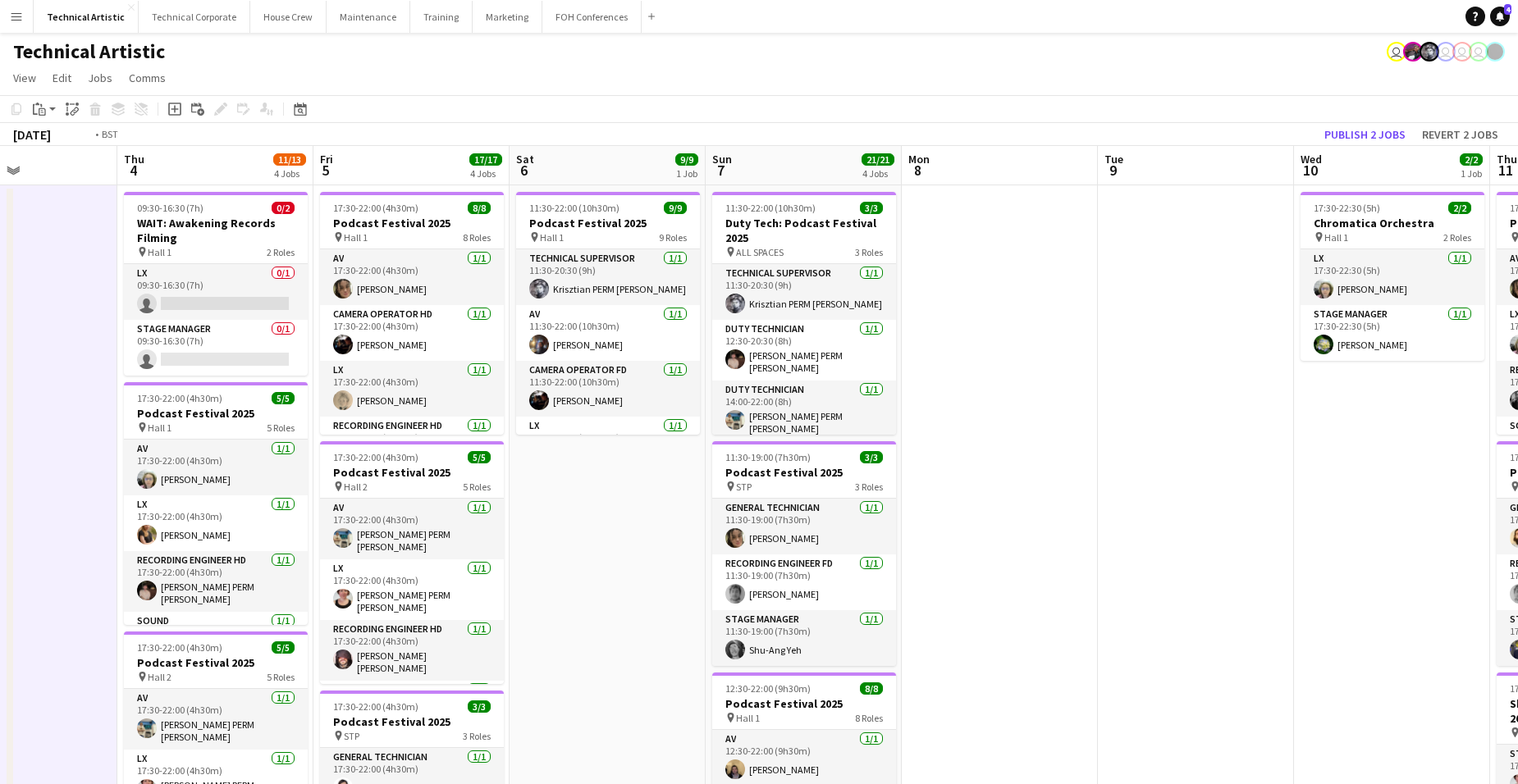
scroll to position [0, 482]
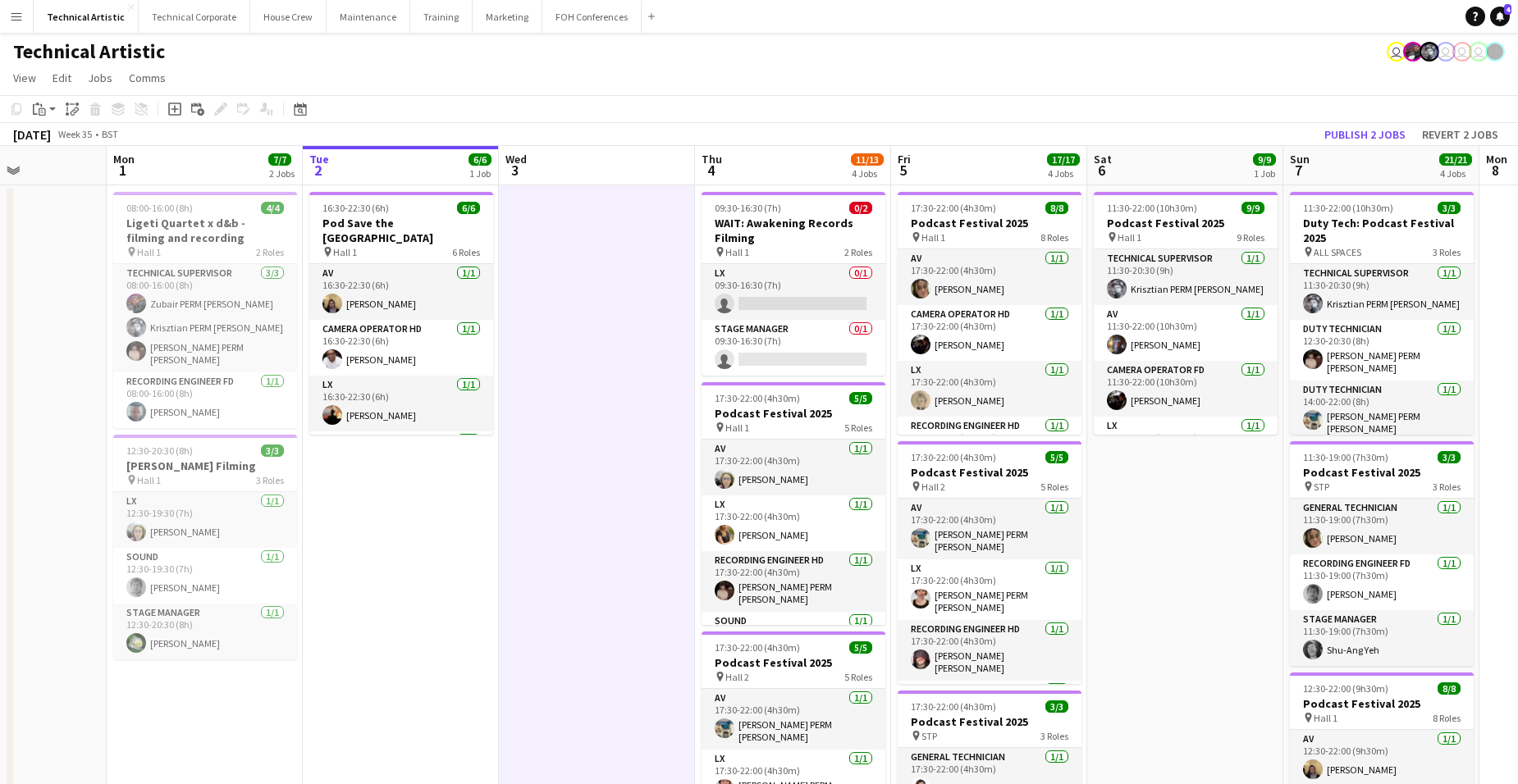
drag, startPoint x: 1226, startPoint y: 539, endPoint x: 1225, endPoint y: 493, distance: 46.0
click at [1216, 493] on app-calendar-viewport "Fri 29 5/5 2 Jobs Sat 30 Sun 31 Mon 1 7/7 2 Jobs Tue 2 6/6 1 Job Wed 3 Thu 4 11…" at bounding box center [759, 679] width 1518 height 1066
click at [801, 343] on app-card-role "Stage Manager 0/1 09:30-16:30 (7h) single-neutral-actions" at bounding box center [794, 348] width 184 height 56
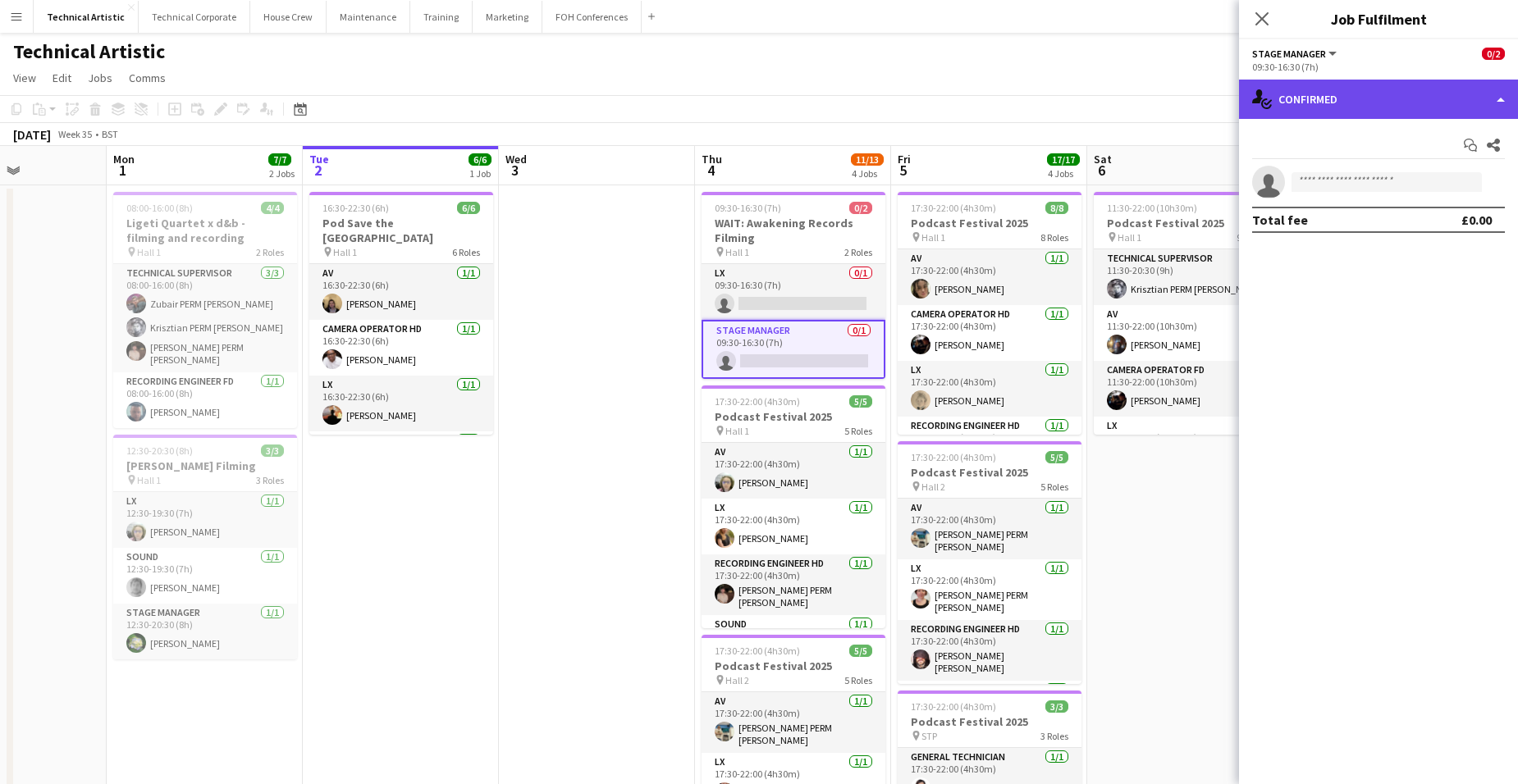
click at [1216, 85] on div "single-neutral-actions-check-2 Confirmed" at bounding box center [1378, 99] width 279 height 39
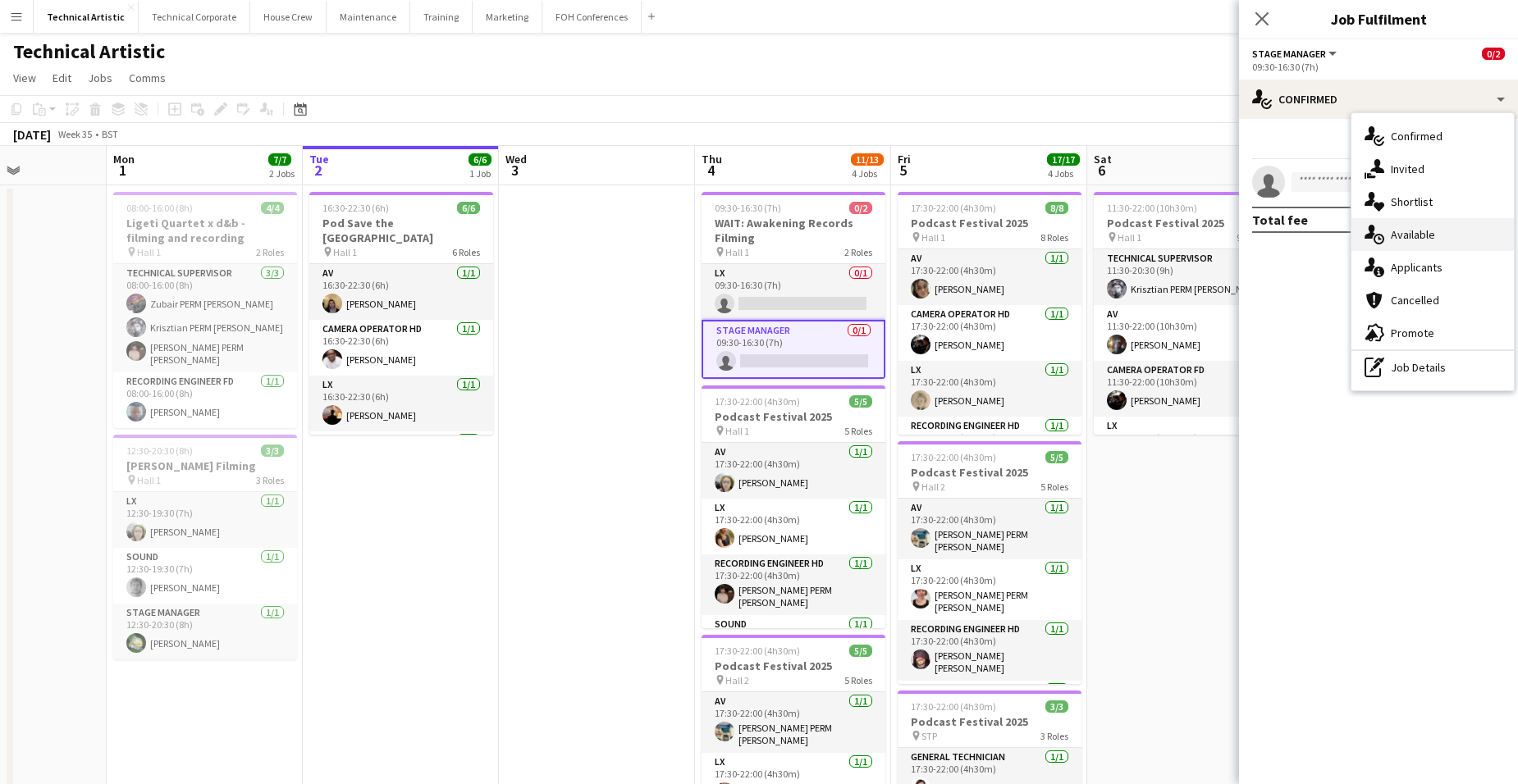
click at [1216, 231] on span "Available" at bounding box center [1413, 235] width 44 height 15
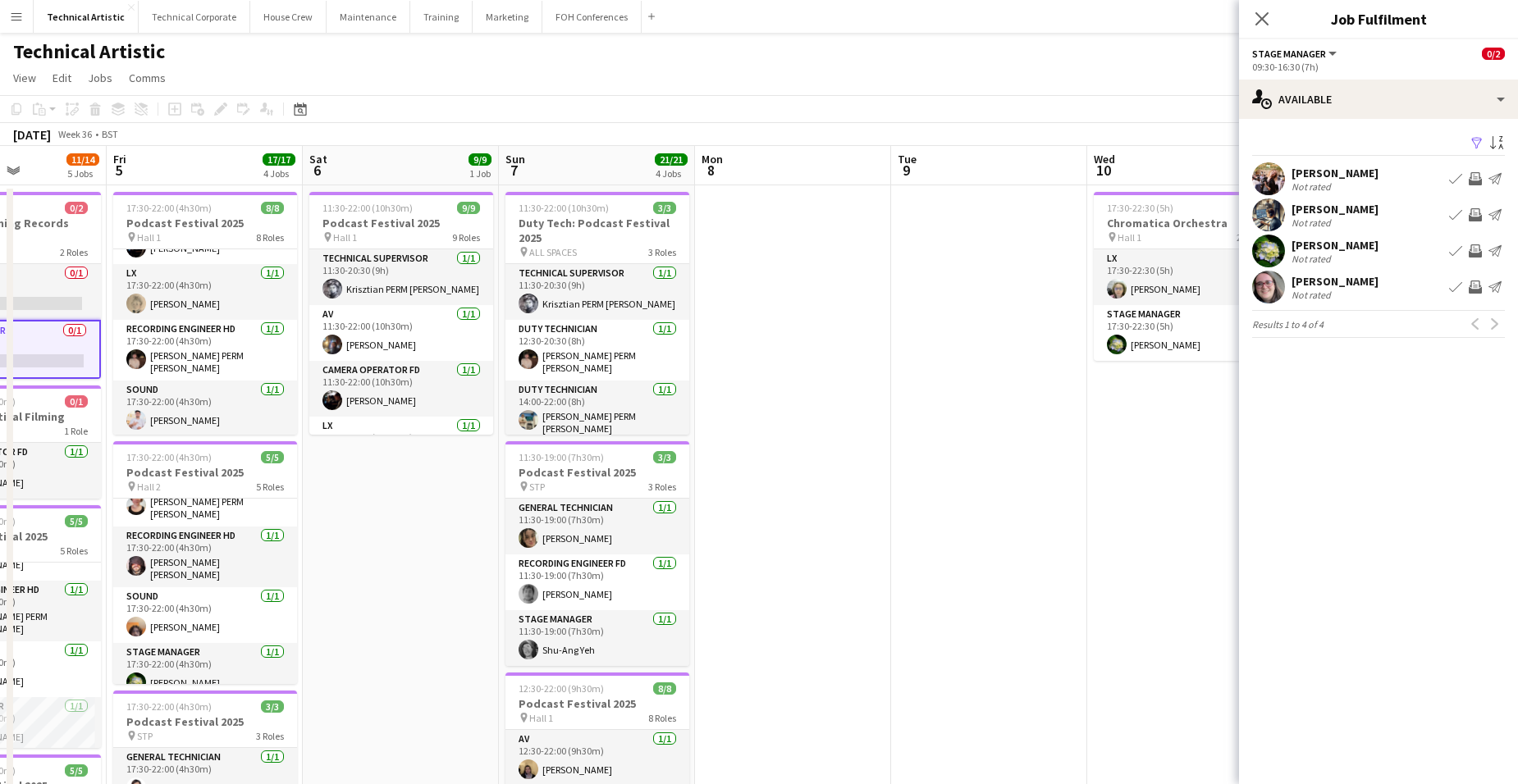
scroll to position [0, 619]
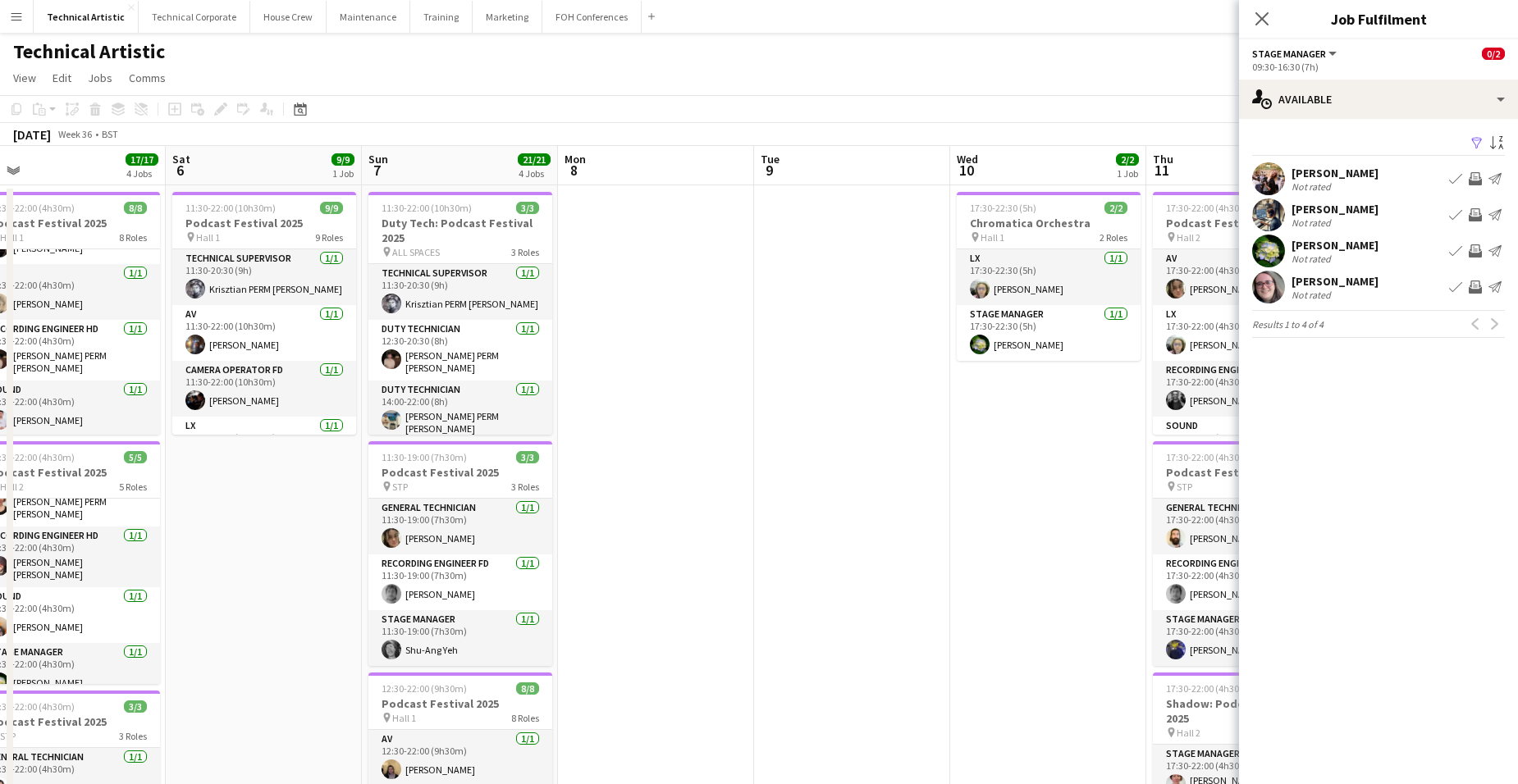
drag, startPoint x: 905, startPoint y: 439, endPoint x: 232, endPoint y: 397, distance: 674.3
click at [232, 397] on app-calendar-viewport "Tue 2 6/6 1 Job Wed 3 Thu 4 11/14 5 Jobs Fri 5 17/17 4 Jobs Sat 6 9/9 1 Job Sun…" at bounding box center [759, 679] width 1518 height 1066
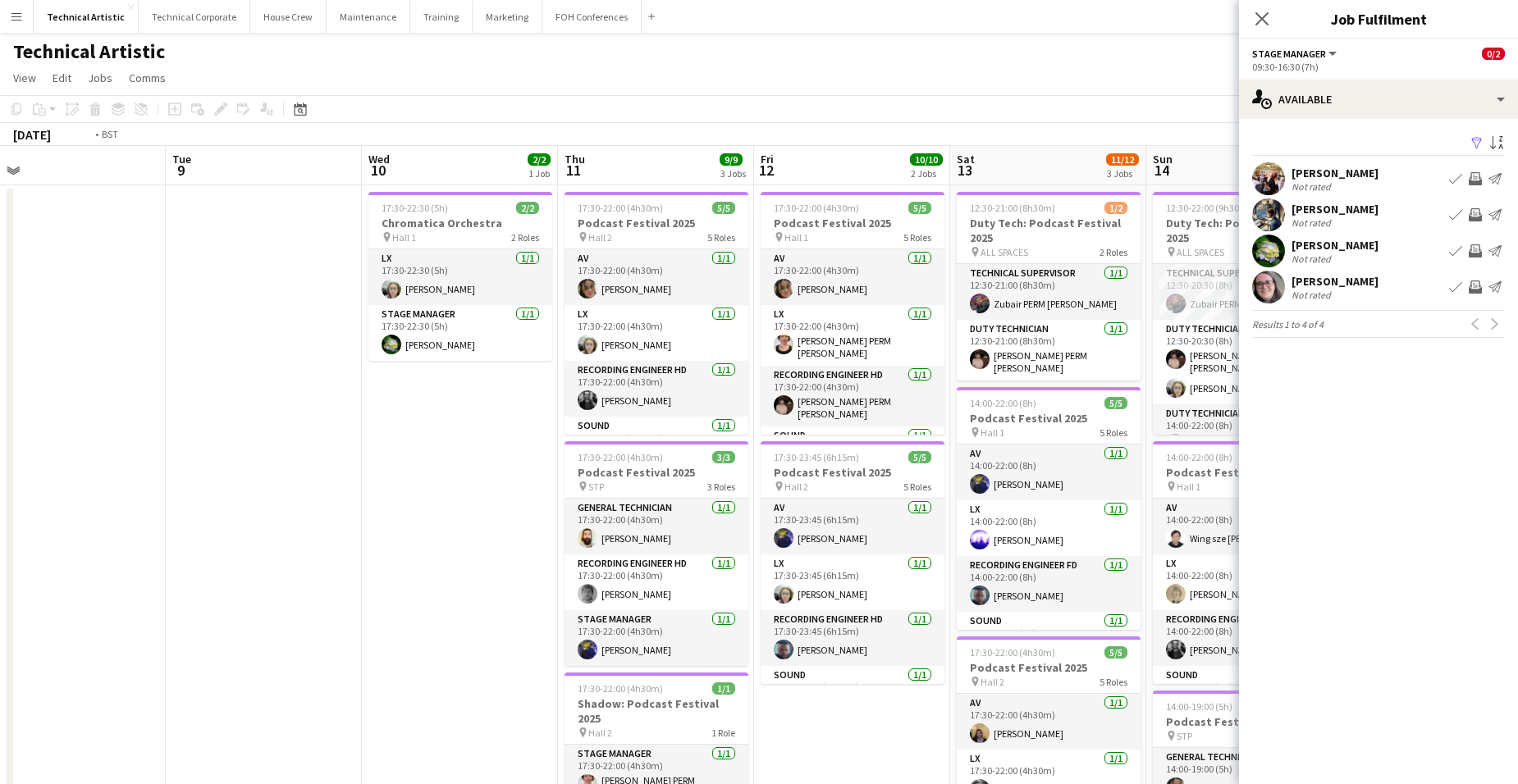
drag, startPoint x: 974, startPoint y: 441, endPoint x: 234, endPoint y: 395, distance: 741.4
click at [57, 346] on app-calendar-viewport "Fri 5 17/17 4 Jobs Sat 6 9/9 1 Job Sun 7 21/21 4 Jobs Mon 8 Tue 9 Wed 10 2/2 1 …" at bounding box center [759, 679] width 1518 height 1066
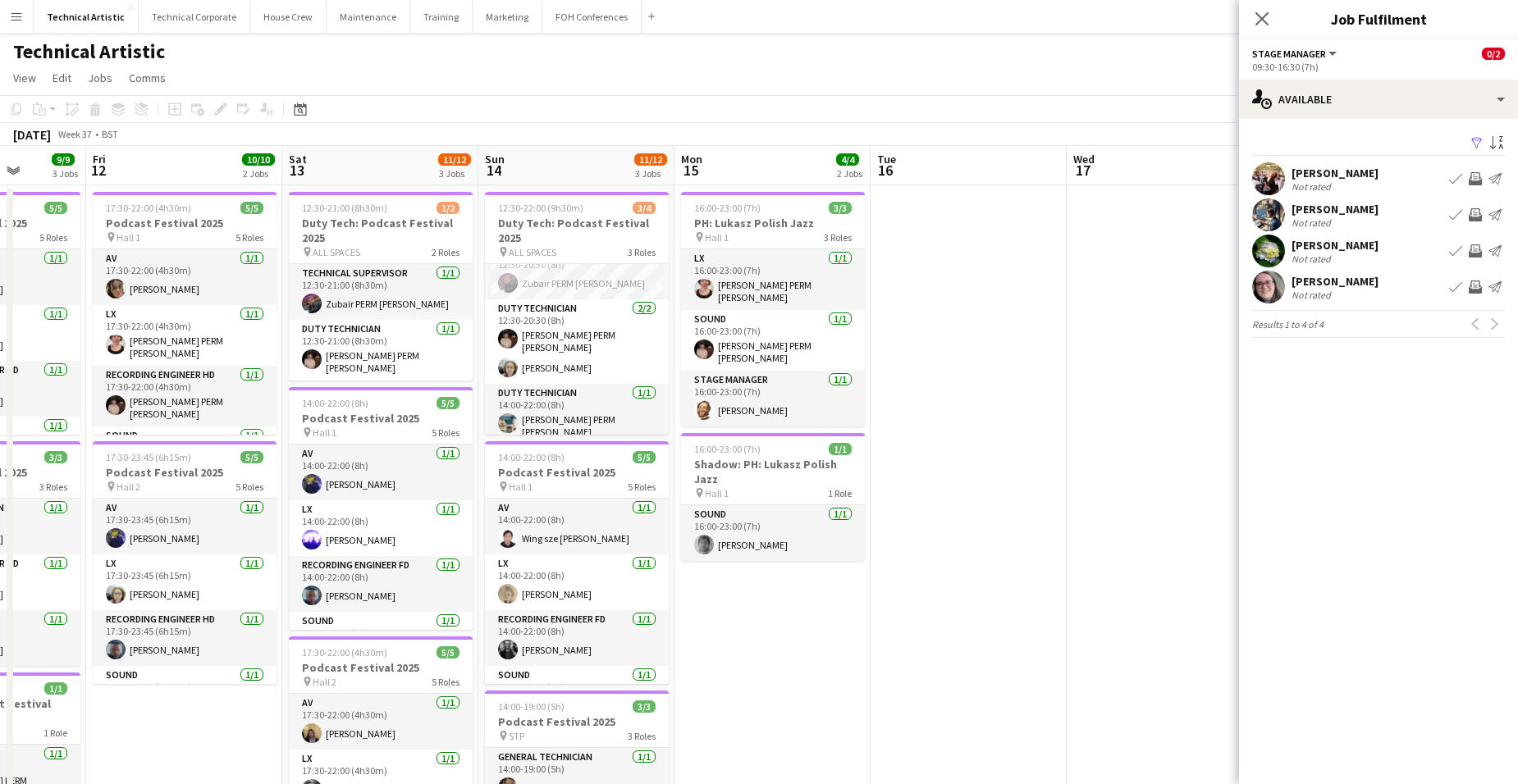
scroll to position [0, 433]
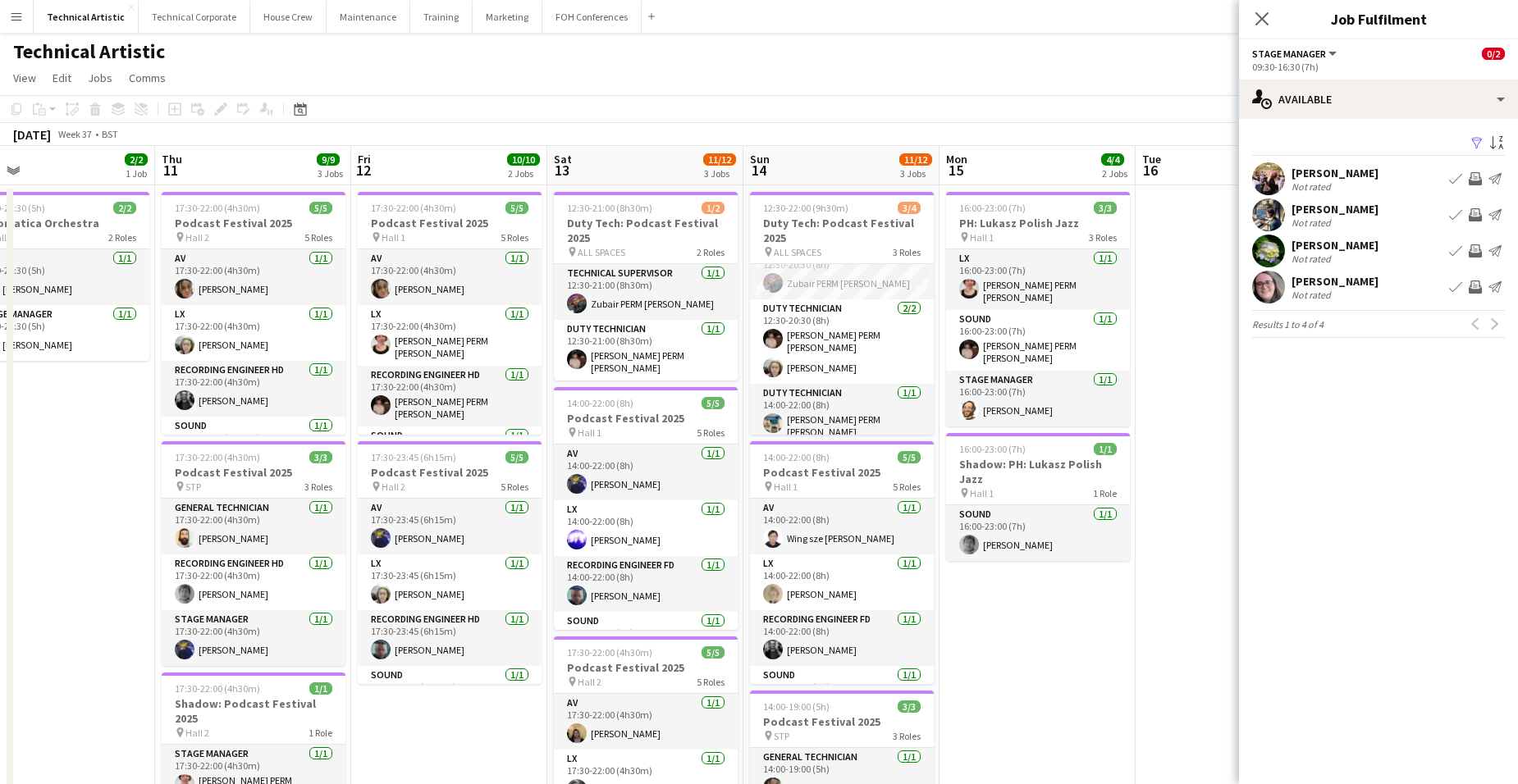
drag, startPoint x: 1176, startPoint y: 611, endPoint x: 1102, endPoint y: 547, distance: 97.8
click at [1102, 547] on app-calendar-viewport "Mon 8 Tue 9 Wed 10 2/2 1 Job Thu 11 9/9 3 Jobs Fri 12 10/10 2 Jobs Sat 13 11/12…" at bounding box center [759, 679] width 1518 height 1066
click at [1104, 607] on app-date-cell "16:00-23:00 (7h) 3/3 PH: Lukasz Polish Jazz pin Hall 1 3 Roles LX [DATE] 16:00-…" at bounding box center [1038, 699] width 196 height 1027
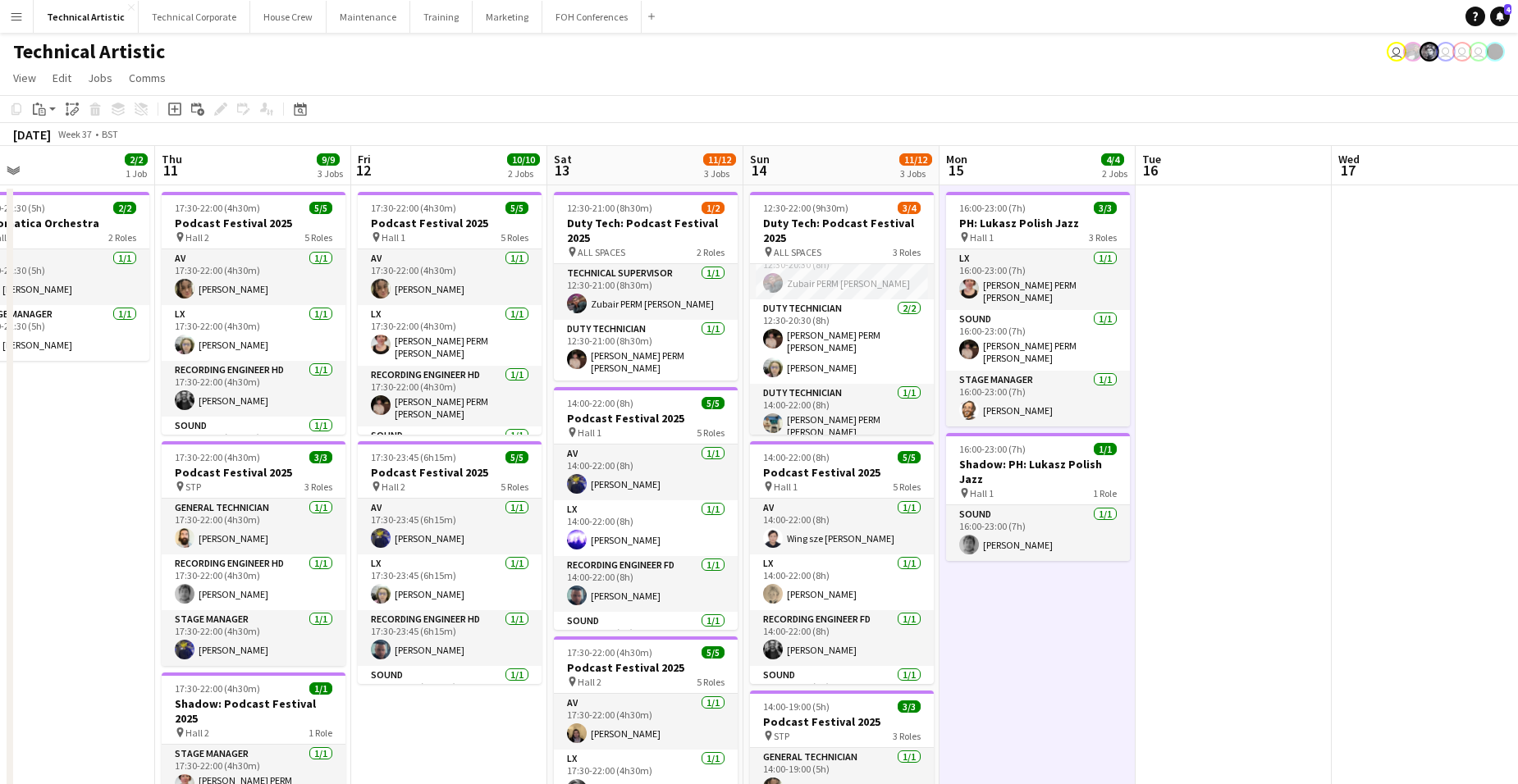
drag, startPoint x: 1295, startPoint y: 557, endPoint x: 236, endPoint y: 412, distance: 1068.9
click at [117, 402] on app-calendar-viewport "Mon 8 Tue 9 Wed 10 2/2 1 Job Thu 11 9/9 3 Jobs Fri 12 10/10 2 Jobs Sat 13 11/12…" at bounding box center [759, 679] width 1518 height 1066
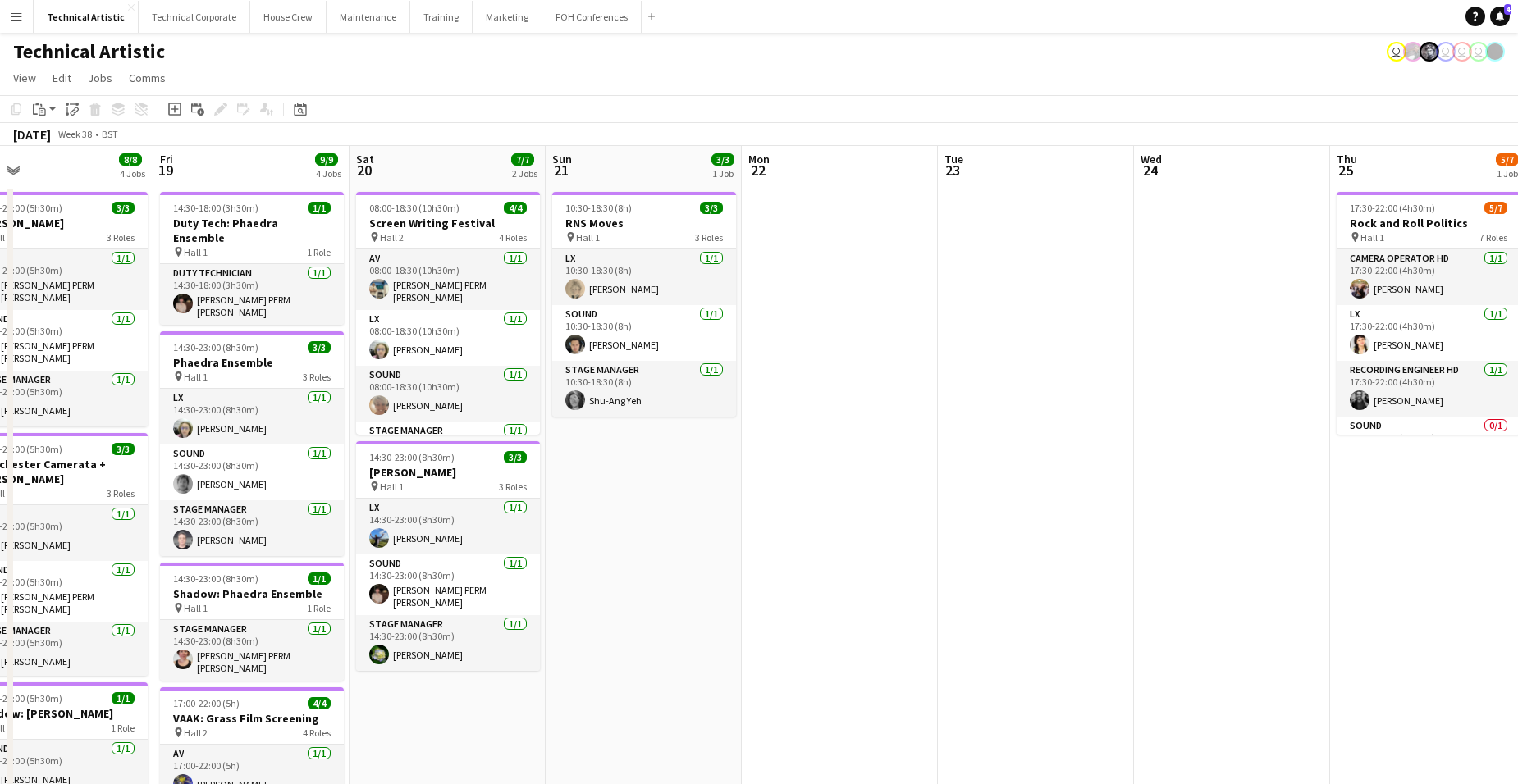
drag, startPoint x: 1221, startPoint y: 531, endPoint x: 987, endPoint y: 434, distance: 253.3
click at [198, 363] on app-calendar-viewport "Tue 16 Wed 17 Thu 18 8/8 4 Jobs Fri 19 9/9 4 Jobs Sat 20 7/7 2 Jobs Sun 21 3/3 …" at bounding box center [759, 679] width 1518 height 1066
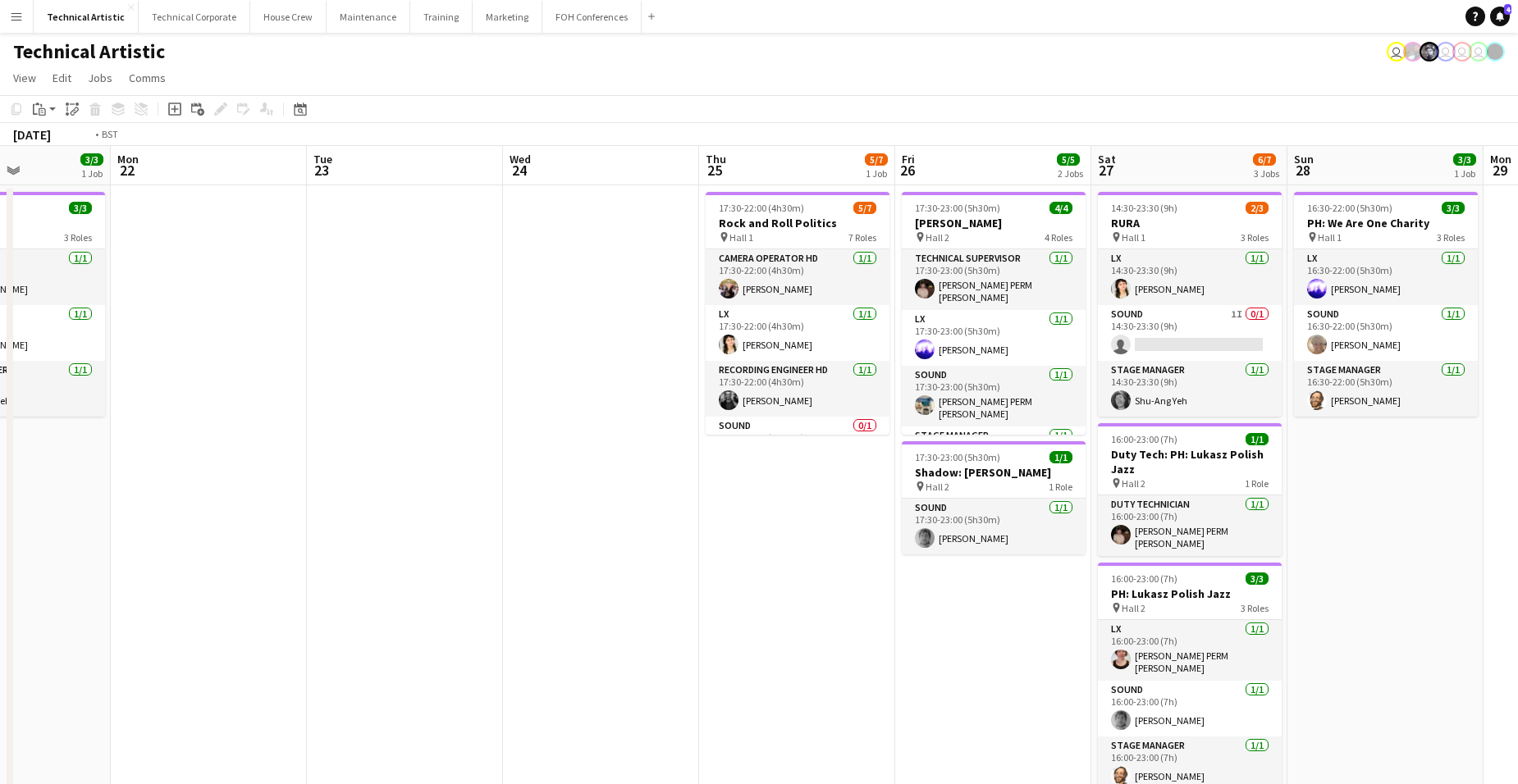
drag, startPoint x: 1373, startPoint y: 508, endPoint x: 497, endPoint y: 434, distance: 879.1
click at [525, 439] on app-calendar-viewport "Fri 19 9/9 4 Jobs Sat 20 7/7 2 Jobs Sun 21 3/3 1 Job Mon 22 Tue 23 Wed 24 Thu 2…" at bounding box center [759, 679] width 1518 height 1066
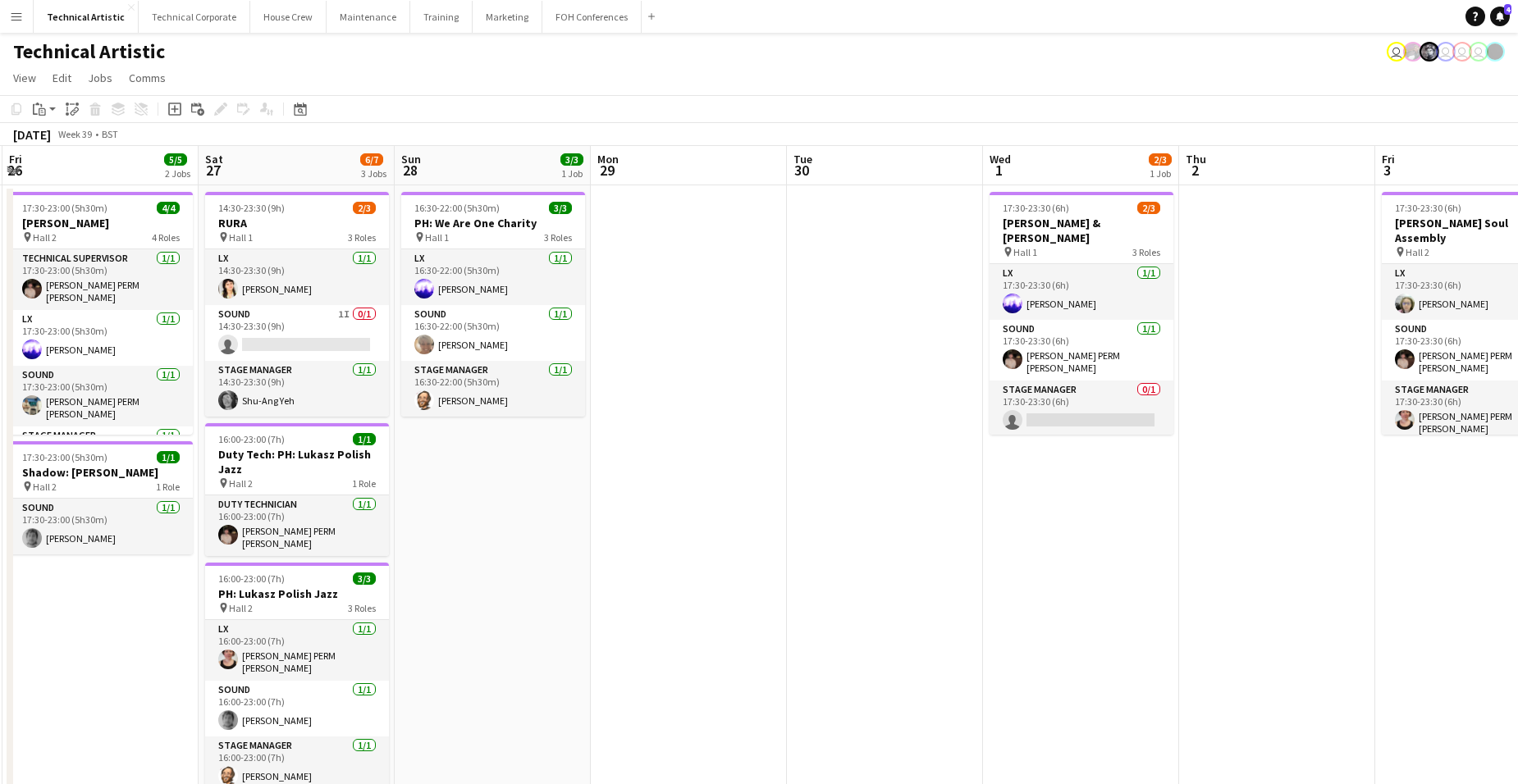
drag, startPoint x: 1311, startPoint y: 485, endPoint x: 721, endPoint y: 388, distance: 597.9
click at [715, 388] on app-calendar-viewport "Tue 23 Wed 24 Thu 25 5/7 1 Job Fri 26 5/5 2 Jobs Sat 27 6/7 3 Jobs Sun 28 3/3 1…" at bounding box center [759, 679] width 1518 height 1066
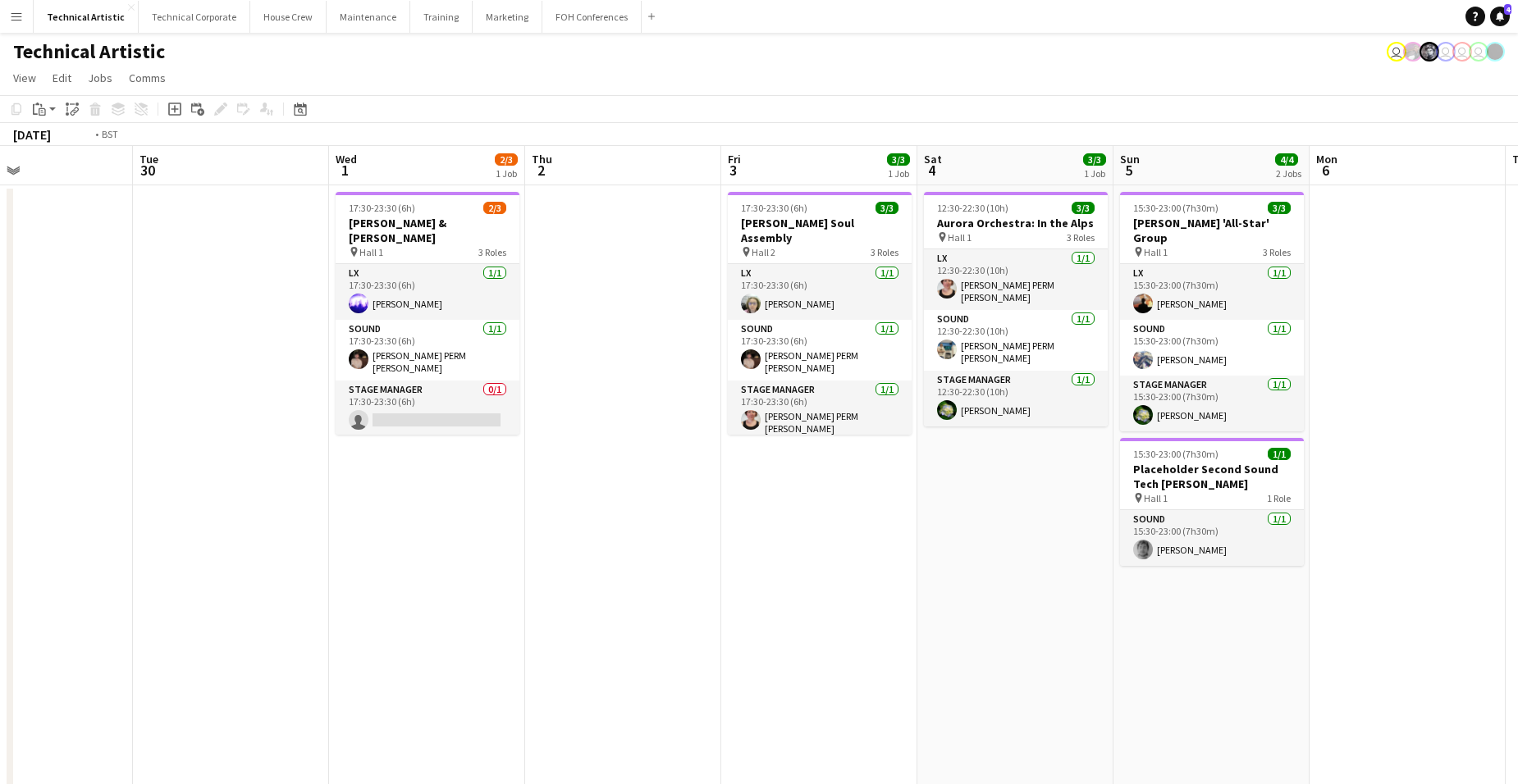
drag, startPoint x: 1423, startPoint y: 624, endPoint x: 669, endPoint y: 554, distance: 757.2
click at [514, 545] on app-calendar-viewport "Fri 26 5/5 2 Jobs Sat 27 6/7 3 Jobs Sun 28 3/3 1 Job Mon 29 Tue 30 Wed 1 2/3 1 …" at bounding box center [759, 679] width 1518 height 1066
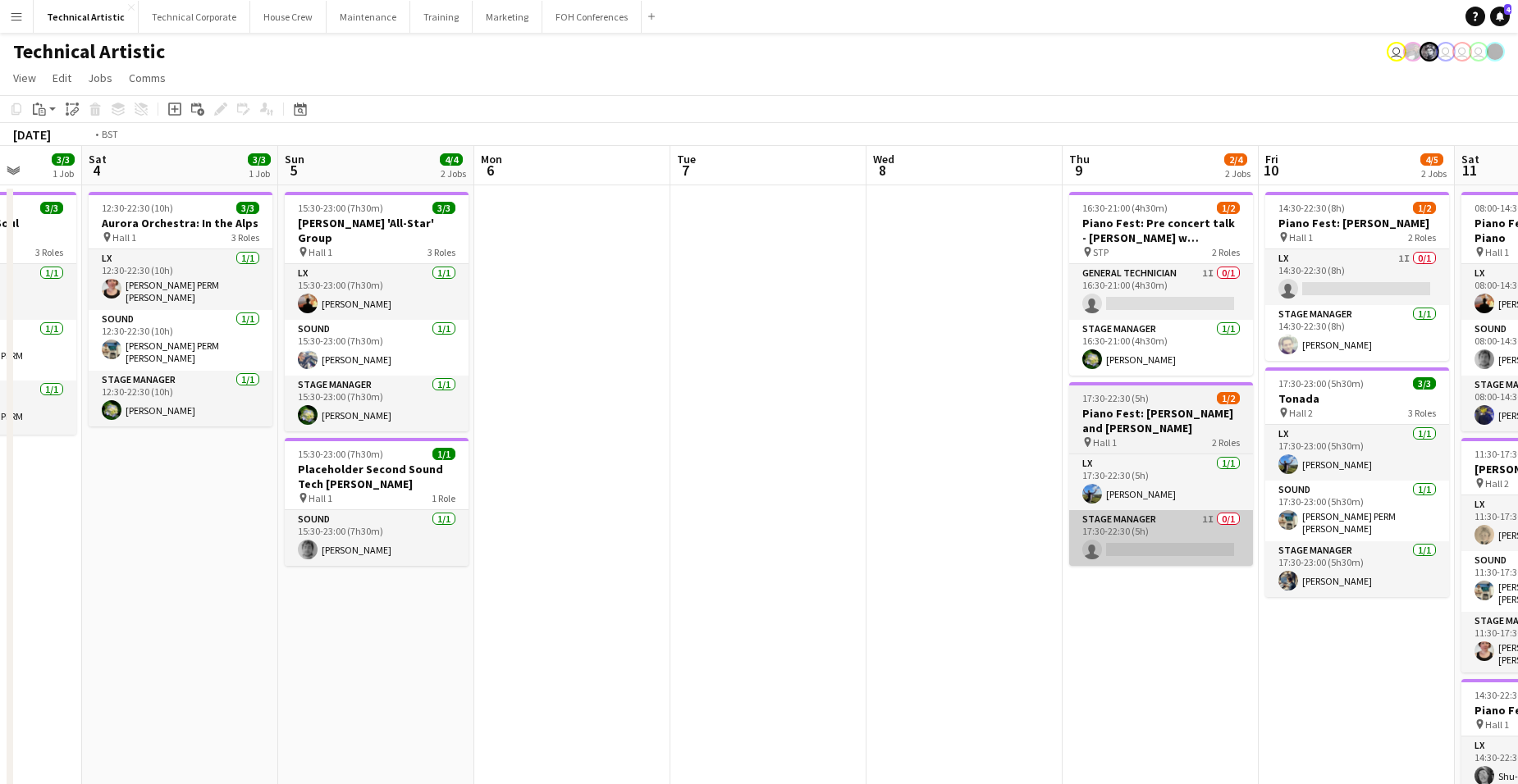
drag, startPoint x: 1160, startPoint y: 605, endPoint x: 492, endPoint y: 536, distance: 671.6
click at [457, 536] on app-calendar-viewport "Tue 30 Wed 1 2/3 1 Job Thu 2 Fri 3 3/3 1 Job Sat 4 3/3 1 Job Sun 5 4/4 2 Jobs M…" at bounding box center [759, 679] width 1518 height 1066
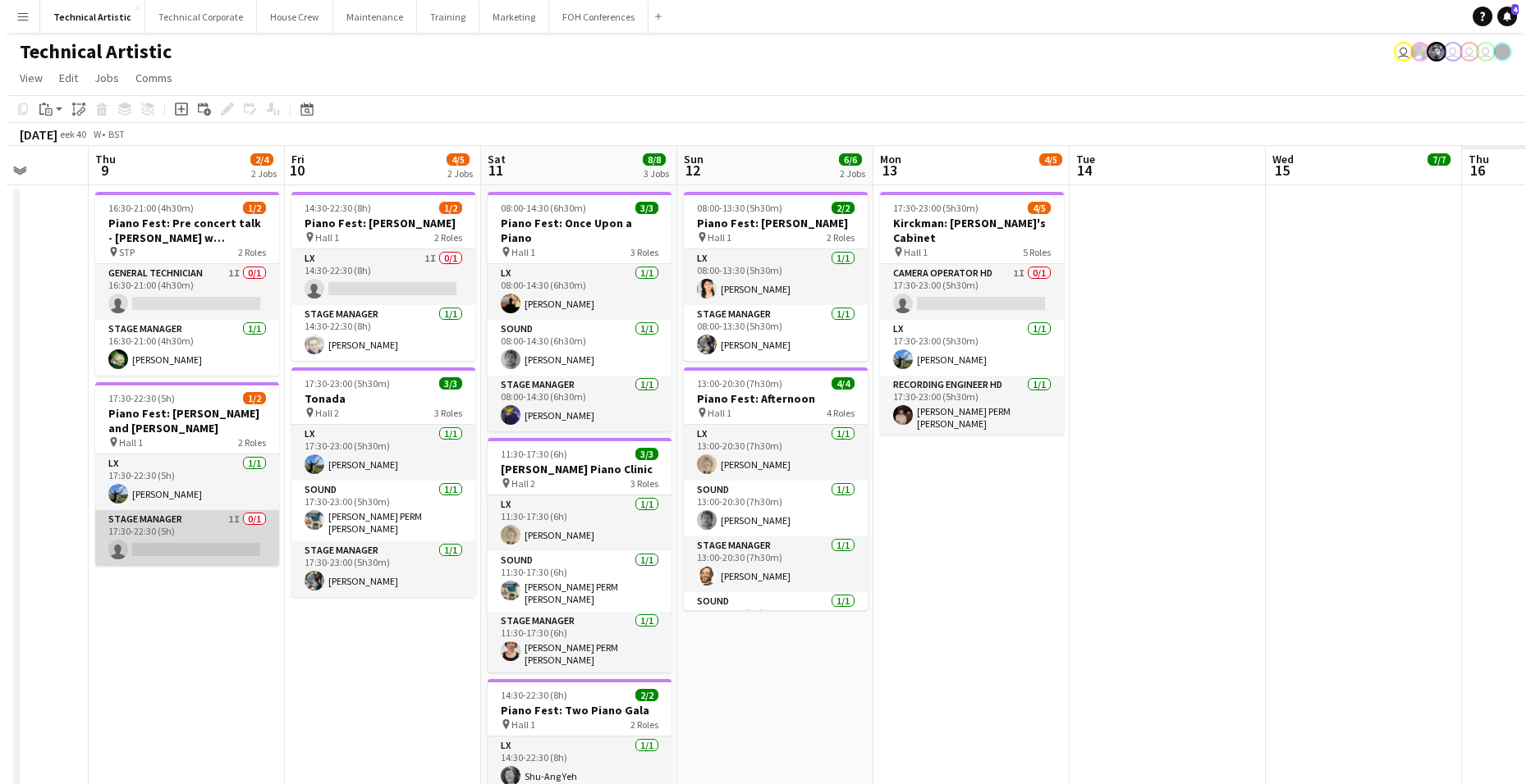
scroll to position [0, 425]
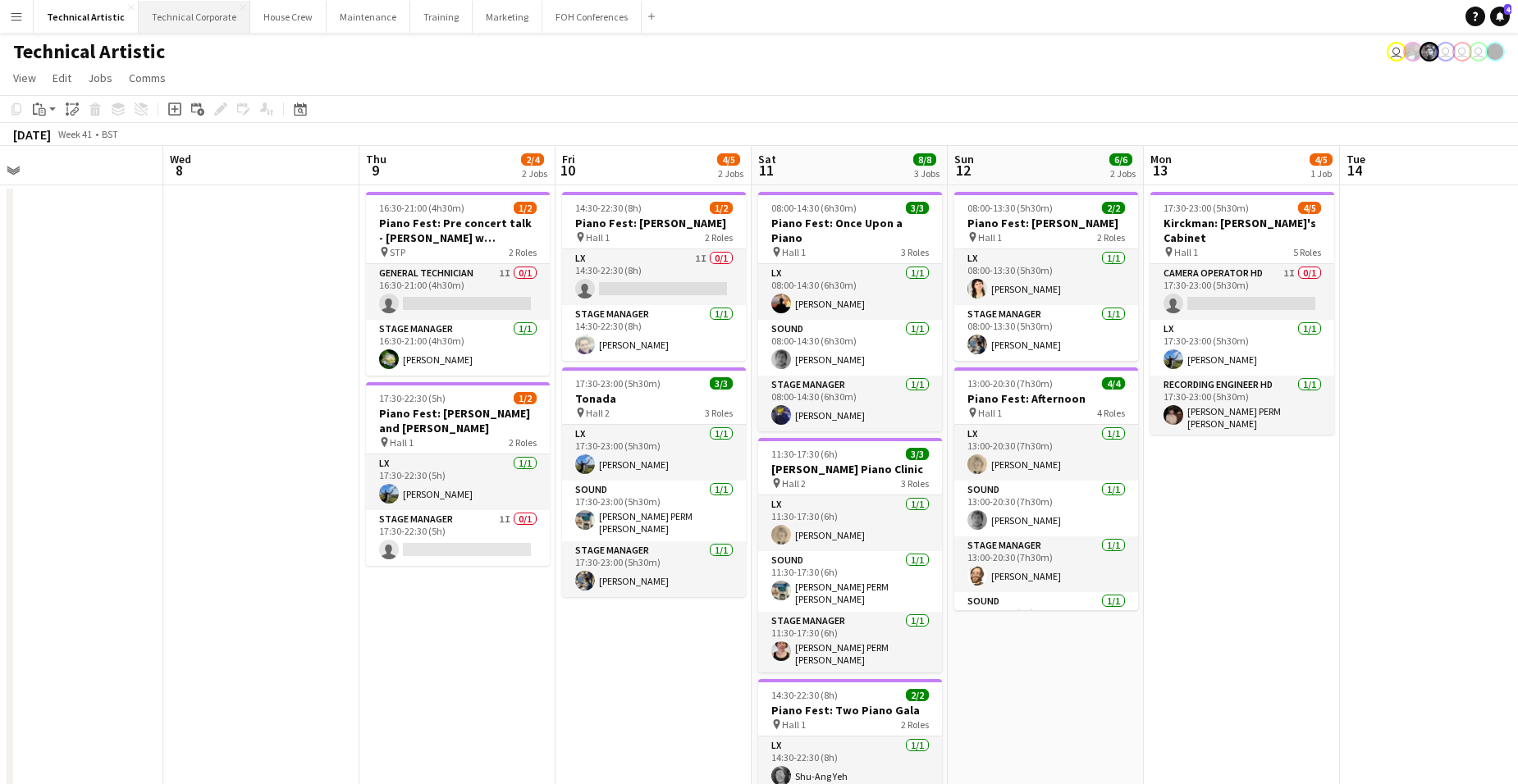
click at [174, 27] on button "Technical Corporate Close" at bounding box center [195, 17] width 112 height 32
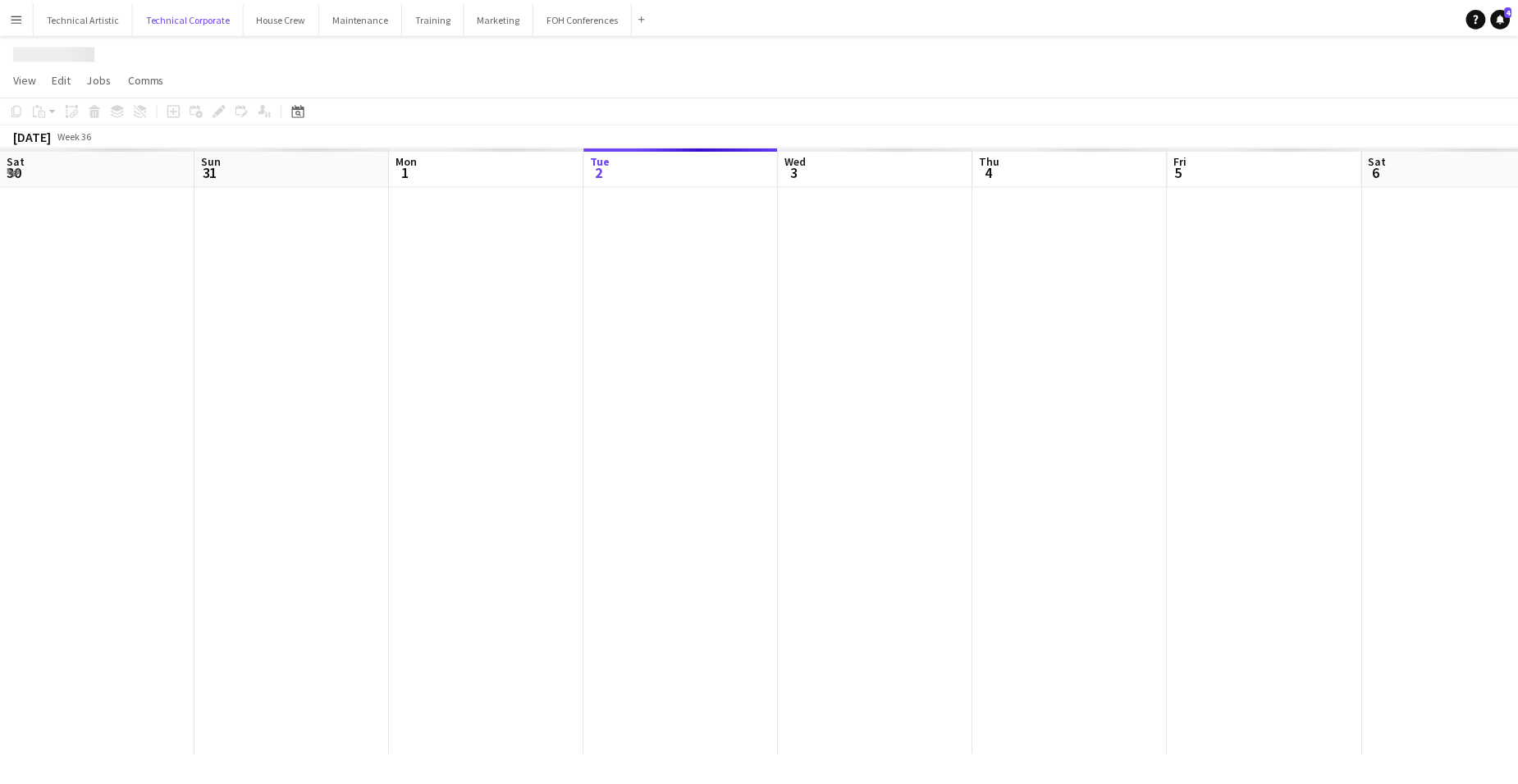
scroll to position [0, 392]
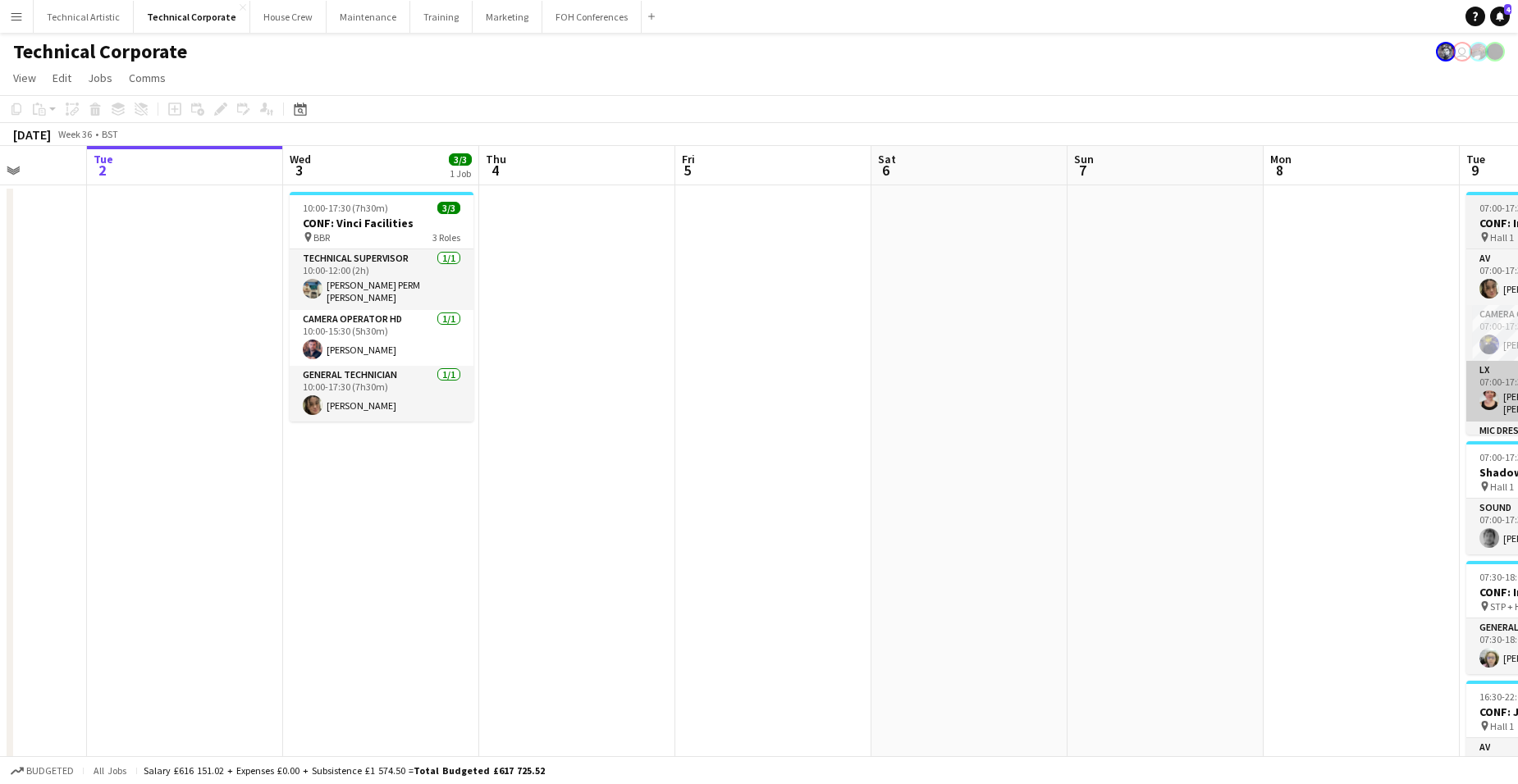
drag, startPoint x: 1383, startPoint y: 458, endPoint x: 502, endPoint y: 384, distance: 884.1
click at [261, 385] on app-calendar-viewport "Sat 30 1/1 1 Job Sun 31 Mon 1 Tue 2 Wed 3 3/3 1 Job Thu 4 Fri 5 Sat 6 Sun 7 Mon…" at bounding box center [759, 567] width 1518 height 843
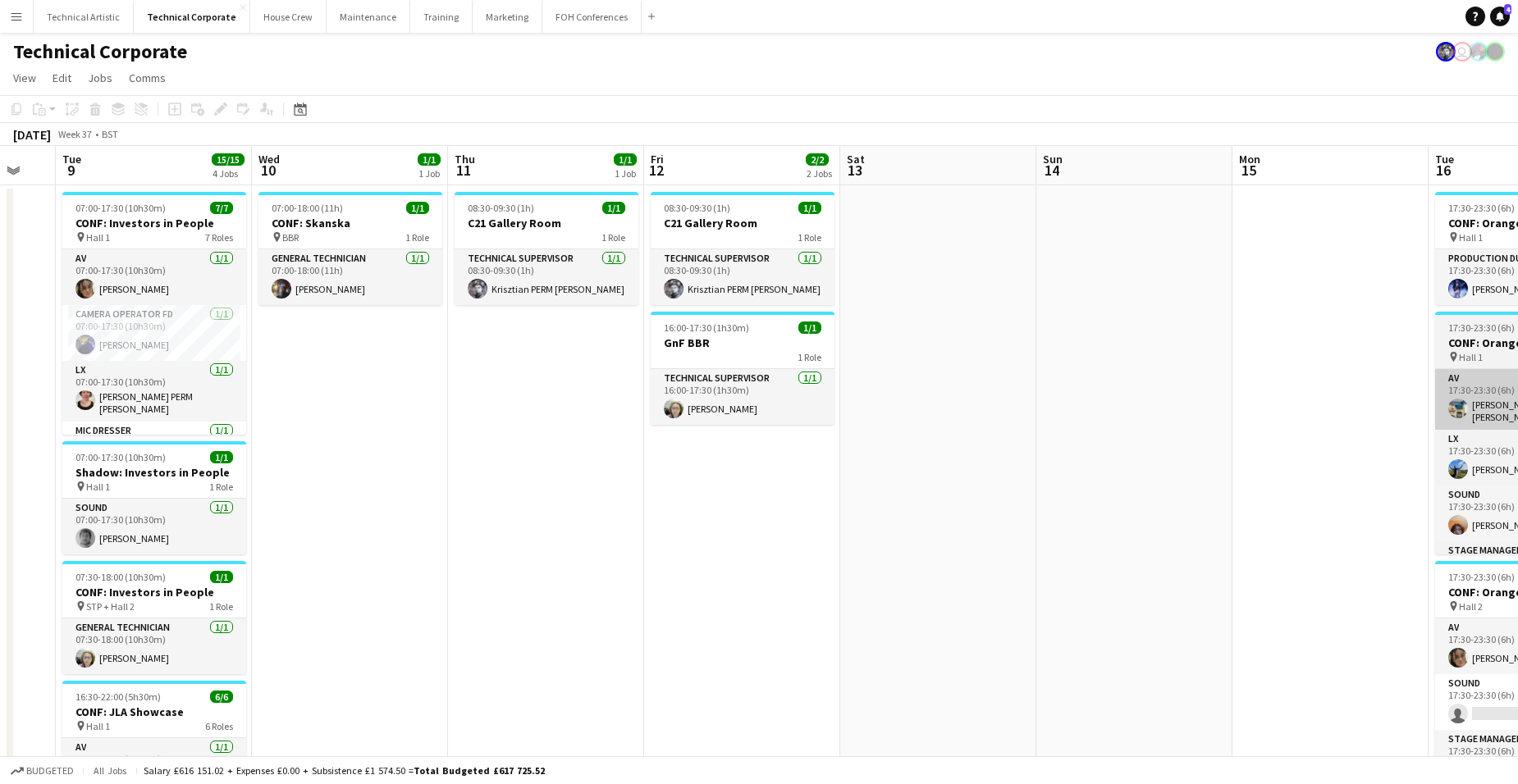
drag, startPoint x: 1086, startPoint y: 423, endPoint x: 963, endPoint y: 389, distance: 127.6
click at [207, 341] on app-calendar-viewport "Sat 6 Sun 7 Mon 8 Tue 9 15/15 4 Jobs Wed 10 1/1 1 Job Thu 11 1/1 1 Job Fri 12 2…" at bounding box center [759, 567] width 1518 height 843
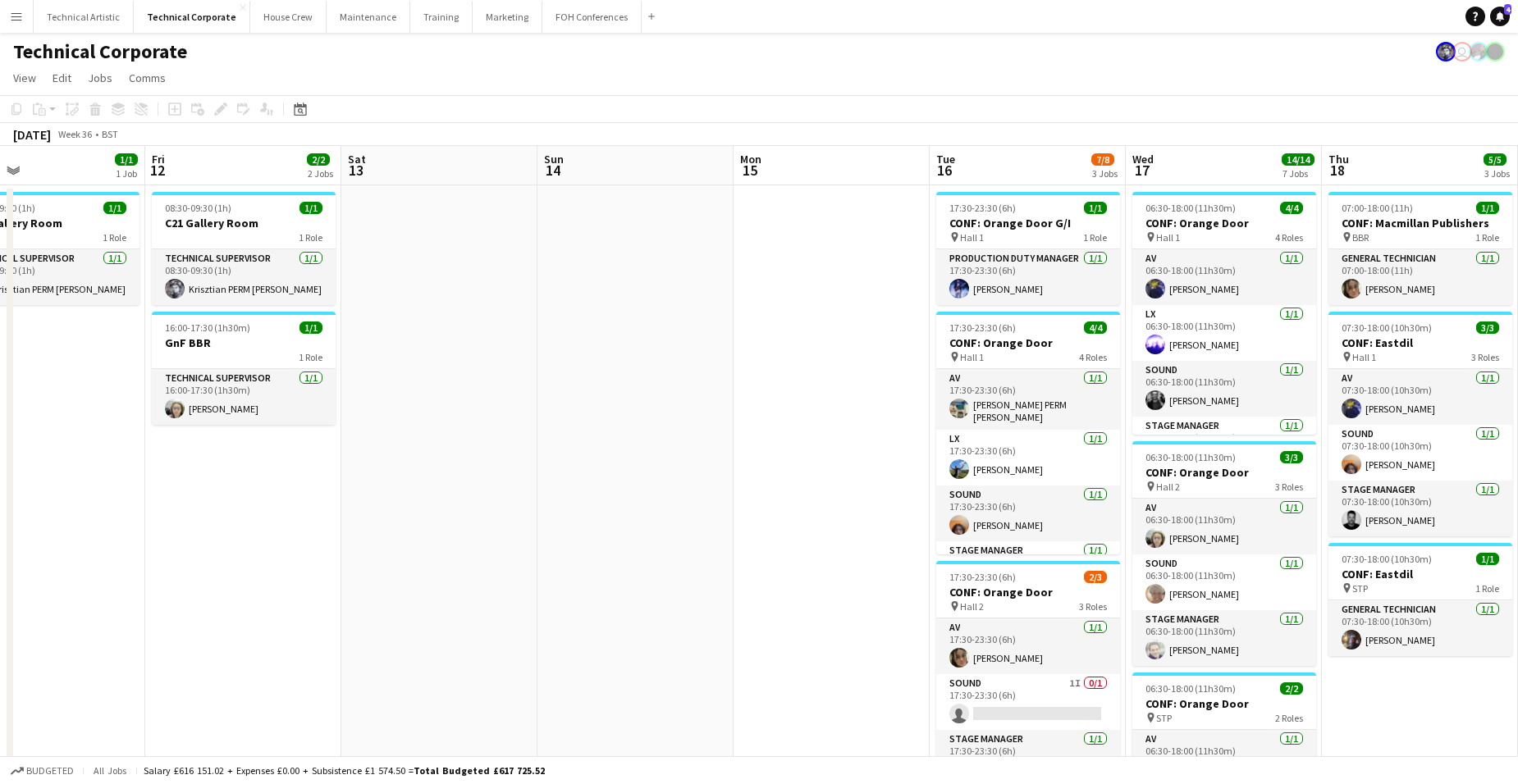
drag, startPoint x: 845, startPoint y: 370, endPoint x: 852, endPoint y: 353, distance: 18.4
click at [113, 283] on app-calendar-viewport "Tue 9 15/15 4 Jobs Wed 10 1/1 1 Job Thu 11 1/1 1 Job Fri 12 2/2 2 Jobs Sat 13 S…" at bounding box center [759, 789] width 1518 height 1286
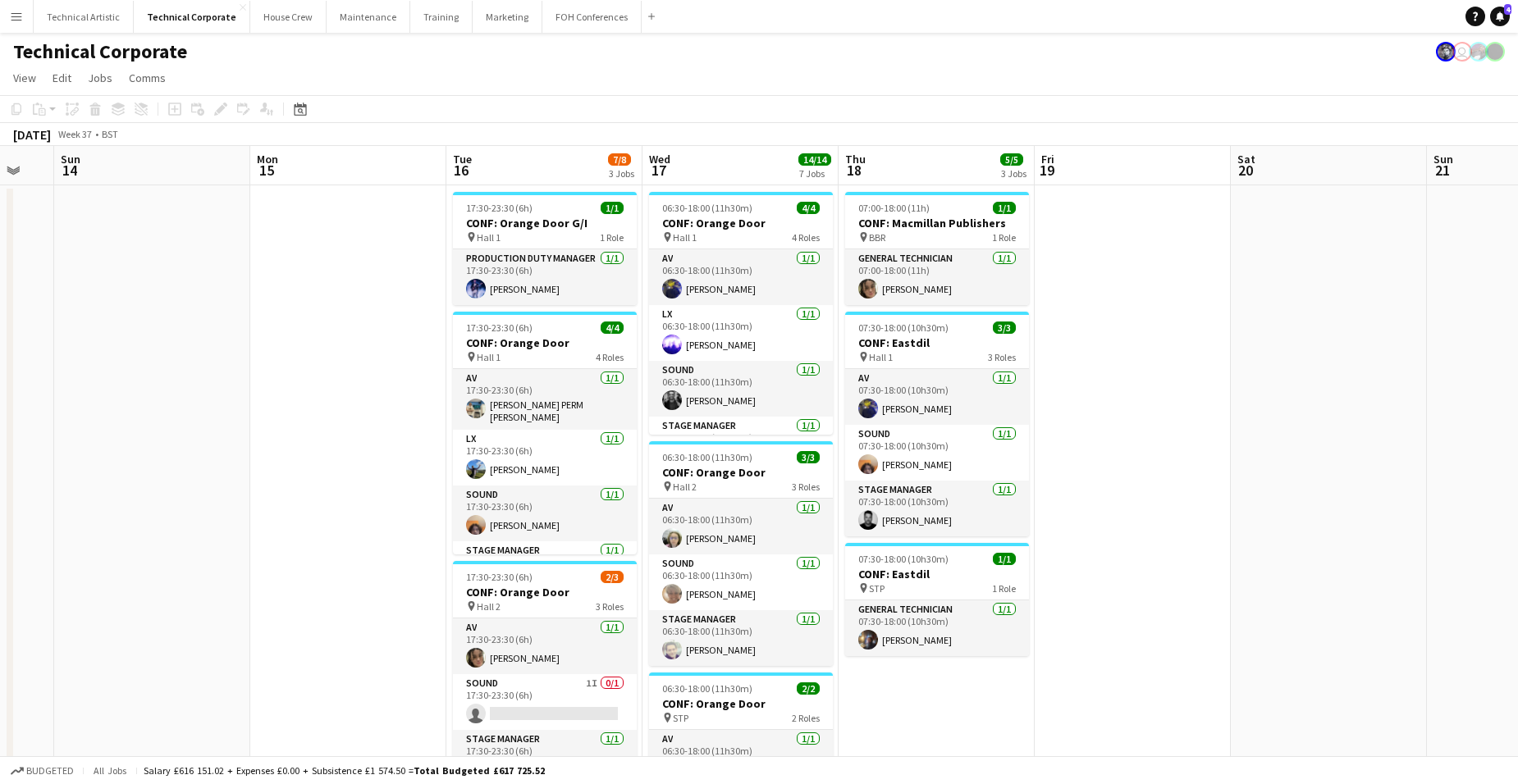
scroll to position [0, 420]
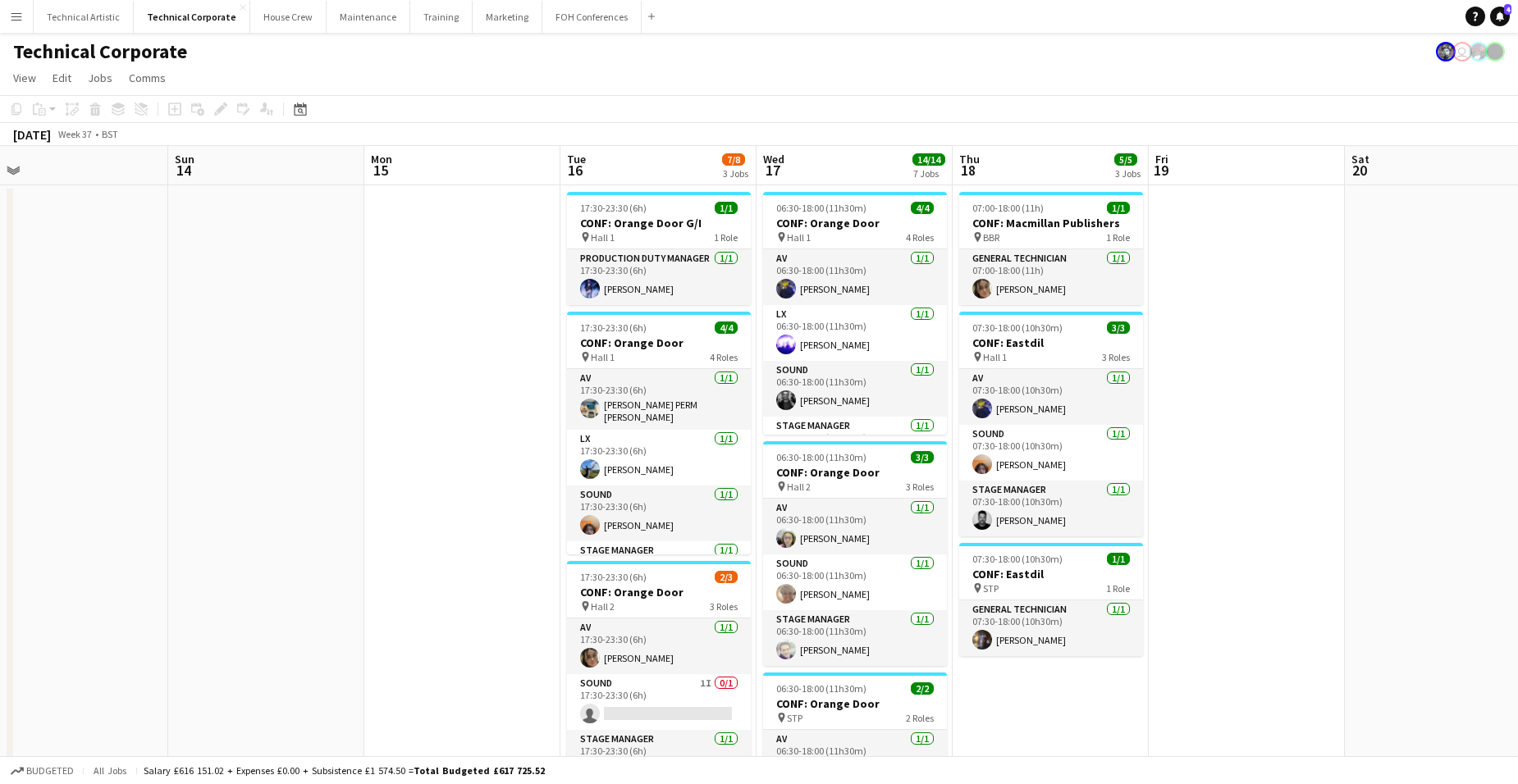
drag, startPoint x: 626, startPoint y: 449, endPoint x: 1105, endPoint y: 457, distance: 479.1
click at [1105, 457] on app-calendar-viewport "Thu 11 1/1 1 Job Fri 12 2/2 2 Jobs Sat 13 Sun 14 Mon 15 Tue 16 7/8 3 Jobs Wed 1…" at bounding box center [759, 789] width 1518 height 1286
click at [1105, 457] on app-card-role "Sound [DATE] 07:30-18:00 (10h30m) [PERSON_NAME]" at bounding box center [1051, 453] width 184 height 56
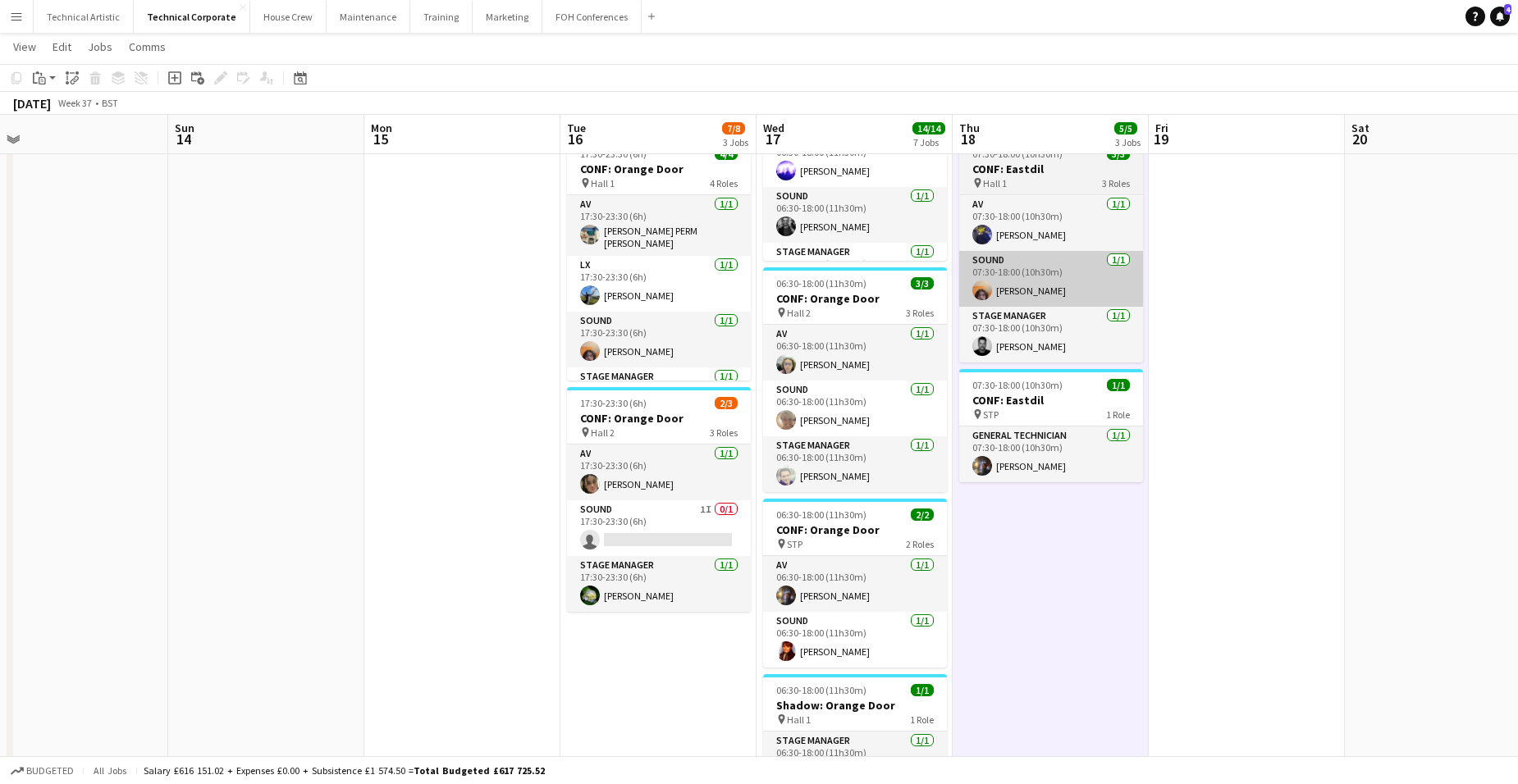
scroll to position [0, 0]
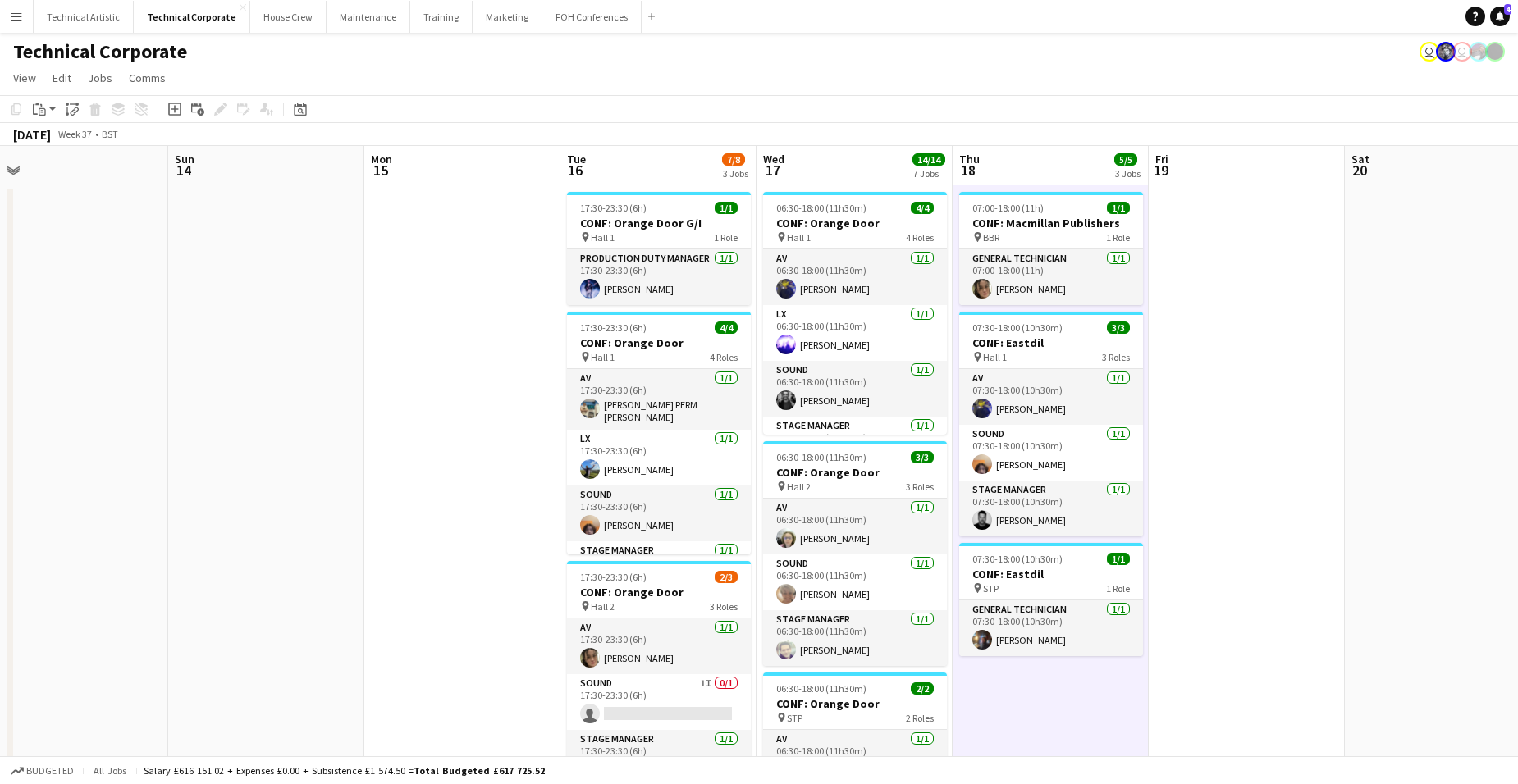
drag, startPoint x: 1313, startPoint y: 386, endPoint x: 940, endPoint y: 390, distance: 373.0
click at [449, 337] on app-calendar-viewport "Thu 11 1/1 1 Job Fri 12 2/2 2 Jobs Sat 13 Sun 14 Mon 15 Tue 16 7/8 3 Jobs Wed 1…" at bounding box center [759, 789] width 1518 height 1286
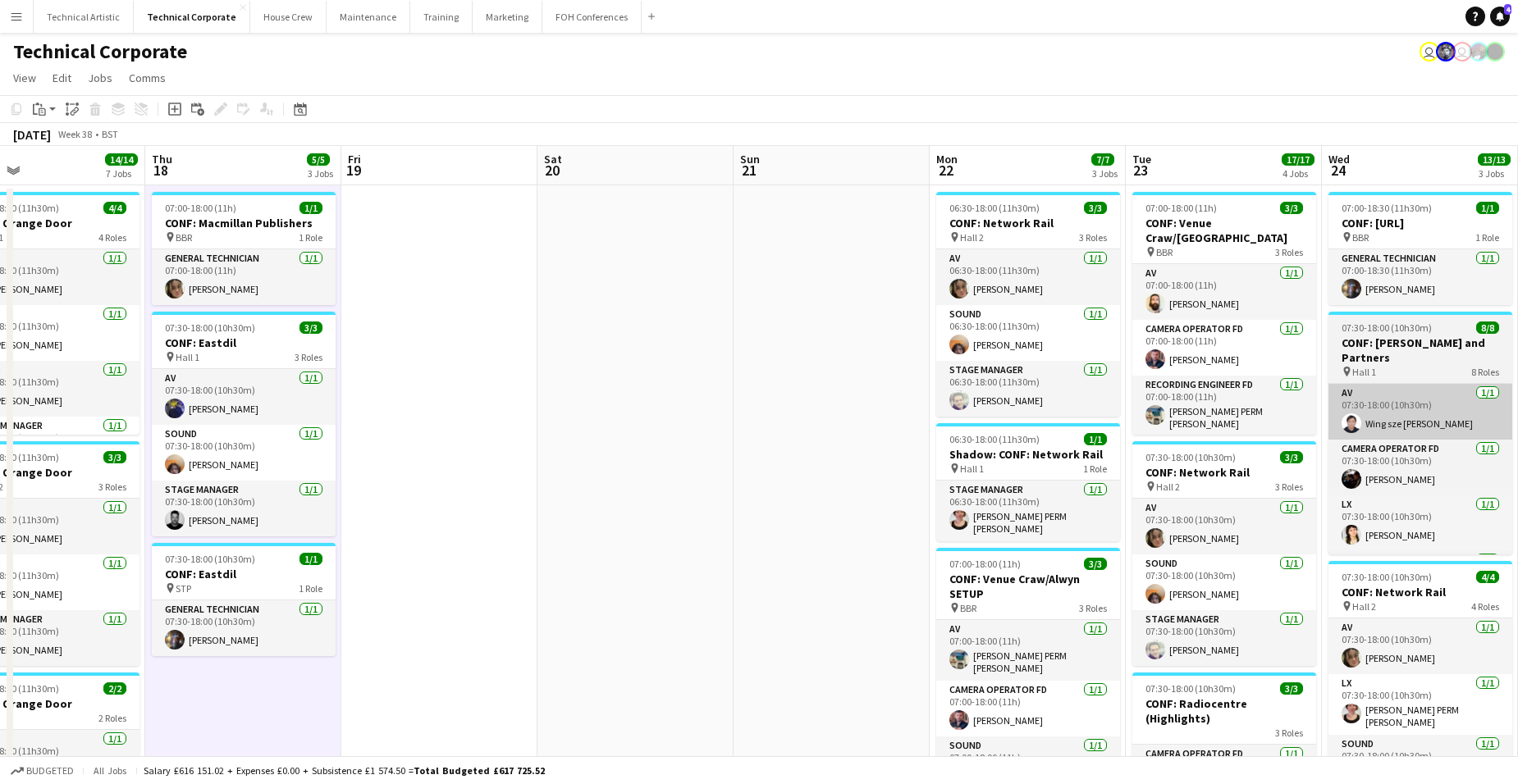
drag, startPoint x: 1274, startPoint y: 423, endPoint x: 676, endPoint y: 385, distance: 599.2
click at [509, 352] on app-calendar-viewport "Mon 15 Tue 16 7/8 3 Jobs Wed 17 14/14 7 Jobs Thu 18 5/5 3 Jobs Fri 19 Sat 20 Su…" at bounding box center [759, 789] width 1518 height 1286
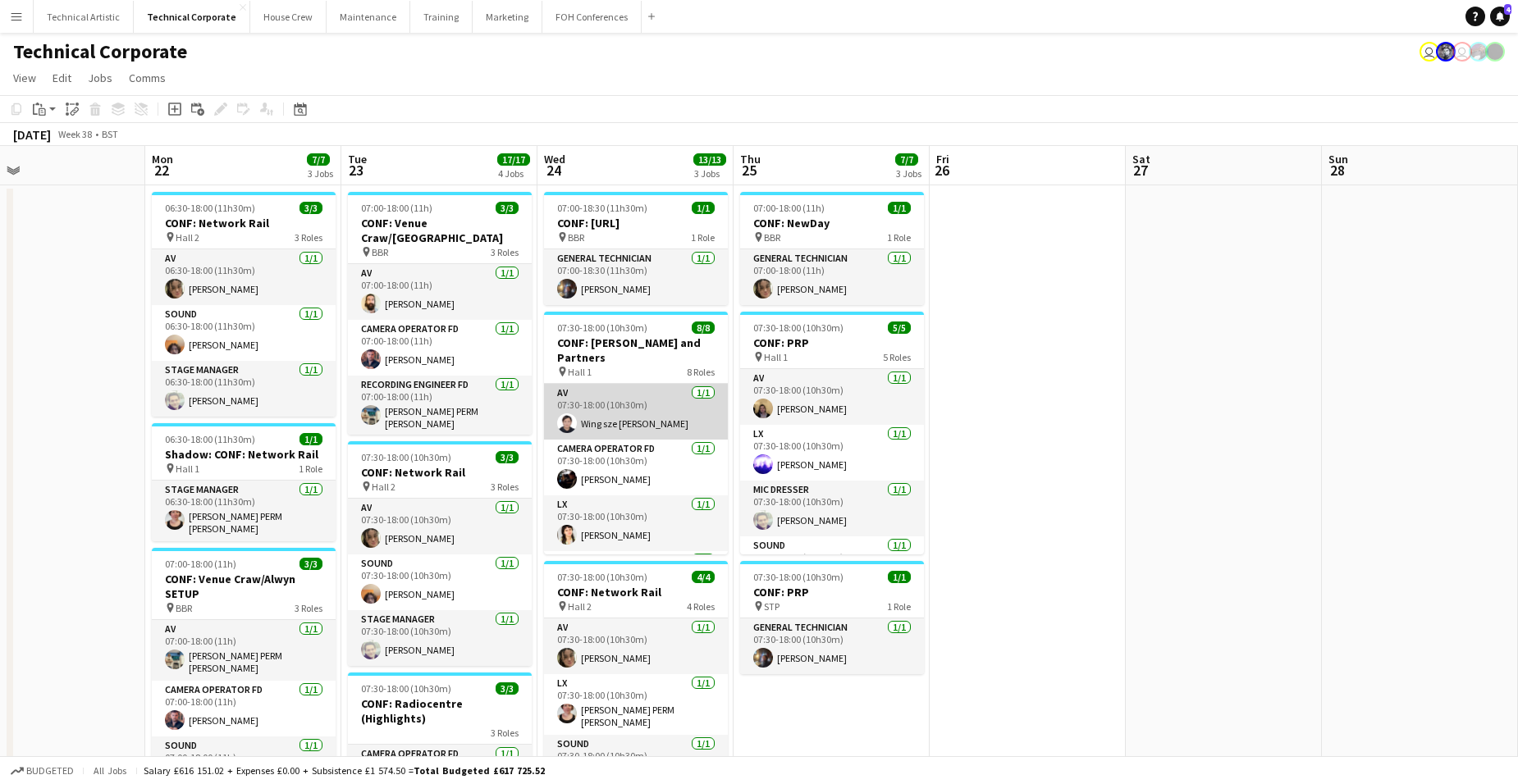
scroll to position [0, 425]
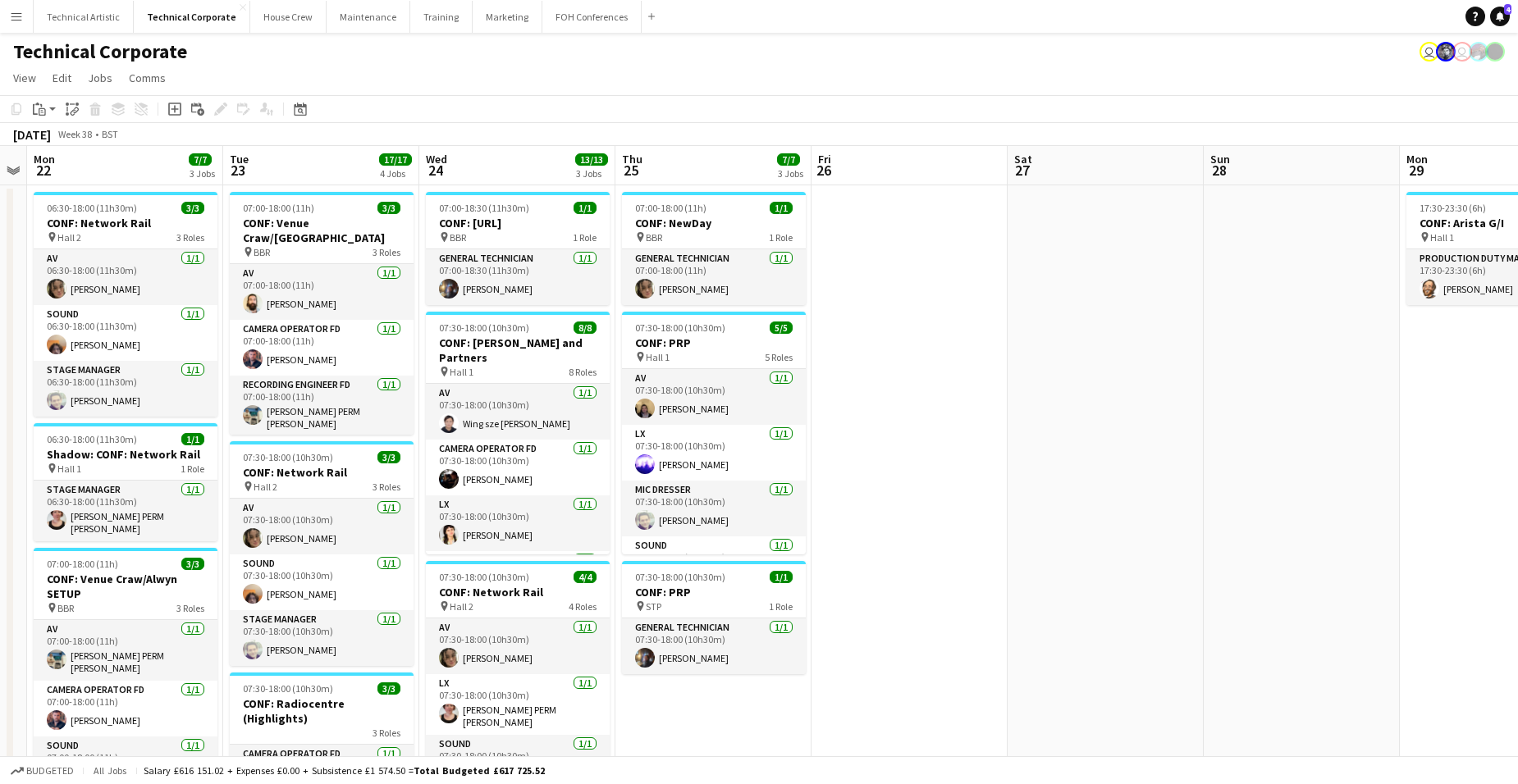
drag, startPoint x: 1097, startPoint y: 382, endPoint x: 1380, endPoint y: 385, distance: 283.0
click at [1216, 385] on app-calendar-viewport "Fri 19 Sat 20 Sun 21 Mon 22 7/7 3 Jobs Tue 23 17/17 4 Jobs Wed 24 13/13 3 Jobs …" at bounding box center [759, 789] width 1518 height 1286
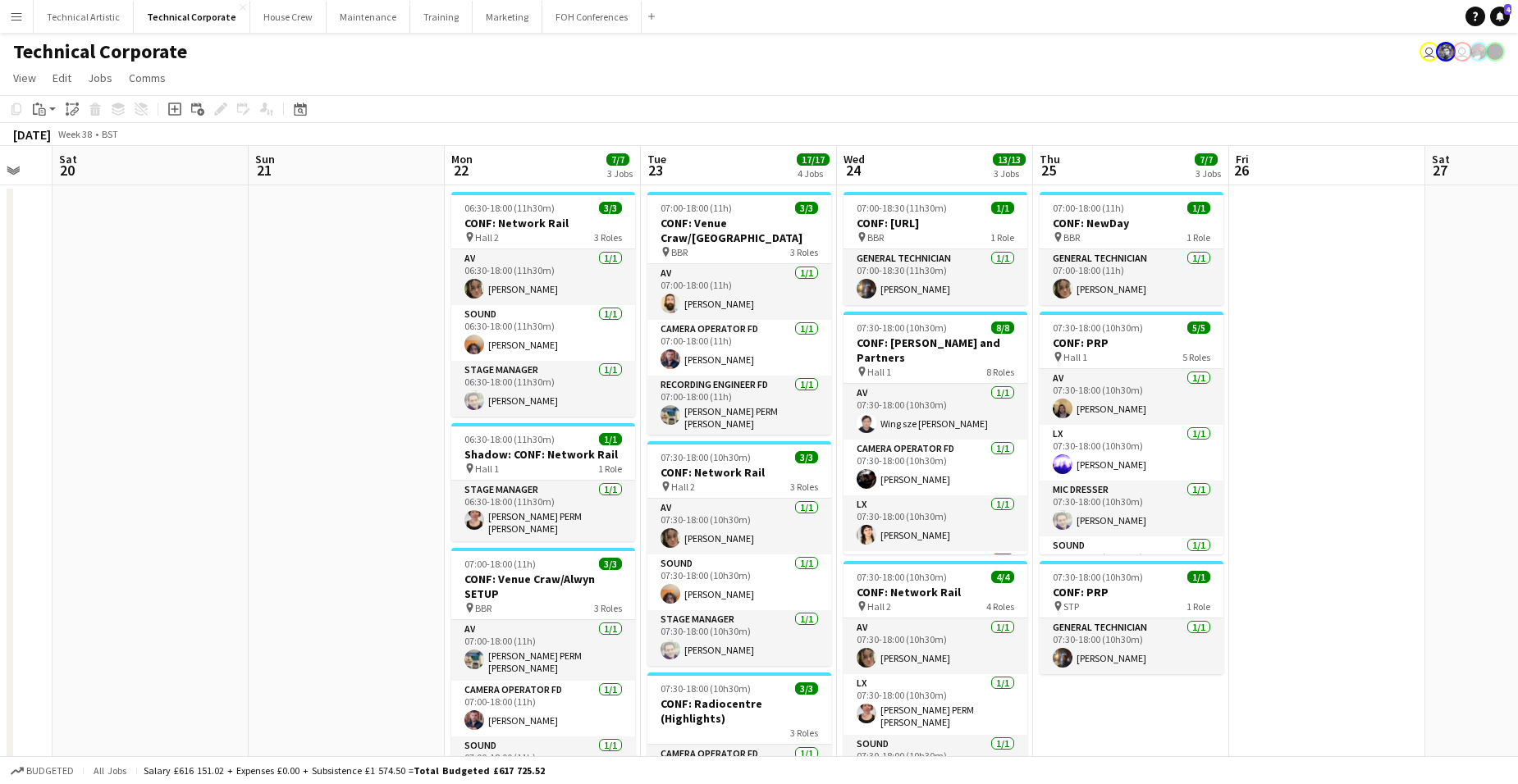
click at [1033, 358] on app-calendar-viewport "Wed 17 14/14 7 Jobs Thu 18 5/5 3 Jobs Fri 19 Sat 20 Sun 21 Mon 22 7/7 3 Jobs Tu…" at bounding box center [759, 789] width 1518 height 1286
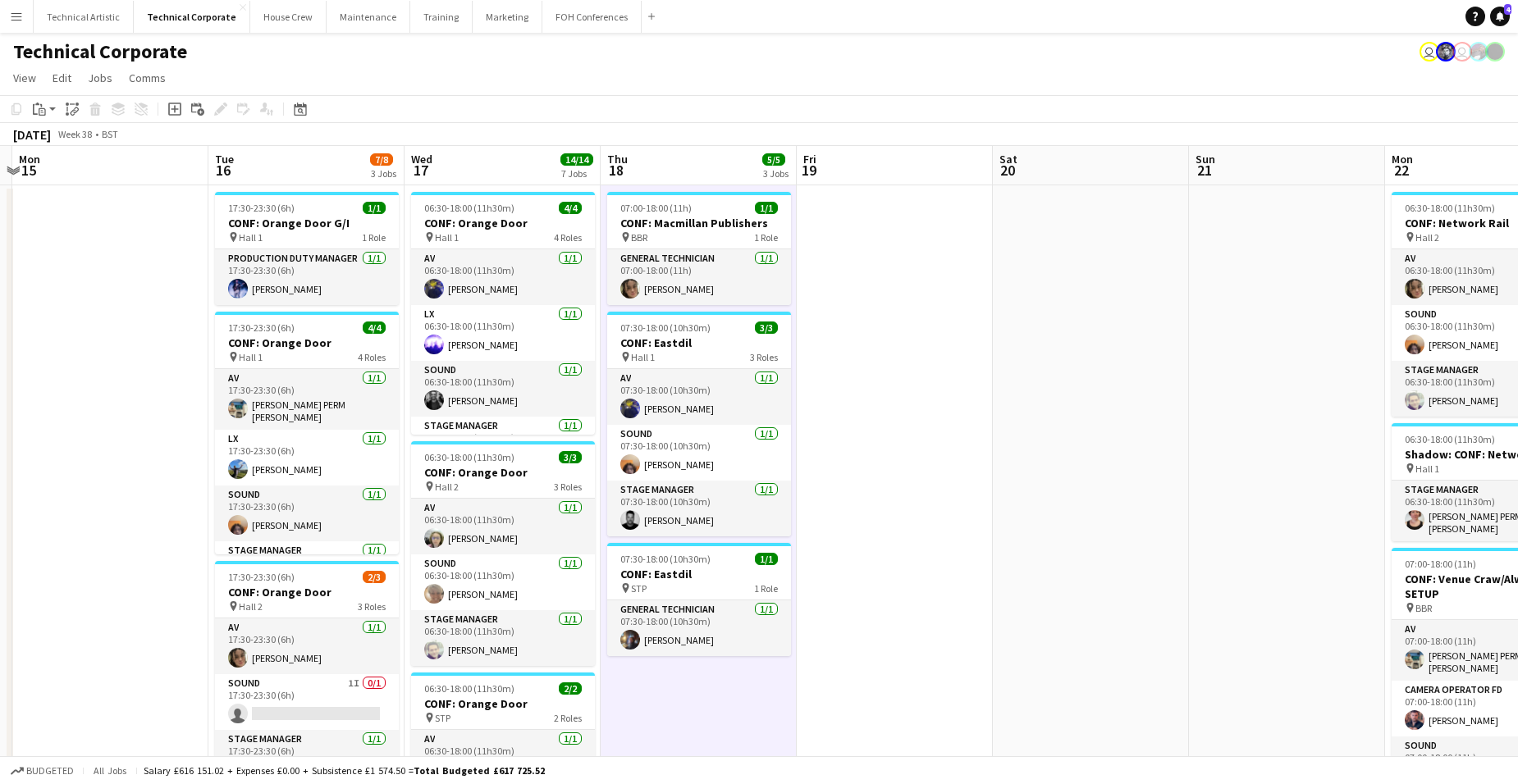
drag, startPoint x: 1102, startPoint y: 366, endPoint x: 1091, endPoint y: 376, distance: 14.9
click at [1110, 366] on app-calendar-viewport "Sat 13 Sun 14 Mon 15 Tue 16 7/8 3 Jobs Wed 17 14/14 7 Jobs Thu 18 5/5 3 Jobs Fr…" at bounding box center [759, 789] width 1518 height 1286
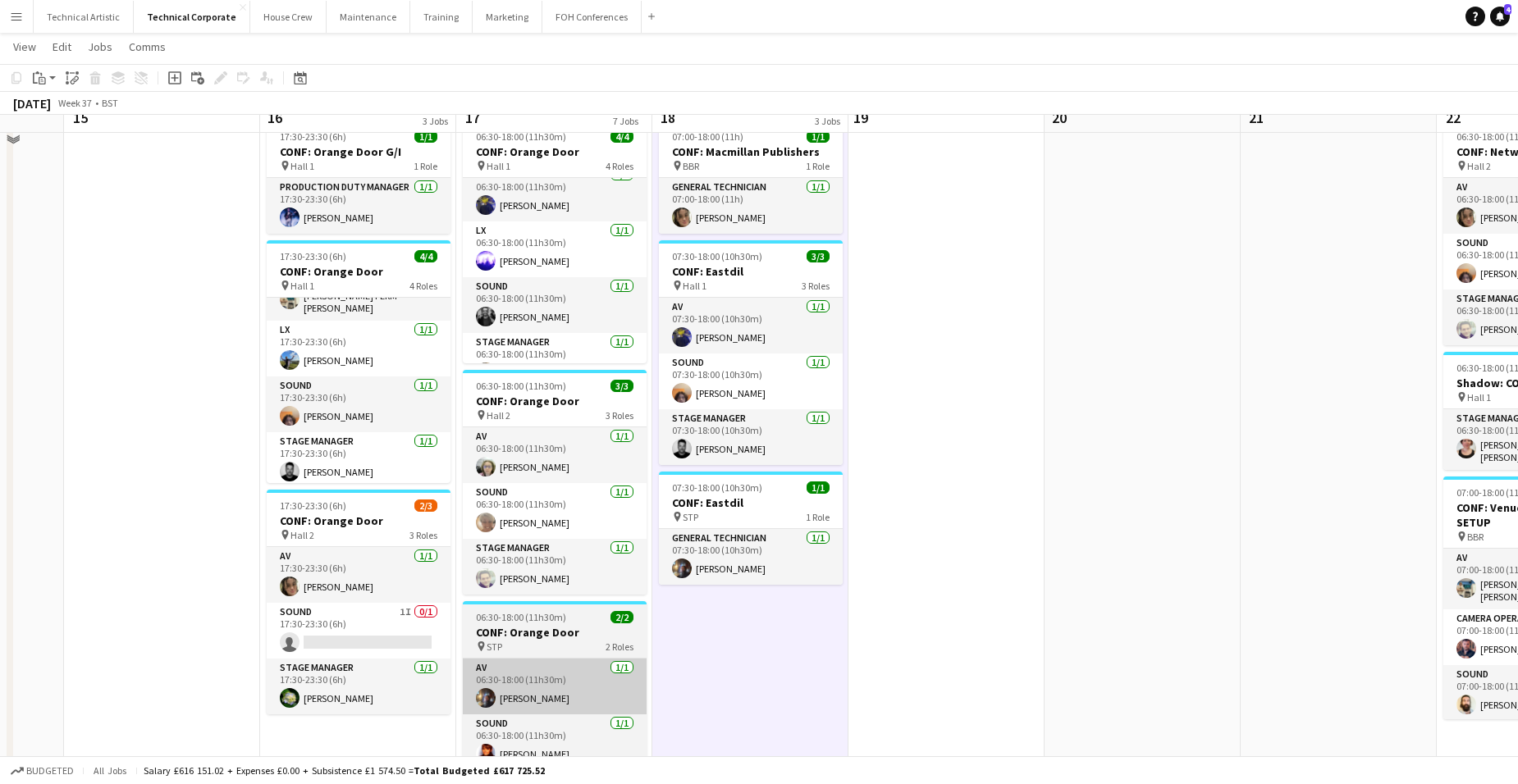
scroll to position [82, 0]
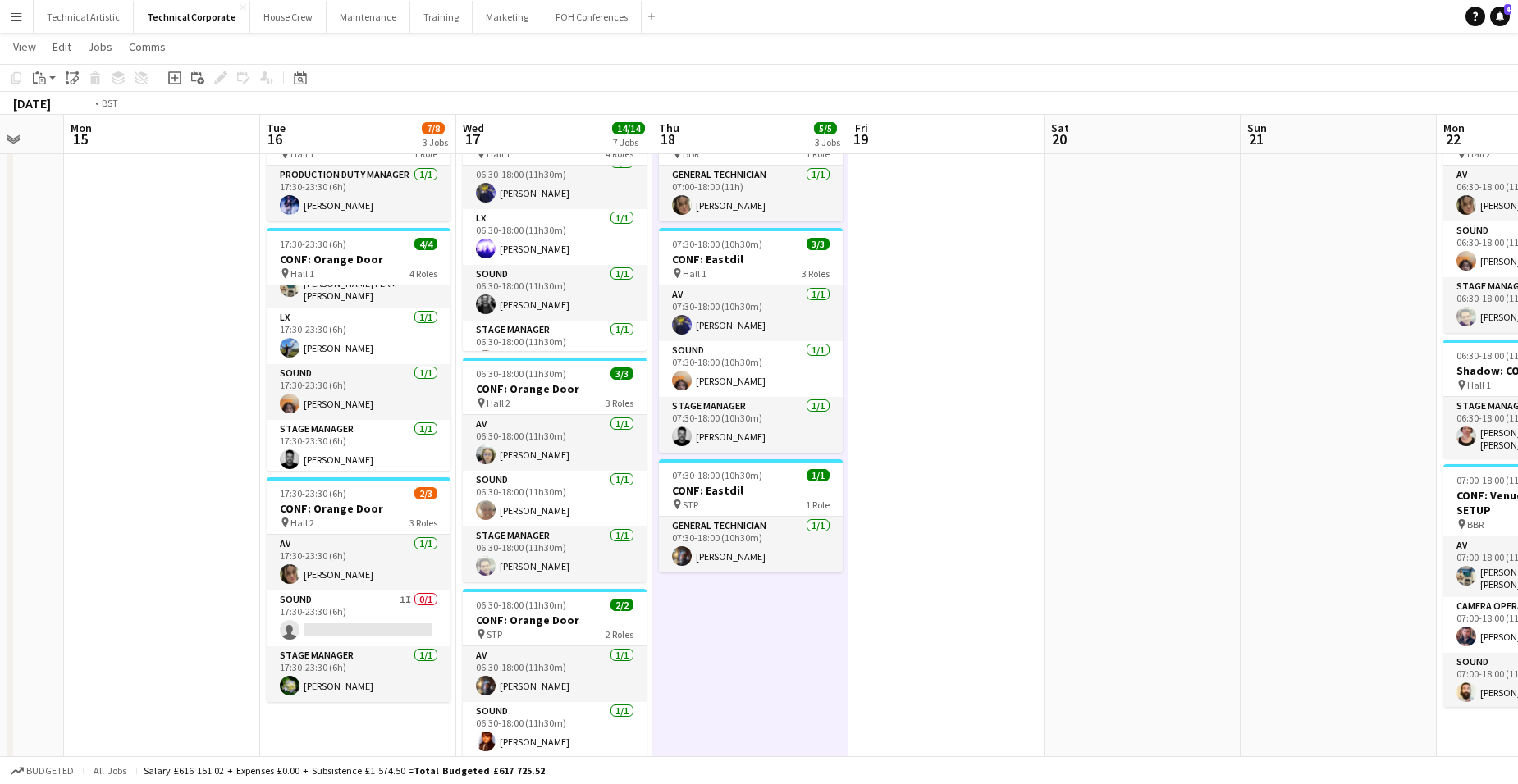
drag, startPoint x: 1124, startPoint y: 481, endPoint x: 330, endPoint y: 303, distance: 813.7
click at [243, 281] on app-calendar-viewport "Fri 12 2/2 2 Jobs Sat 13 Sun 14 Mon 15 Tue 16 7/8 3 Jobs Wed 17 14/14 7 Jobs Th…" at bounding box center [759, 665] width 1518 height 1366
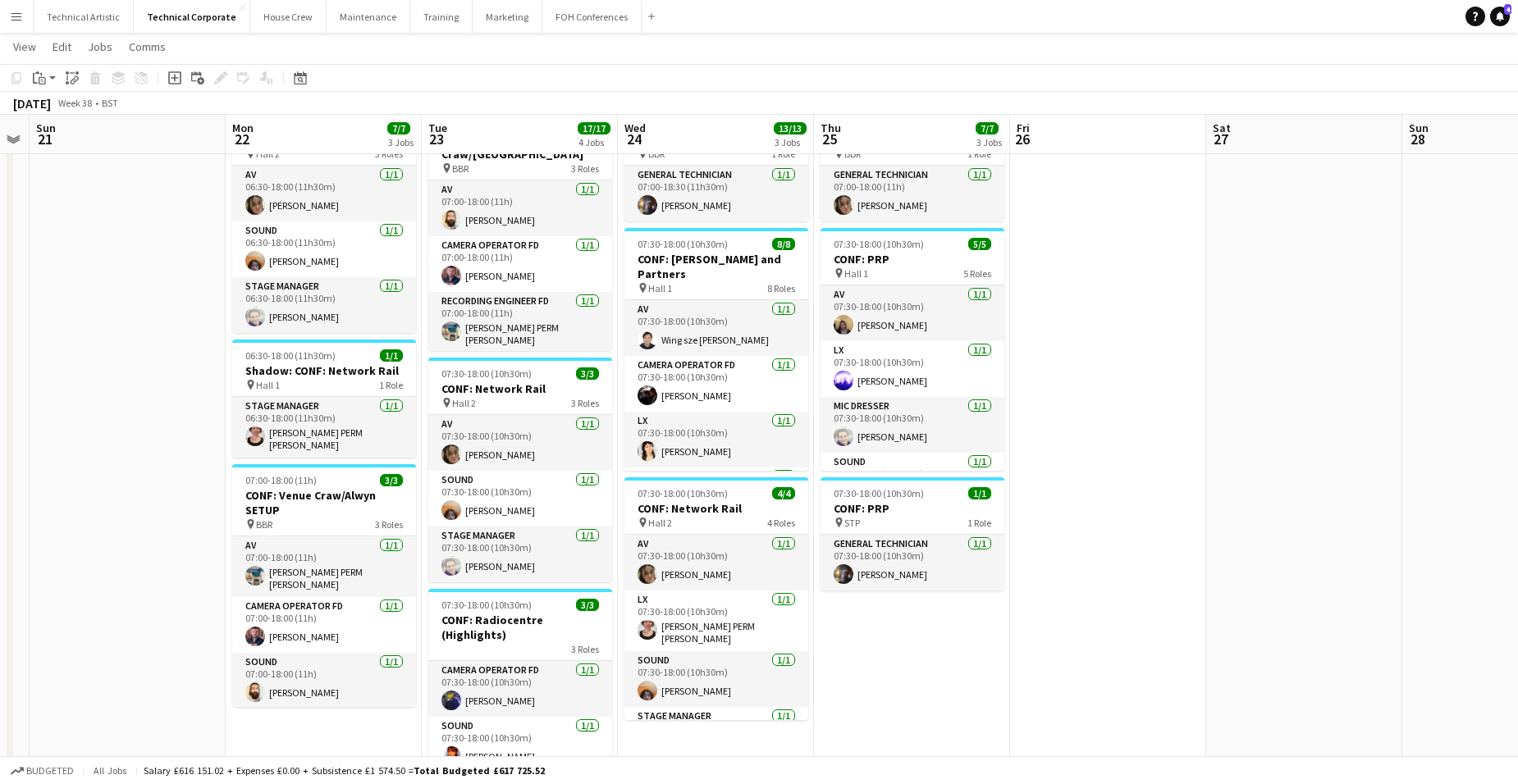
drag, startPoint x: 802, startPoint y: 399, endPoint x: 274, endPoint y: 300, distance: 537.2
click at [274, 300] on app-calendar-viewport "Tue 16 7/8 3 Jobs Wed 17 14/14 7 Jobs Thu 18 5/5 3 Jobs Fri 19 Sat 20 Sun 21 Mo…" at bounding box center [759, 665] width 1518 height 1366
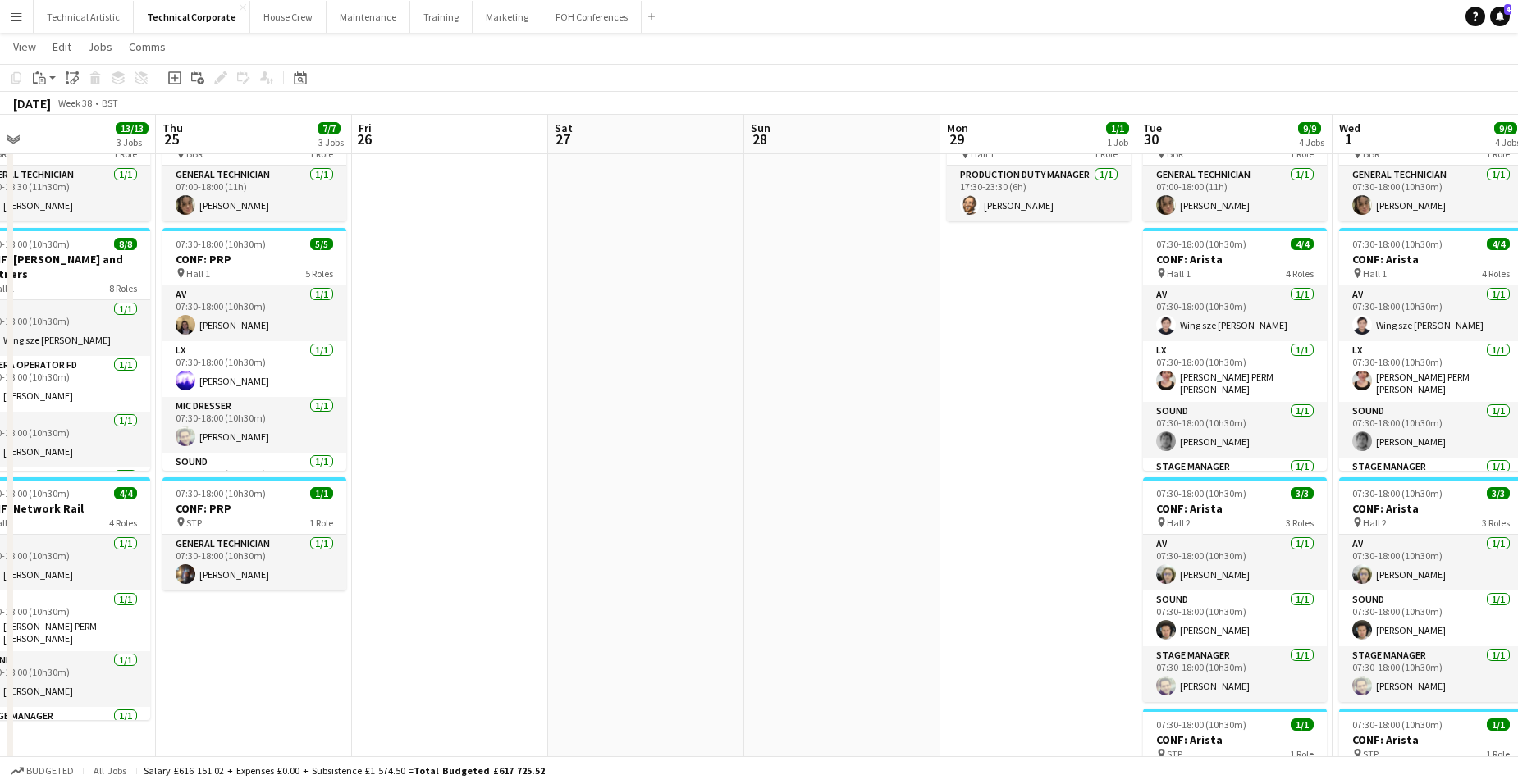
drag, startPoint x: 209, startPoint y: 301, endPoint x: 177, endPoint y: 299, distance: 32.1
click at [177, 299] on app-calendar-viewport "Sat 20 Sun 21 Mon 22 7/7 3 Jobs Tue 23 17/17 4 Jobs Wed 24 13/13 3 Jobs Thu 25 …" at bounding box center [759, 665] width 1518 height 1366
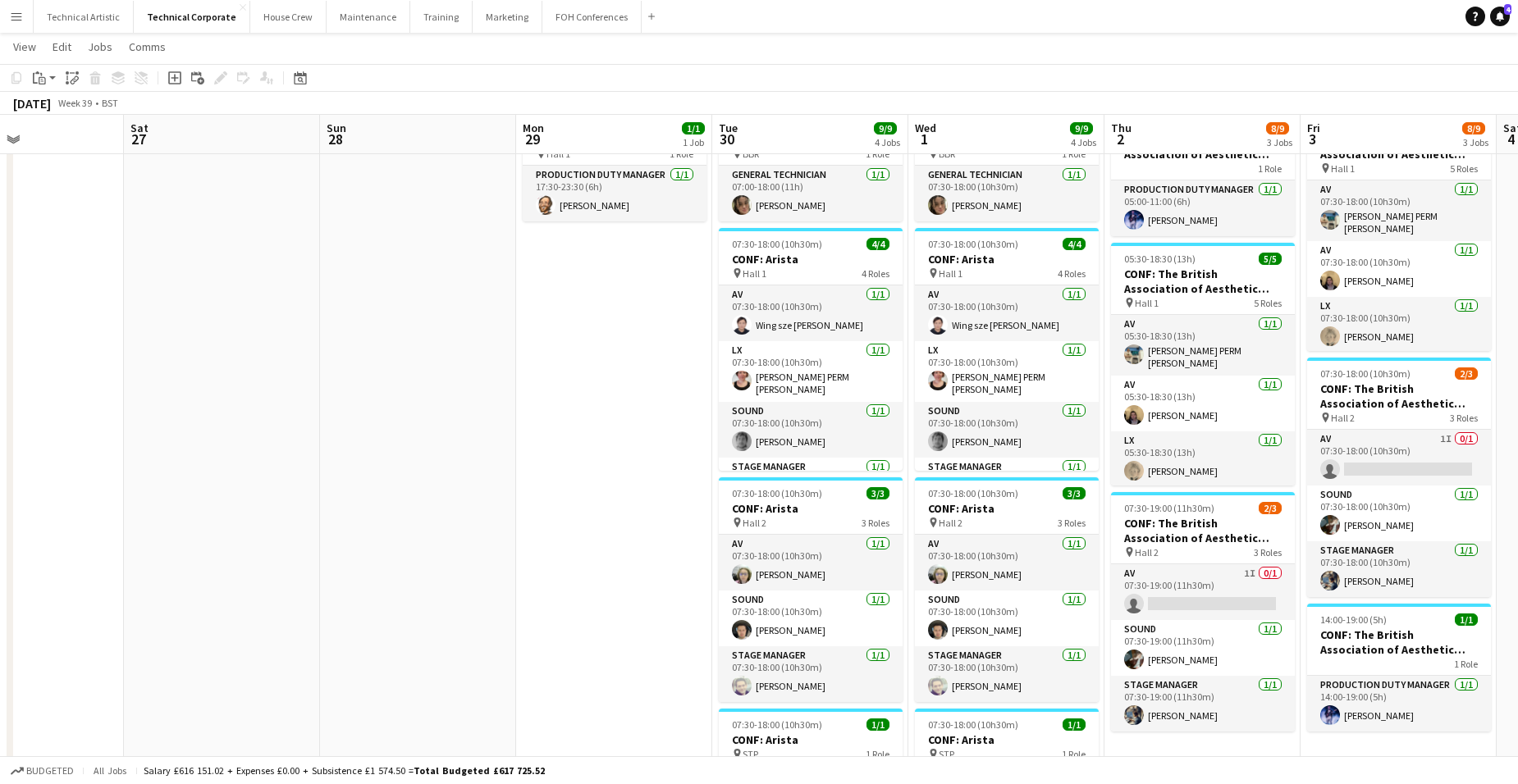
scroll to position [0, 520]
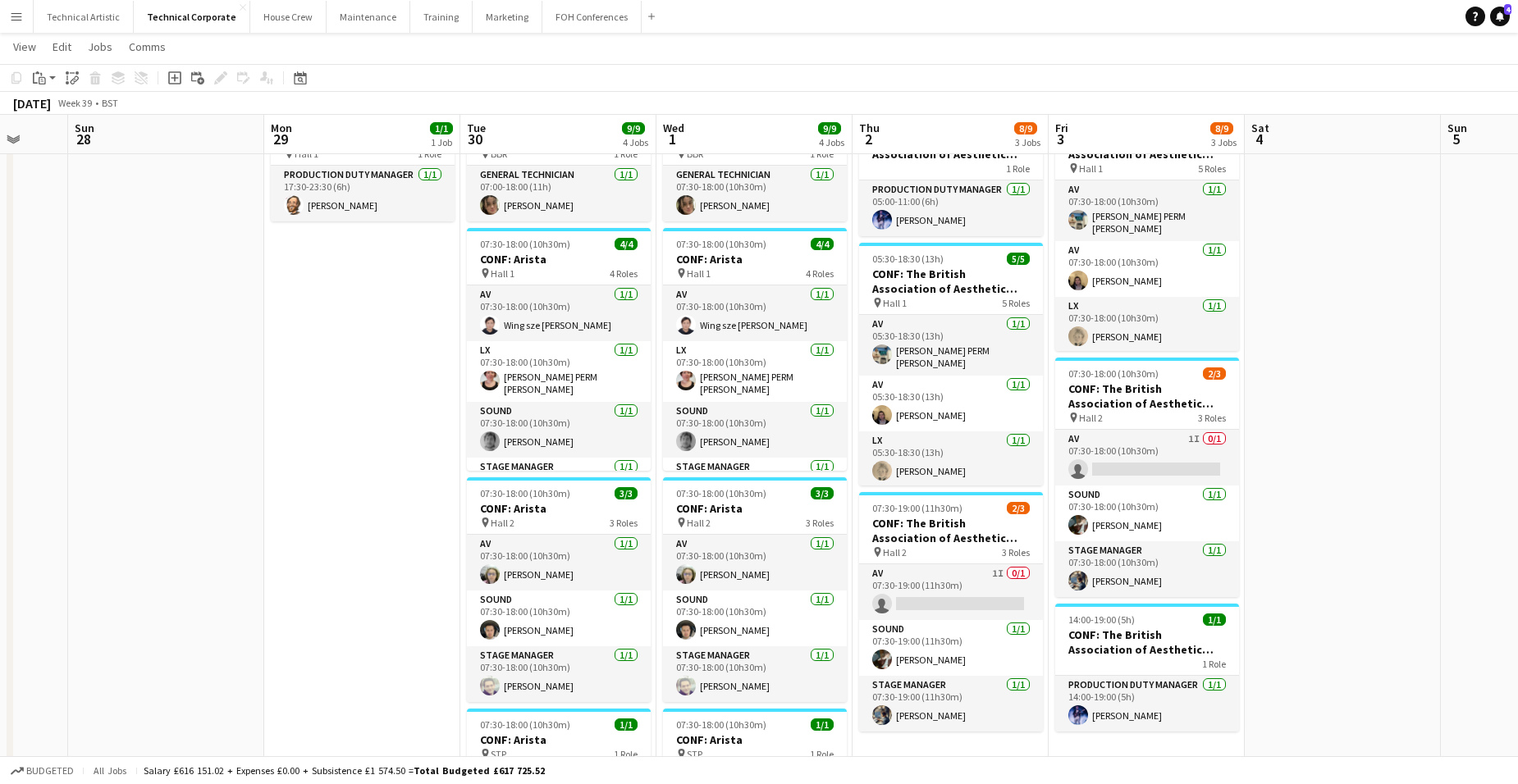
drag, startPoint x: 300, startPoint y: 309, endPoint x: -42, endPoint y: 276, distance: 343.6
click at [0, 276] on html "Menu Boards Boards Boards All jobs Status Workforce Workforce My Workforce Recr…" at bounding box center [759, 647] width 1518 height 1458
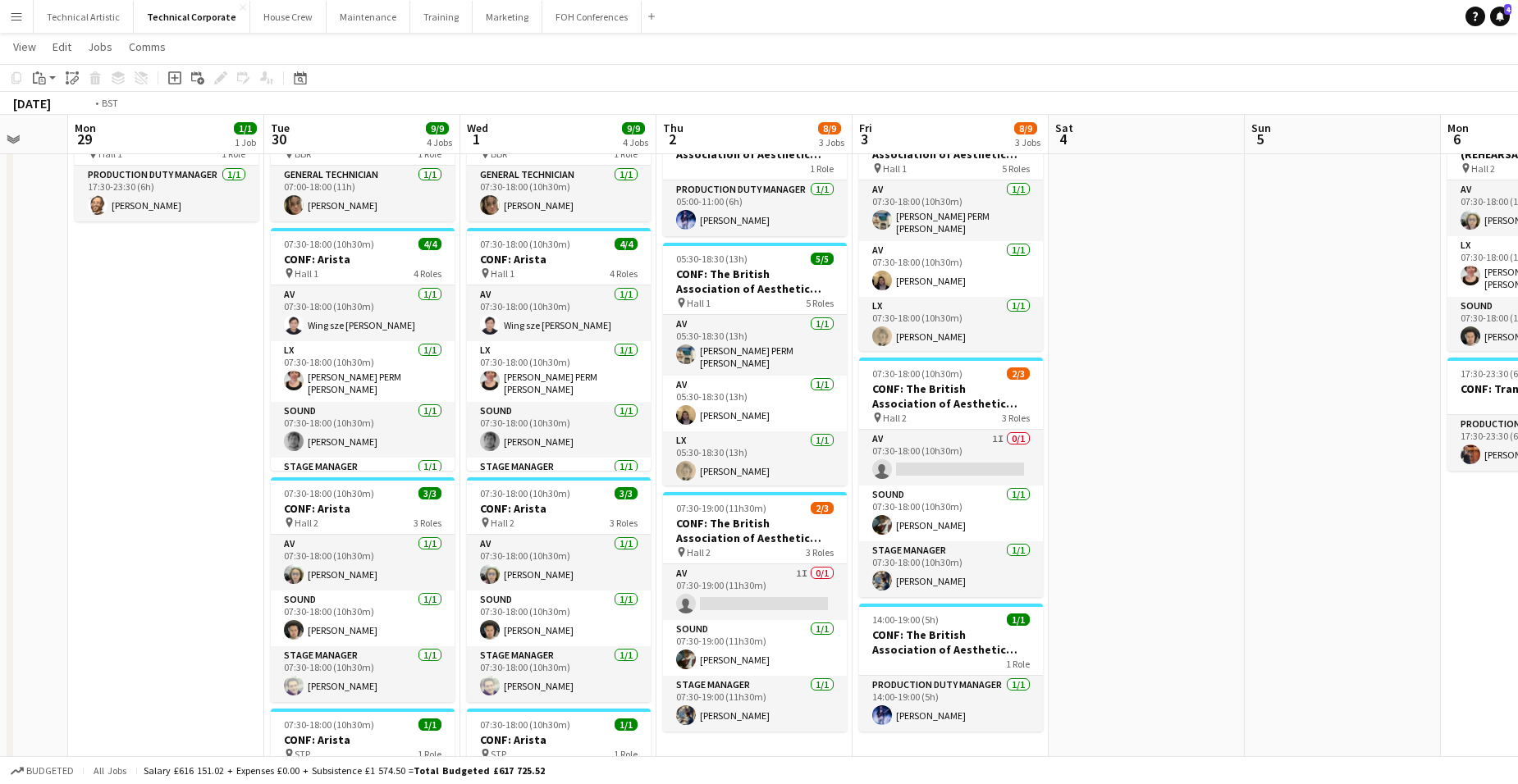
scroll to position [0, 536]
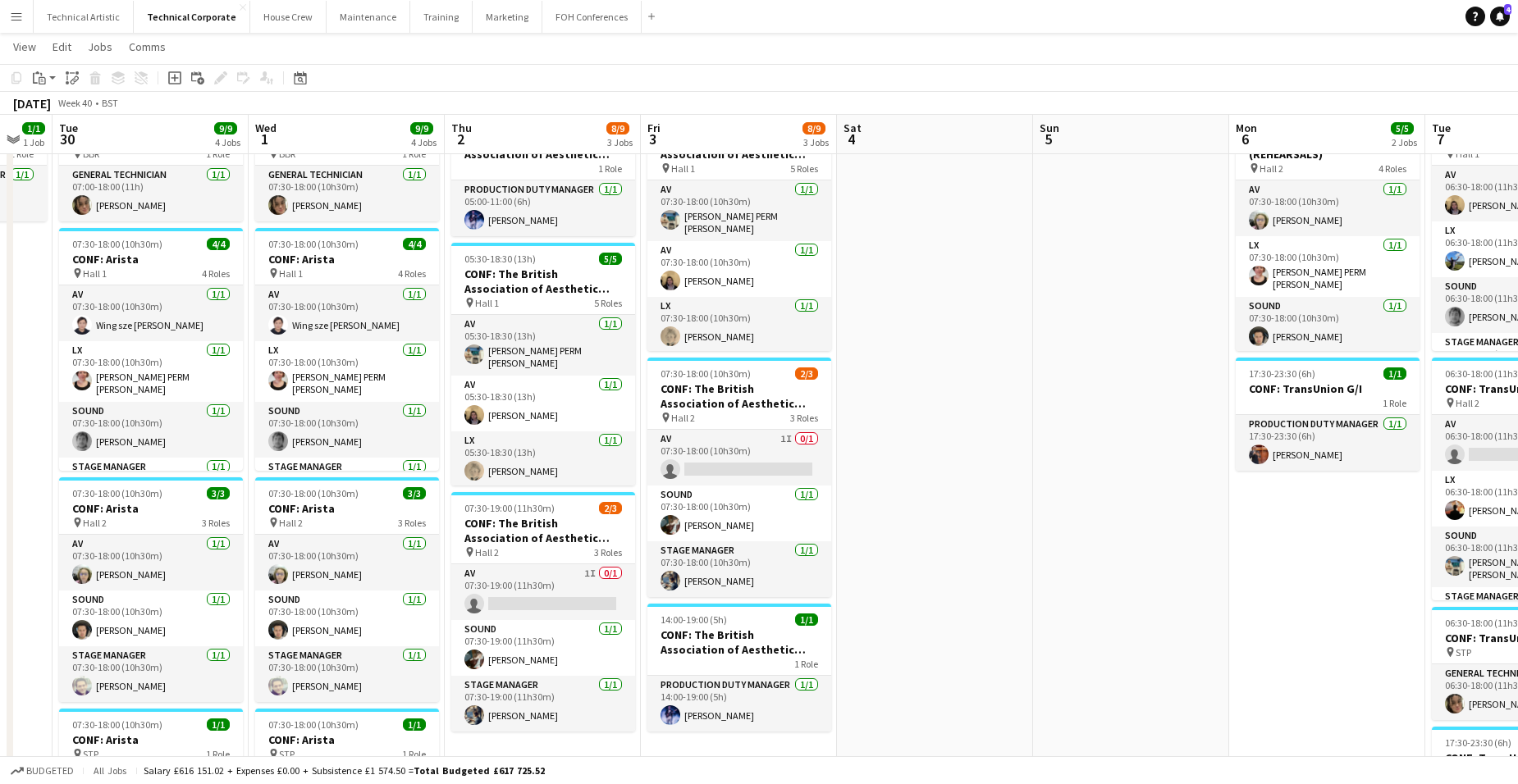
drag, startPoint x: 1384, startPoint y: 445, endPoint x: 977, endPoint y: 452, distance: 407.1
click at [977, 452] on app-calendar-viewport "Sat 27 Sun 28 Mon 29 1/1 1 Job Tue 30 9/9 4 Jobs Wed 1 9/9 4 Jobs Thu 2 8/9 3 J…" at bounding box center [759, 665] width 1518 height 1366
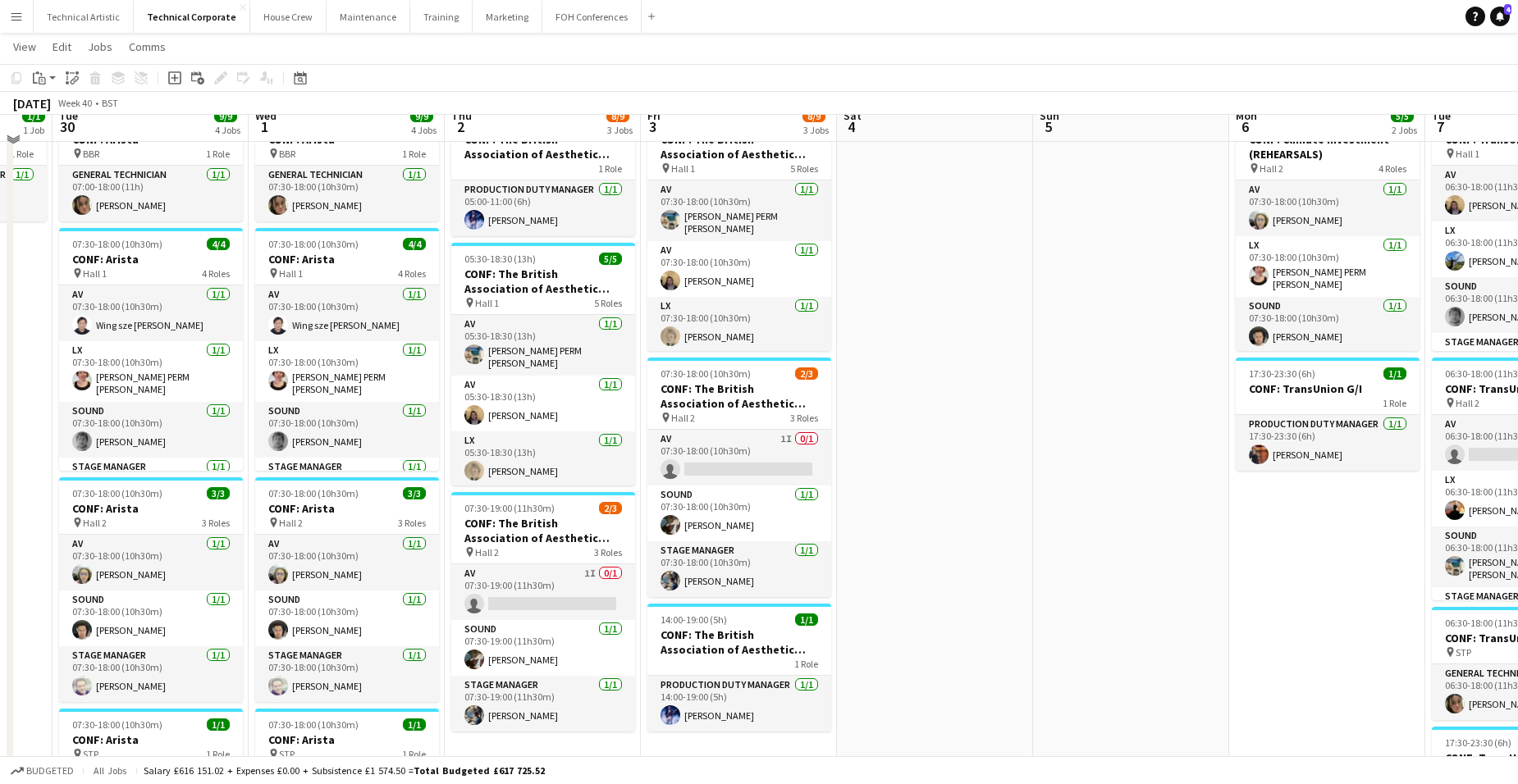
scroll to position [0, 0]
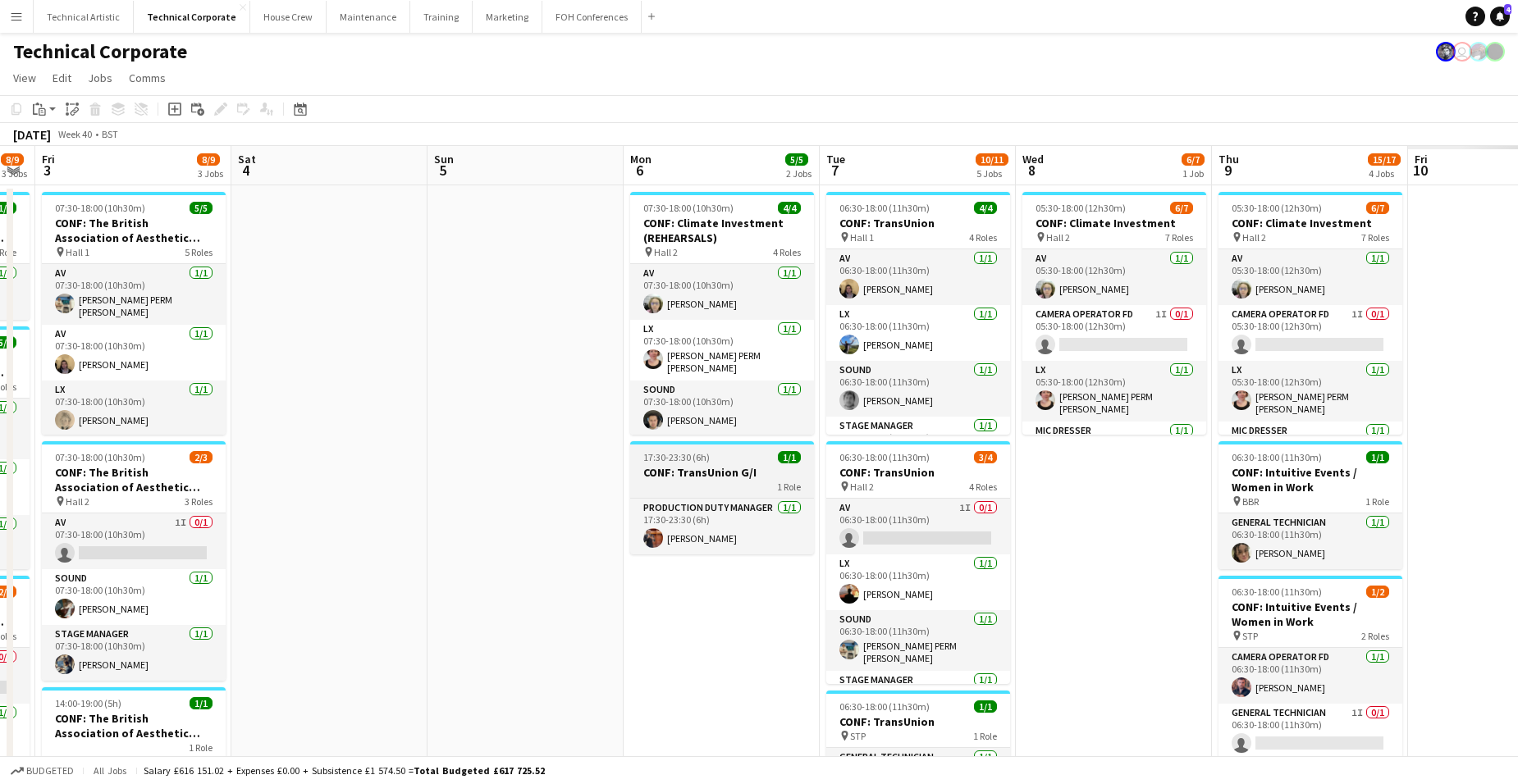
drag, startPoint x: 1203, startPoint y: 492, endPoint x: 463, endPoint y: 476, distance: 740.2
click at [404, 477] on app-calendar-viewport "Tue 30 9/9 4 Jobs Wed 1 9/9 4 Jobs Thu 2 8/9 3 Jobs Fri 3 8/9 3 Jobs Sat 4 Sun …" at bounding box center [759, 789] width 1518 height 1286
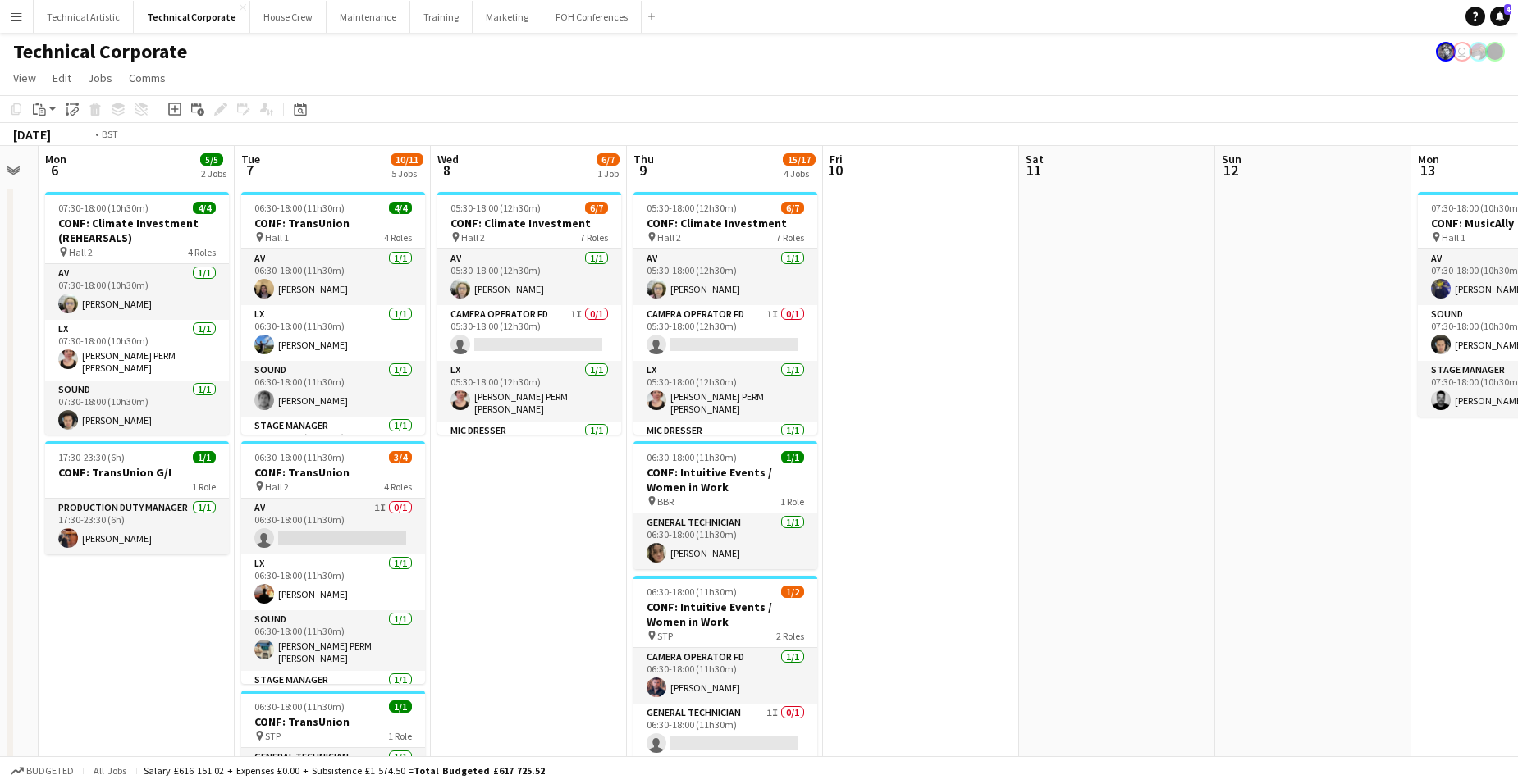
scroll to position [0, 590]
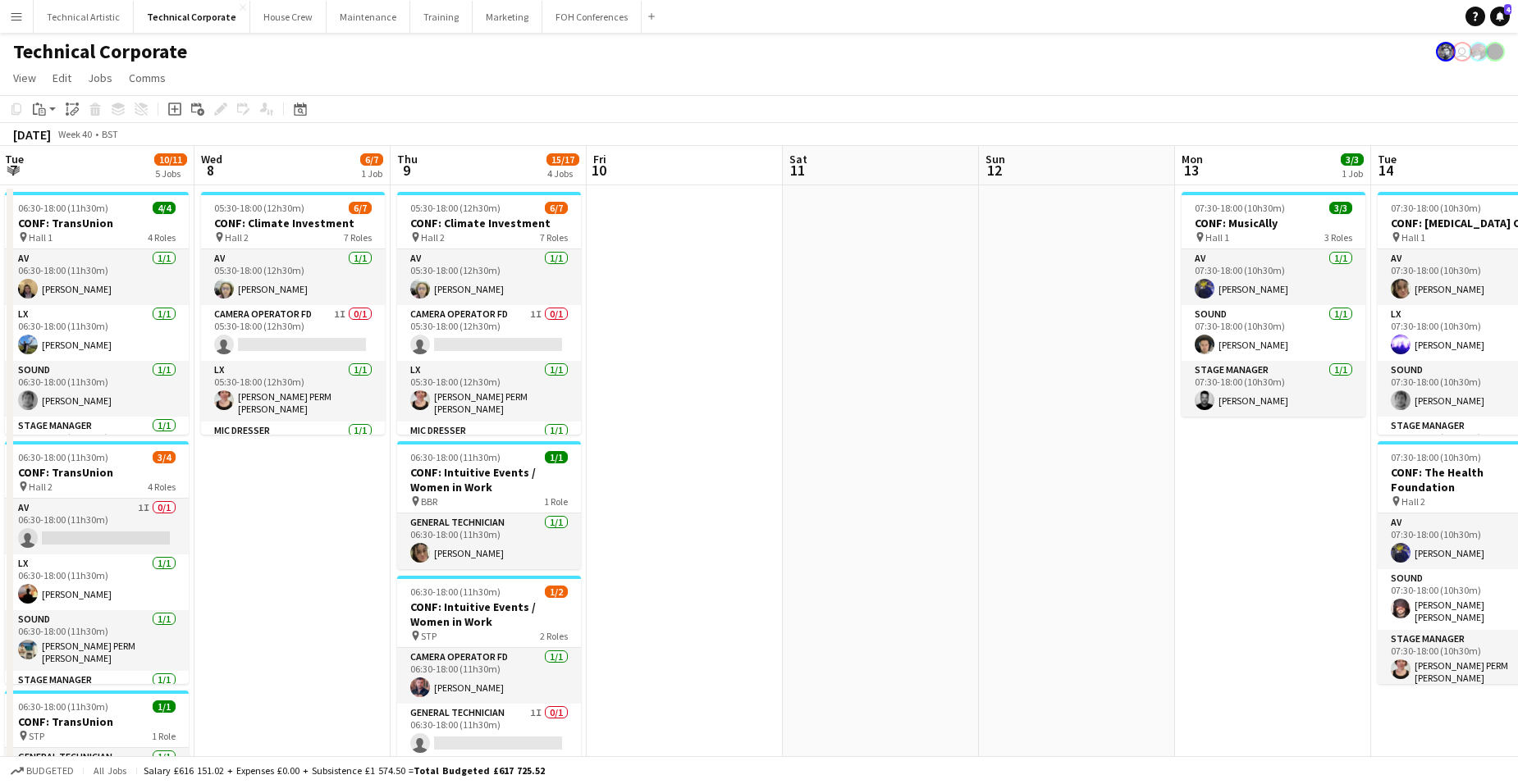
drag, startPoint x: 1296, startPoint y: 476, endPoint x: 668, endPoint y: 432, distance: 629.5
click at [668, 432] on app-calendar-viewport "Sat 4 Sun 5 Mon 6 5/5 2 Jobs Tue 7 10/11 5 Jobs Wed 8 6/7 1 Job Thu 9 15/17 4 J…" at bounding box center [759, 789] width 1518 height 1286
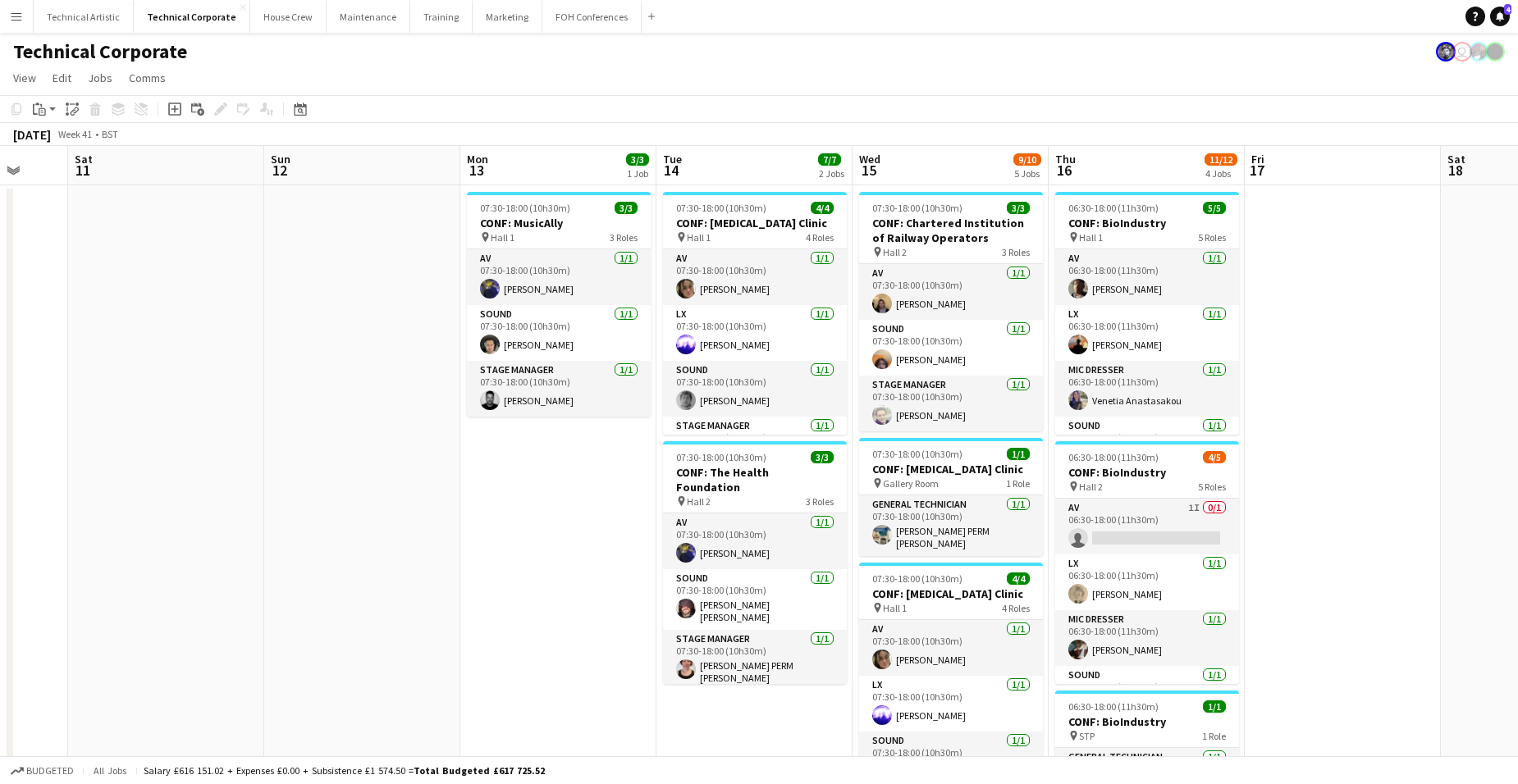
drag, startPoint x: 1342, startPoint y: 537, endPoint x: 627, endPoint y: 499, distance: 716.0
click at [627, 499] on app-calendar-viewport "Wed 8 6/7 1 Job Thu 9 15/17 4 Jobs Fri 10 Sat 11 Sun 12 Mon 13 3/3 1 Job Tue 14…" at bounding box center [759, 789] width 1518 height 1286
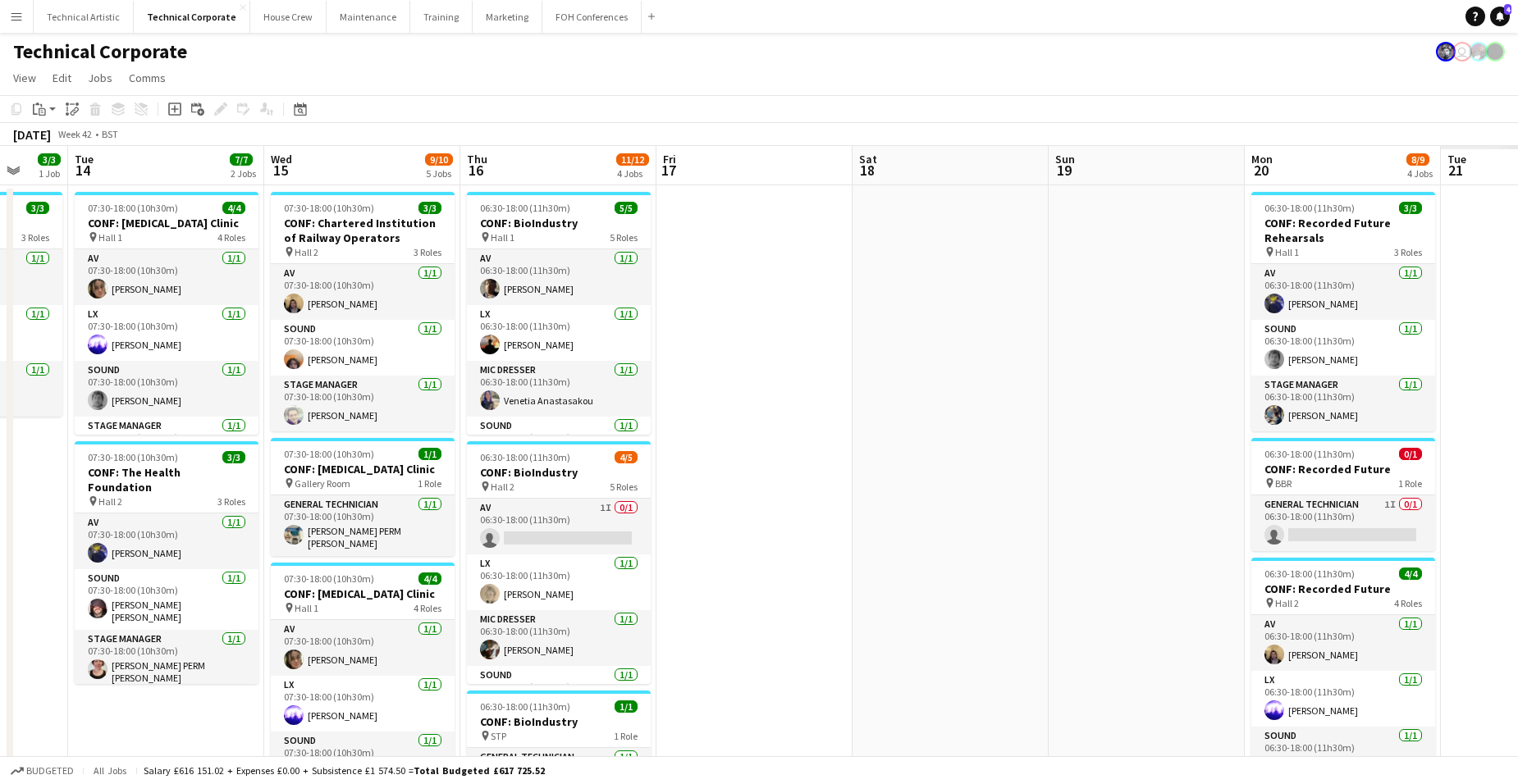
scroll to position [0, 615]
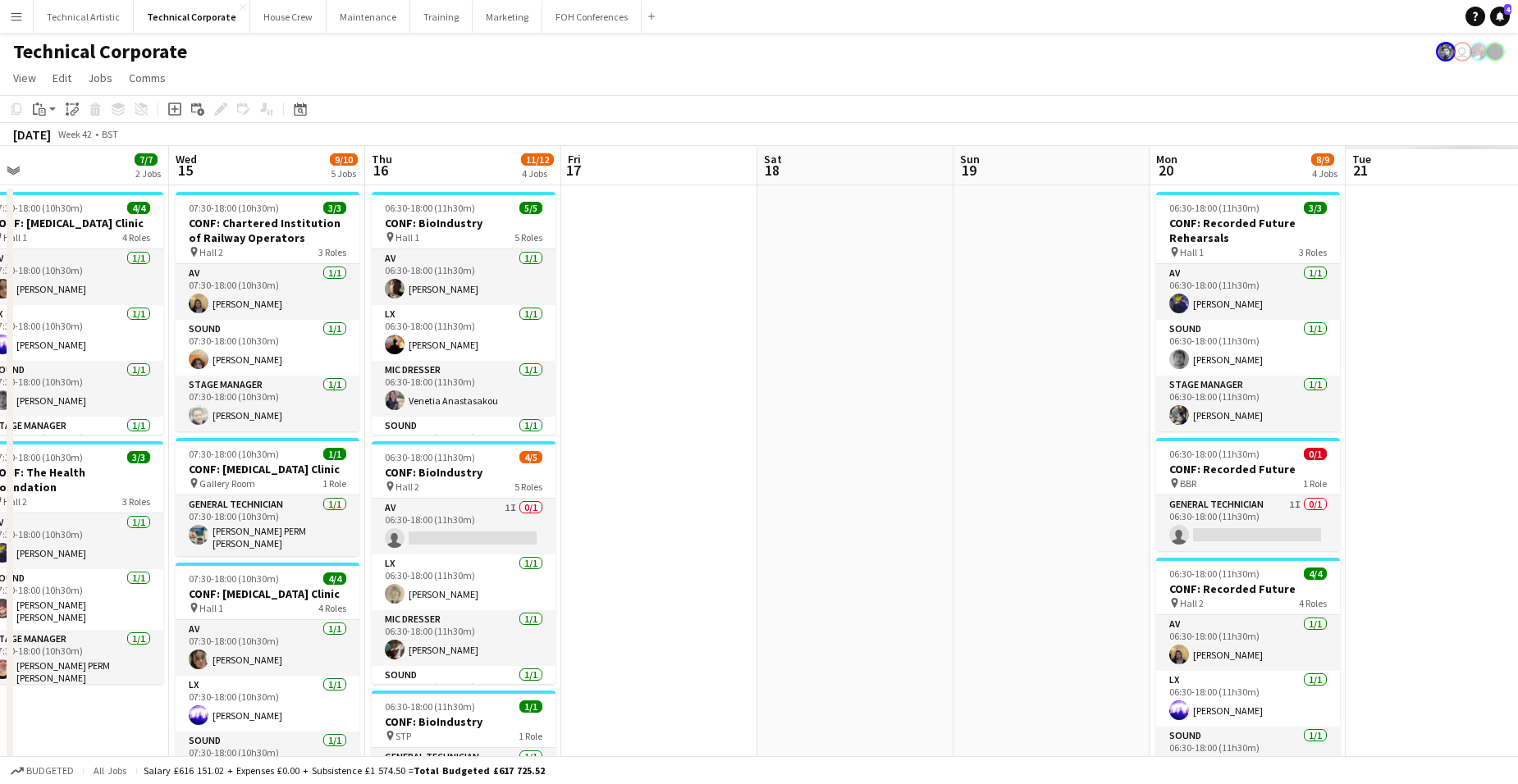
drag, startPoint x: 1460, startPoint y: 381, endPoint x: 777, endPoint y: 339, distance: 684.3
click at [777, 339] on app-calendar-viewport "Sat 11 Sun 12 Mon 13 3/3 1 Job Tue 14 7/7 2 Jobs Wed 15 9/10 5 Jobs Thu 16 11/1…" at bounding box center [759, 789] width 1518 height 1286
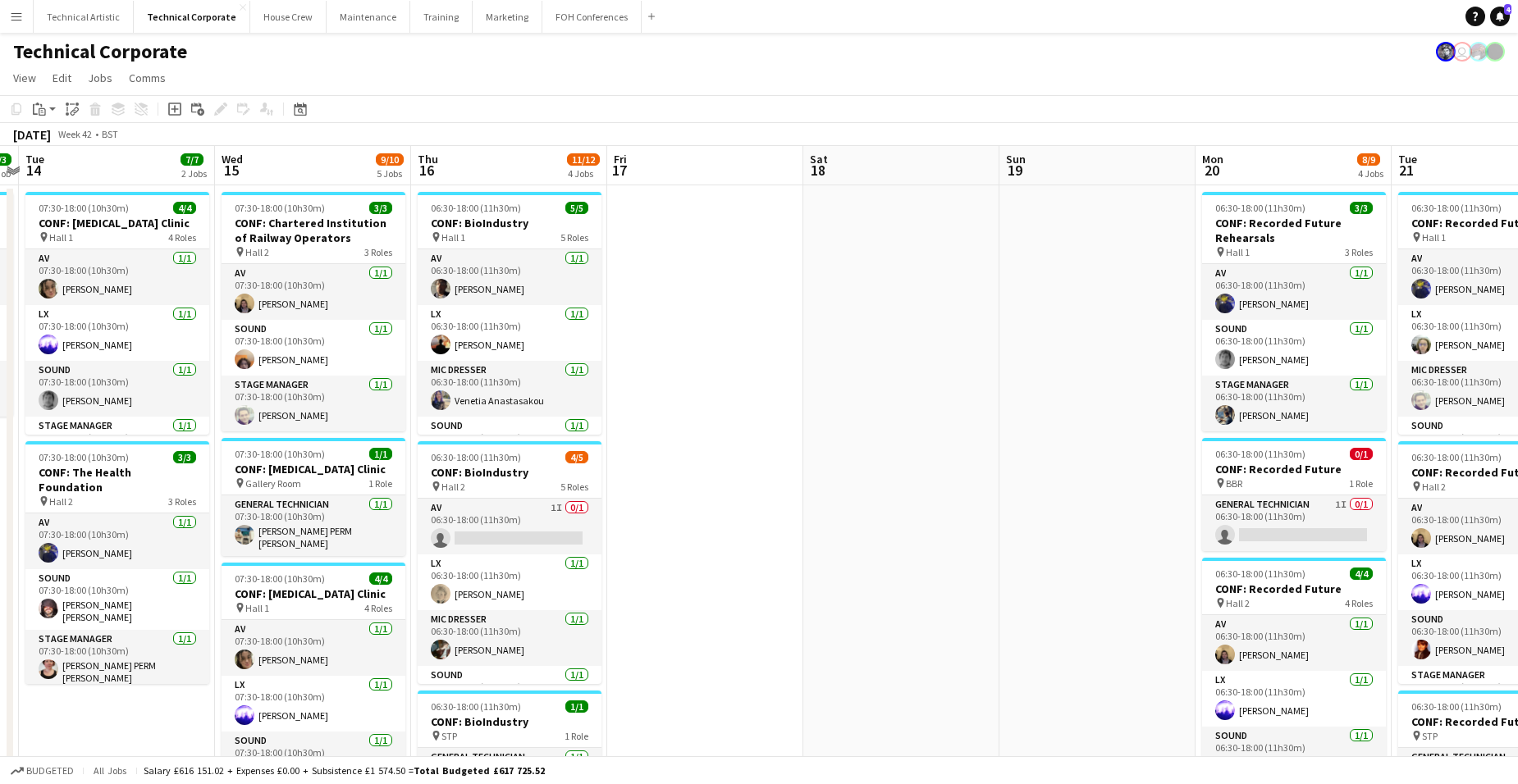
scroll to position [0, 553]
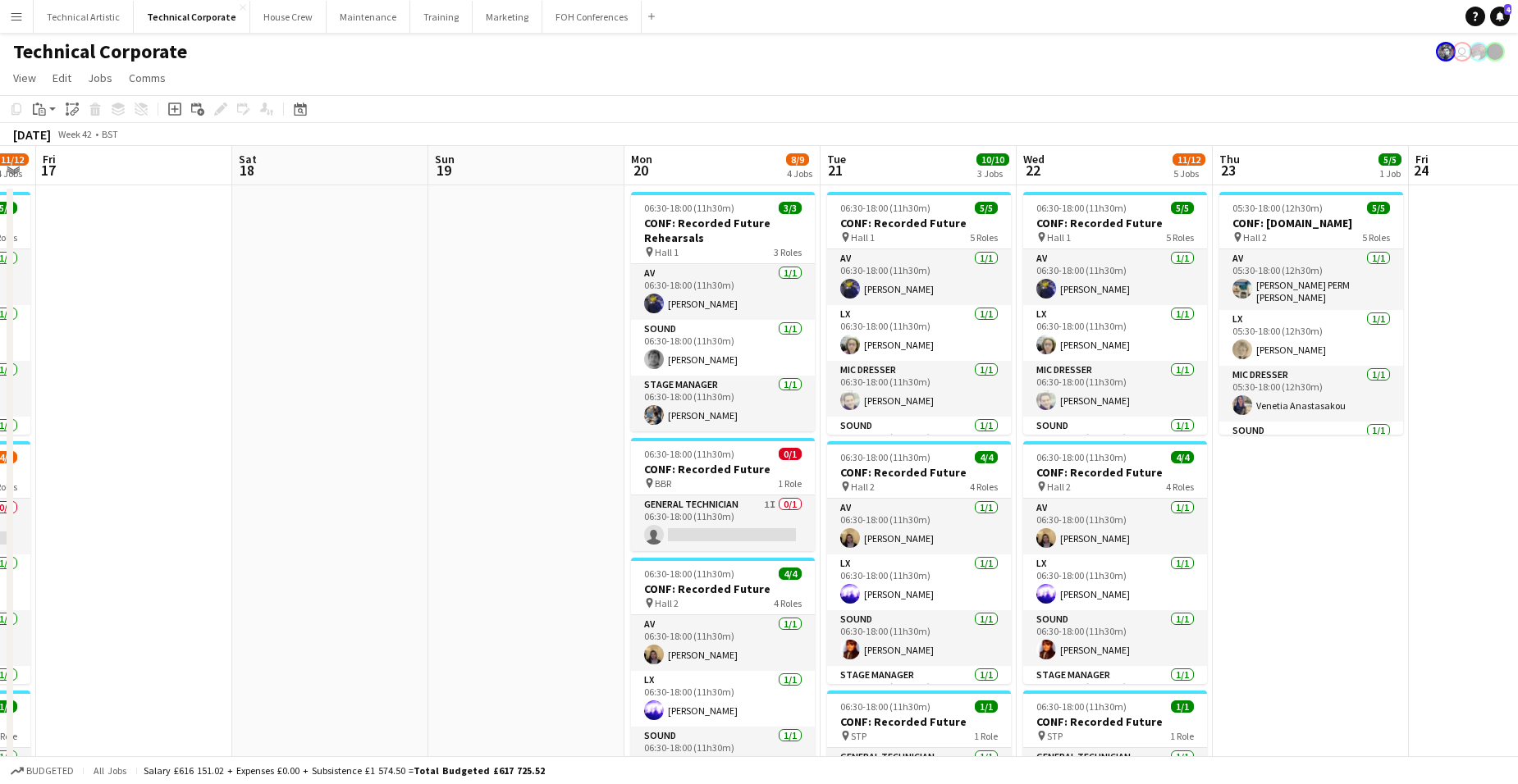
drag, startPoint x: 1098, startPoint y: 405, endPoint x: 573, endPoint y: 374, distance: 525.9
click at [573, 374] on app-calendar-viewport "Tue 14 7/7 2 Jobs Wed 15 9/10 5 Jobs Thu 16 11/12 4 Jobs Fri 17 Sat 18 Sun 19 M…" at bounding box center [759, 789] width 1518 height 1286
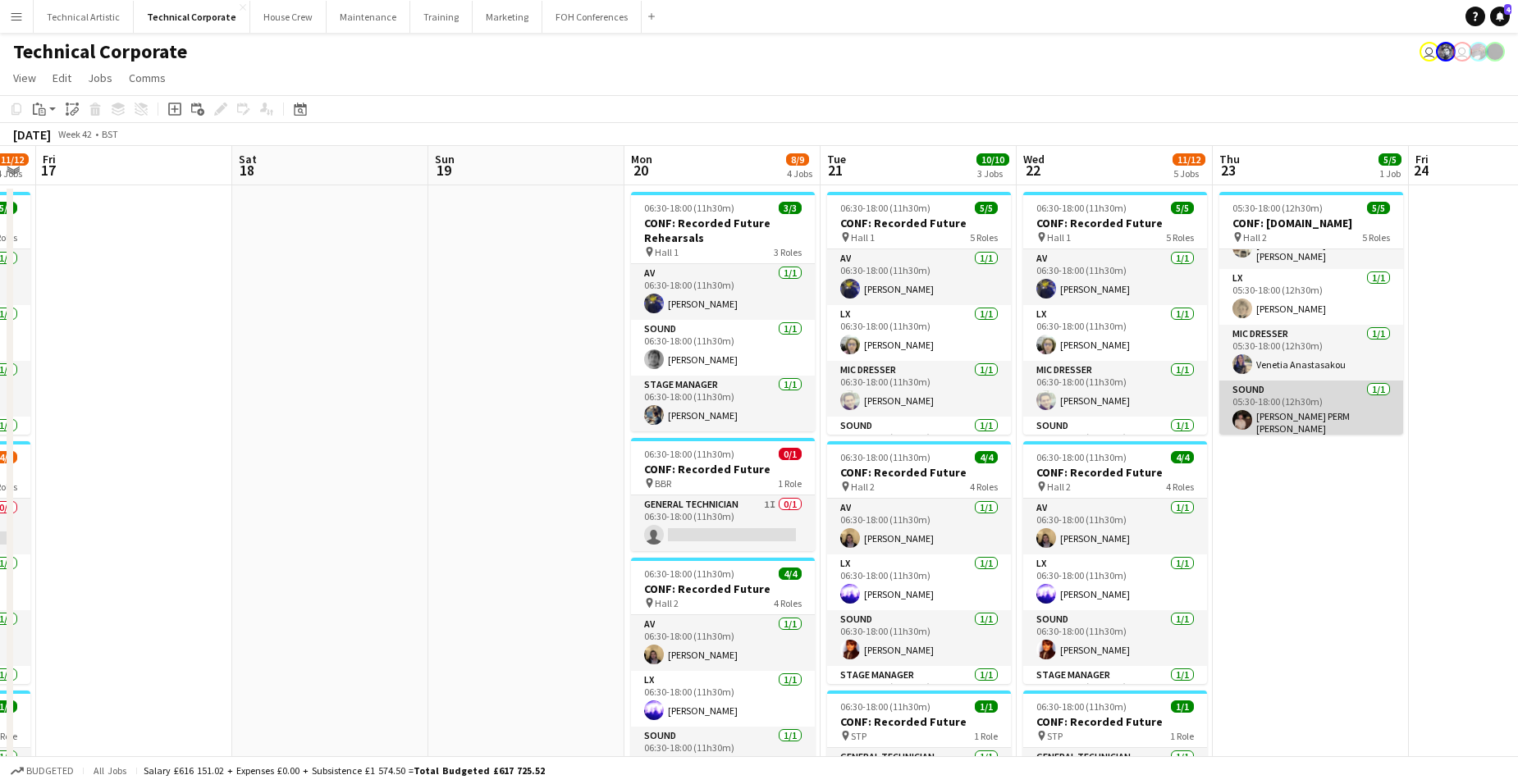
scroll to position [0, 0]
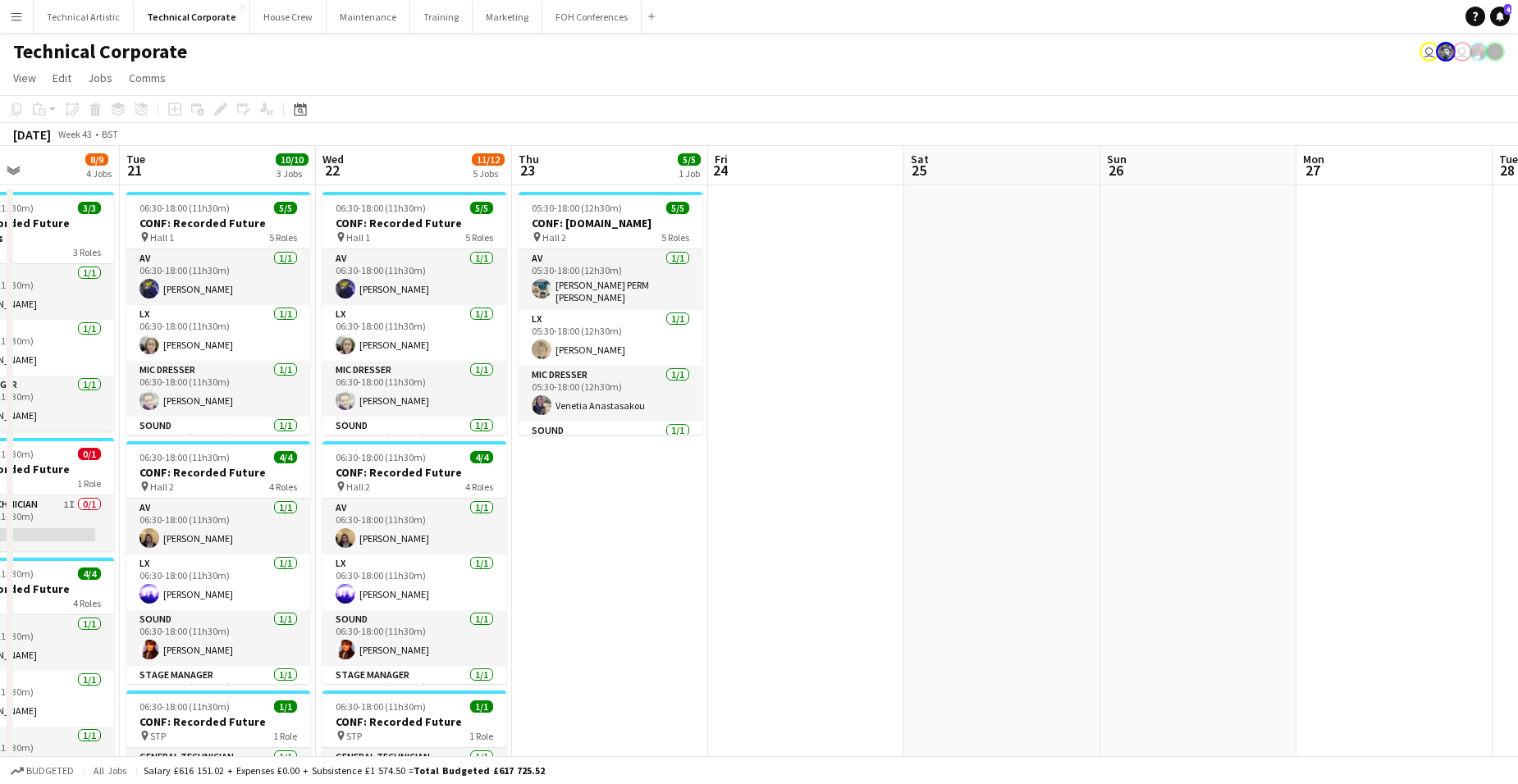
scroll to position [0, 675]
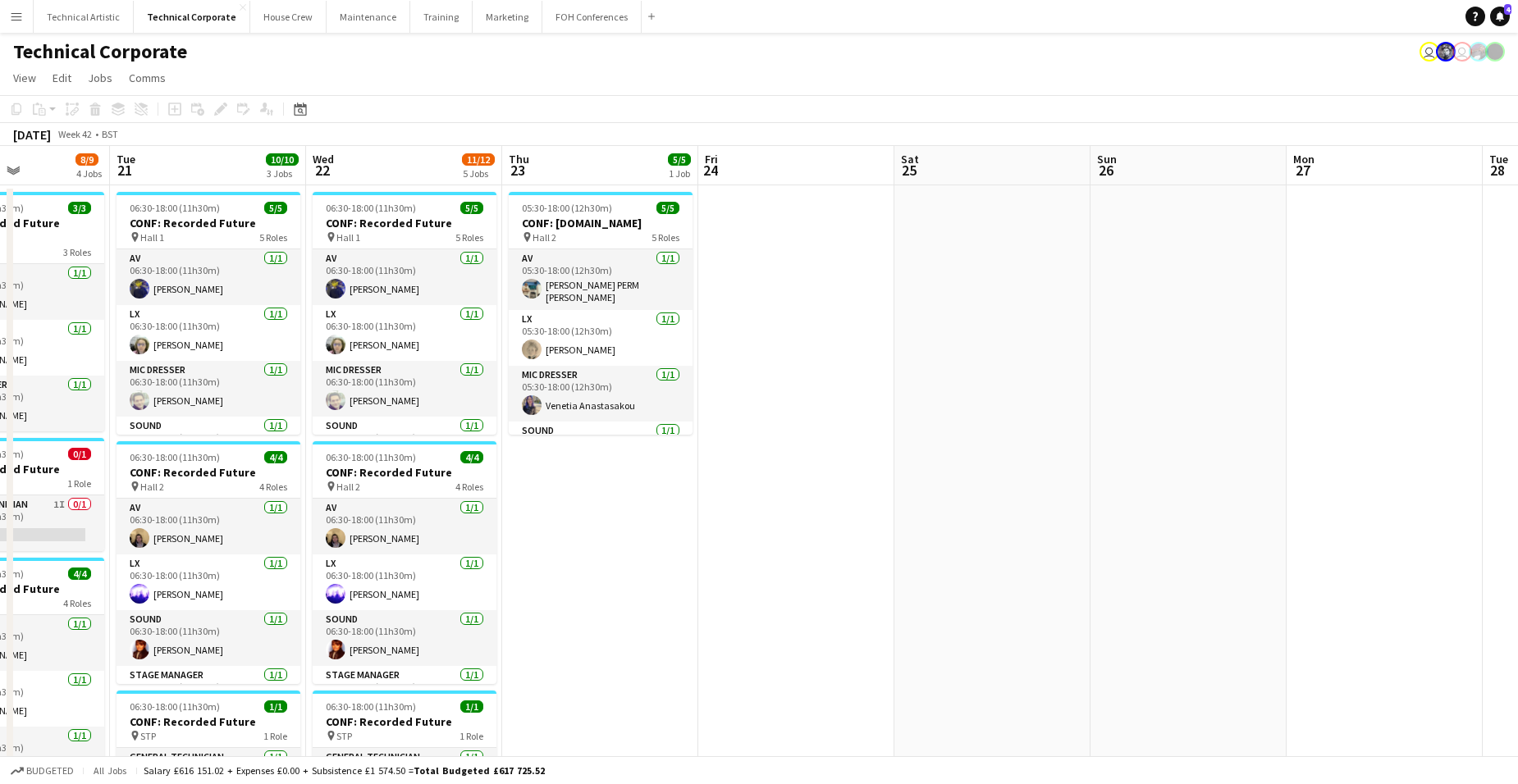
drag, startPoint x: 1453, startPoint y: 476, endPoint x: 742, endPoint y: 487, distance: 711.1
click at [742, 487] on app-calendar-viewport "Fri 17 Sat 18 Sun 19 Mon 20 8/9 4 Jobs Tue 21 10/10 3 Jobs Wed 22 11/12 5 Jobs …" at bounding box center [759, 789] width 1518 height 1286
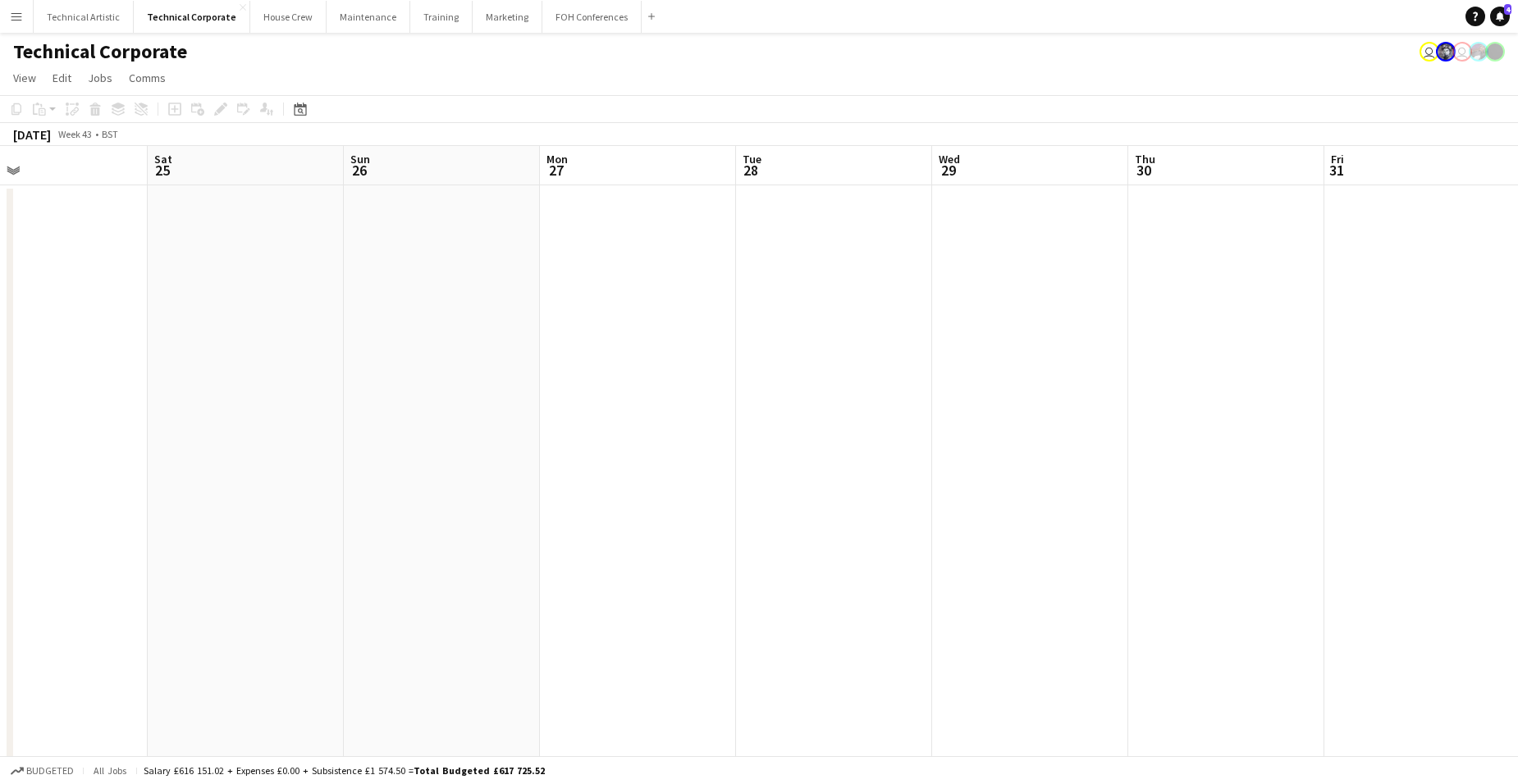
scroll to position [0, 442]
drag, startPoint x: 1422, startPoint y: 374, endPoint x: 674, endPoint y: 355, distance: 748.2
click at [674, 355] on app-calendar-viewport "Wed 22 11/12 5 Jobs Thu 23 5/5 1 Job Fri 24 Sat 25 Sun 26 Mon 27 Tue 28 Wed 29 …" at bounding box center [759, 789] width 1518 height 1286
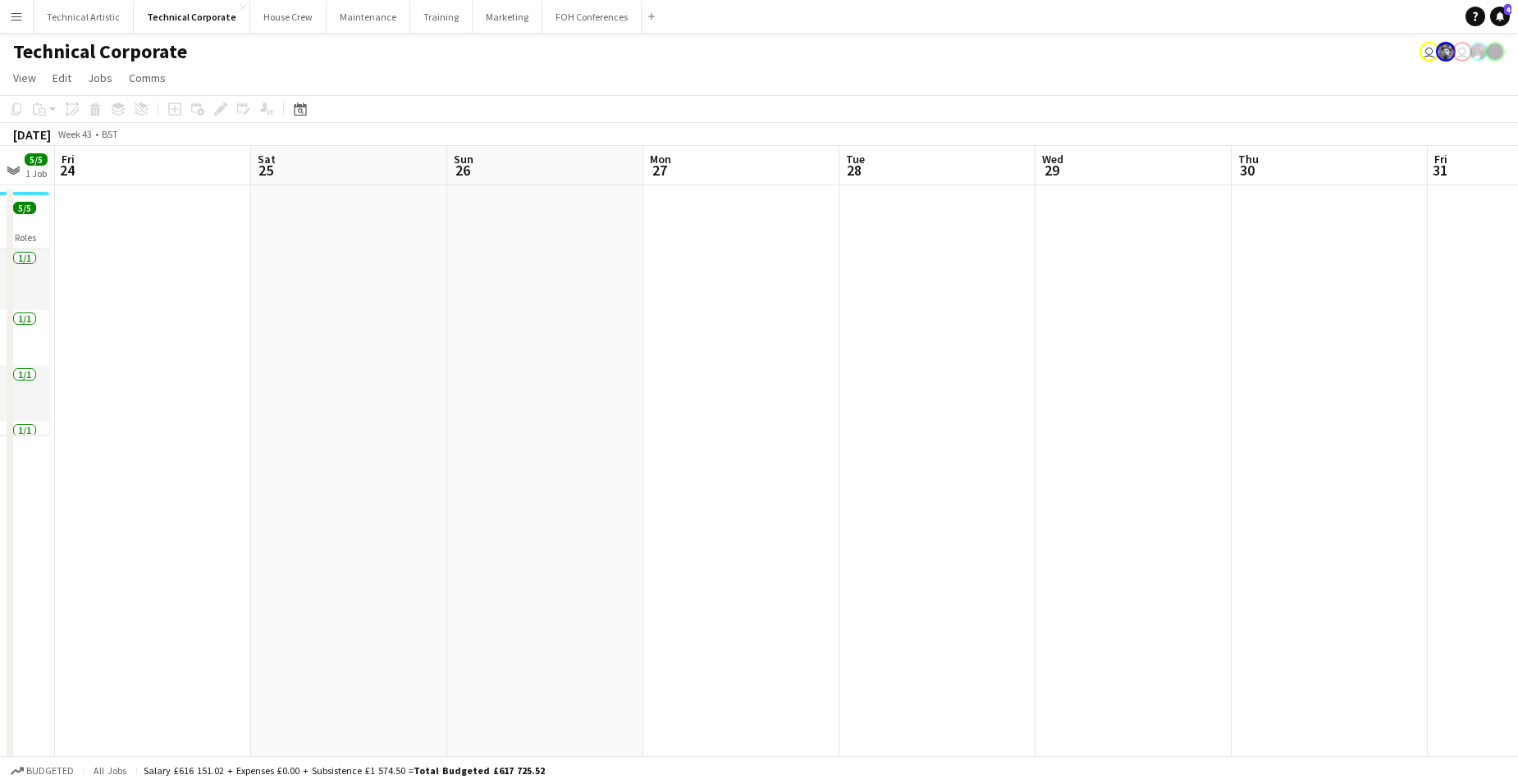
drag, startPoint x: 390, startPoint y: 479, endPoint x: 1145, endPoint y: 474, distance: 755.0
click at [1145, 474] on app-calendar-viewport "Wed 22 11/12 5 Jobs Thu 23 5/5 1 Job Fri 24 Sat 25 Sun 26 Mon 27 Tue 28 Wed 29 …" at bounding box center [759, 789] width 1518 height 1286
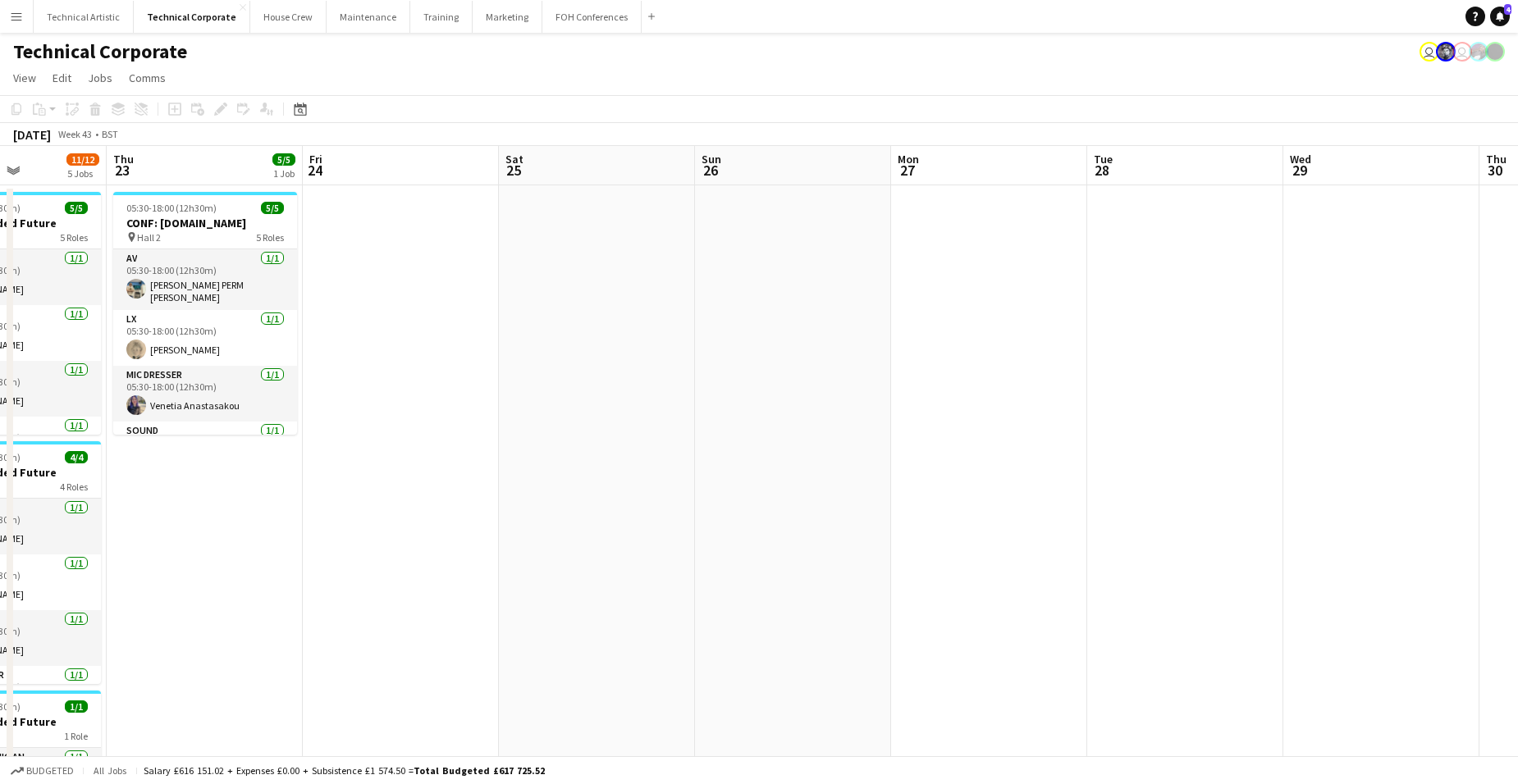
drag, startPoint x: 816, startPoint y: 445, endPoint x: 370, endPoint y: 401, distance: 448.2
click at [79, 398] on app-calendar-viewport "Sun 19 Mon 20 8/9 4 Jobs Tue 21 10/10 3 Jobs Wed 22 11/12 5 Jobs Thu 23 5/5 1 J…" at bounding box center [759, 789] width 1518 height 1286
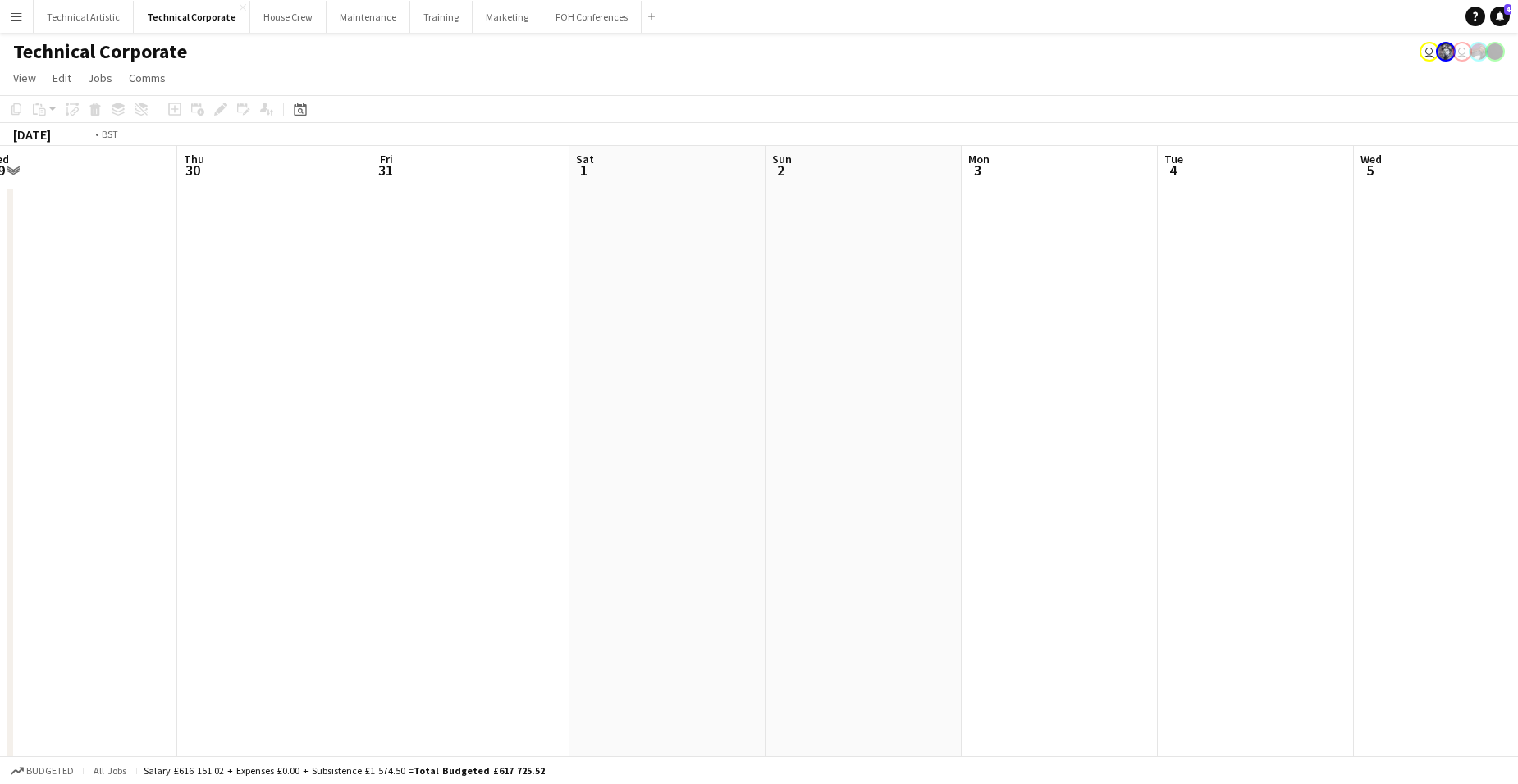
drag, startPoint x: 765, startPoint y: 434, endPoint x: 934, endPoint y: 417, distance: 169.9
click at [934, 417] on app-calendar-viewport "Mon 27 Tue 28 Wed 29 Thu 30 Fri 31 Sat 1 Sun 2 Mon 3 Tue 4 Wed 5 Thu 6 Fri 7 Sa…" at bounding box center [759, 789] width 1518 height 1286
drag, startPoint x: 404, startPoint y: 444, endPoint x: 1138, endPoint y: 420, distance: 734.4
click at [1137, 421] on app-calendar-viewport "Wed 22 11/12 5 Jobs Thu 23 5/5 1 Job Fri 24 Sat 25 Sun 26 Mon 27 Tue 28 Wed 29 …" at bounding box center [759, 789] width 1518 height 1286
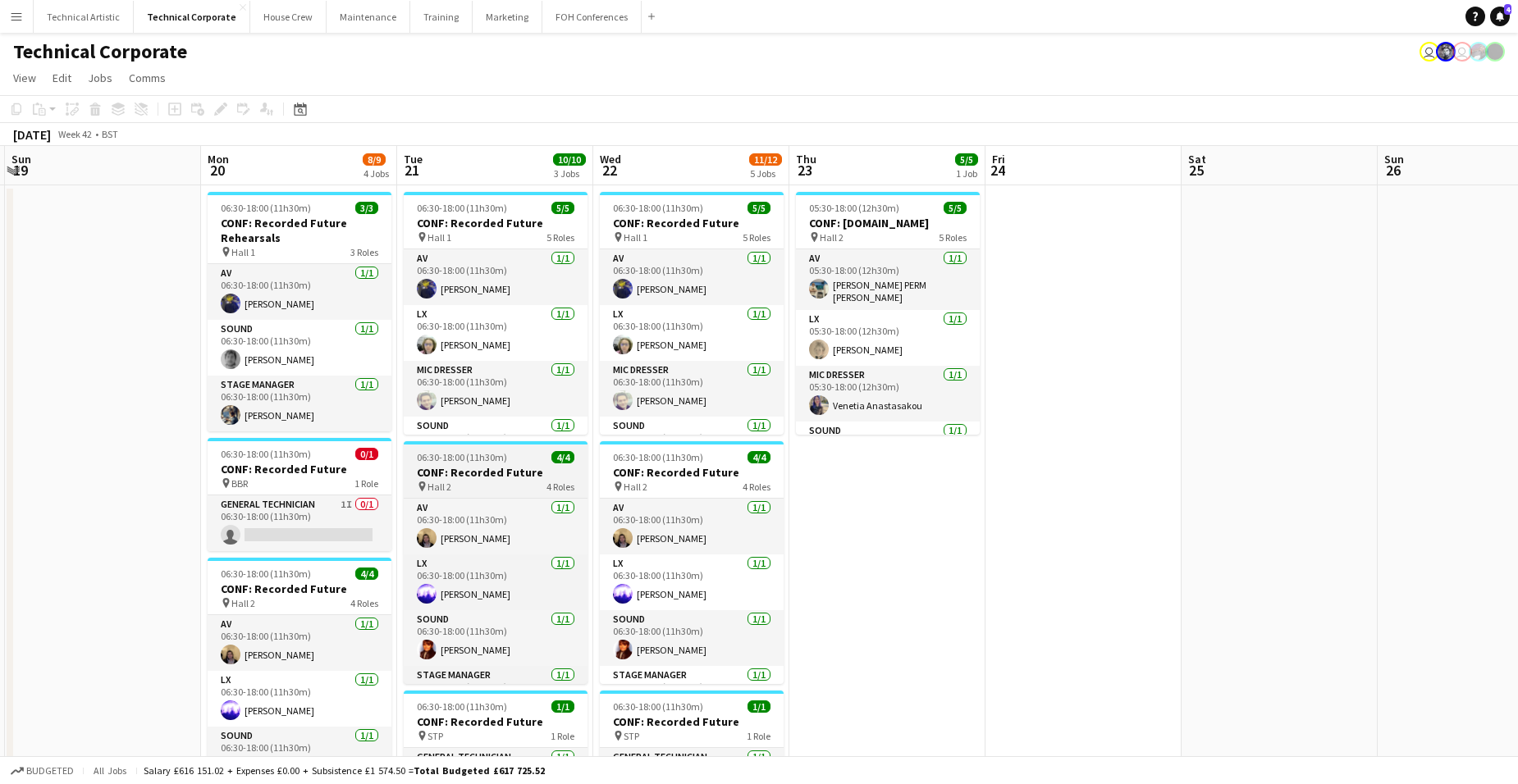
drag, startPoint x: 1047, startPoint y: 401, endPoint x: 838, endPoint y: 457, distance: 216.4
click at [1178, 399] on app-calendar-viewport "Fri 17 Sat 18 Sun 19 Mon 20 8/9 4 Jobs Tue 21 10/10 3 Jobs Wed 22 11/12 5 Jobs …" at bounding box center [759, 789] width 1518 height 1286
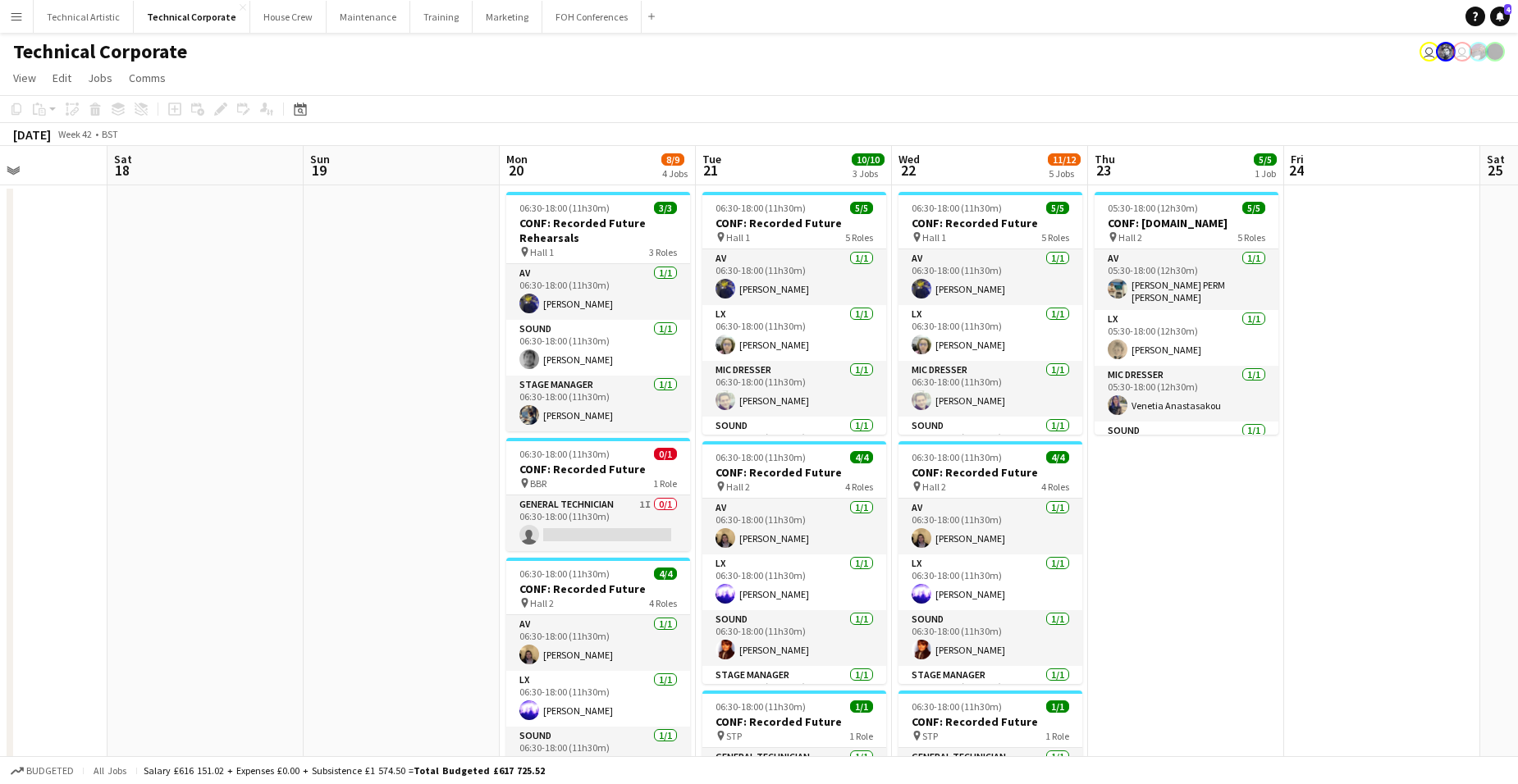
drag, startPoint x: 378, startPoint y: 453, endPoint x: 911, endPoint y: 427, distance: 533.6
click at [911, 427] on app-calendar-viewport "Wed 15 9/10 5 Jobs Thu 16 11/12 4 Jobs Fri 17 Sat 18 Sun 19 Mon 20 8/9 4 Jobs T…" at bounding box center [759, 789] width 1518 height 1286
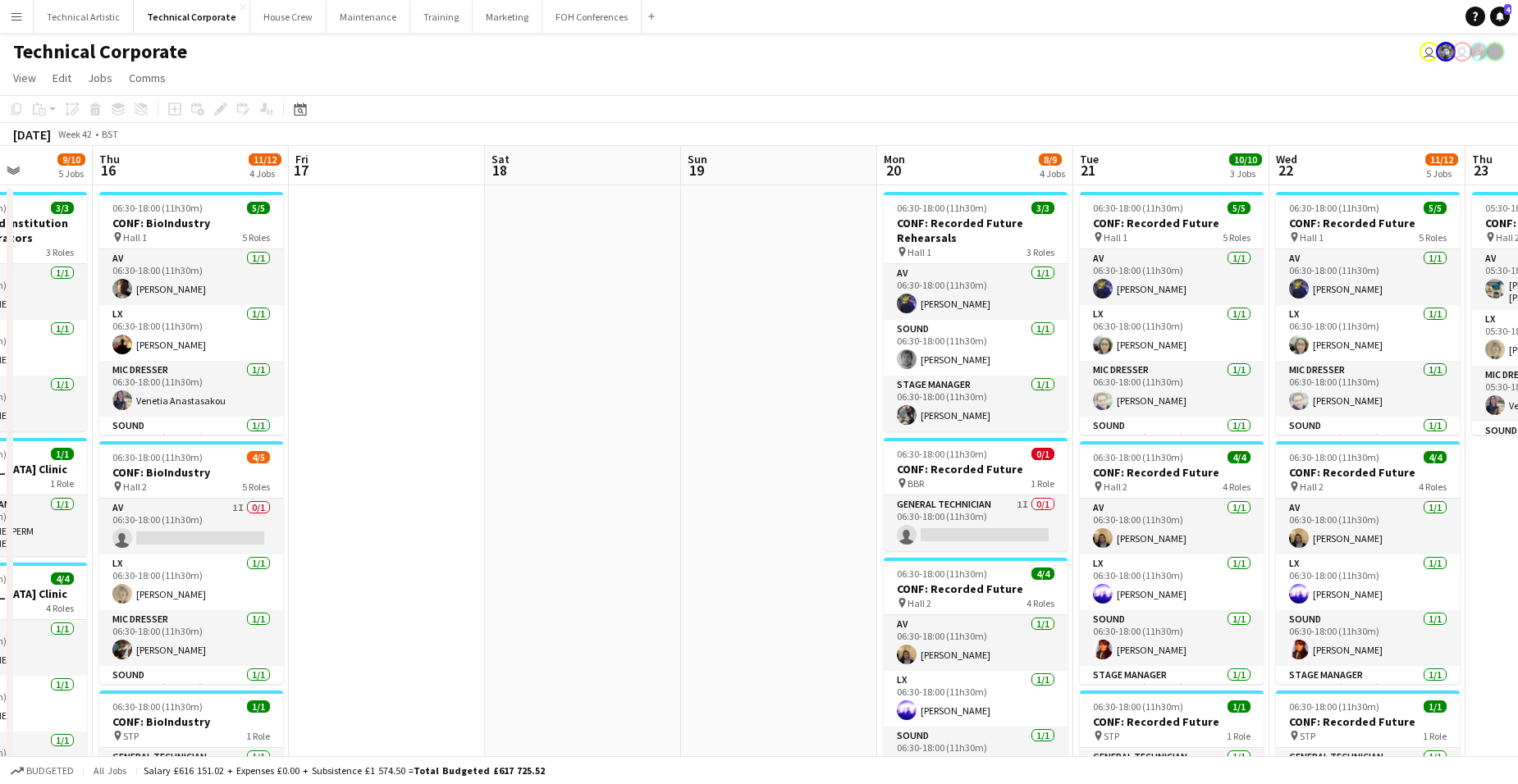
drag, startPoint x: 1010, startPoint y: 319, endPoint x: 183, endPoint y: 196, distance: 836.1
click at [183, 196] on app-calendar-viewport "Sun 12 Mon 13 3/3 1 Job Tue 14 7/7 2 Jobs Wed 15 9/10 5 Jobs Thu 16 11/12 4 Job…" at bounding box center [759, 789] width 1518 height 1286
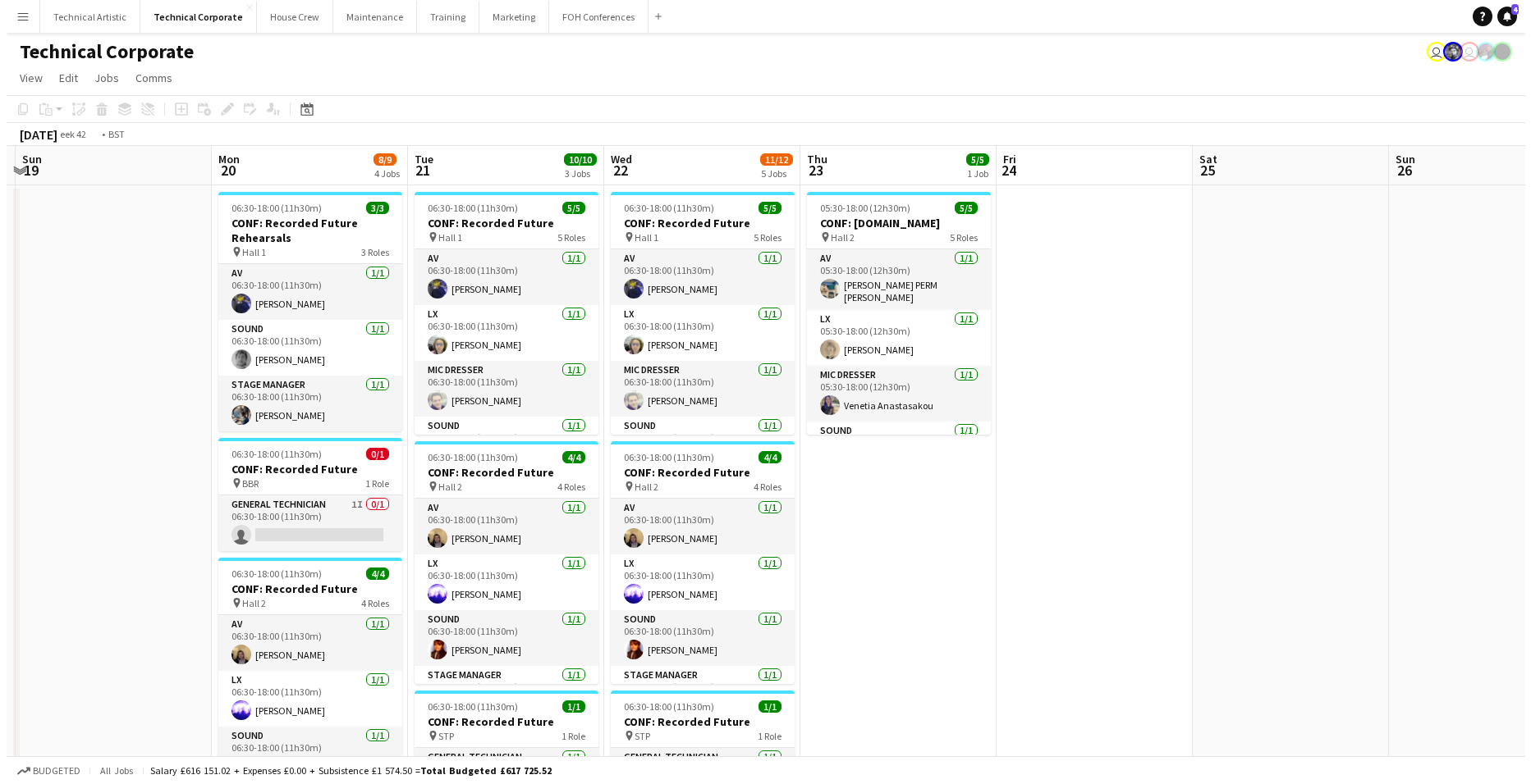
scroll to position [0, 601]
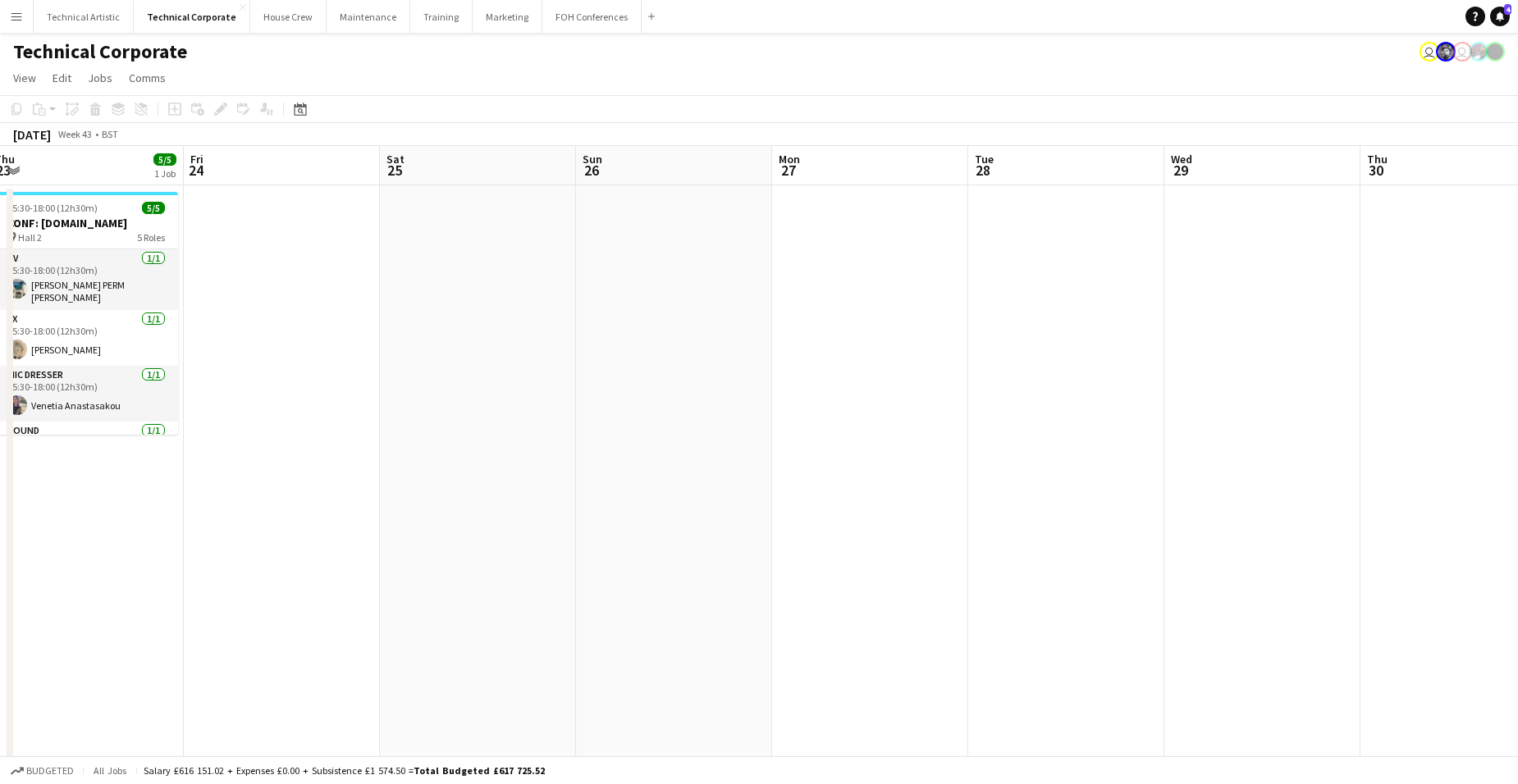
drag, startPoint x: 1246, startPoint y: 320, endPoint x: 440, endPoint y: 285, distance: 806.8
click at [440, 285] on app-calendar-viewport "Mon 20 8/9 4 Jobs Tue 21 10/10 3 Jobs Wed 22 11/12 5 Jobs Thu 23 5/5 1 Job Fri …" at bounding box center [759, 789] width 1518 height 1286
click at [98, 23] on button "Technical Artistic Close" at bounding box center [83, 17] width 100 height 32
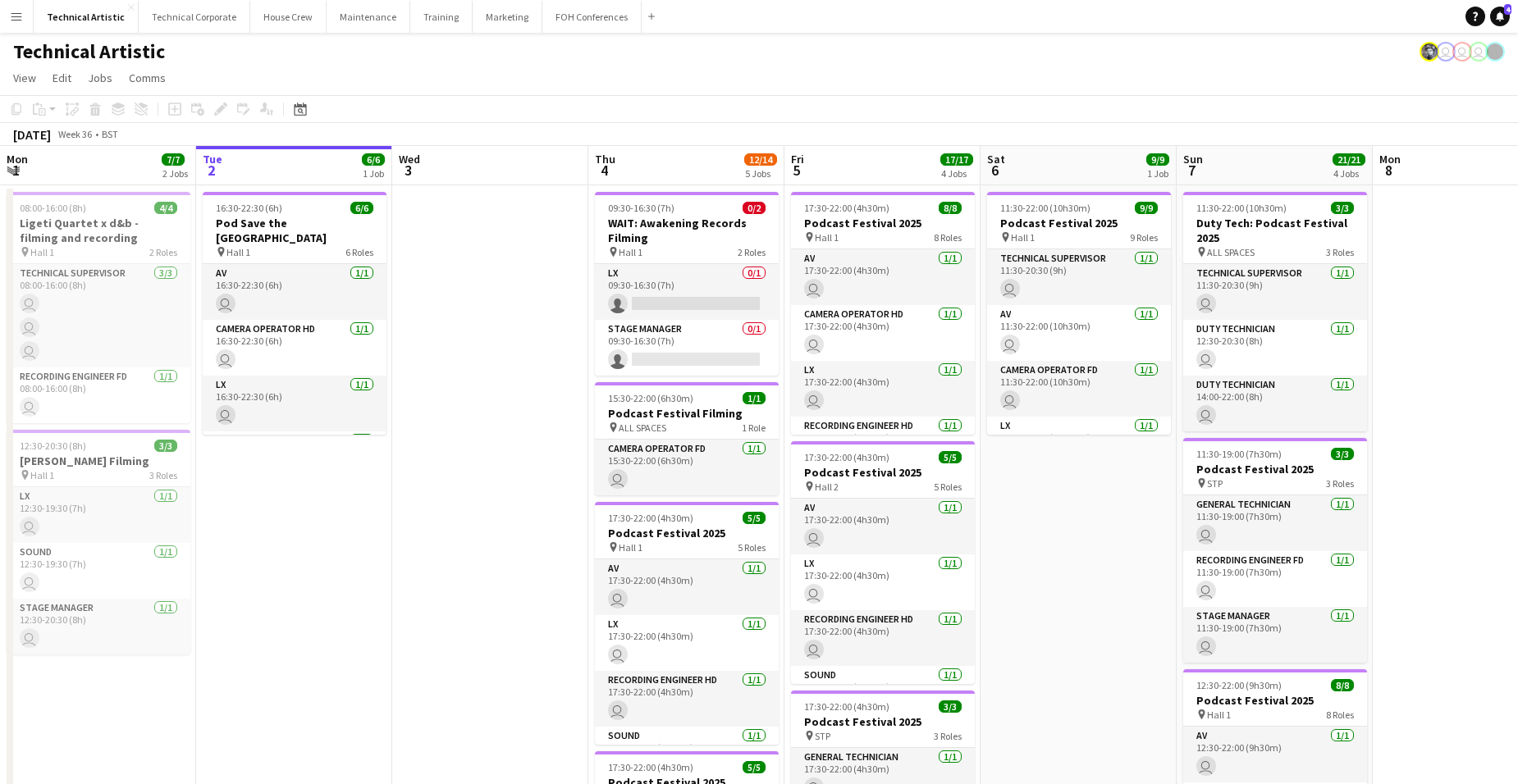
drag, startPoint x: 269, startPoint y: 396, endPoint x: 313, endPoint y: 377, distance: 47.9
click at [0, 376] on html "Menu Boards Boards Boards All jobs Status Workforce Workforce My Workforce Recr…" at bounding box center [759, 606] width 1518 height 1211
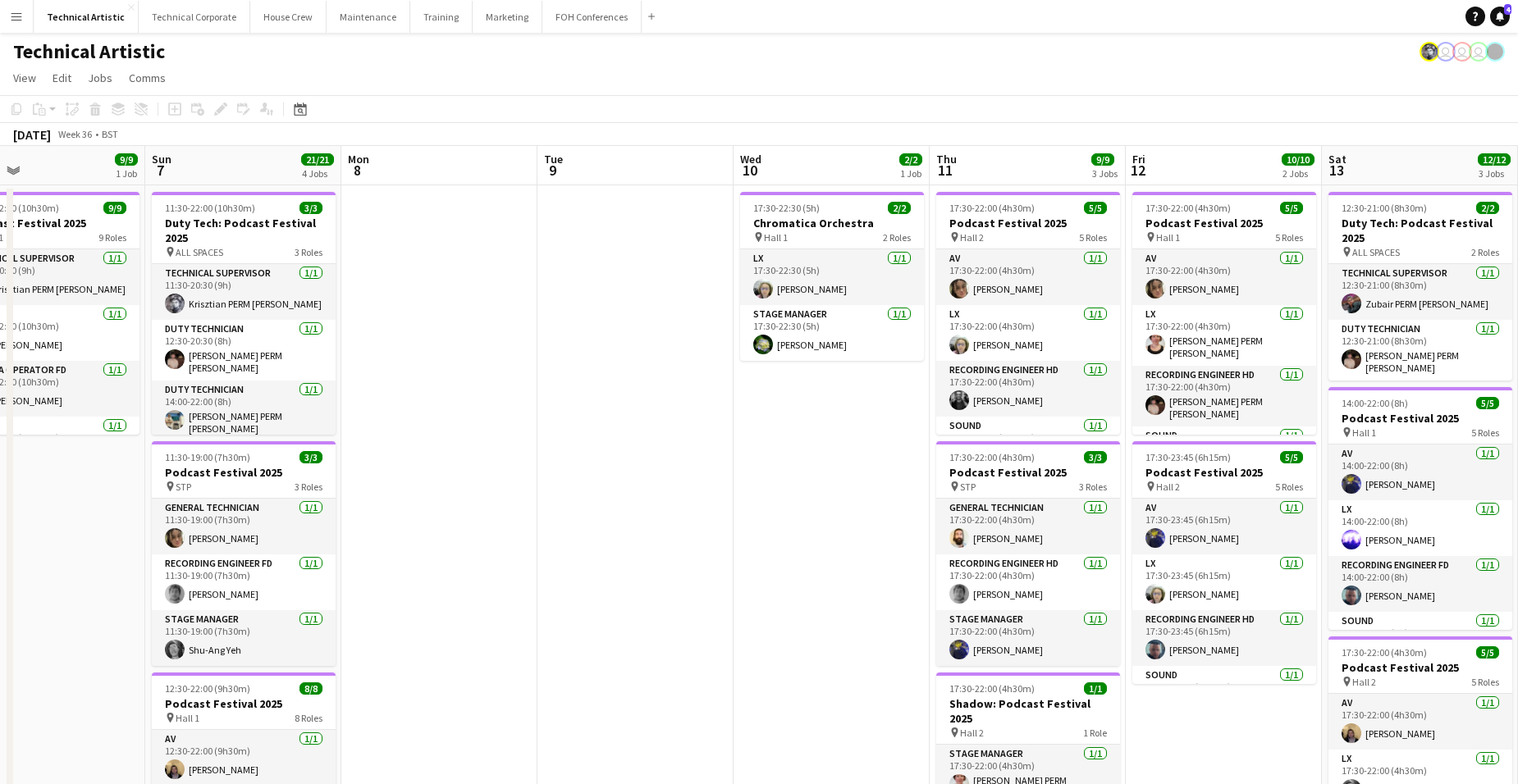
drag, startPoint x: 933, startPoint y: 397, endPoint x: -42, endPoint y: 307, distance: 979.1
click at [0, 307] on html "Menu Boards Boards Boards All jobs Status Workforce Workforce My Workforce Recr…" at bounding box center [759, 606] width 1518 height 1211
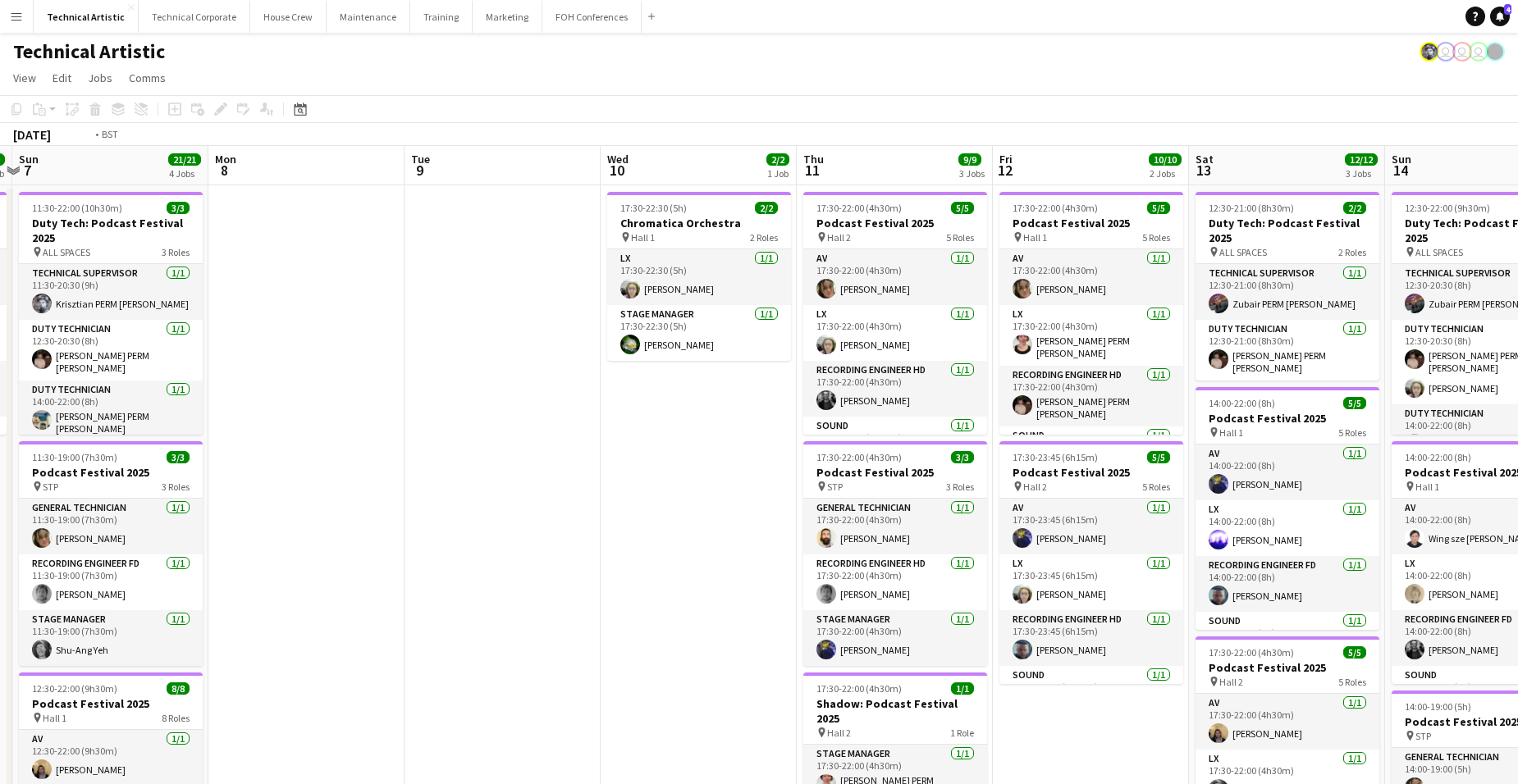
drag, startPoint x: 1107, startPoint y: 404, endPoint x: 184, endPoint y: 332, distance: 925.8
click at [58, 329] on app-calendar-viewport "Thu 4 12/14 5 Jobs Fri 5 17/17 4 Jobs Sat 6 9/9 1 Job Sun 7 21/21 4 Jobs Mon 8 …" at bounding box center [759, 679] width 1518 height 1066
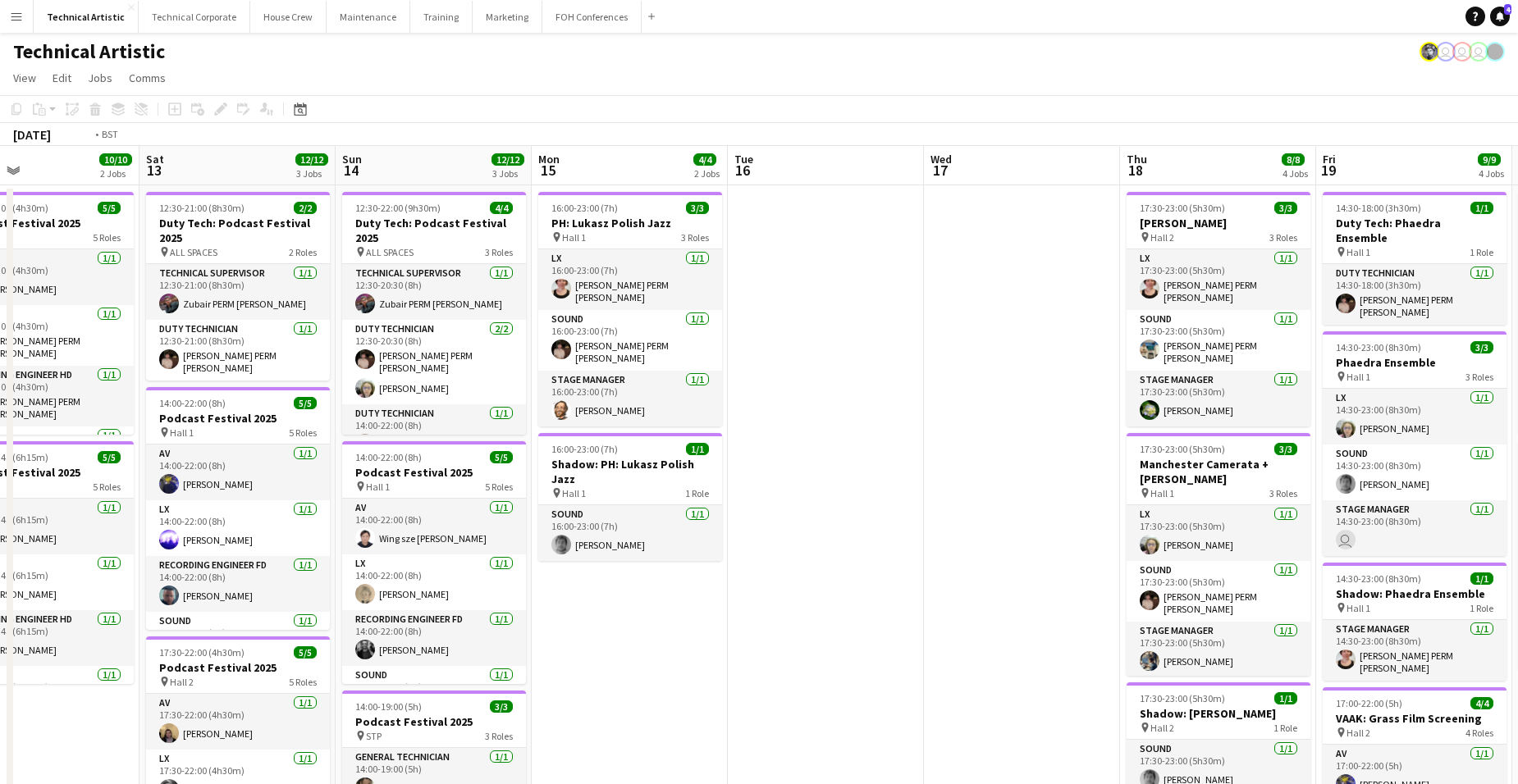
drag, startPoint x: 1031, startPoint y: 384, endPoint x: 121, endPoint y: 346, distance: 910.8
click at [118, 346] on app-calendar-viewport "Tue 9 Wed 10 2/2 1 Job Thu 11 9/9 3 Jobs Fri 12 10/10 2 Jobs Sat 13 12/12 3 Job…" at bounding box center [759, 679] width 1518 height 1066
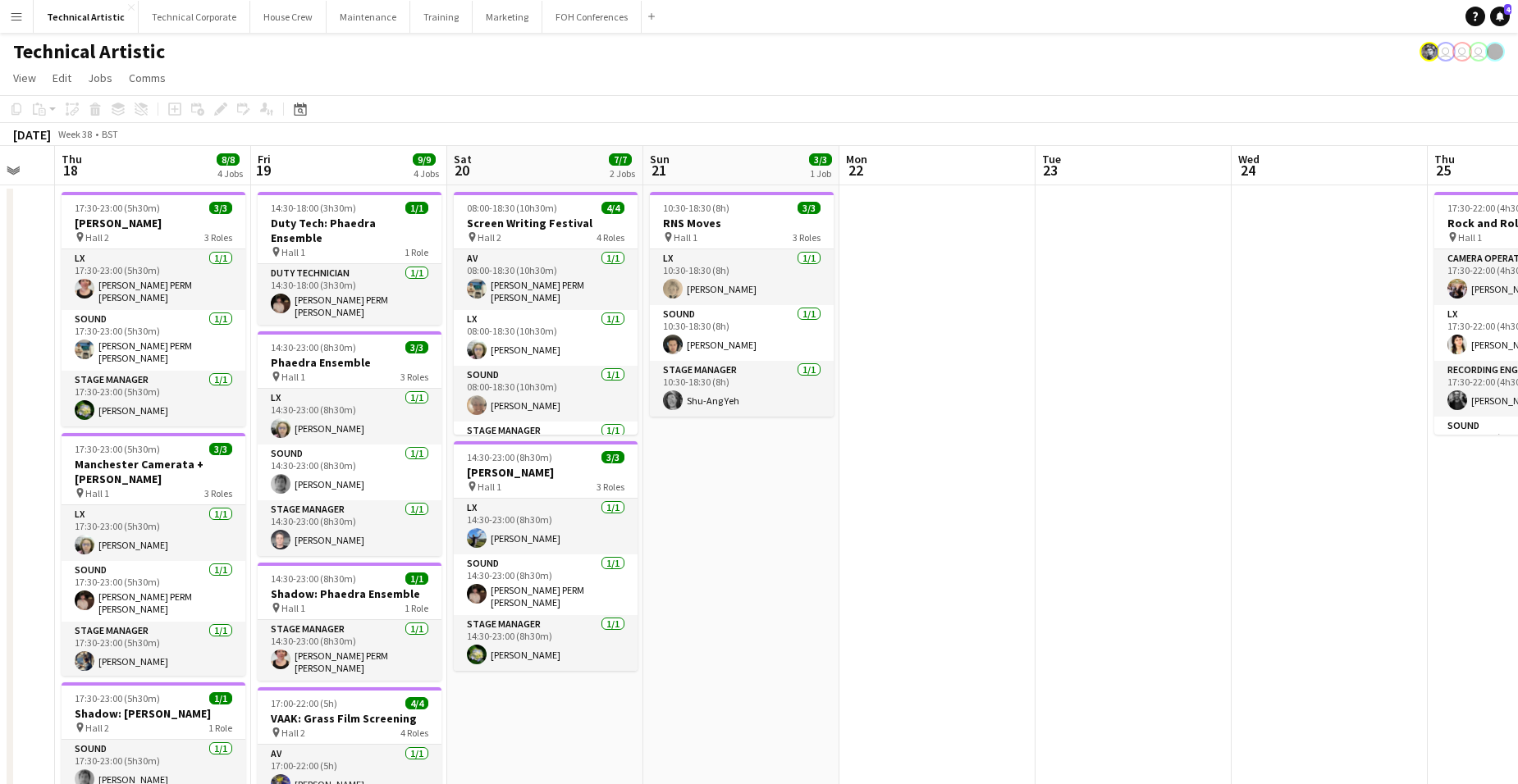
drag, startPoint x: 898, startPoint y: 352, endPoint x: 20, endPoint y: 377, distance: 878.4
click at [0, 381] on html "Menu Boards Boards Boards All jobs Status Workforce Workforce My Workforce Recr…" at bounding box center [759, 606] width 1518 height 1211
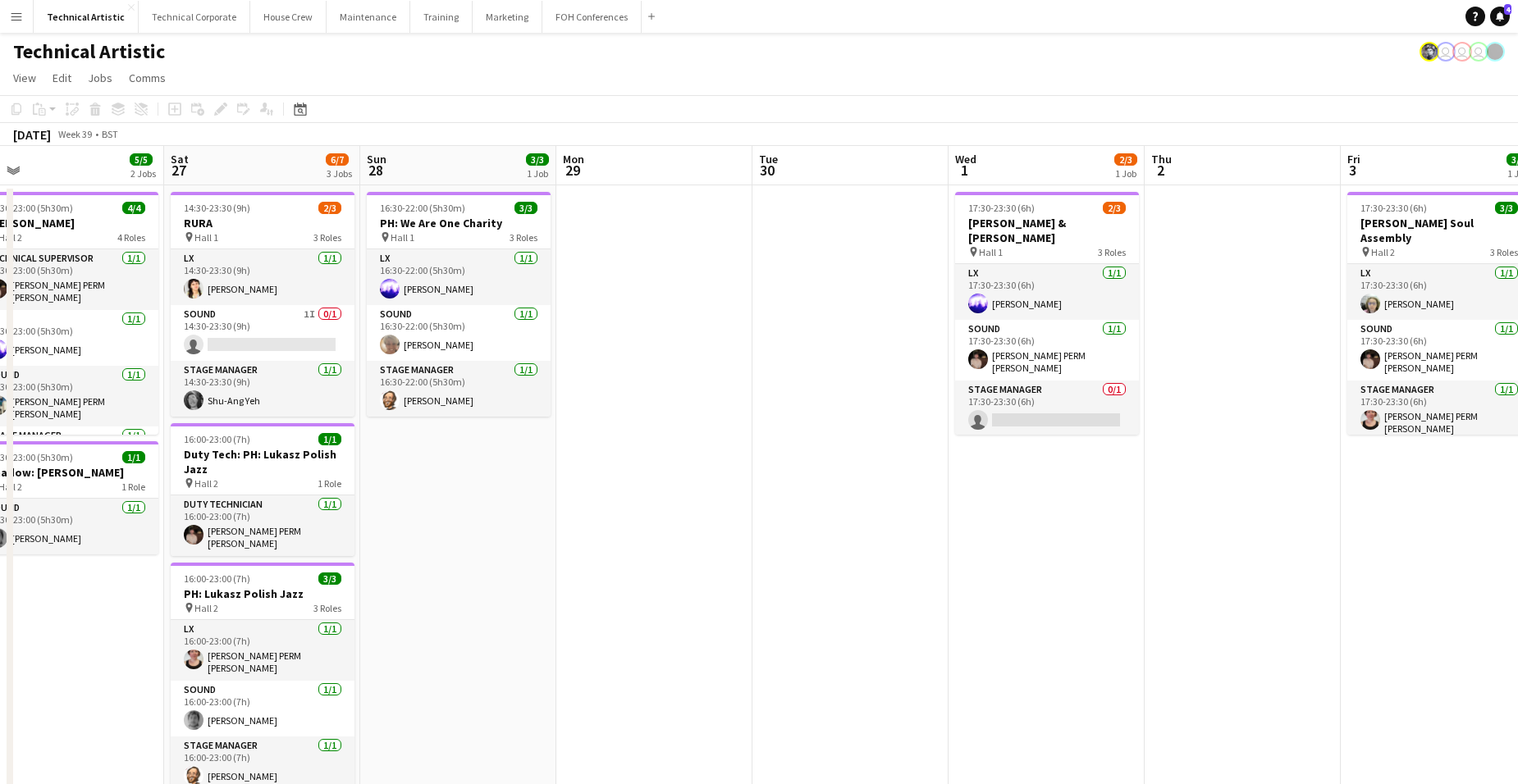
scroll to position [0, 485]
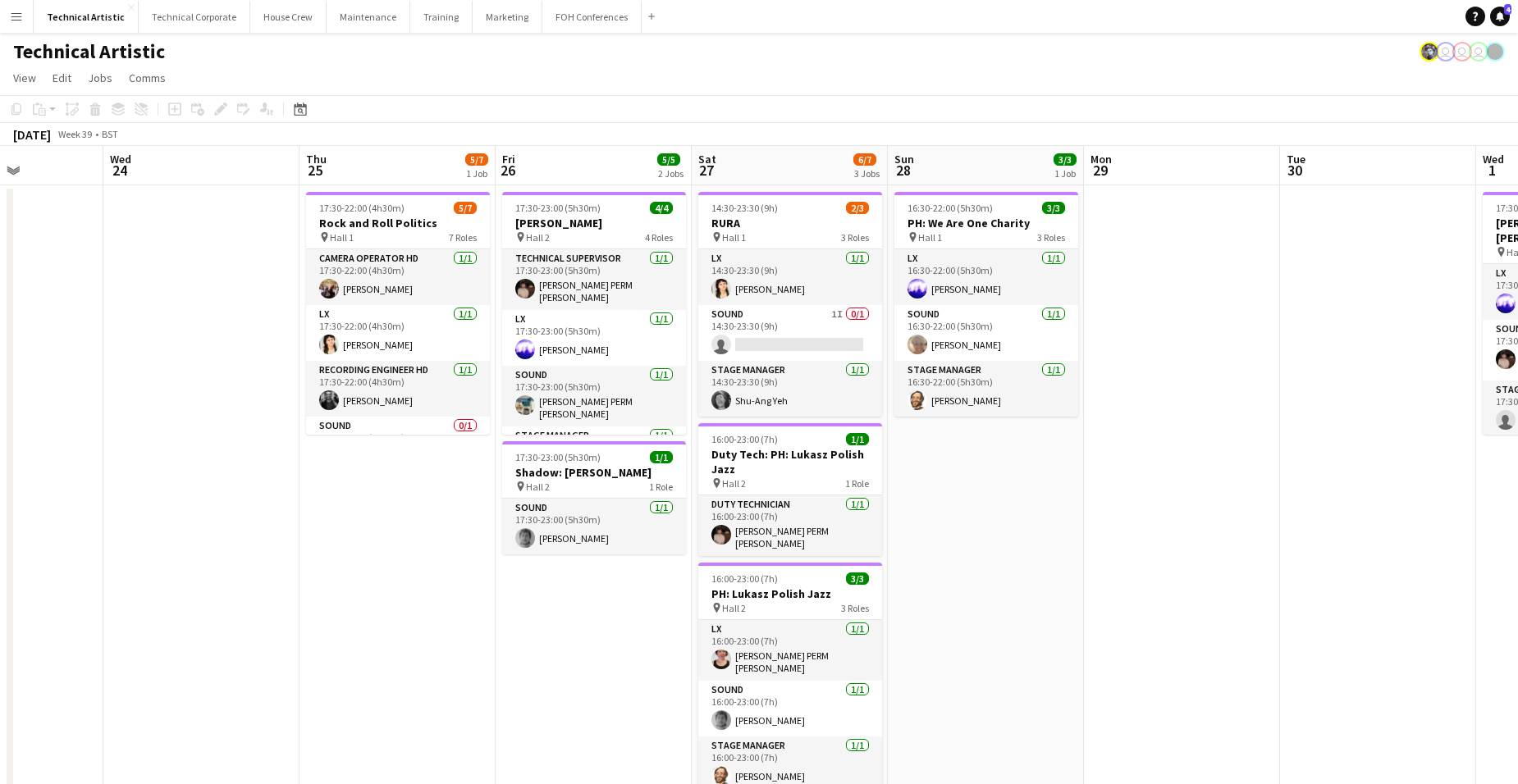
drag, startPoint x: 980, startPoint y: 485, endPoint x: 546, endPoint y: 491, distance: 434.0
click at [546, 491] on app-calendar-viewport "Sun 21 3/3 1 Job Mon 22 Tue 23 Wed 24 Thu 25 5/7 1 Job Fri 26 5/5 2 Jobs Sat 27…" at bounding box center [759, 679] width 1518 height 1066
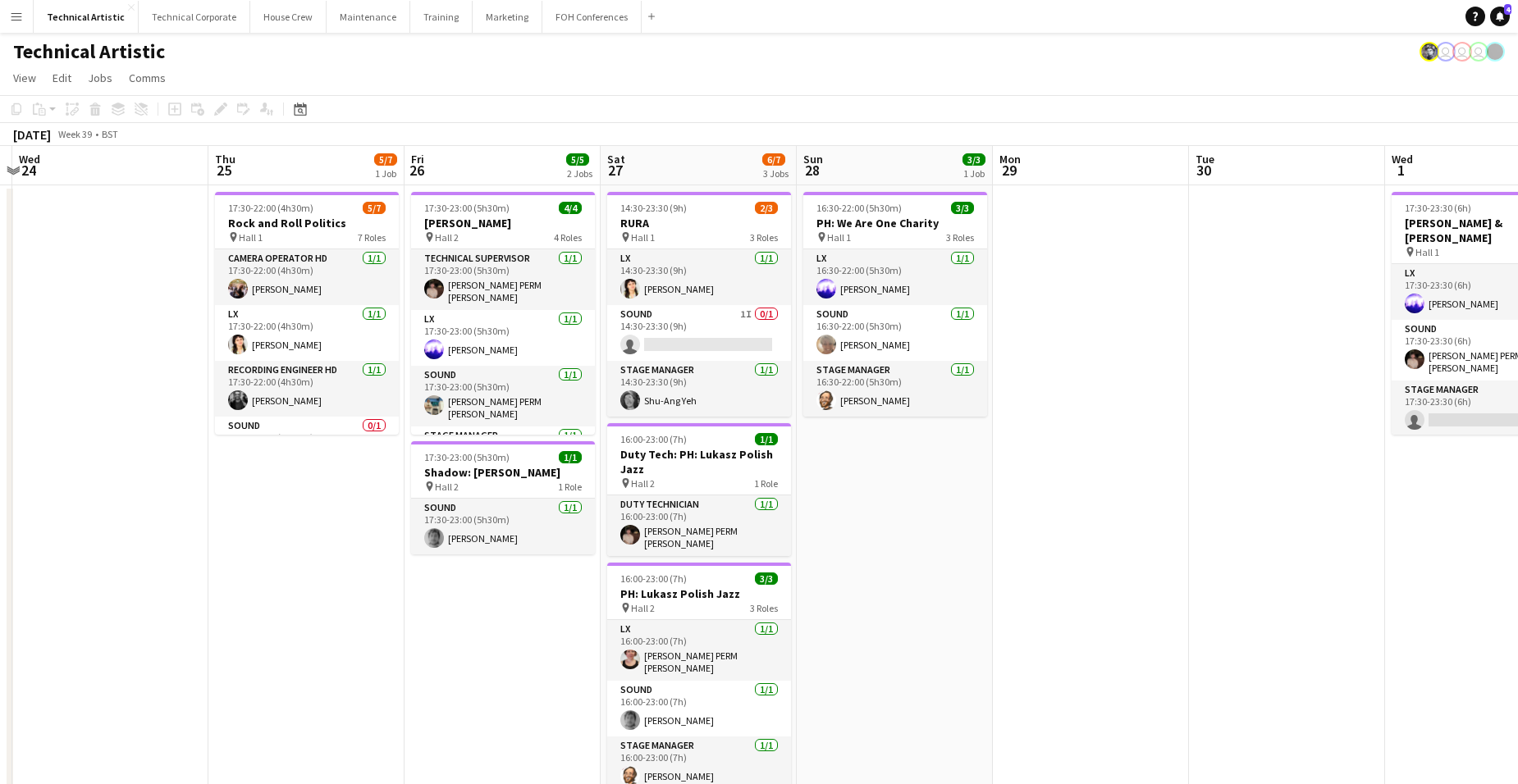
scroll to position [0, 668]
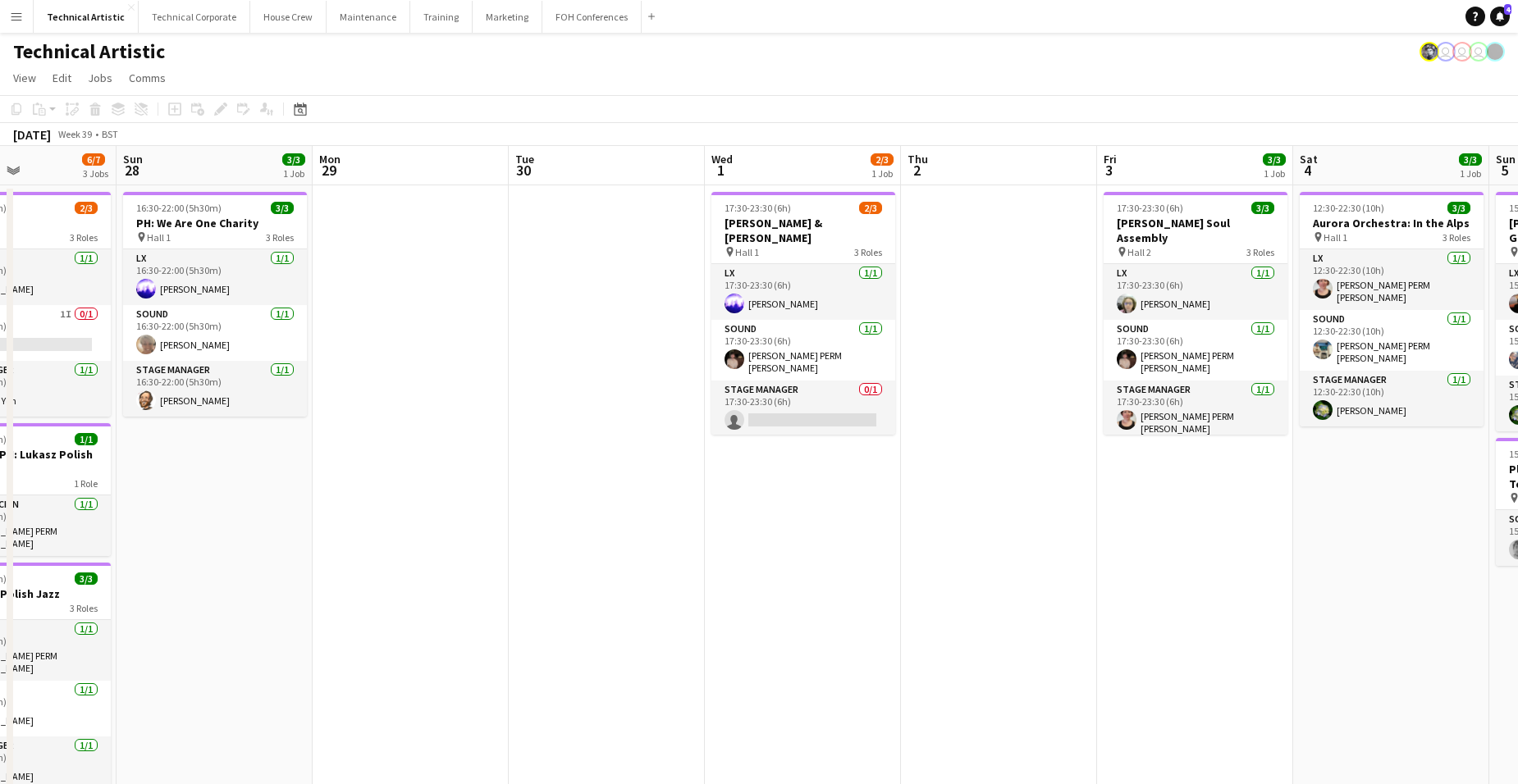
drag, startPoint x: 1359, startPoint y: 547, endPoint x: 587, endPoint y: 567, distance: 772.3
click at [587, 567] on app-calendar-viewport "Wed 24 Thu 25 5/7 1 Job Fri 26 5/5 2 Jobs Sat 27 6/7 3 Jobs Sun 28 3/3 1 Job Mo…" at bounding box center [759, 679] width 1518 height 1066
drag, startPoint x: 1299, startPoint y: 578, endPoint x: 369, endPoint y: 457, distance: 937.8
click at [150, 438] on app-calendar-viewport "Wed 24 Thu 25 5/7 1 Job Fri 26 5/5 2 Jobs Sat 27 6/7 3 Jobs Sun 28 3/3 1 Job Mo…" at bounding box center [759, 679] width 1518 height 1066
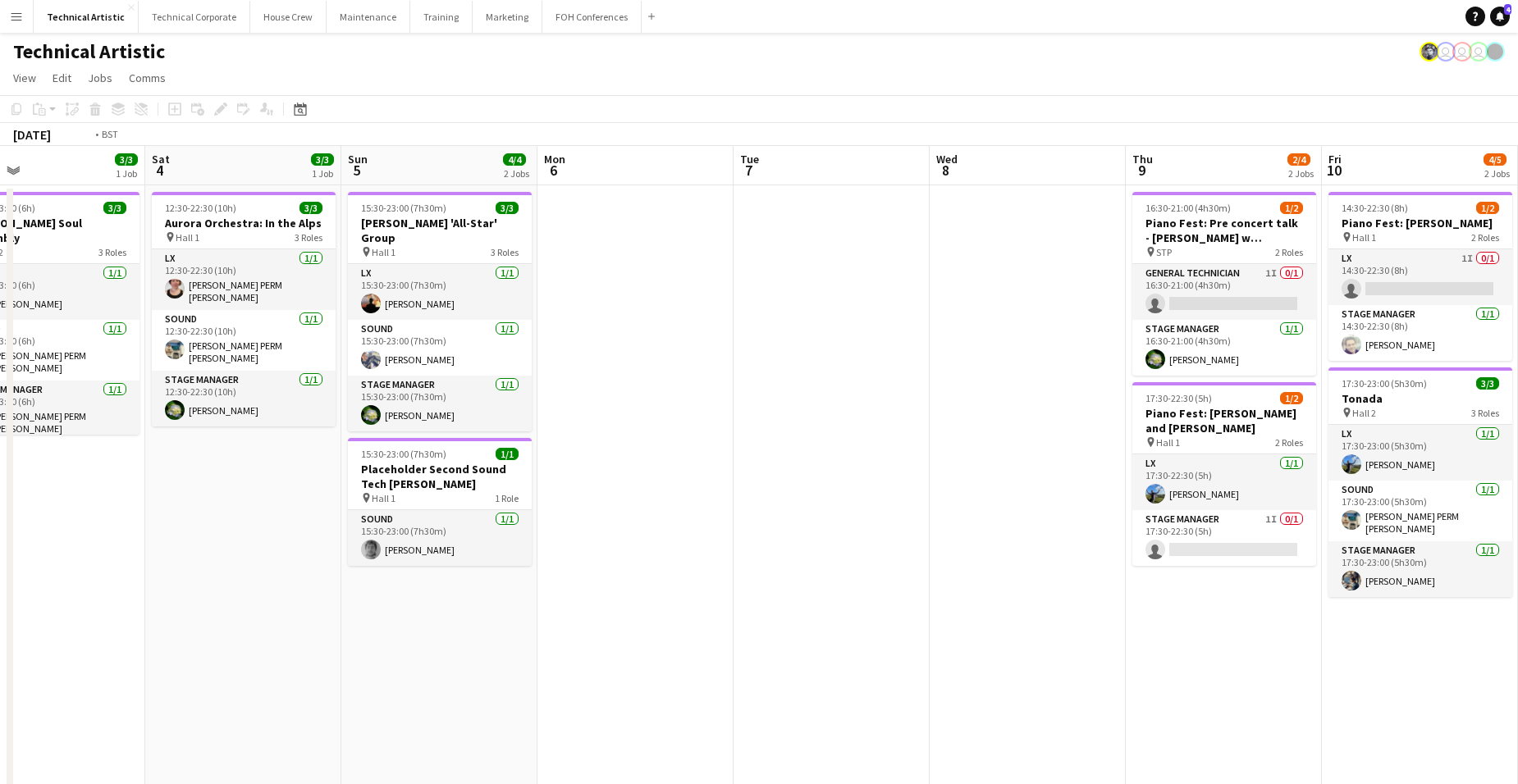
drag, startPoint x: 123, startPoint y: 434, endPoint x: 110, endPoint y: 437, distance: 13.3
click at [105, 436] on app-calendar-viewport "Tue 30 Wed 1 2/3 1 Job Thu 2 Fri 3 3/3 1 Job Sat 4 3/3 1 Job Sun 5 4/4 2 Jobs M…" at bounding box center [759, 679] width 1518 height 1066
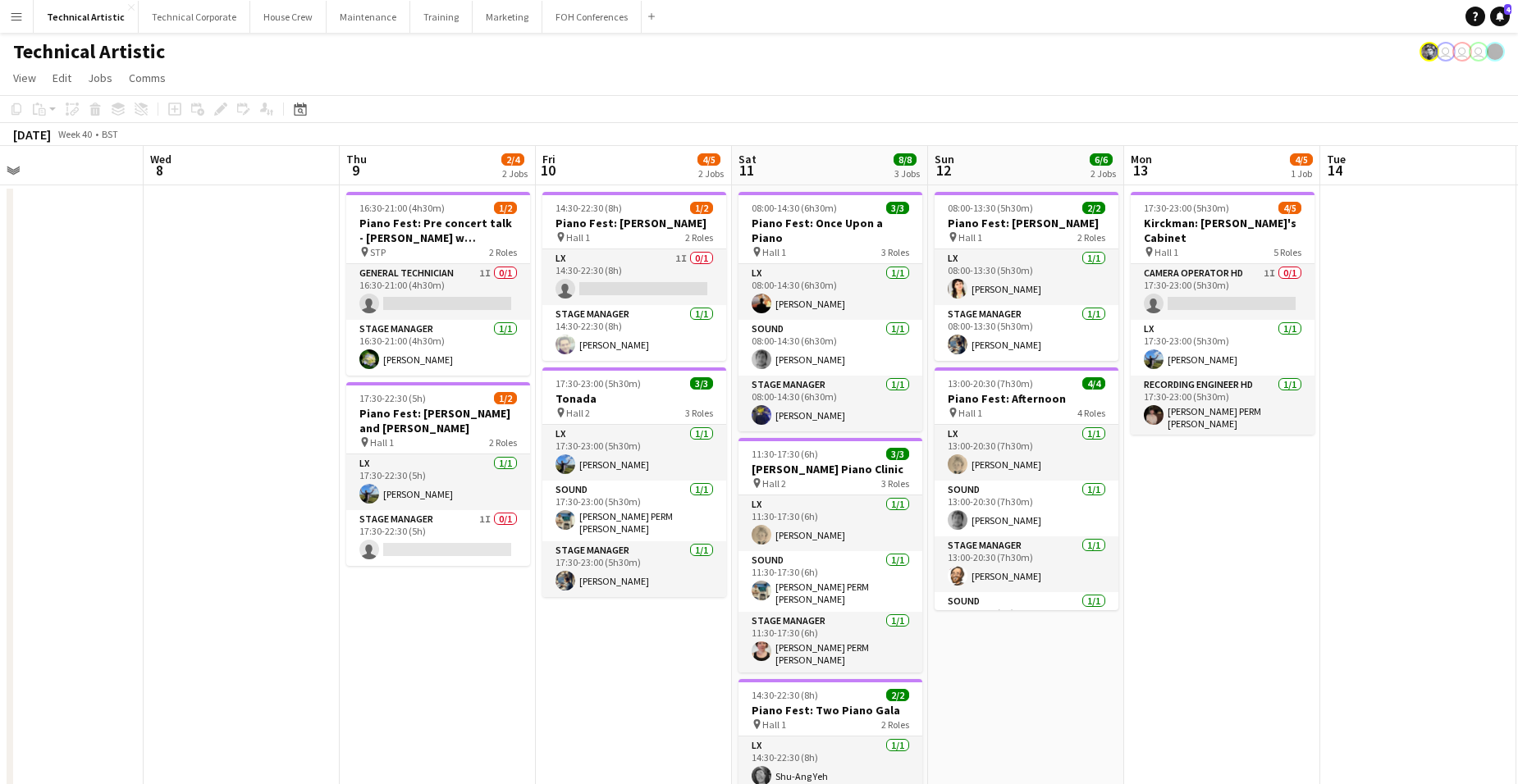
drag, startPoint x: 744, startPoint y: 465, endPoint x: 595, endPoint y: 414, distance: 157.5
click at [0, 366] on html "Menu Boards Boards Boards All jobs Status Workforce Workforce My Workforce Recr…" at bounding box center [759, 606] width 1518 height 1211
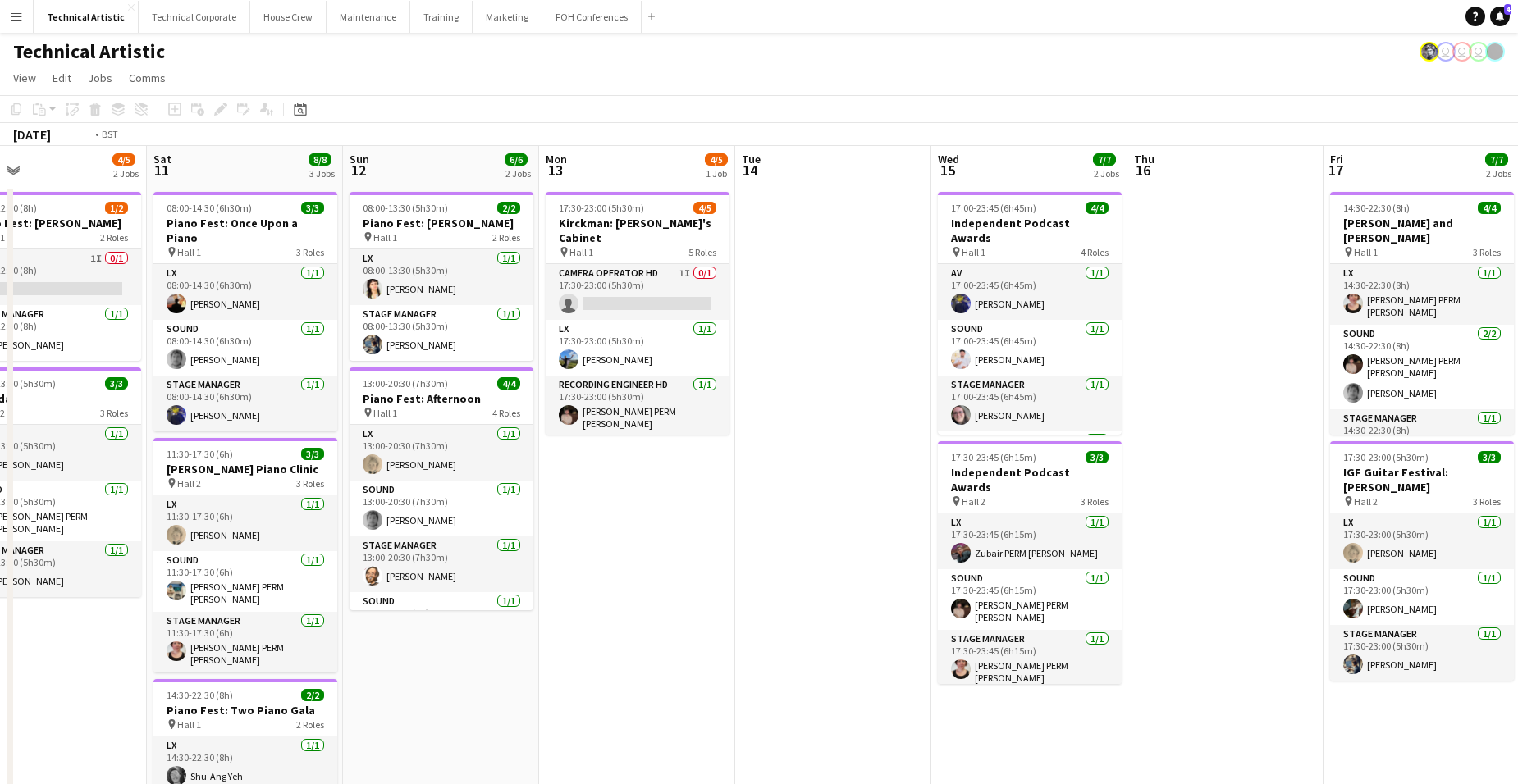
scroll to position [0, 488]
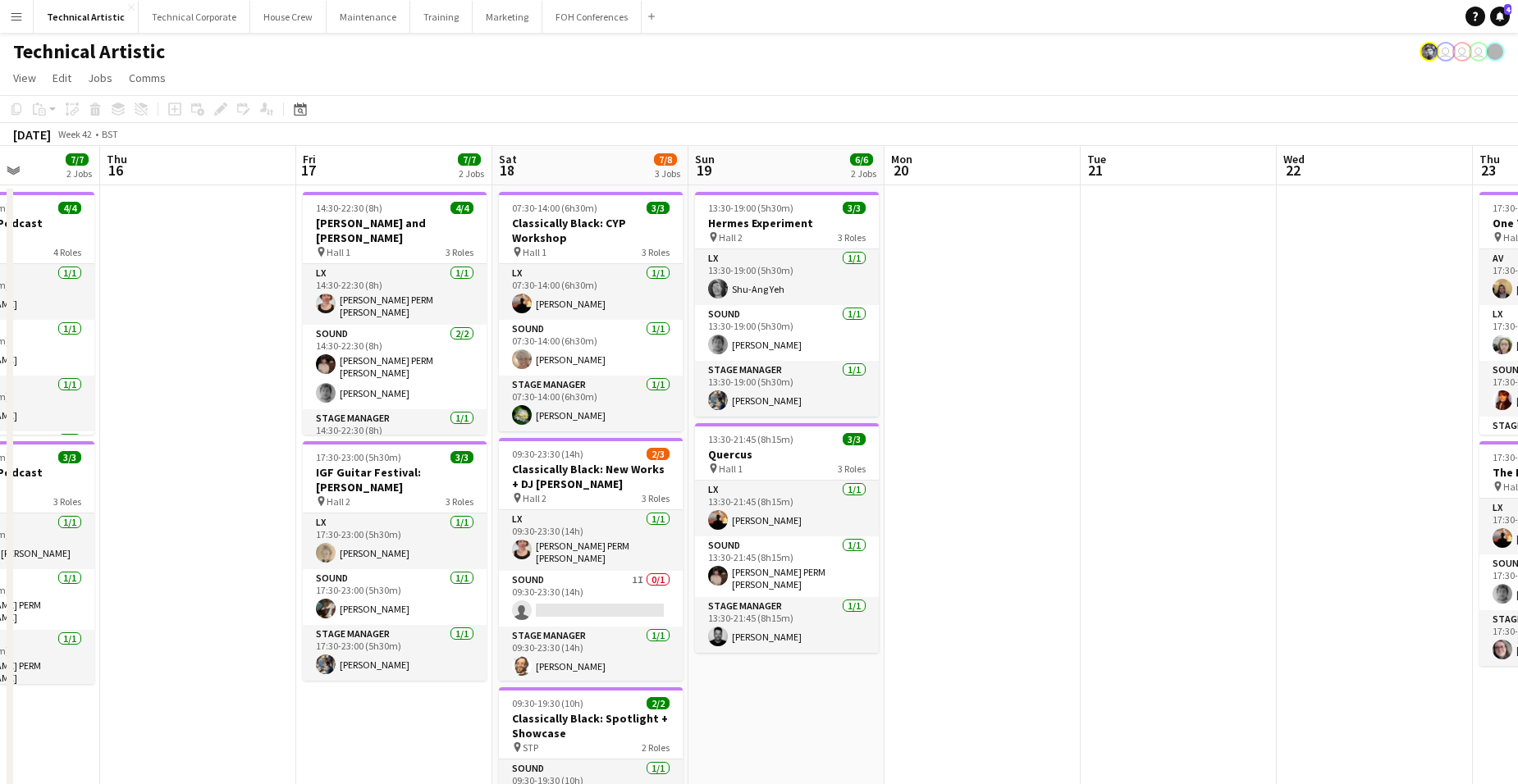
drag, startPoint x: 1256, startPoint y: 428, endPoint x: 228, endPoint y: 425, distance: 1028.0
click at [228, 425] on app-calendar-viewport "Mon 13 4/5 1 Job Tue 14 Wed 15 7/7 2 Jobs Thu 16 Fri 17 7/7 2 Jobs Sat 18 7/8 3…" at bounding box center [759, 679] width 1518 height 1066
click at [784, 607] on app-date-cell "13:30-19:00 (5h30m) 3/3 Hermes Experiment pin Hall 2 3 Roles LX [DATE] 13:30-19…" at bounding box center [787, 699] width 196 height 1027
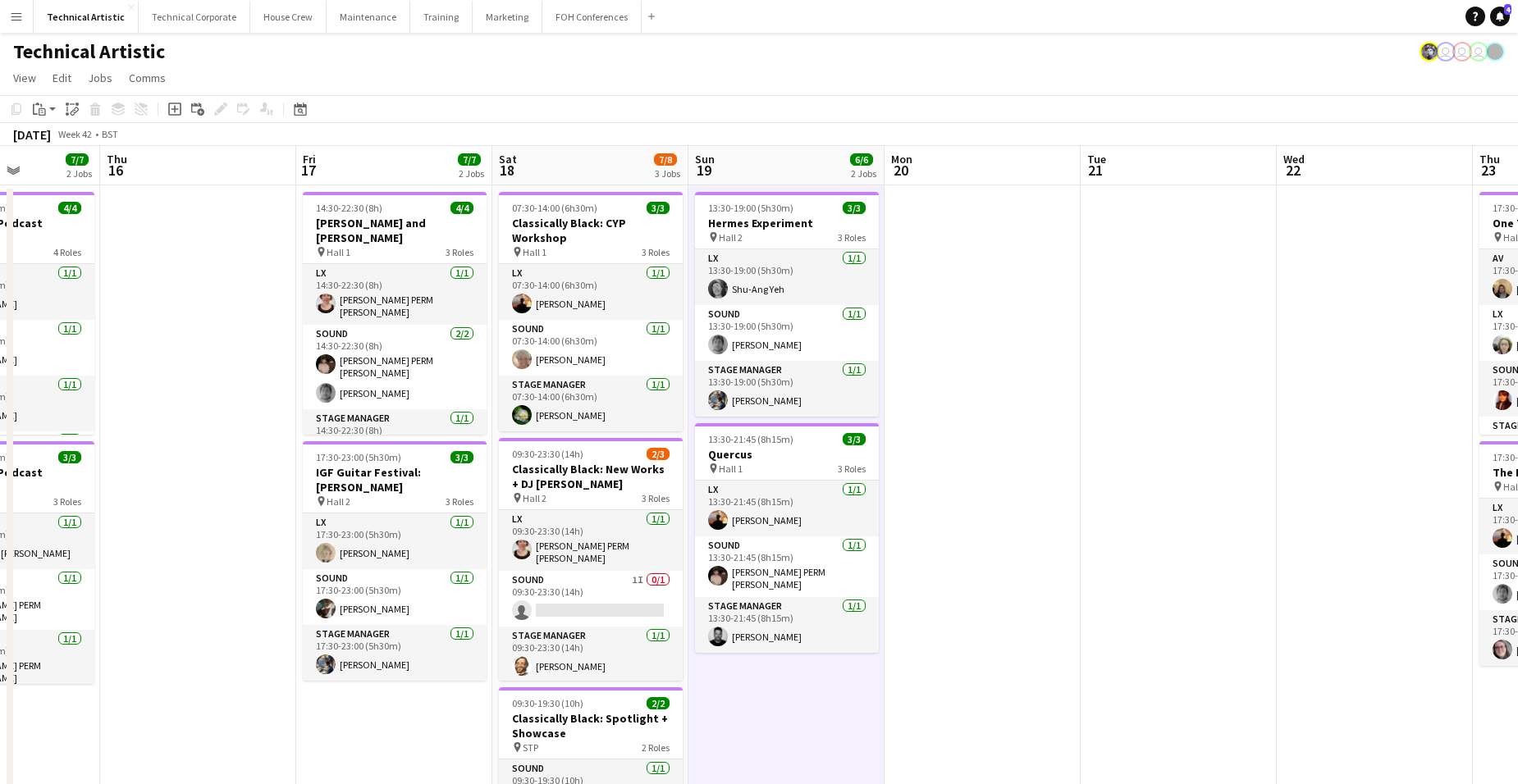
click at [784, 607] on app-date-cell "13:30-19:00 (5h30m) 3/3 Hermes Experiment pin Hall 2 3 Roles LX [DATE] 13:30-19…" at bounding box center [787, 699] width 196 height 1027
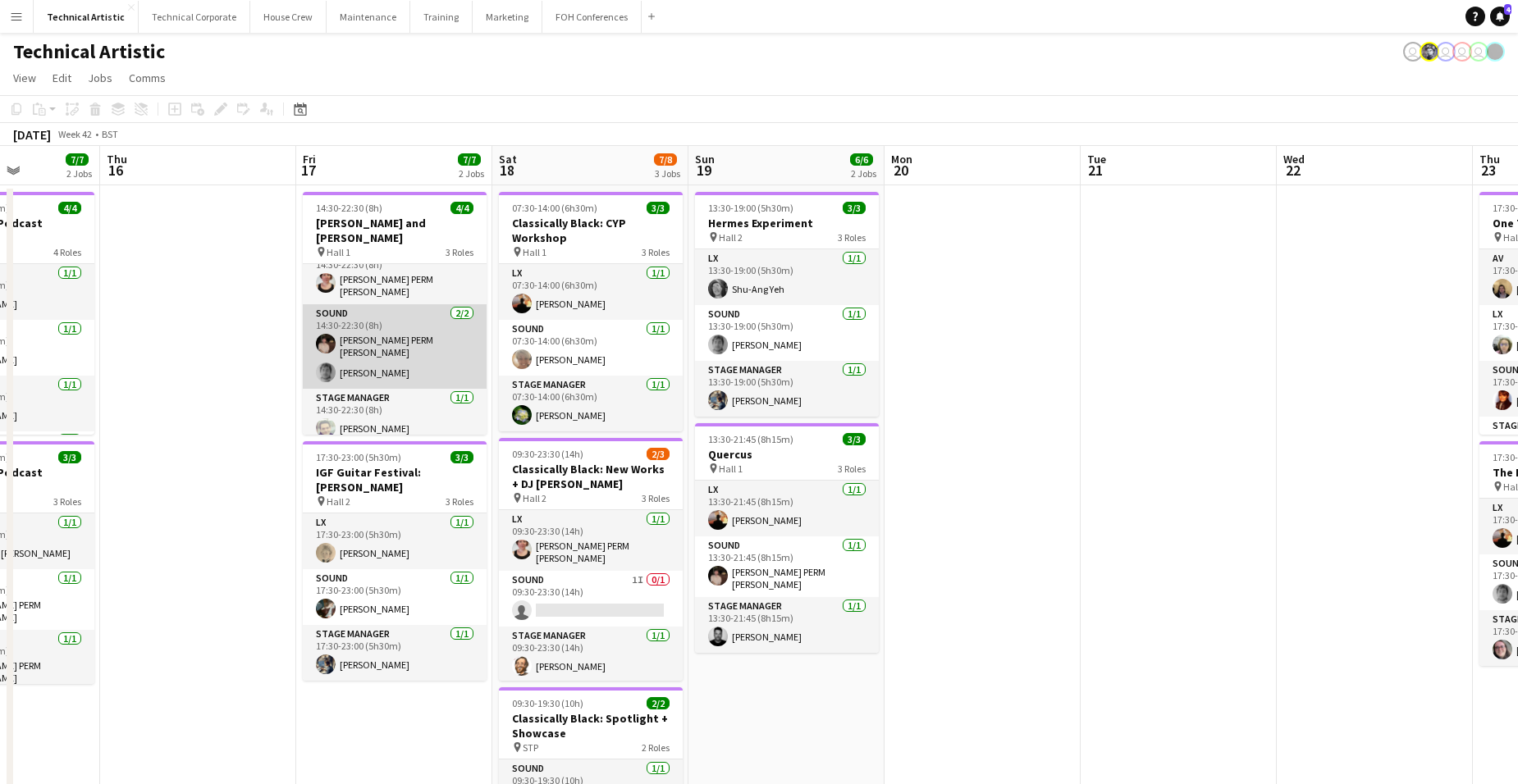
scroll to position [0, 0]
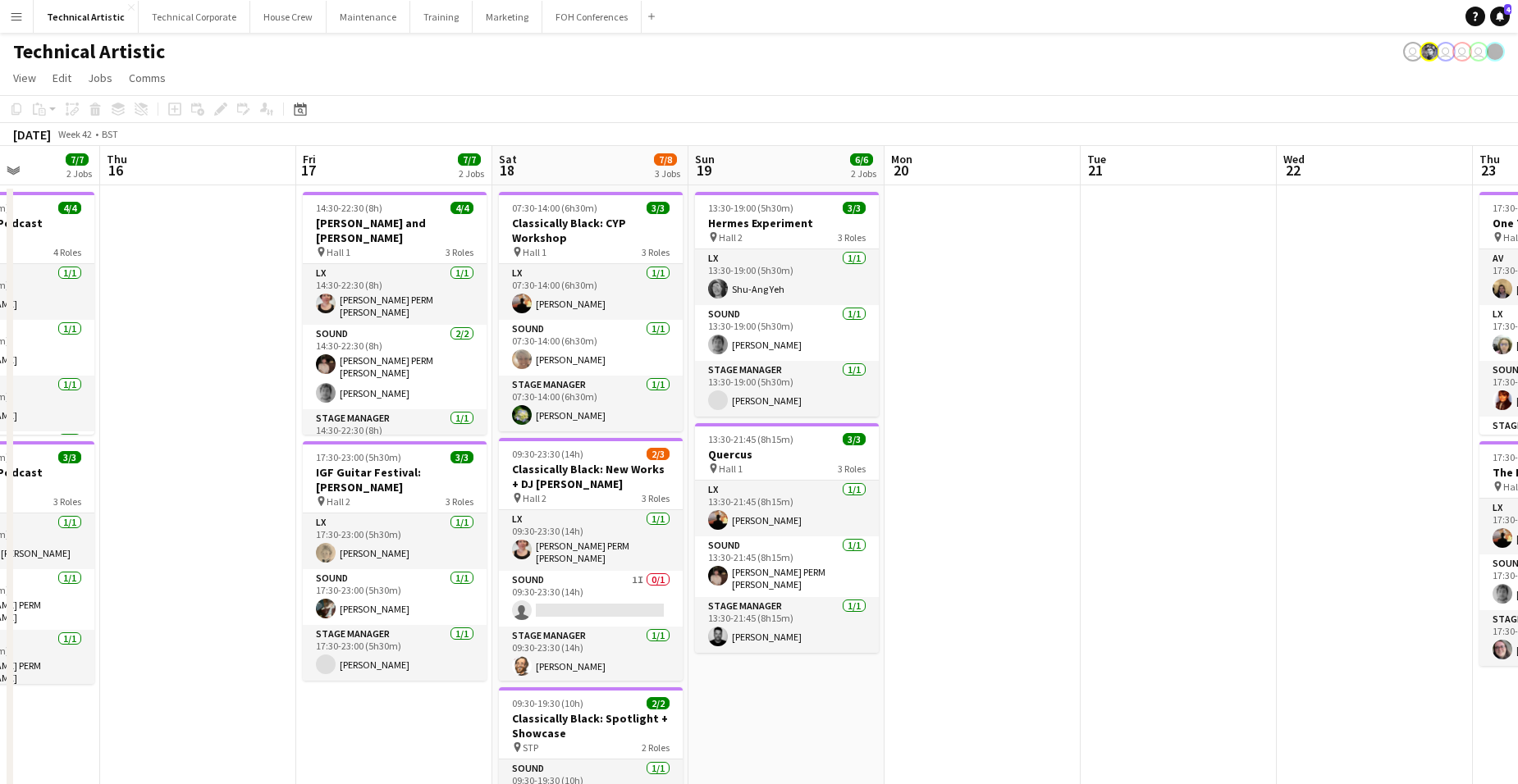
drag, startPoint x: 718, startPoint y: 398, endPoint x: 1019, endPoint y: 459, distance: 307.1
click at [718, 398] on app-user-avatar at bounding box center [718, 399] width 20 height 20
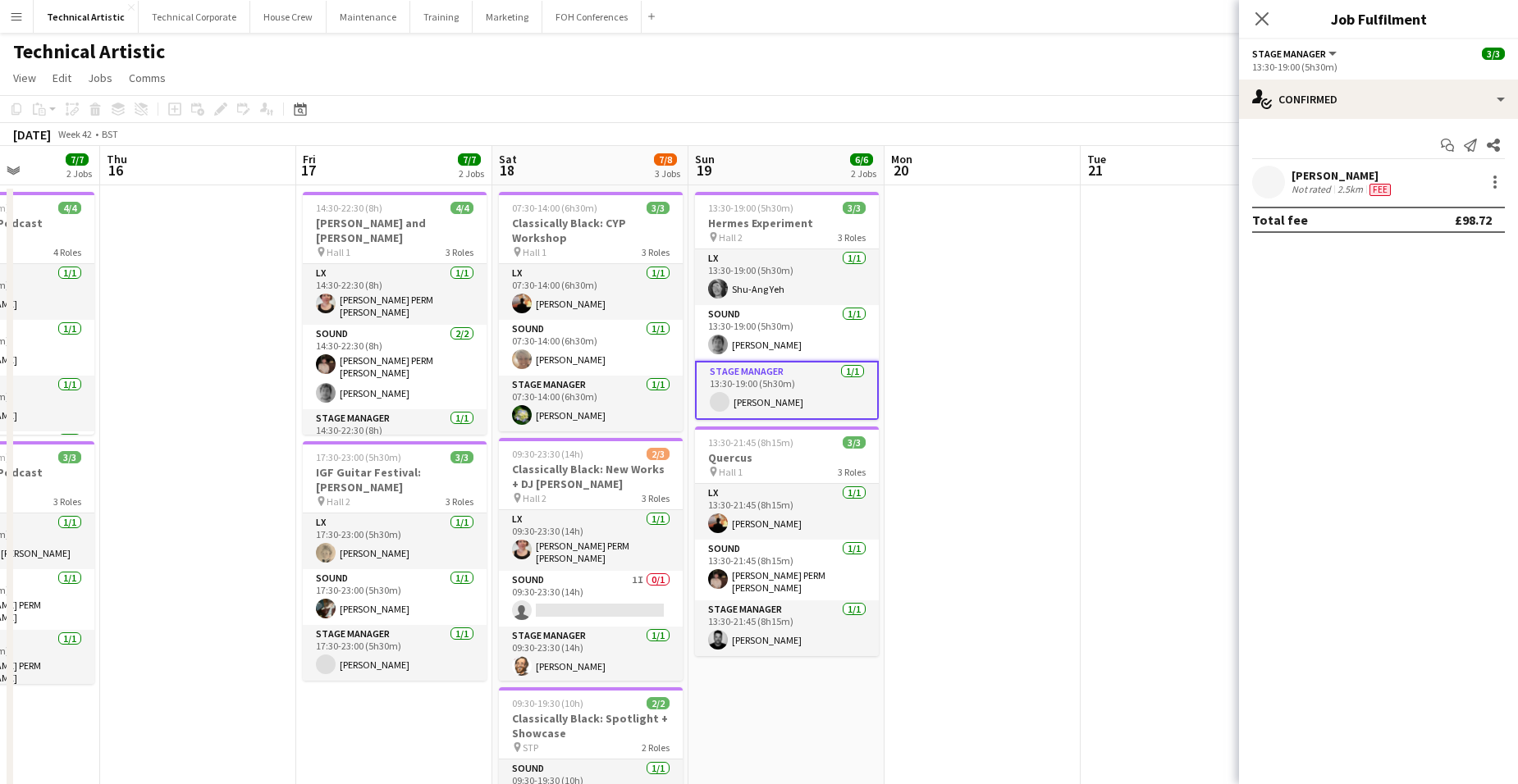
click at [1216, 179] on app-user-avatar at bounding box center [1269, 182] width 33 height 33
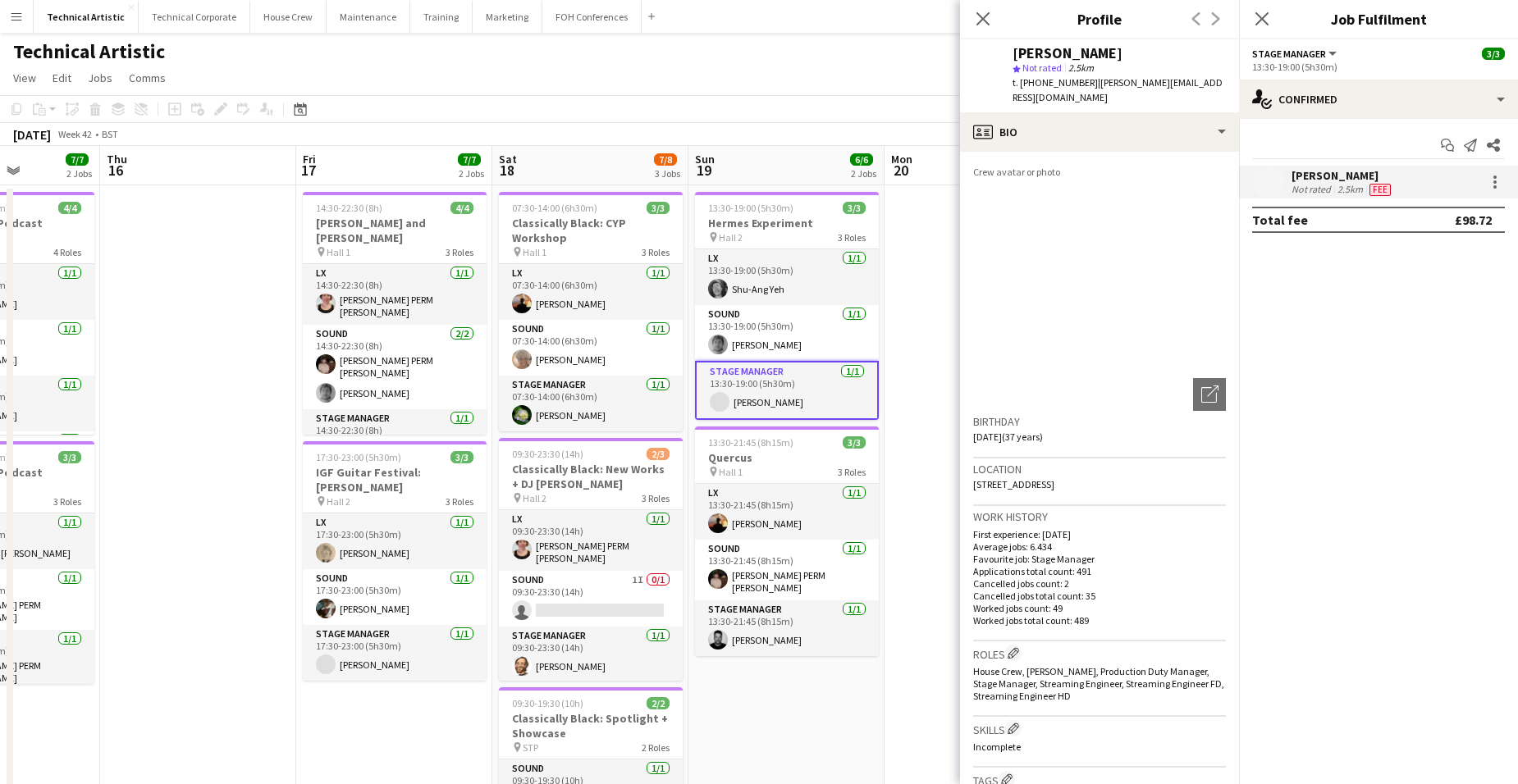
click at [1101, 243] on img at bounding box center [1100, 288] width 253 height 246
click at [788, 100] on app-toolbar "Copy Paste Paste Ctrl+V Paste with crew Ctrl+Shift+V Paste linked Job [GEOGRAPH…" at bounding box center [759, 109] width 1518 height 28
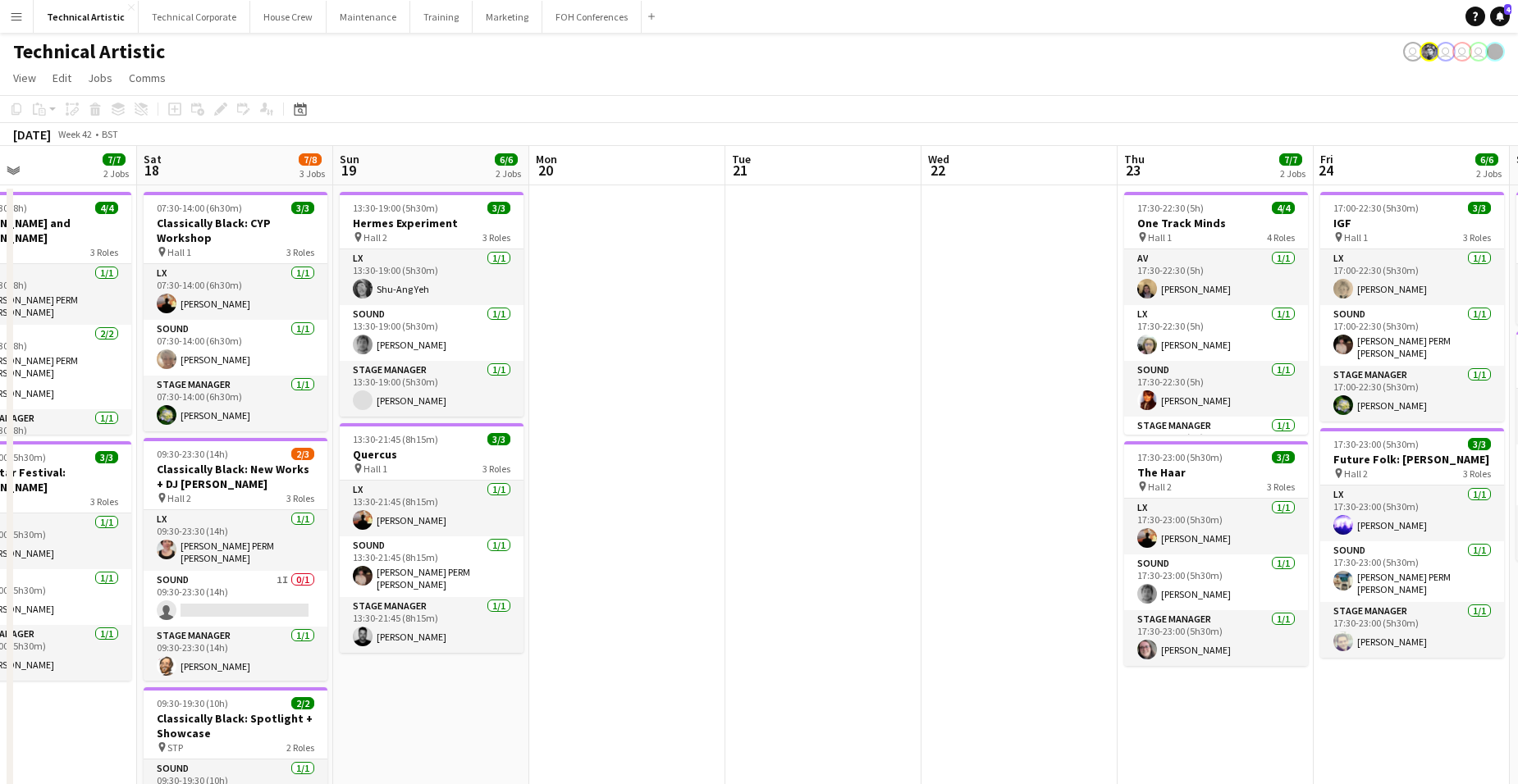
drag, startPoint x: 1317, startPoint y: 472, endPoint x: 618, endPoint y: 443, distance: 699.6
click at [619, 448] on app-calendar-viewport "Mon 13 4/5 1 Job Tue 14 Wed 15 7/7 2 Jobs Thu 16 Fri 17 7/7 2 Jobs Sat 18 7/8 3…" at bounding box center [759, 679] width 1518 height 1066
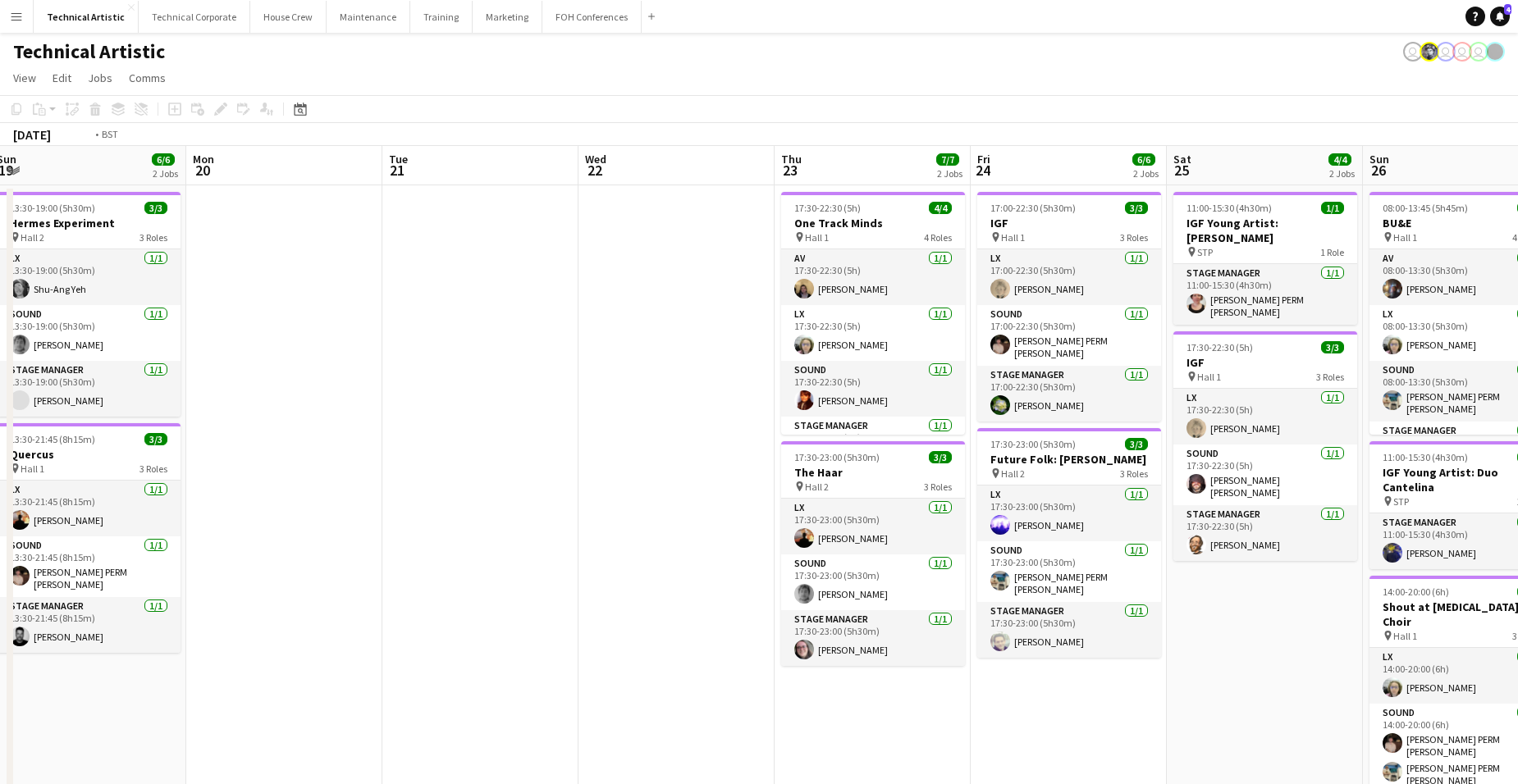
scroll to position [0, 630]
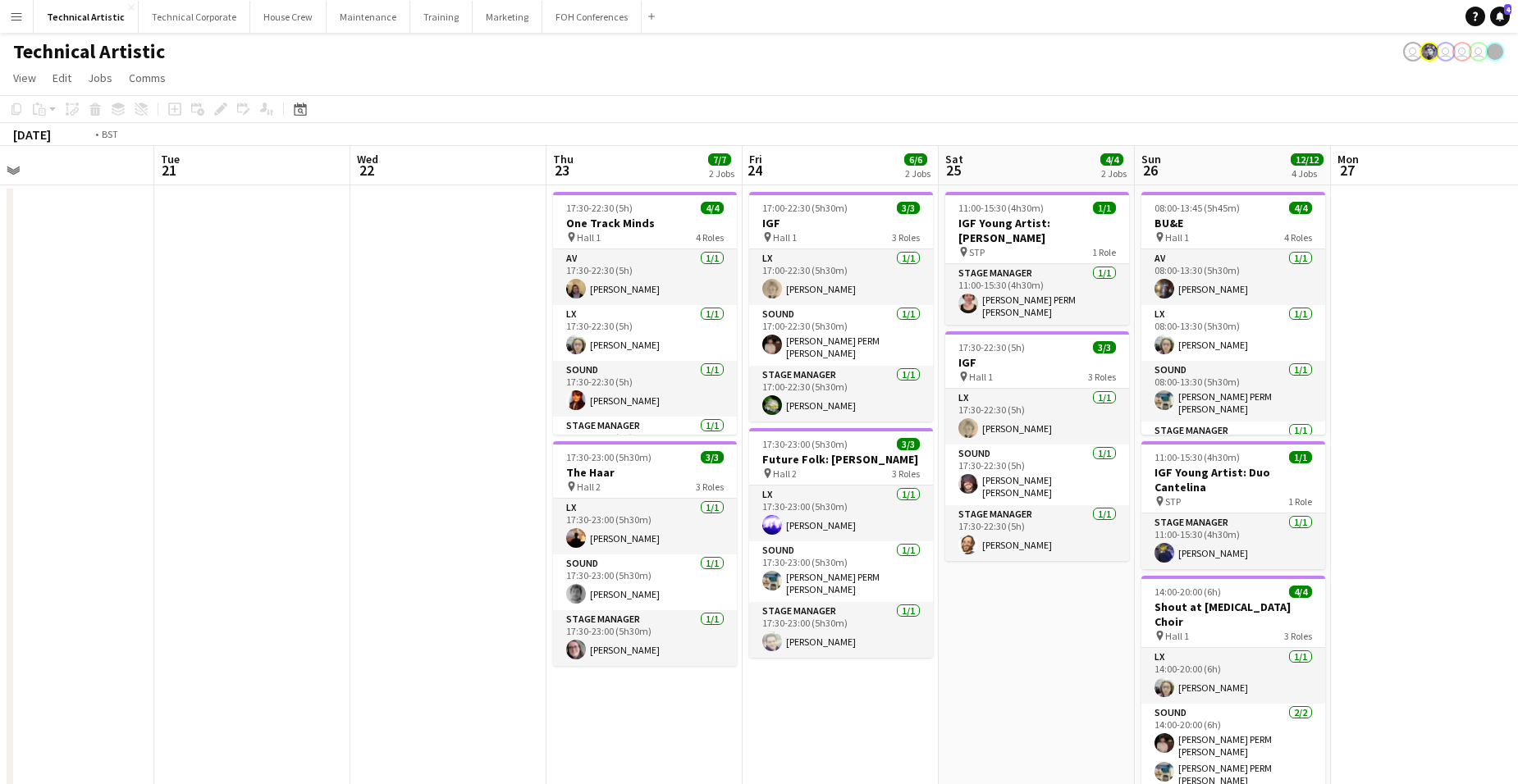
drag, startPoint x: 1219, startPoint y: 510, endPoint x: 402, endPoint y: 390, distance: 825.8
click at [402, 390] on app-calendar-viewport "Fri 17 7/7 2 Jobs Sat 18 7/8 3 Jobs Sun 19 6/6 2 Jobs Mon 20 Tue 21 Wed 22 Thu …" at bounding box center [759, 679] width 1518 height 1066
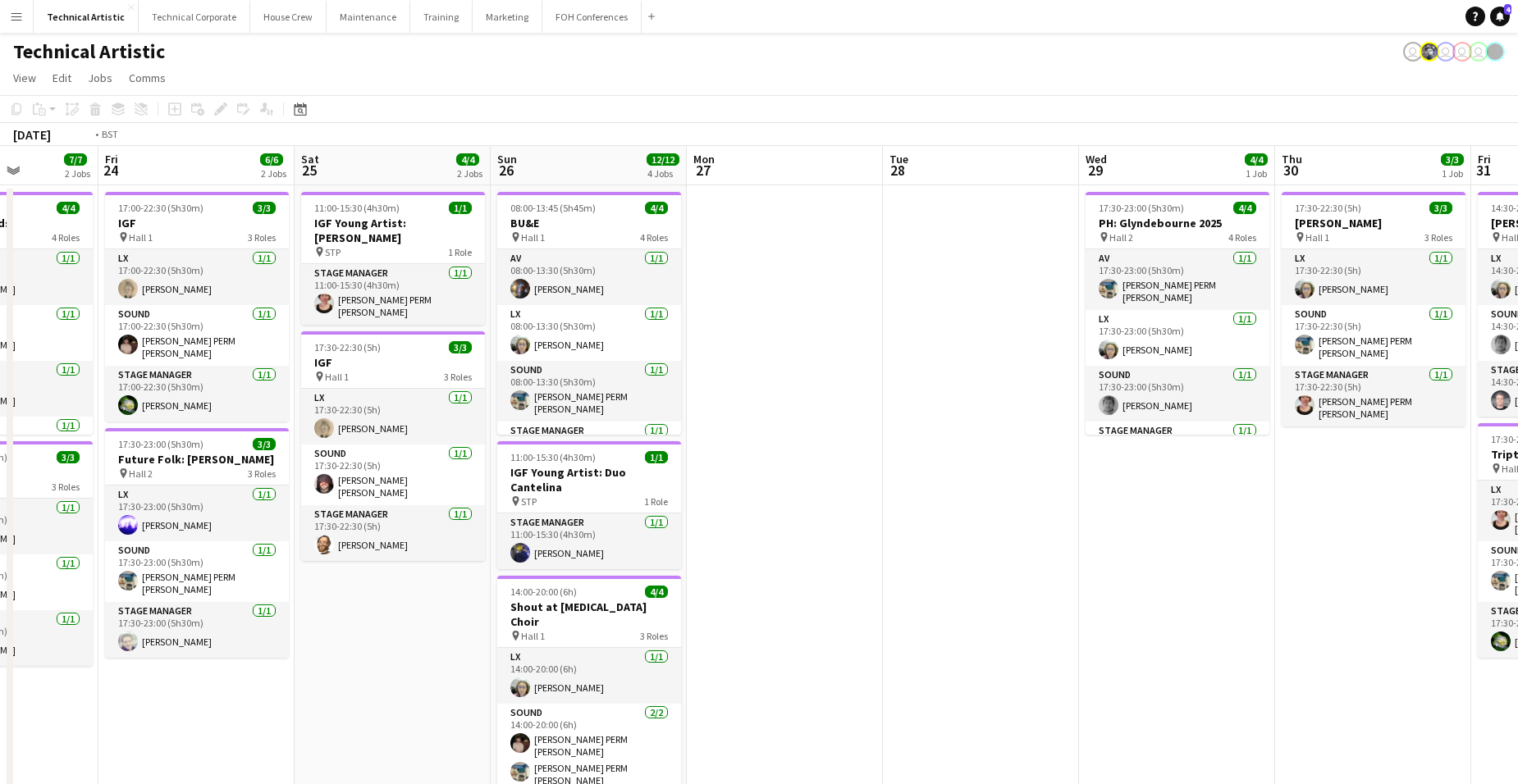
drag, startPoint x: 1475, startPoint y: 557, endPoint x: 619, endPoint y: 499, distance: 858.0
click at [619, 499] on app-calendar-viewport "Mon 20 Tue 21 Wed 22 Thu 23 7/7 2 Jobs Fri 24 6/6 2 Jobs Sat 25 4/4 2 Jobs Sun …" at bounding box center [759, 679] width 1518 height 1066
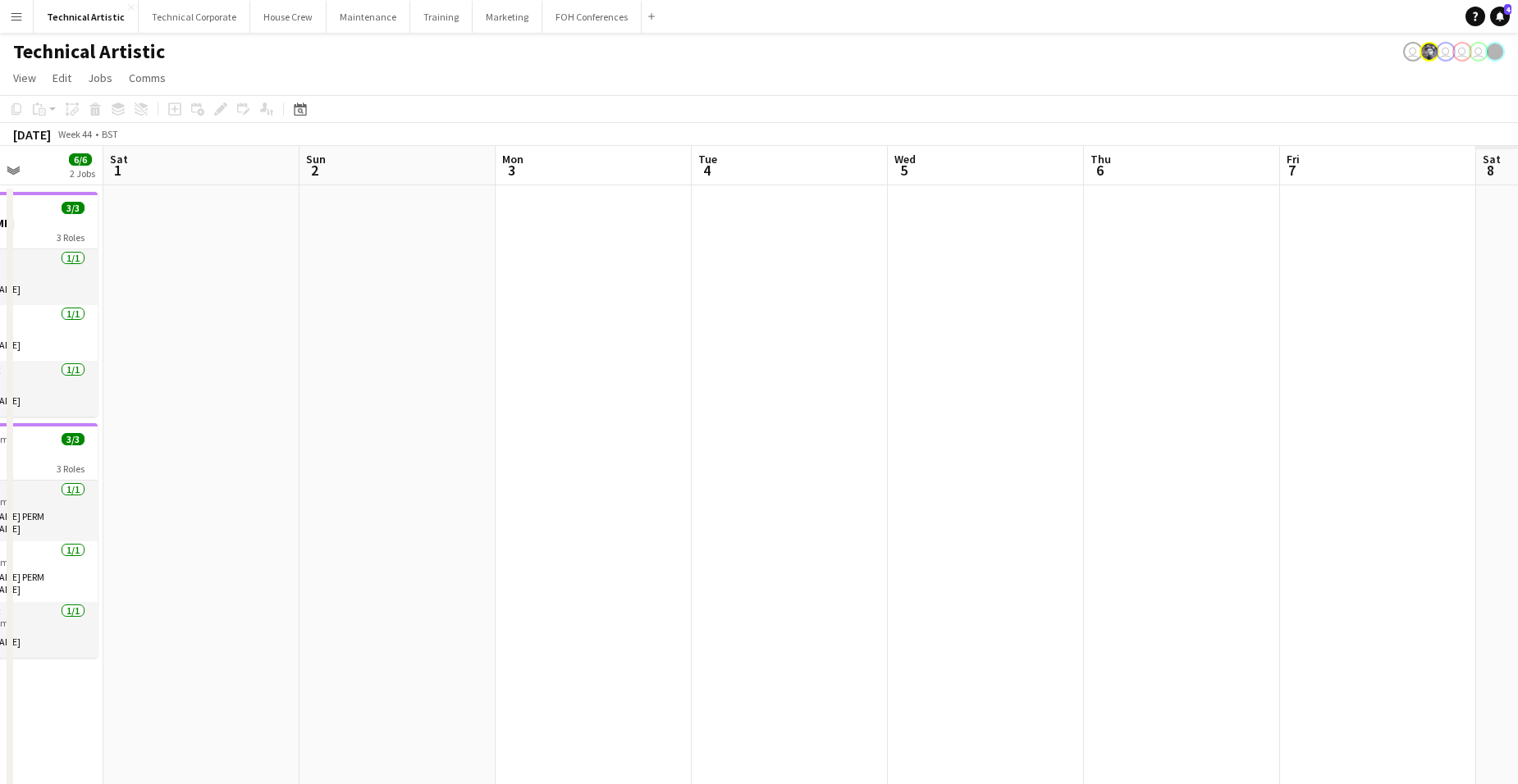
scroll to position [0, 682]
drag, startPoint x: 1231, startPoint y: 417, endPoint x: 466, endPoint y: 386, distance: 765.6
click at [466, 386] on app-calendar-viewport "Tue 28 Wed 29 4/4 1 Job Thu 30 3/3 1 Job Fri 31 6/6 2 Jobs Sat 1 Sun 2 Mon 3 Tu…" at bounding box center [759, 679] width 1518 height 1066
drag, startPoint x: 422, startPoint y: 409, endPoint x: 695, endPoint y: 430, distance: 273.8
click at [886, 415] on app-calendar-viewport "Tue 28 Wed 29 4/4 1 Job Thu 30 3/3 1 Job Fri 31 6/6 2 Jobs Sat 1 Sun 2 Mon 3 Tu…" at bounding box center [759, 679] width 1518 height 1066
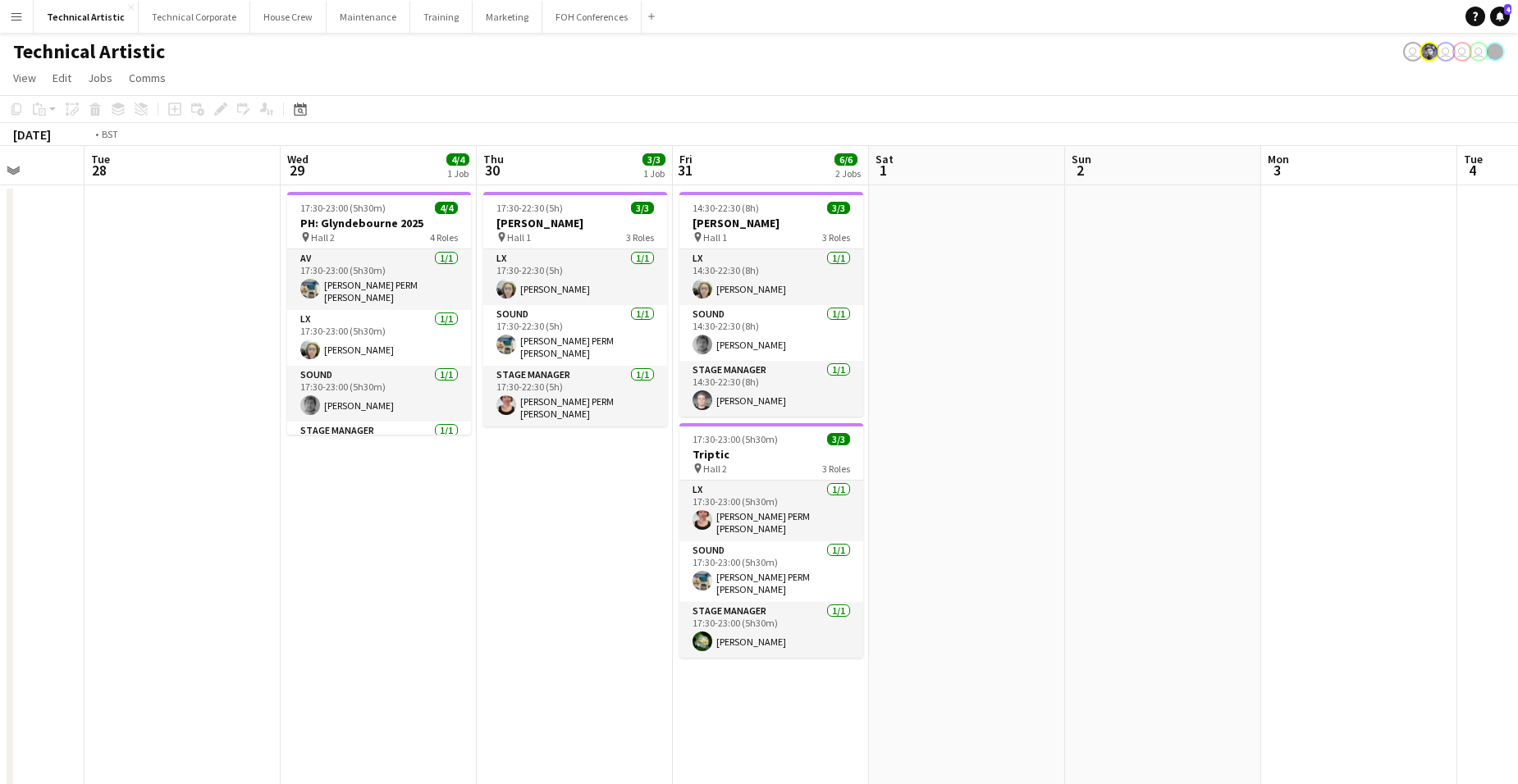
click at [951, 427] on app-calendar-viewport "Sat 25 4/4 2 Jobs Sun 26 12/12 4 Jobs Mon 27 Tue 28 Wed 29 4/4 1 Job Thu 30 3/3…" at bounding box center [759, 679] width 1518 height 1066
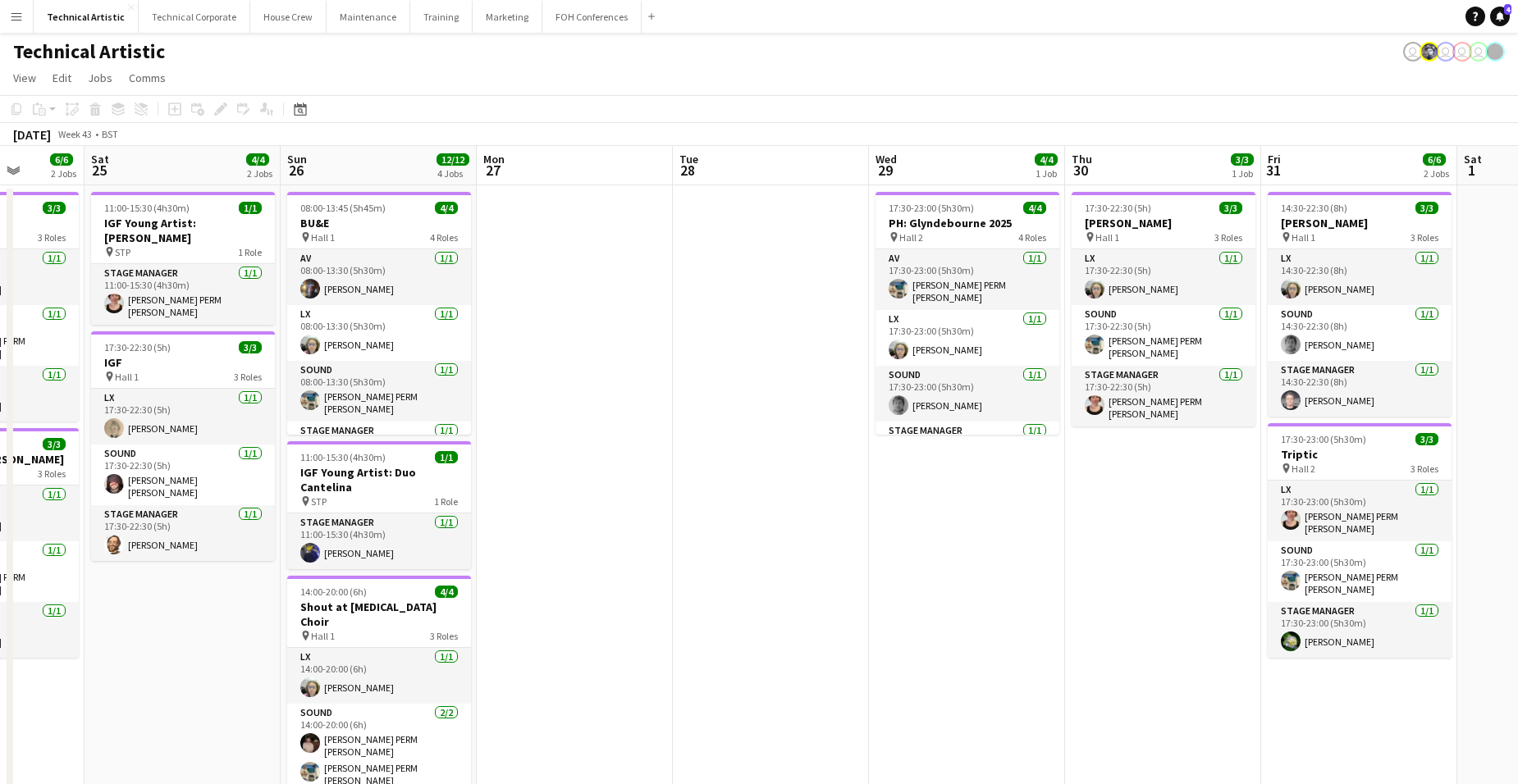
scroll to position [0, 402]
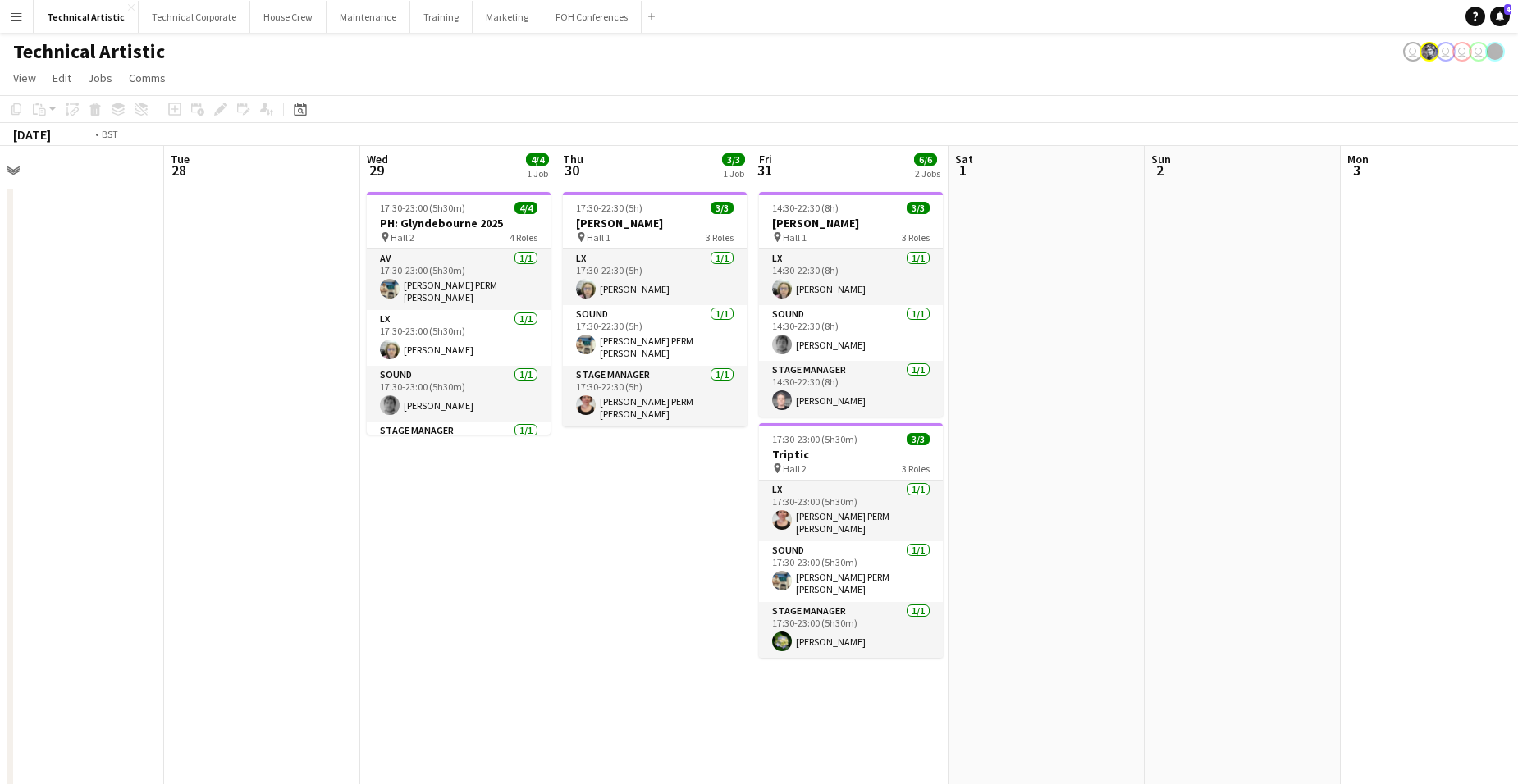
drag, startPoint x: 894, startPoint y: 349, endPoint x: 986, endPoint y: 345, distance: 92.1
click at [984, 346] on app-calendar-viewport "Fri 24 6/6 2 Jobs Sat 25 4/4 2 Jobs Sun 26 12/12 4 Jobs Mon 27 Tue 28 Wed 29 4/…" at bounding box center [759, 679] width 1518 height 1066
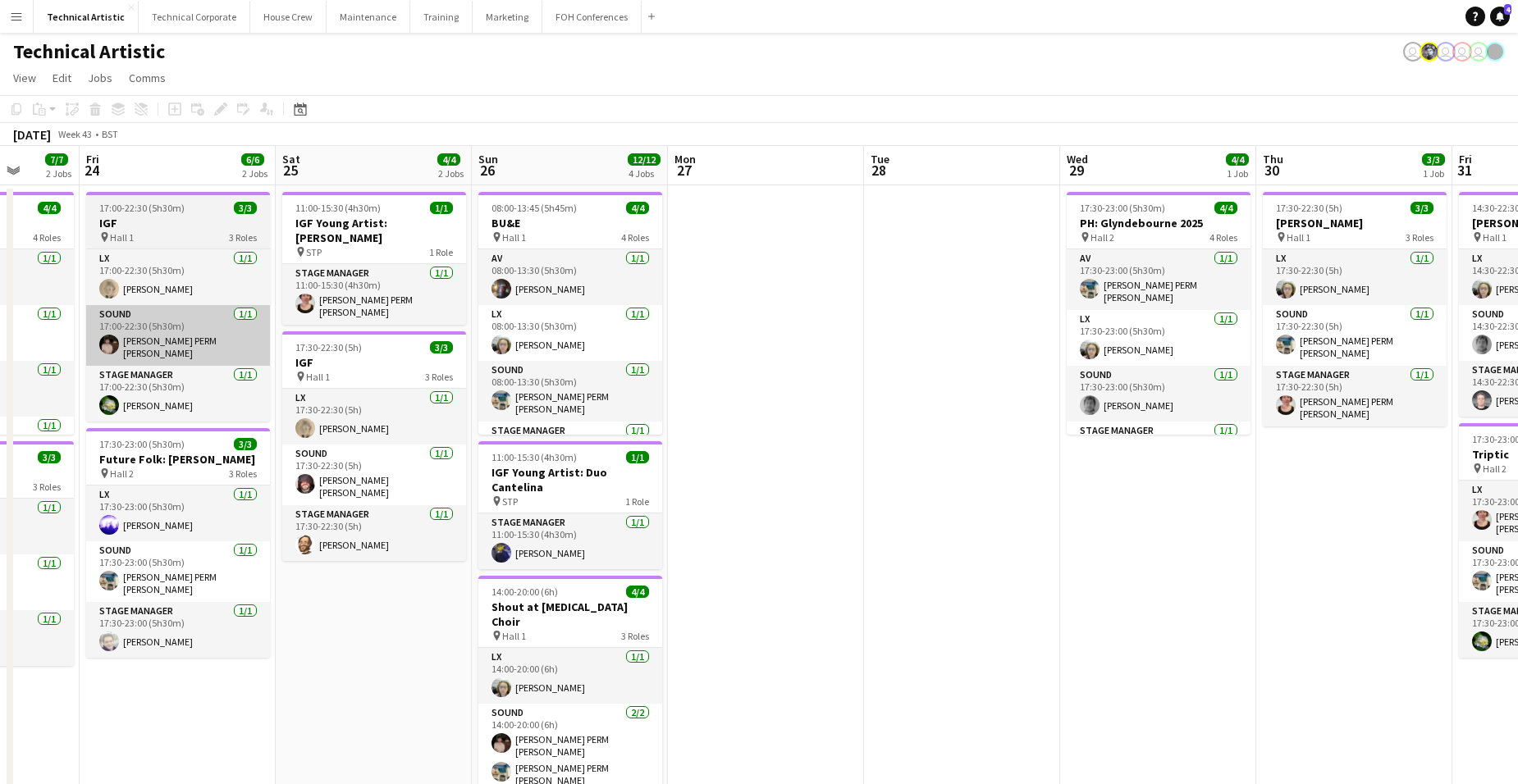
drag, startPoint x: 578, startPoint y: 350, endPoint x: 972, endPoint y: 353, distance: 394.0
click at [1116, 357] on app-calendar-viewport "Tue 21 Wed 22 Thu 23 7/7 2 Jobs Fri 24 6/6 2 Jobs Sat 25 4/4 2 Jobs Sun 26 12/1…" at bounding box center [759, 679] width 1518 height 1066
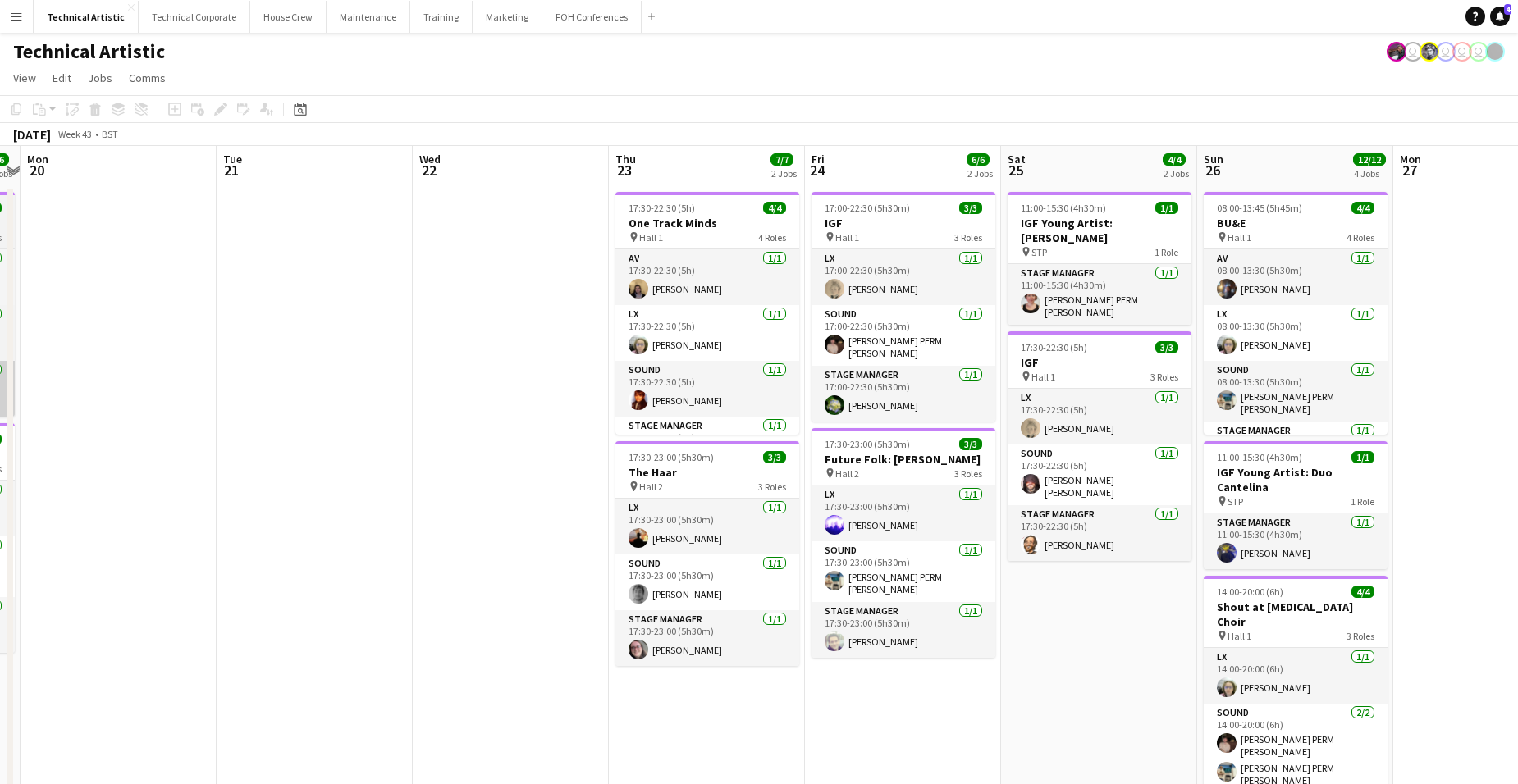
drag, startPoint x: 429, startPoint y: 370, endPoint x: 485, endPoint y: 370, distance: 56.0
click at [984, 360] on app-calendar-viewport "Sat 18 7/8 3 Jobs Sun 19 6/6 2 Jobs Mon 20 Tue 21 Wed 22 Thu 23 7/7 2 Jobs Fri …" at bounding box center [759, 679] width 1518 height 1066
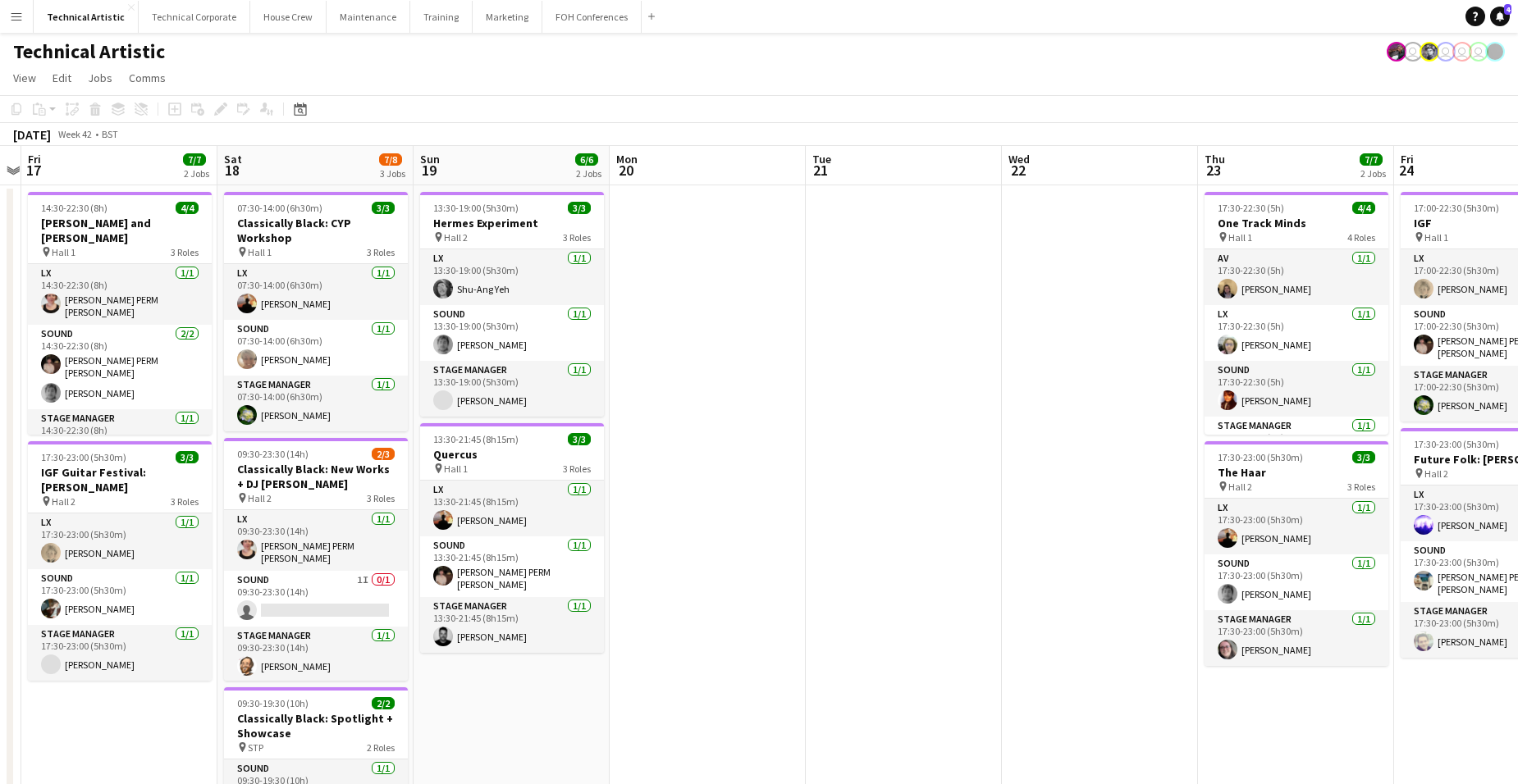
drag, startPoint x: 580, startPoint y: 356, endPoint x: 1077, endPoint y: 374, distance: 497.3
click at [1063, 373] on app-calendar-viewport "Tue 14 Wed 15 7/7 2 Jobs Thu 16 Fri 17 7/7 2 Jobs Sat 18 7/8 3 Jobs Sun 19 6/6 …" at bounding box center [759, 679] width 1518 height 1066
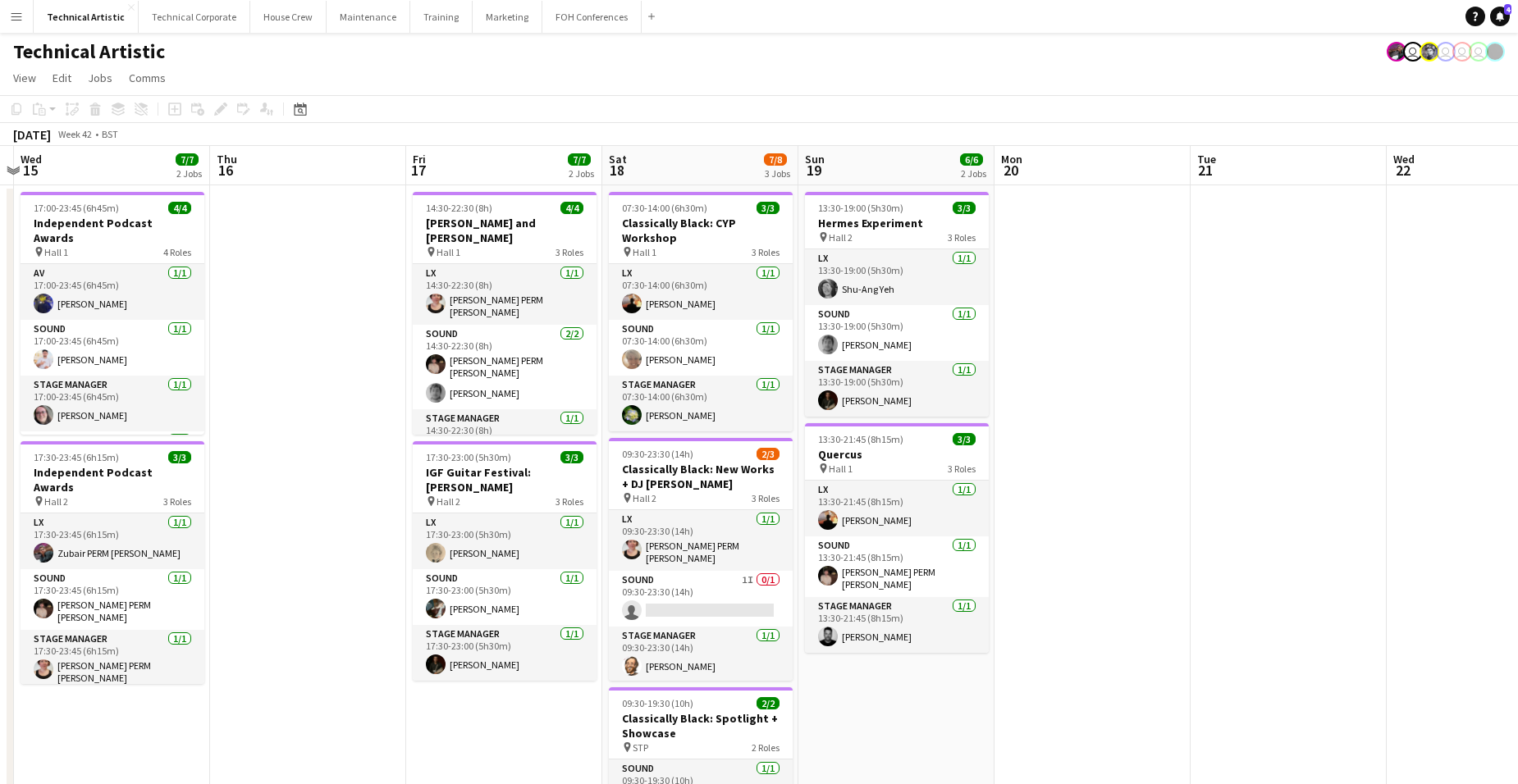
scroll to position [0, 646]
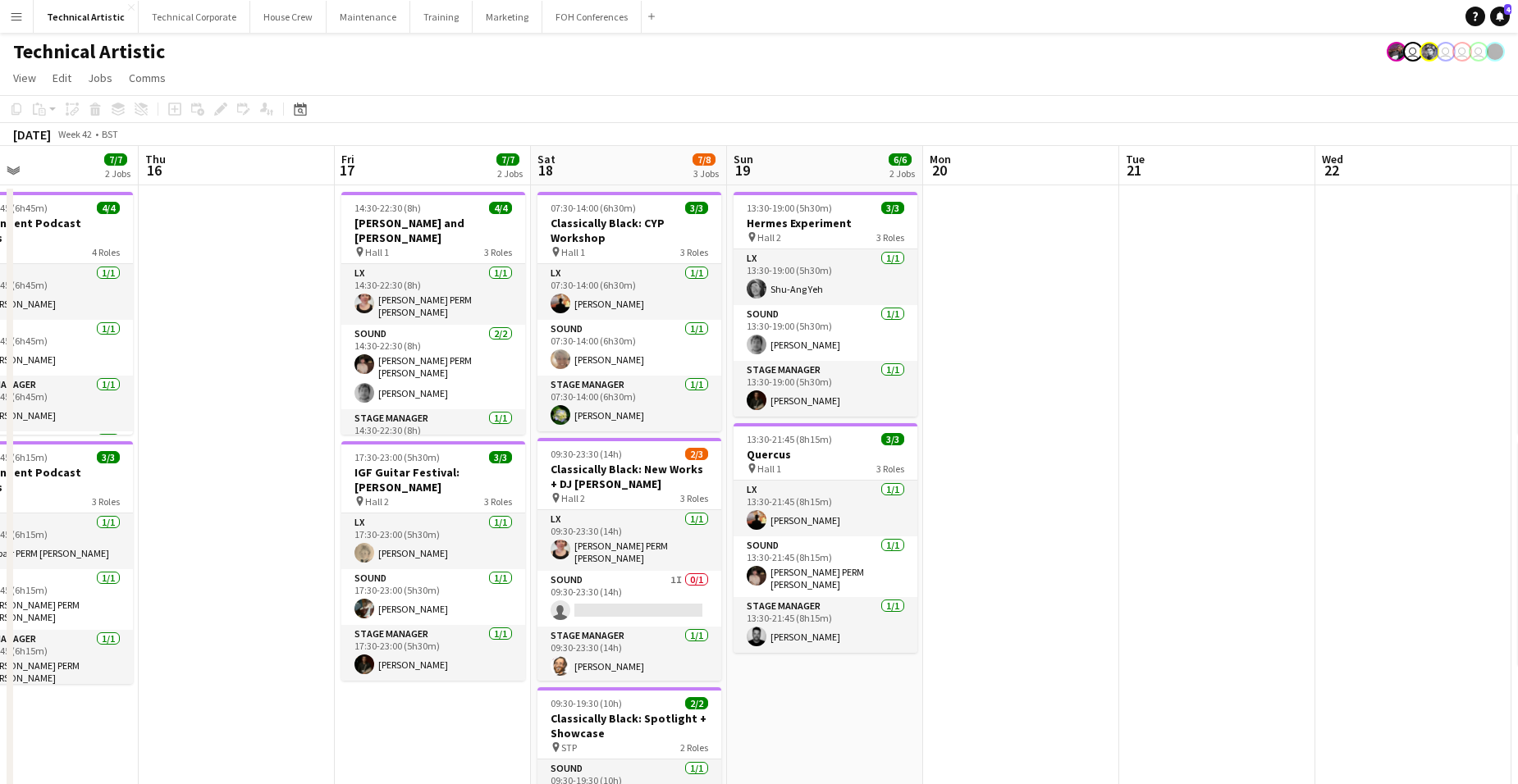
drag, startPoint x: 1483, startPoint y: 539, endPoint x: 1110, endPoint y: 519, distance: 373.5
click at [1110, 519] on app-calendar-viewport "Sun 12 6/6 2 Jobs Mon 13 4/5 1 Job Tue 14 Wed 15 7/7 2 Jobs Thu 16 Fri 17 7/7 2…" at bounding box center [759, 679] width 1518 height 1066
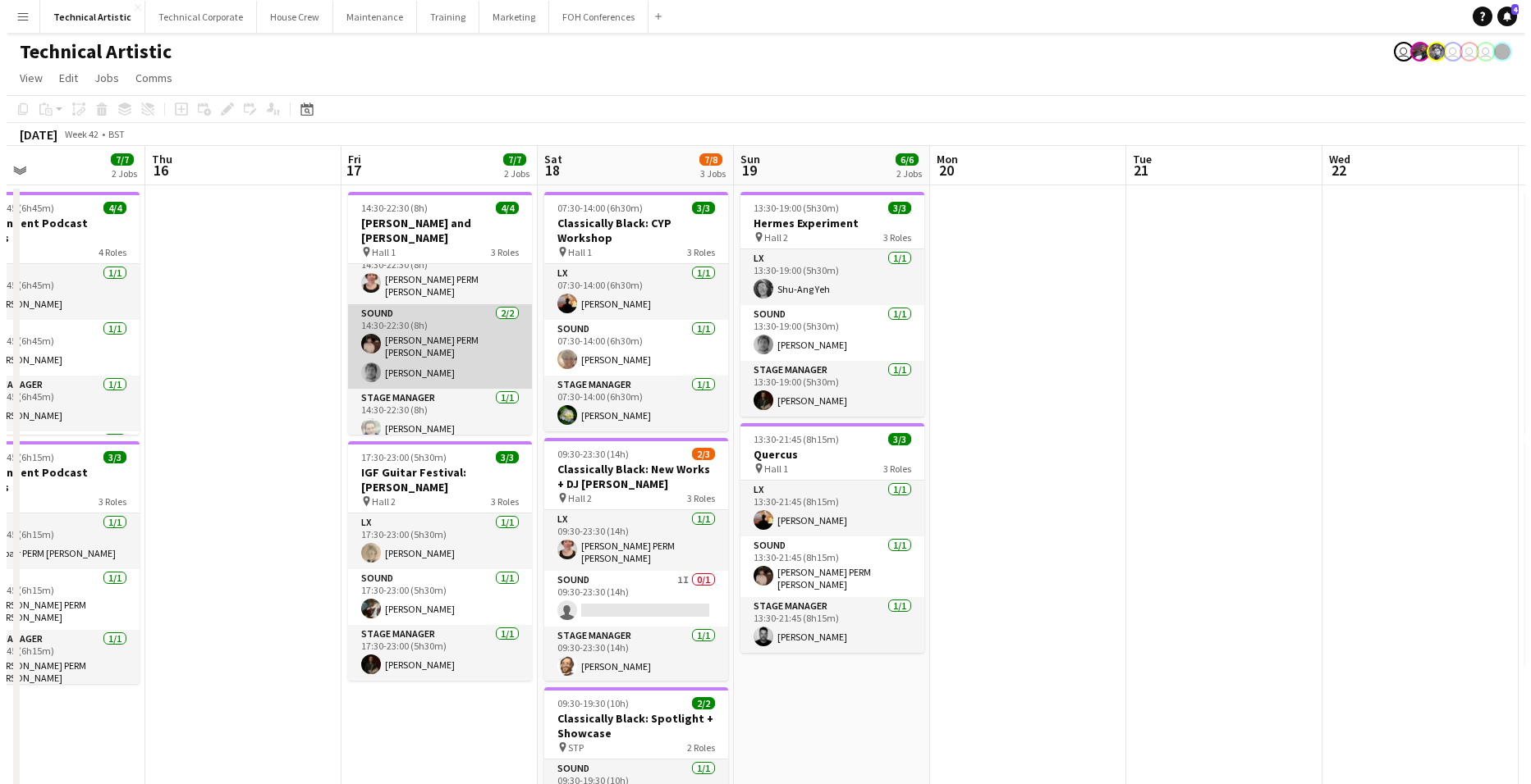
scroll to position [0, 0]
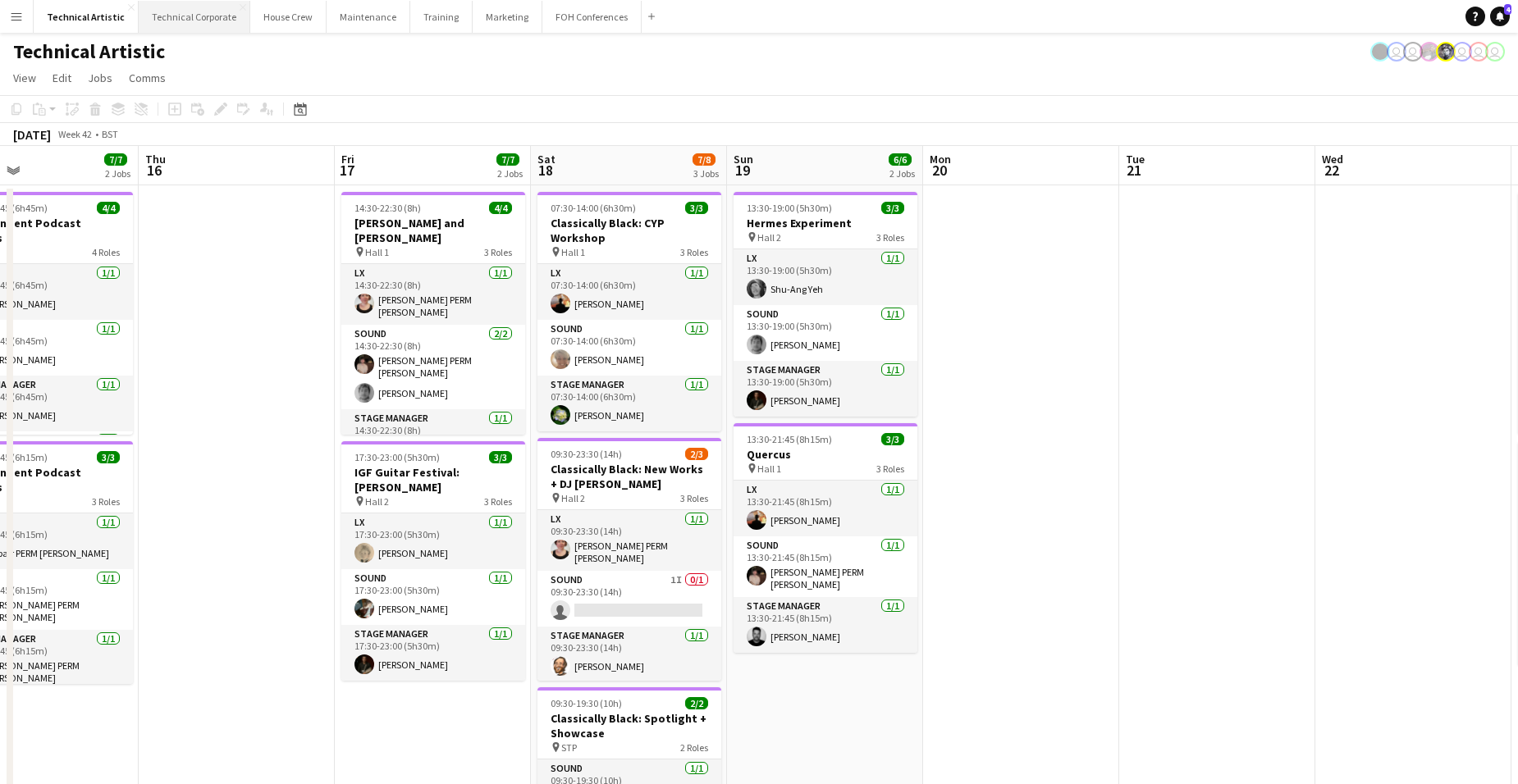
click at [179, 10] on button "Technical Corporate Close" at bounding box center [195, 17] width 112 height 32
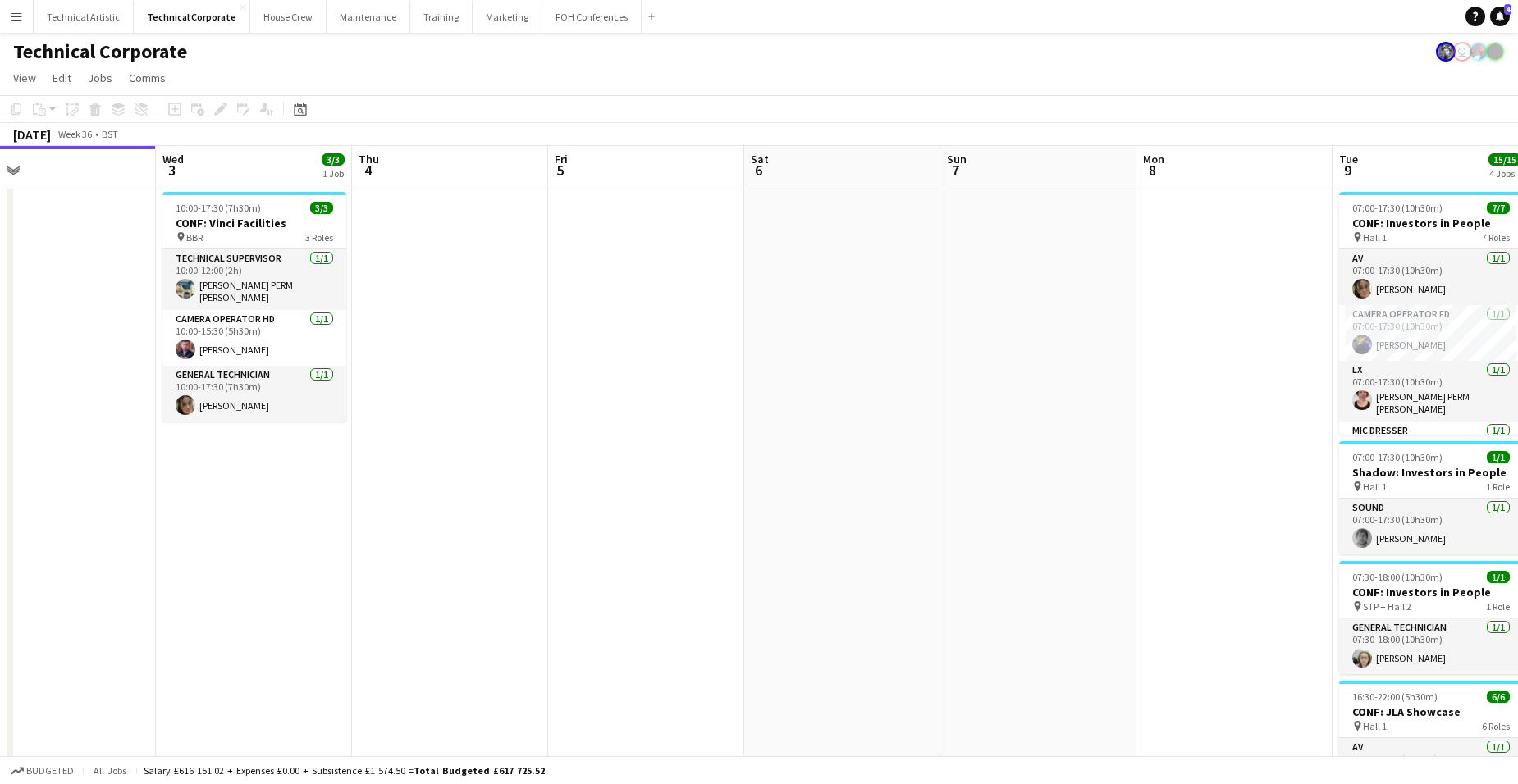
drag, startPoint x: 1260, startPoint y: 422, endPoint x: 44, endPoint y: 337, distance: 1219.0
click at [76, 352] on app-calendar-viewport "Sat 30 1/1 1 Job Sun 31 Mon 1 Tue 2 Wed 3 3/3 1 Job Thu 4 Fri 5 Sat 6 Sun 7 Mon…" at bounding box center [759, 567] width 1518 height 843
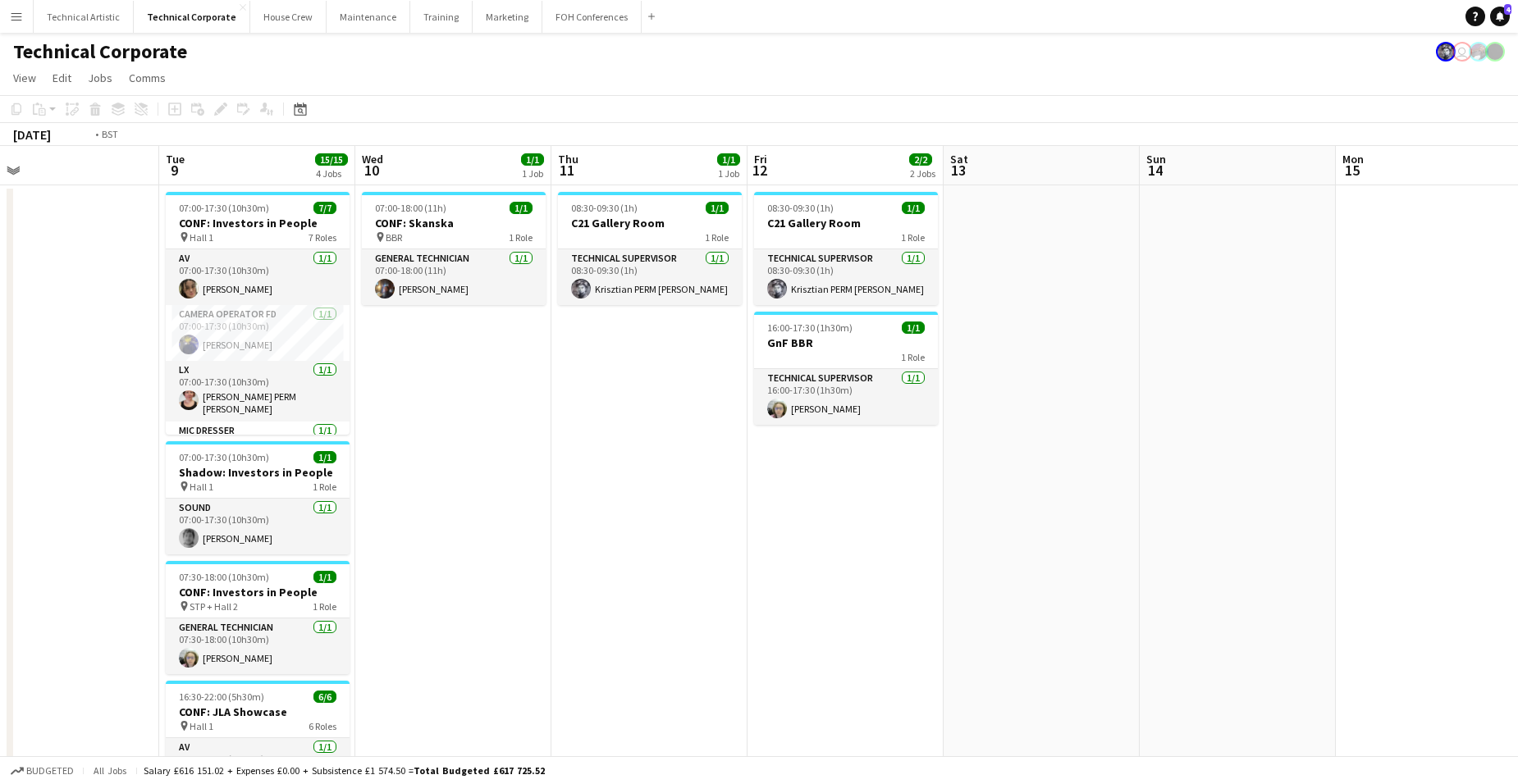
drag, startPoint x: 1307, startPoint y: 426, endPoint x: 306, endPoint y: 384, distance: 1001.9
click at [305, 384] on app-calendar-viewport "Thu 4 Fri 5 Sat 6 Sun 7 Mon 8 Tue 9 15/15 4 Jobs Wed 10 1/1 1 Job Thu 11 1/1 1 …" at bounding box center [759, 567] width 1518 height 843
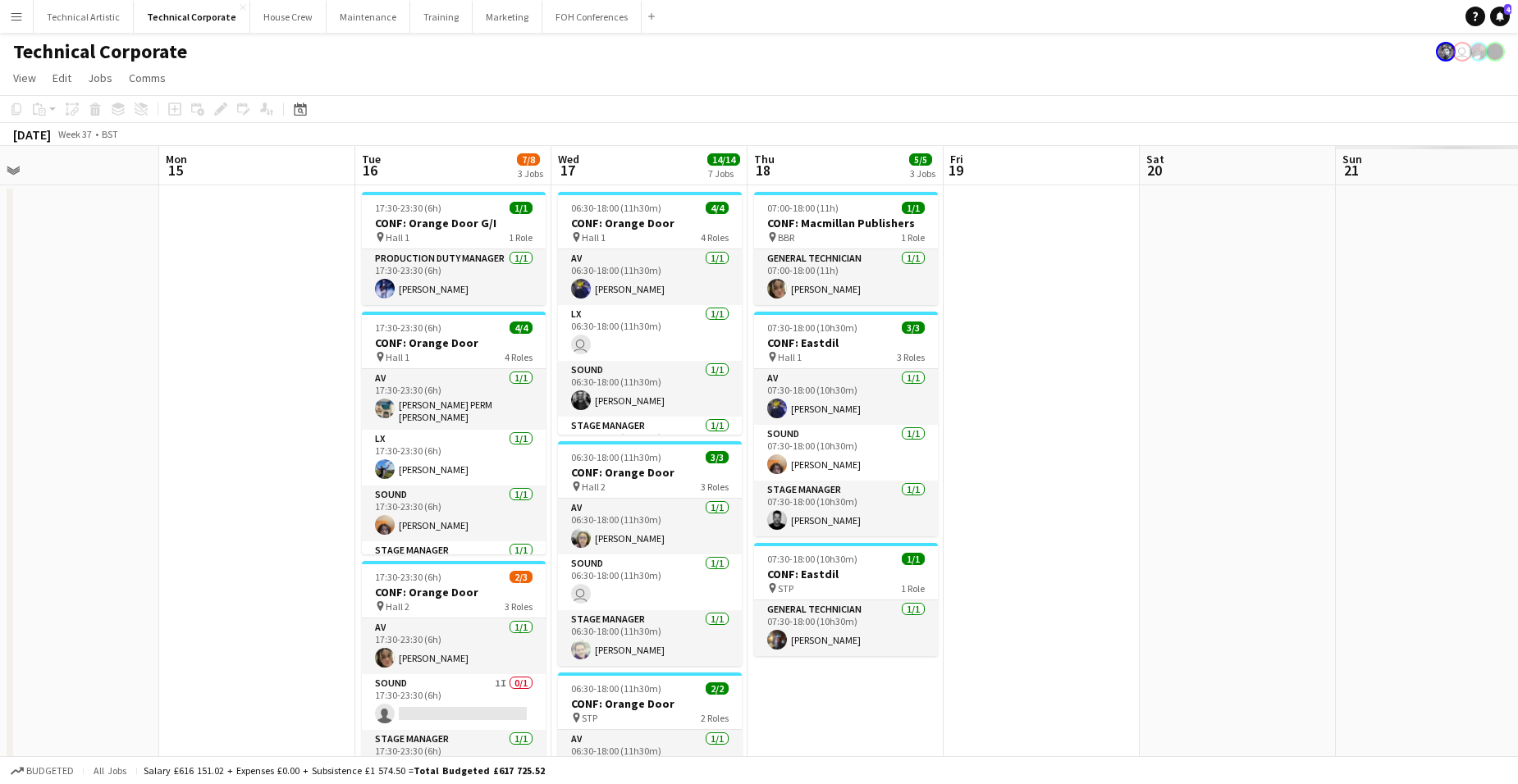
scroll to position [0, 429]
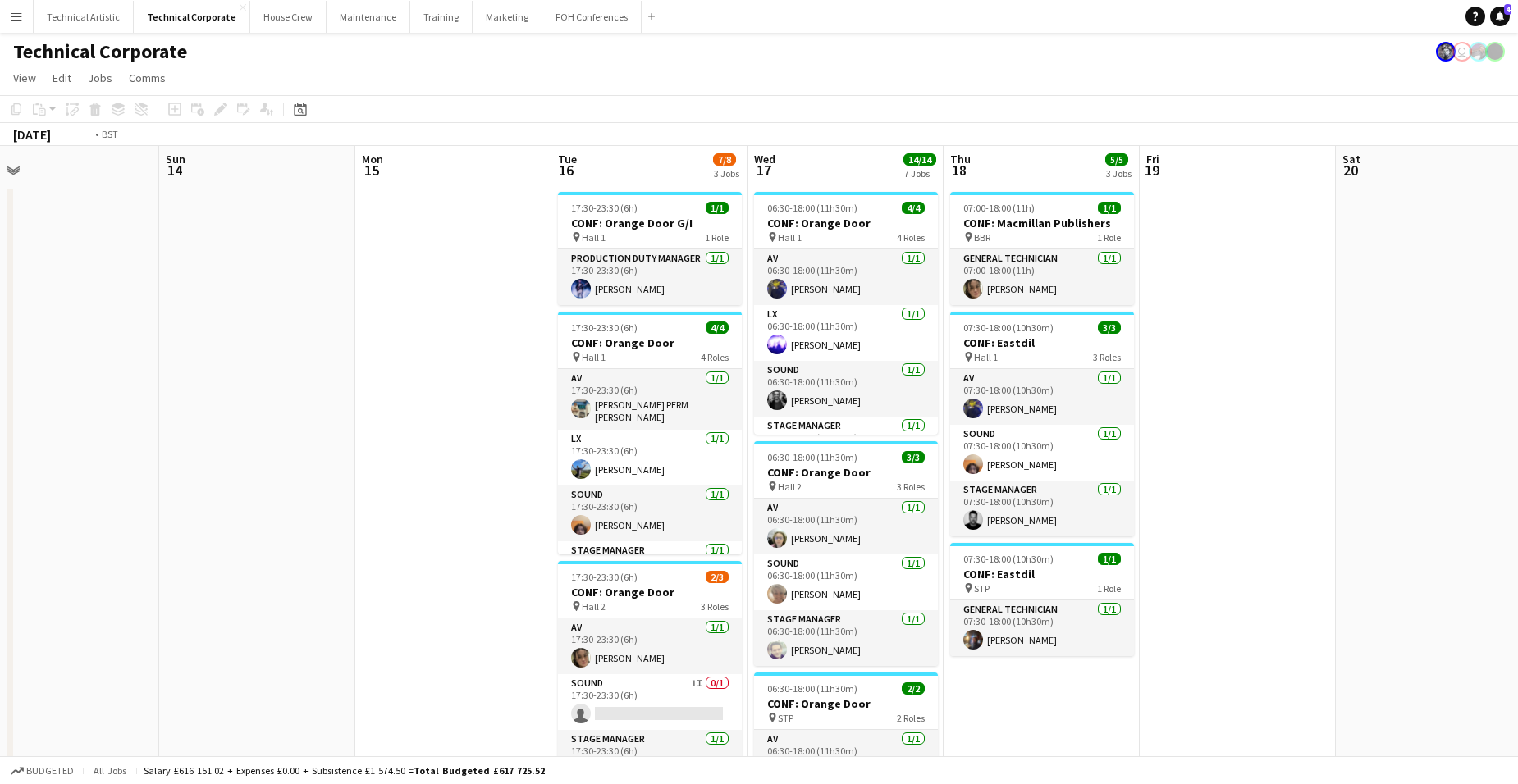
drag, startPoint x: 1440, startPoint y: 341, endPoint x: 223, endPoint y: 306, distance: 1217.5
click at [223, 306] on app-calendar-viewport "Thu 11 1/1 1 Job Fri 12 2/2 2 Jobs Sat 13 Sun 14 Mon 15 Tue 16 7/8 3 Jobs Wed 1…" at bounding box center [759, 789] width 1518 height 1286
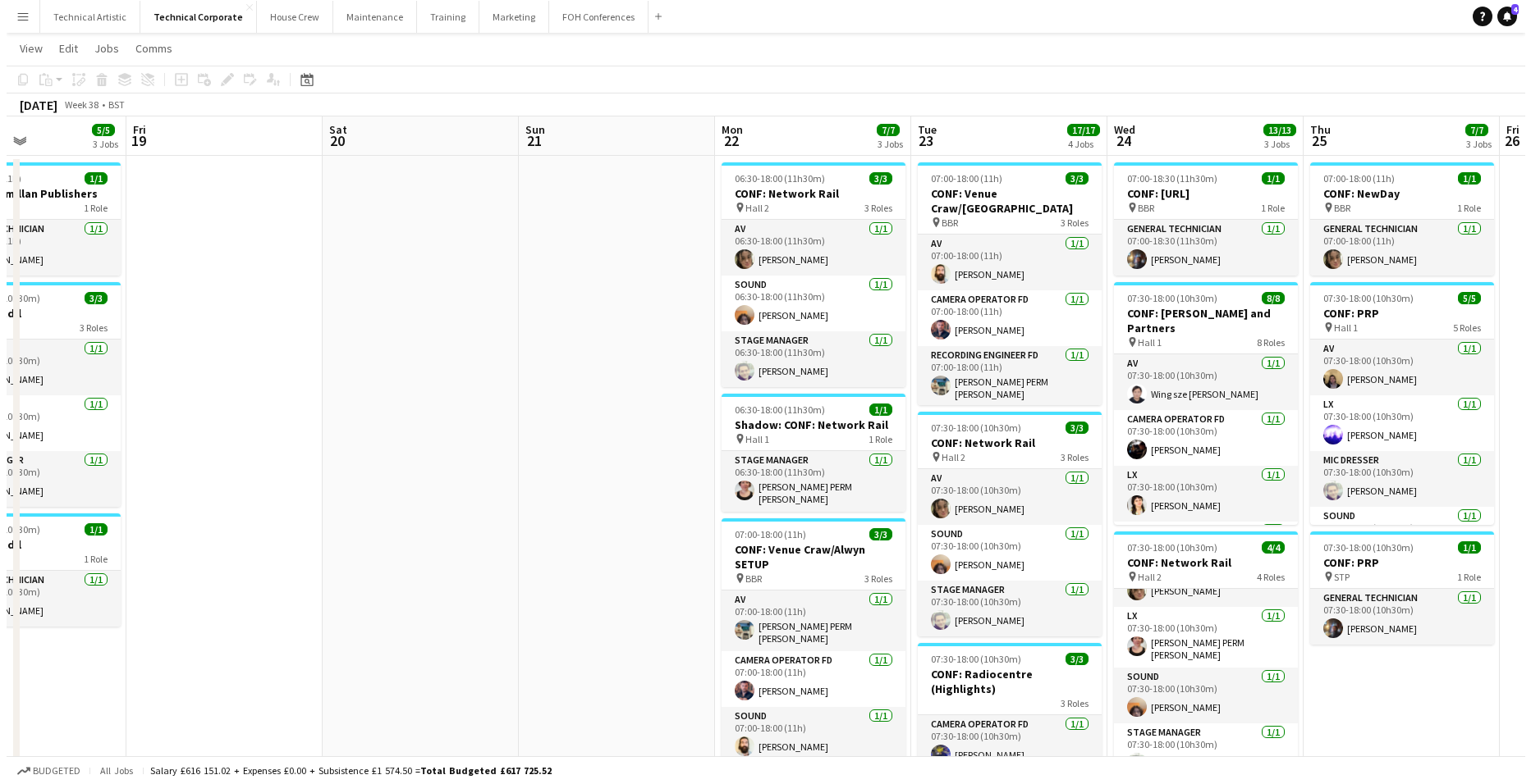
scroll to position [0, 0]
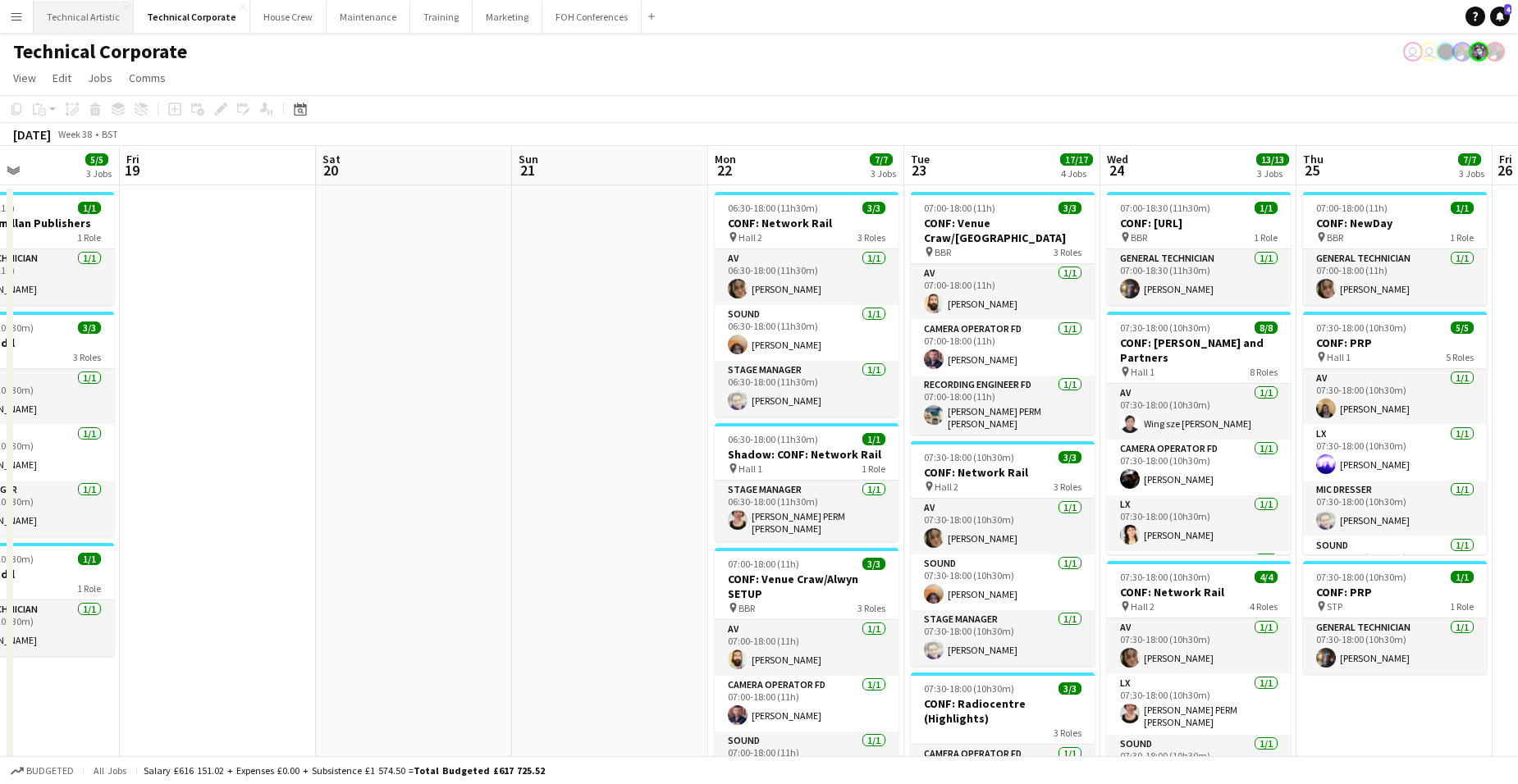
click at [90, 17] on button "Technical Artistic Close" at bounding box center [83, 17] width 100 height 32
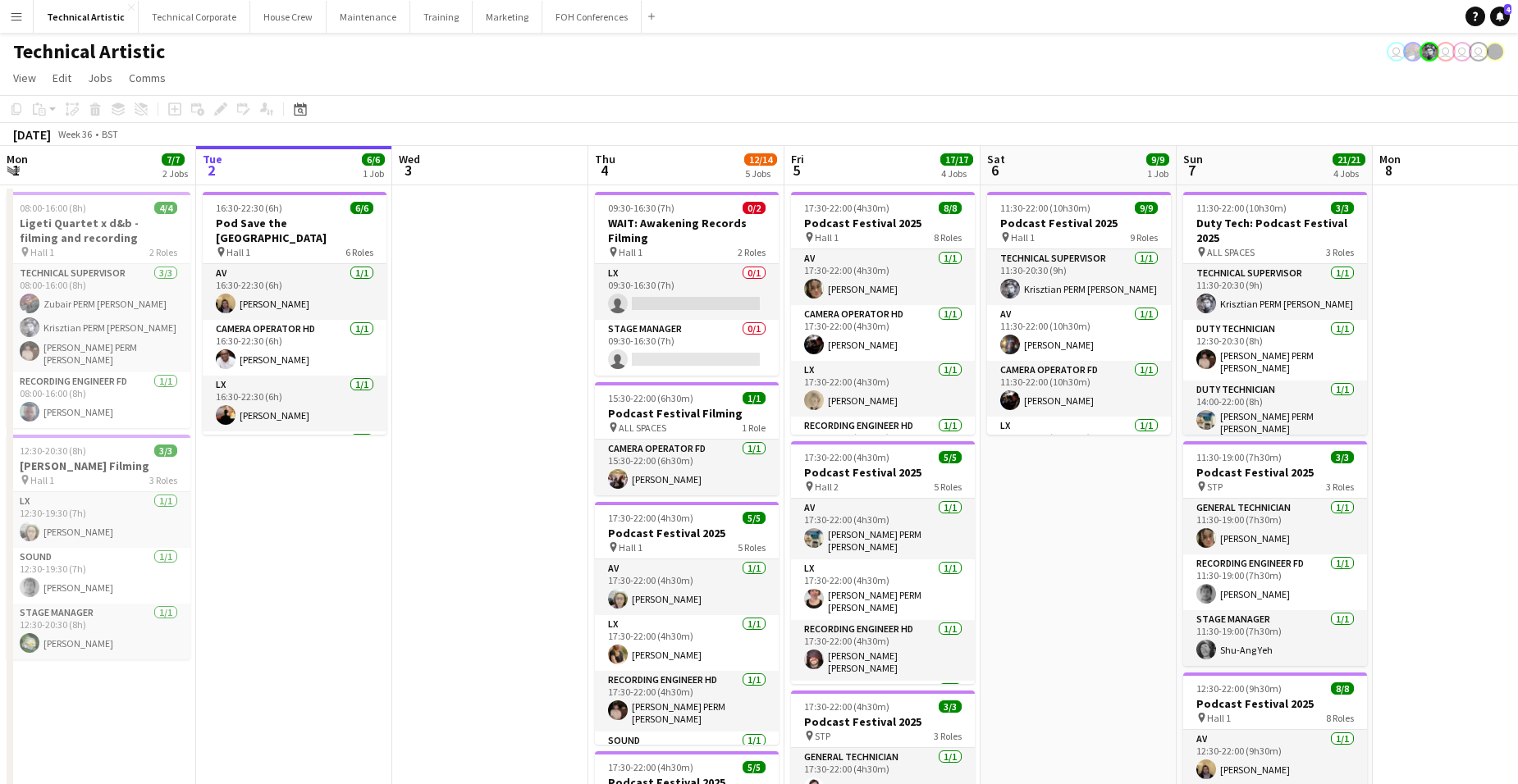
click at [1094, 486] on app-date-cell "11:30-22:00 (10h30m) 9/9 Podcast Festival 2025 pin Hall 1 9 Roles Technical Sup…" at bounding box center [1079, 699] width 196 height 1027
